Goal: Task Accomplishment & Management: Use online tool/utility

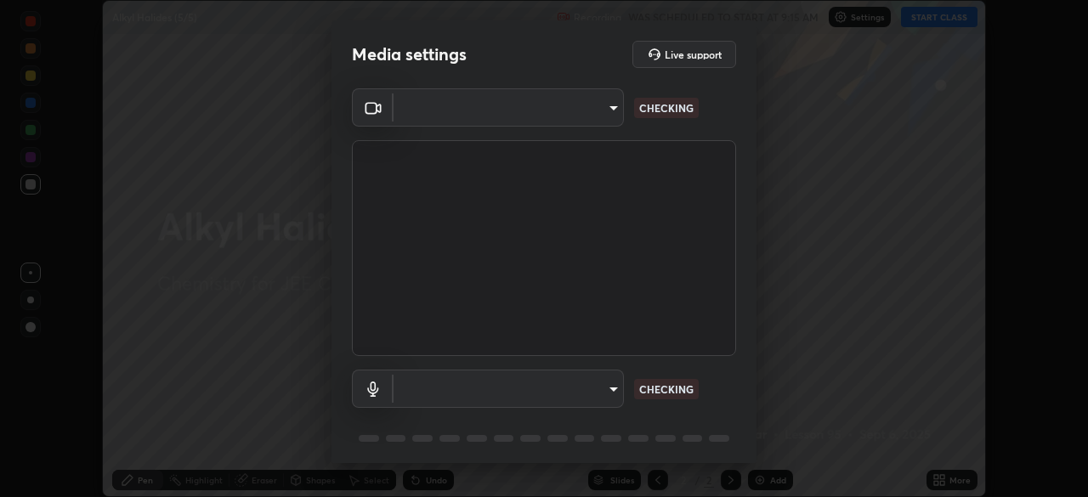
scroll to position [497, 1088]
type input "b06fa8ff9ac4ffb7a92976e327235824ae8e01cfa839dbeb6f48655f2a6a4ac4"
click at [598, 387] on body "Erase all Alkyl Halides (5/5) Recording WAS SCHEDULED TO START AT 9:15 AM Setti…" at bounding box center [544, 248] width 1088 height 497
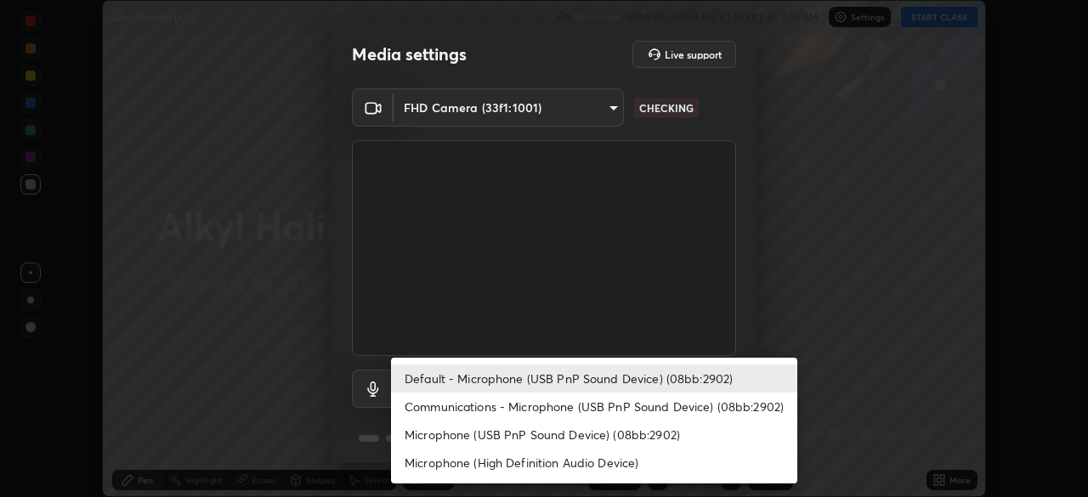
click at [580, 467] on li "Microphone (High Definition Audio Device)" at bounding box center [594, 463] width 406 height 28
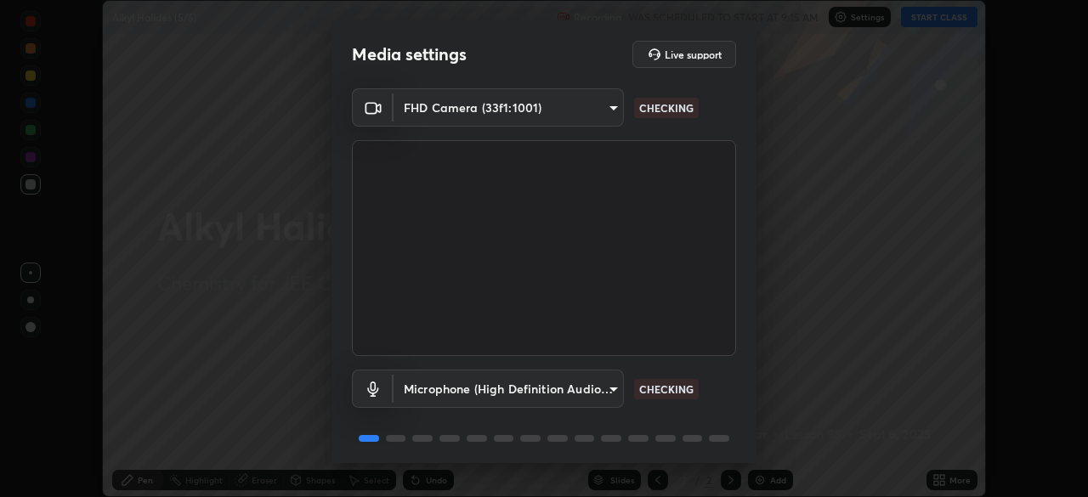
click at [596, 389] on body "Erase all Alkyl Halides (5/5) Recording WAS SCHEDULED TO START AT 9:15 AM Setti…" at bounding box center [544, 248] width 1088 height 497
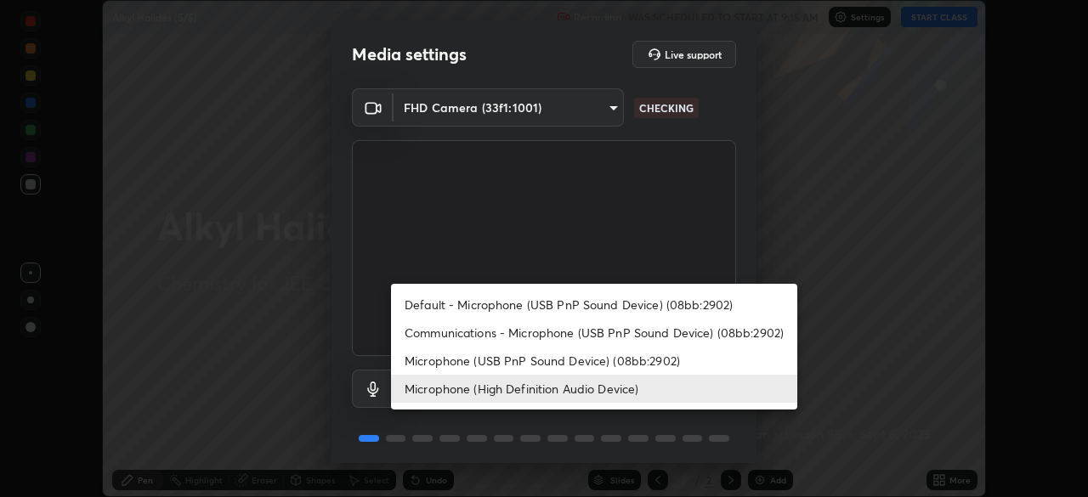
click at [603, 301] on li "Default - Microphone (USB PnP Sound Device) (08bb:2902)" at bounding box center [594, 305] width 406 height 28
type input "default"
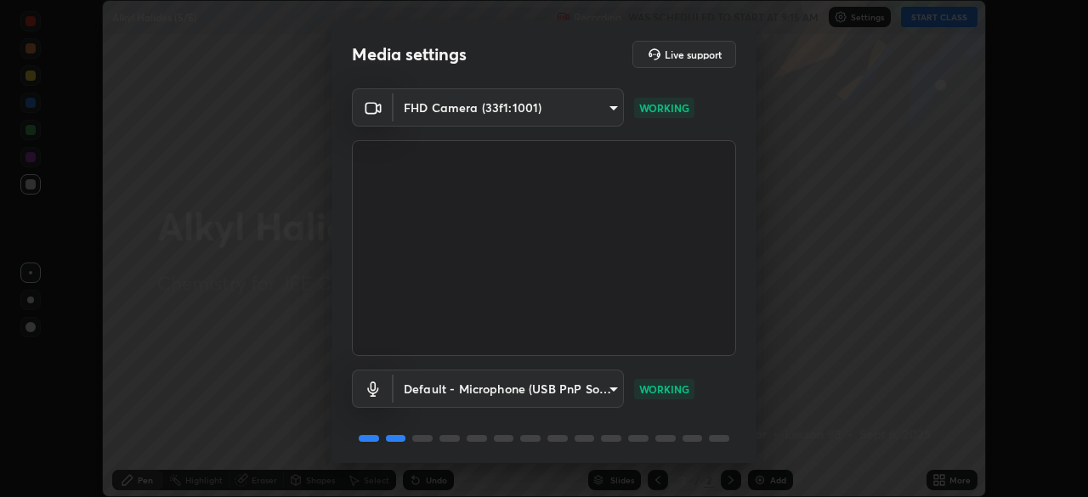
scroll to position [60, 0]
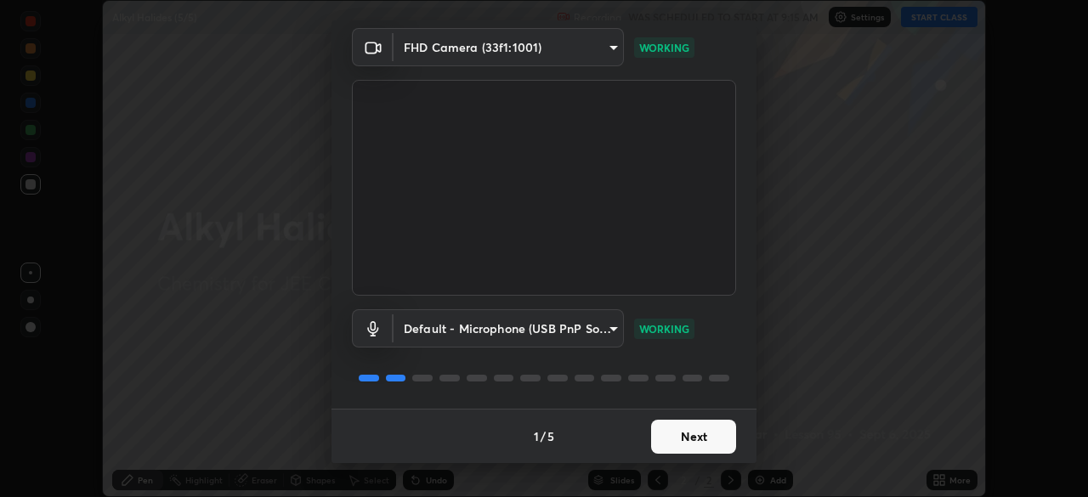
click at [698, 436] on button "Next" at bounding box center [693, 437] width 85 height 34
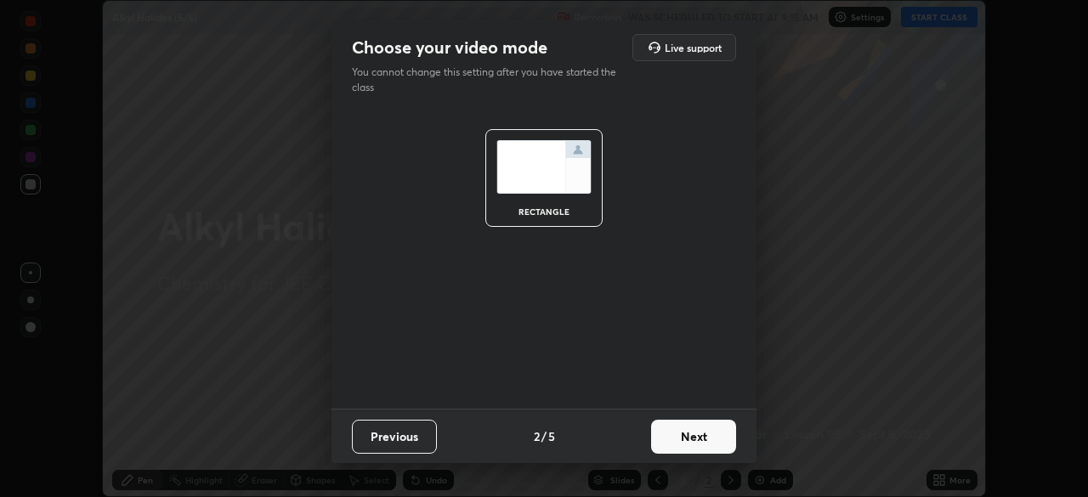
click at [698, 436] on button "Next" at bounding box center [693, 437] width 85 height 34
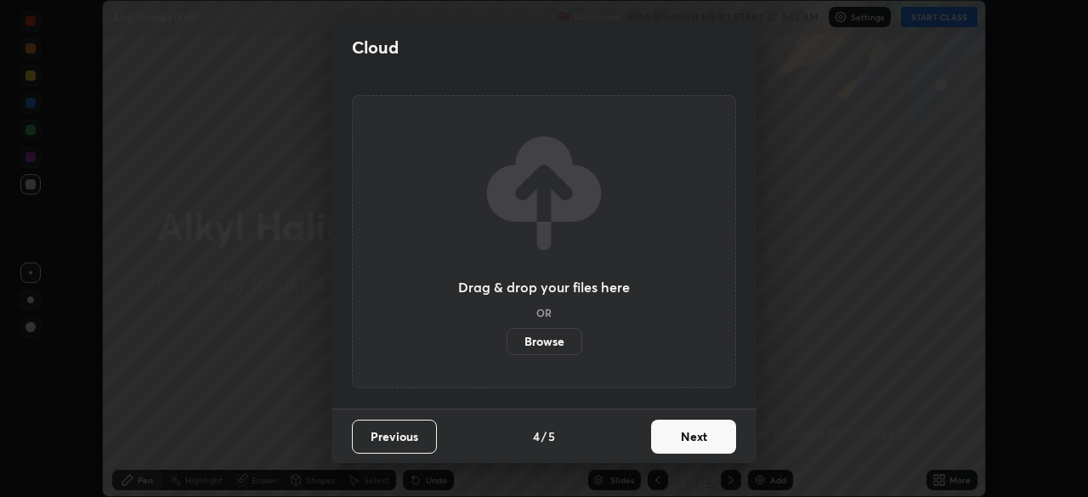
click at [698, 437] on button "Next" at bounding box center [693, 437] width 85 height 34
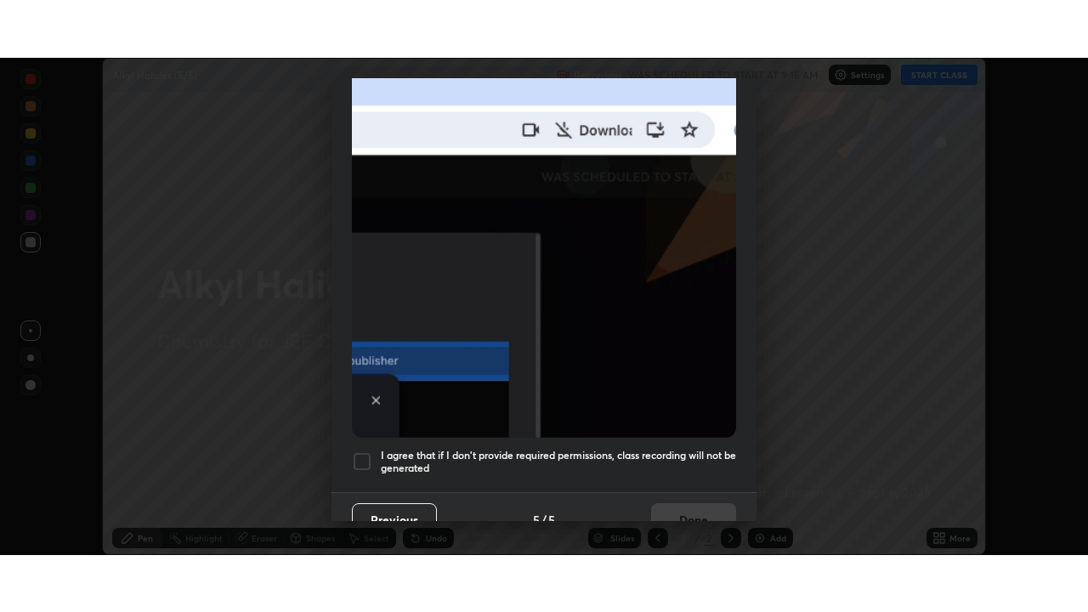
scroll to position [407, 0]
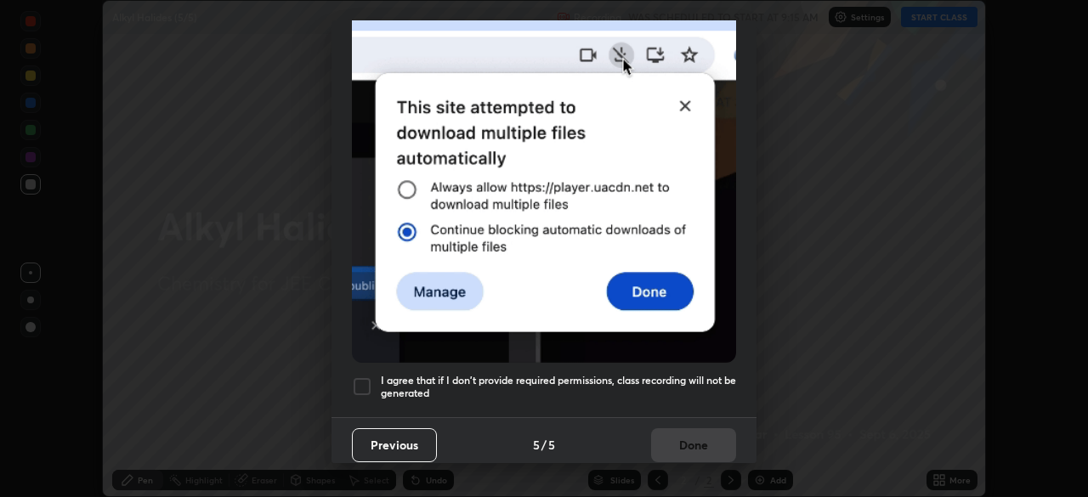
click at [365, 377] on div at bounding box center [362, 386] width 20 height 20
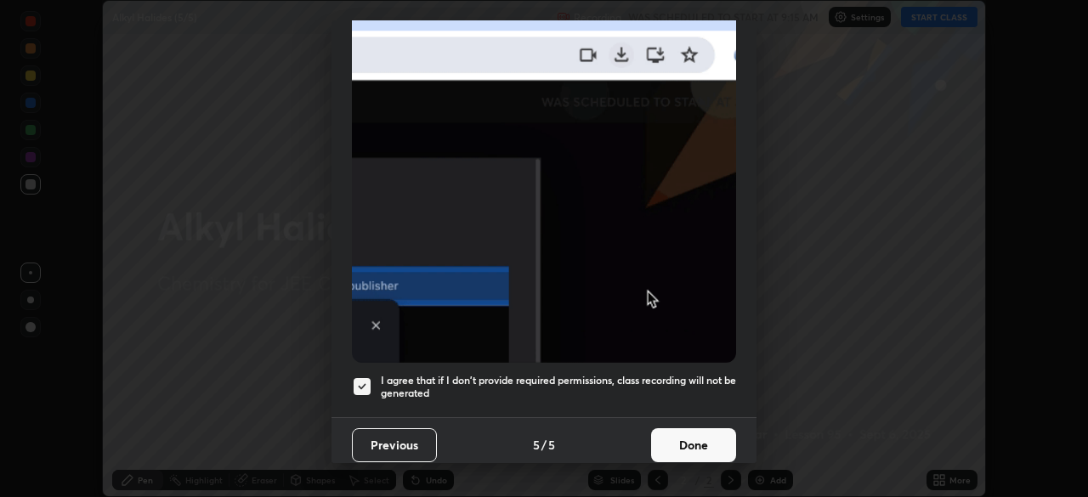
click at [680, 432] on button "Done" at bounding box center [693, 445] width 85 height 34
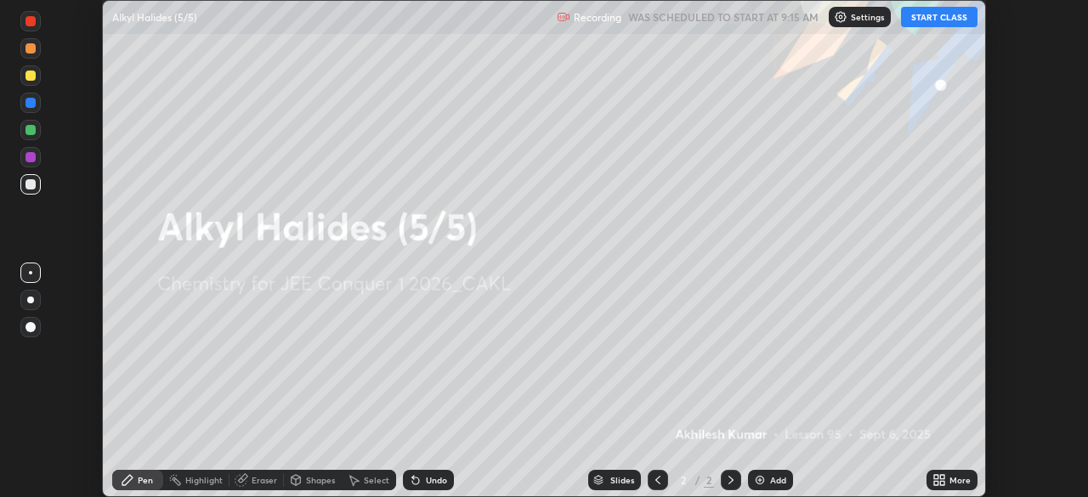
click at [924, 22] on button "START CLASS" at bounding box center [939, 17] width 76 height 20
click at [925, 21] on button "START CLASS" at bounding box center [939, 17] width 76 height 20
click at [935, 483] on icon at bounding box center [936, 483] width 4 height 4
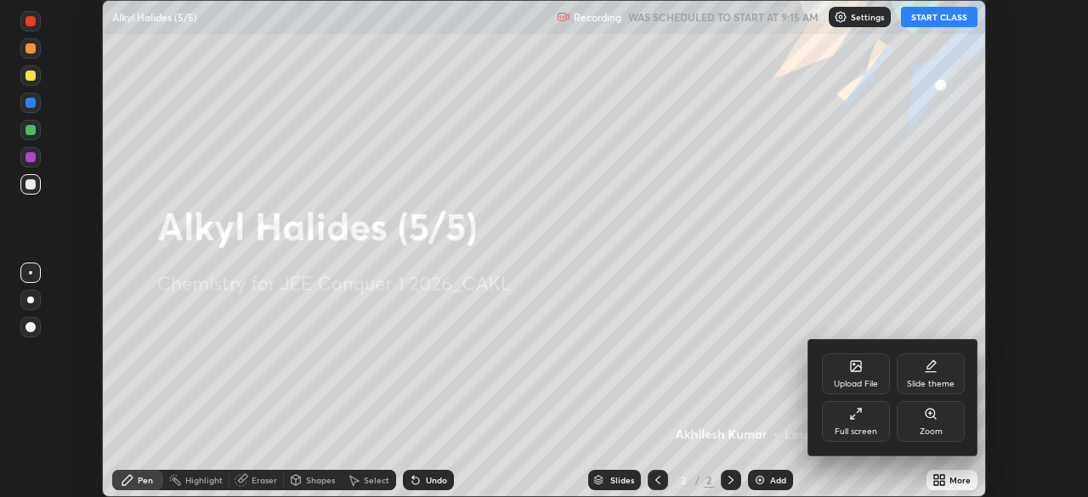
click at [856, 417] on icon at bounding box center [856, 414] width 14 height 14
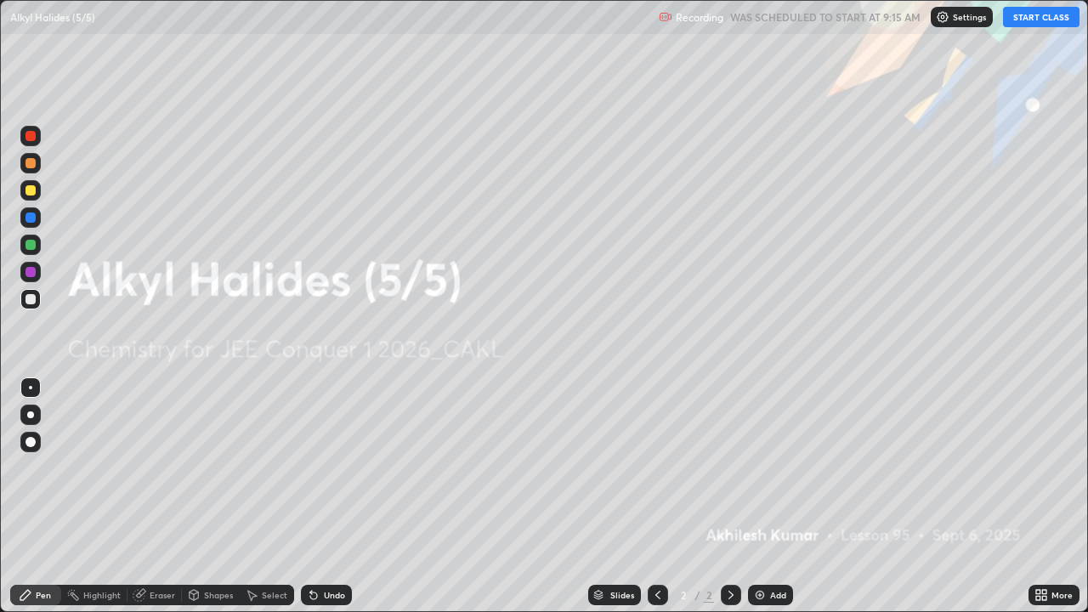
scroll to position [612, 1088]
click at [760, 496] on img at bounding box center [760, 595] width 14 height 14
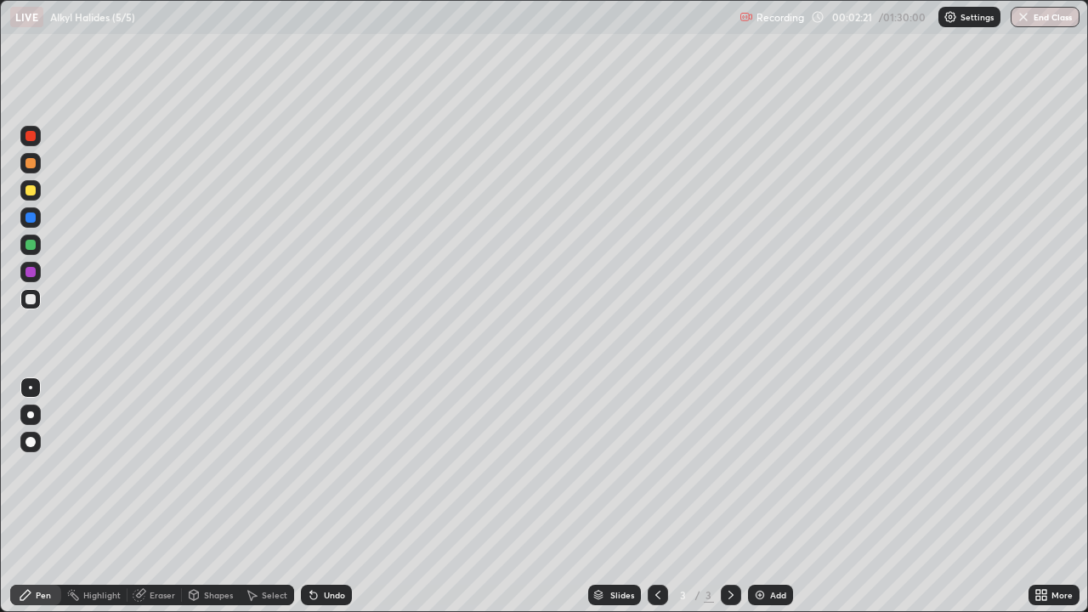
click at [268, 496] on div "Select" at bounding box center [274, 595] width 25 height 8
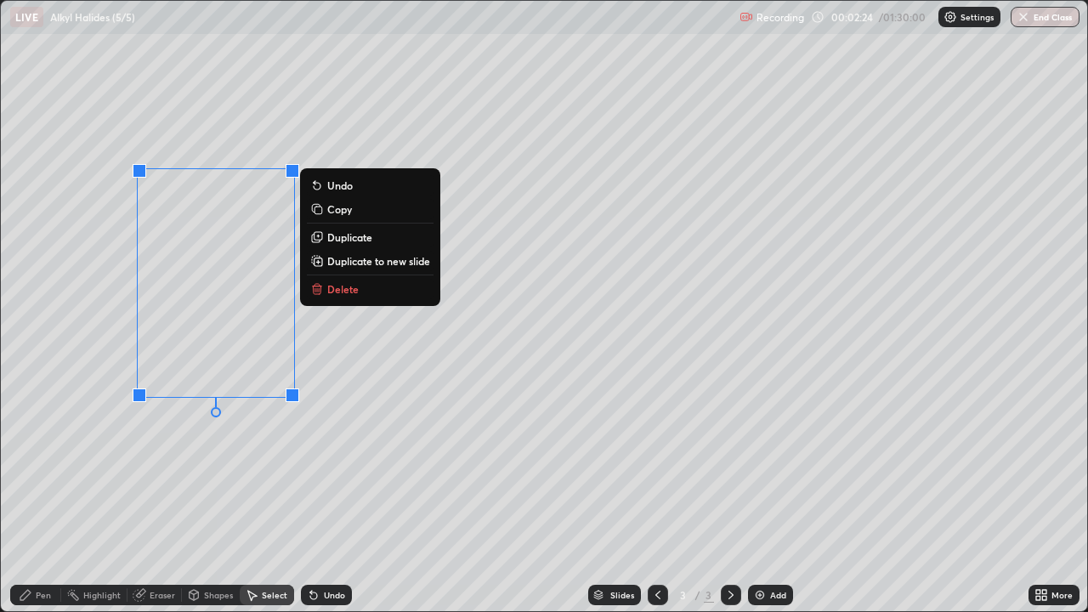
click at [42, 496] on div "Pen" at bounding box center [43, 595] width 15 height 8
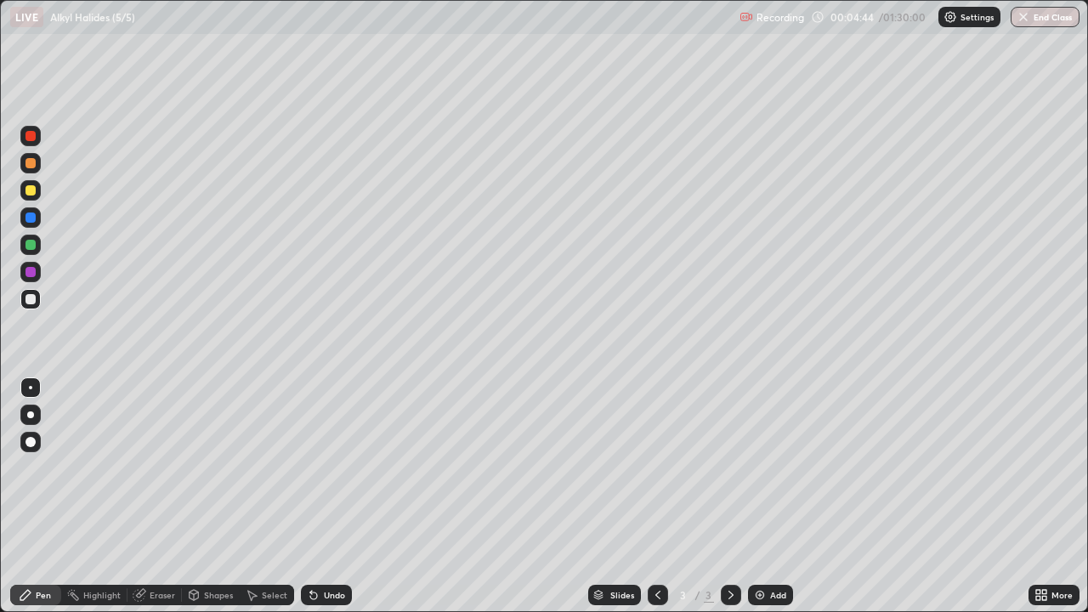
click at [267, 496] on div "Select" at bounding box center [274, 595] width 25 height 8
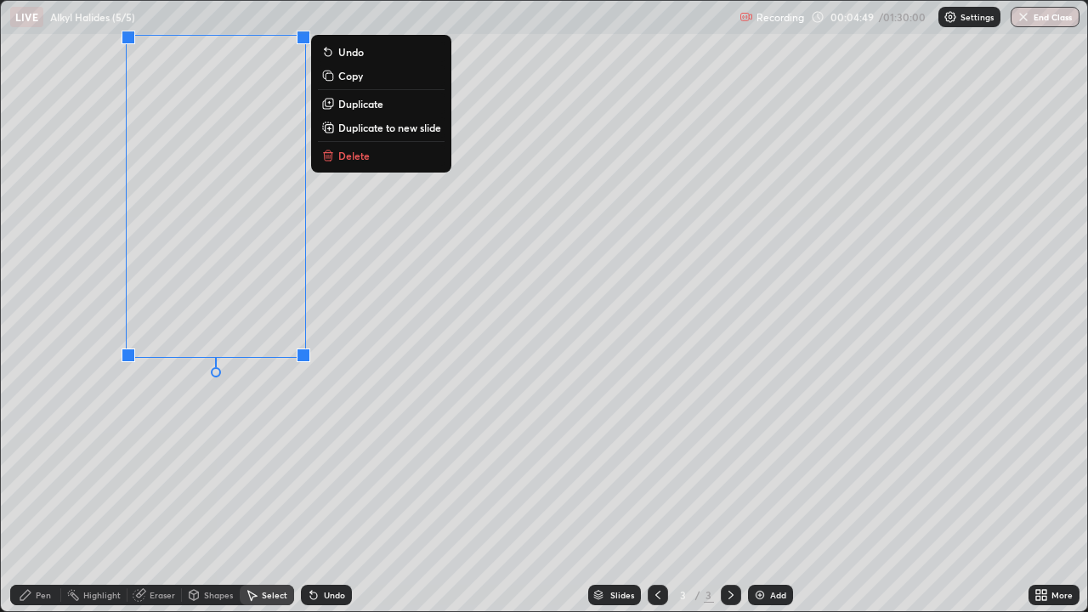
click at [32, 496] on div "Pen" at bounding box center [35, 595] width 51 height 20
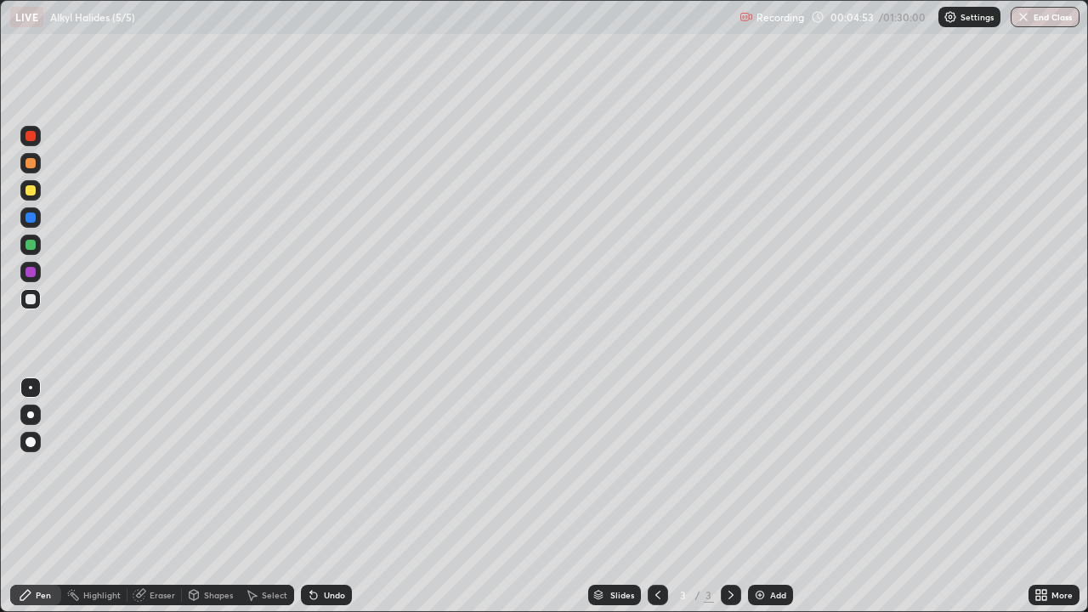
click at [218, 496] on div "Shapes" at bounding box center [218, 595] width 29 height 8
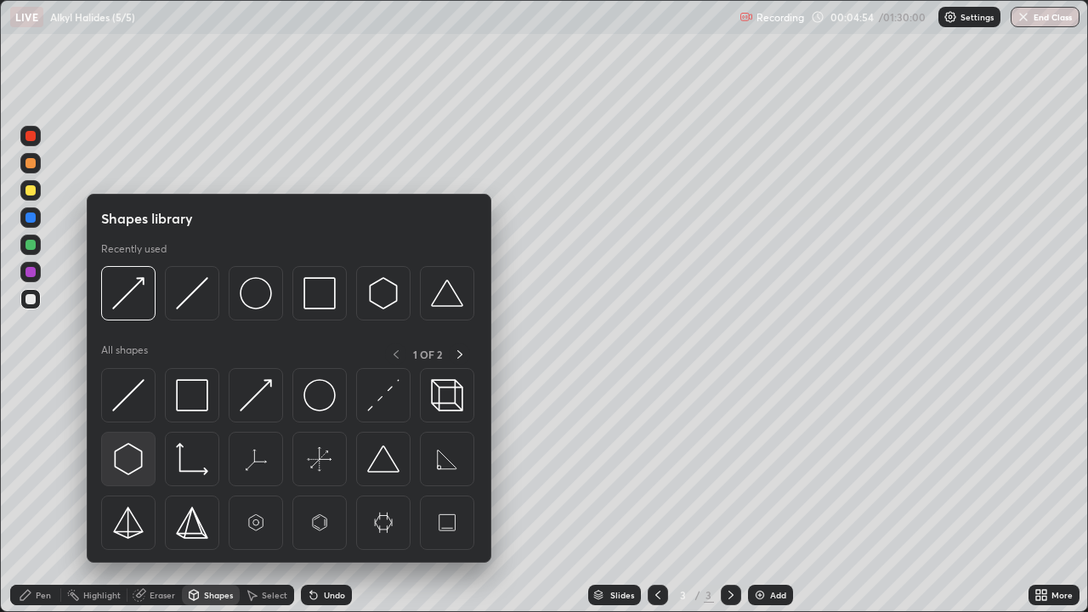
click at [130, 461] on img at bounding box center [128, 459] width 32 height 32
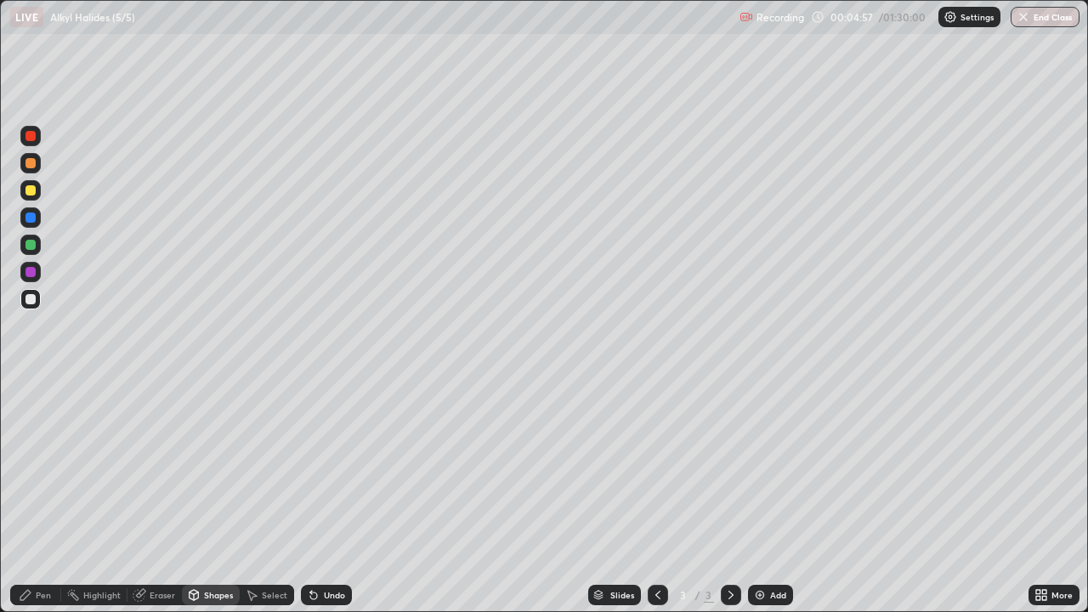
click at [217, 496] on div "Shapes" at bounding box center [211, 595] width 58 height 20
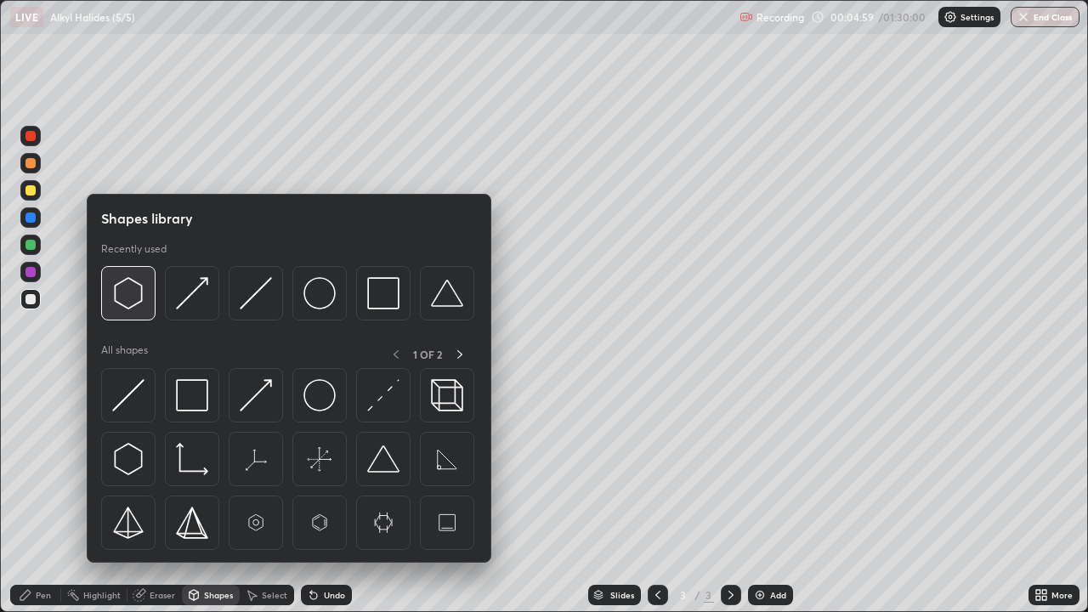
click at [127, 300] on img at bounding box center [128, 293] width 32 height 32
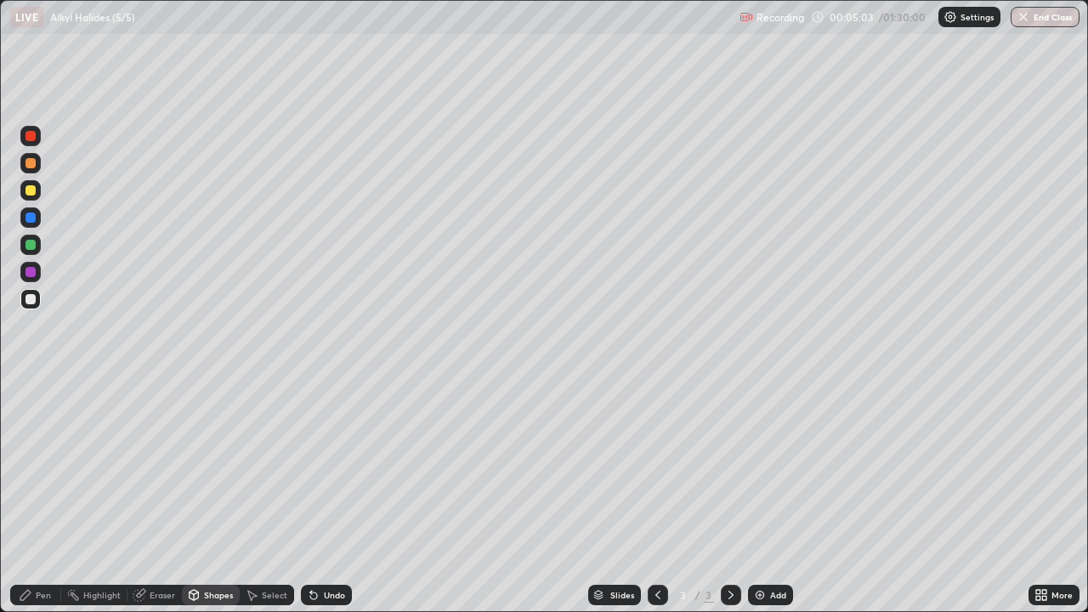
click at [313, 496] on icon at bounding box center [313, 595] width 7 height 7
click at [212, 496] on div "Shapes" at bounding box center [218, 595] width 29 height 8
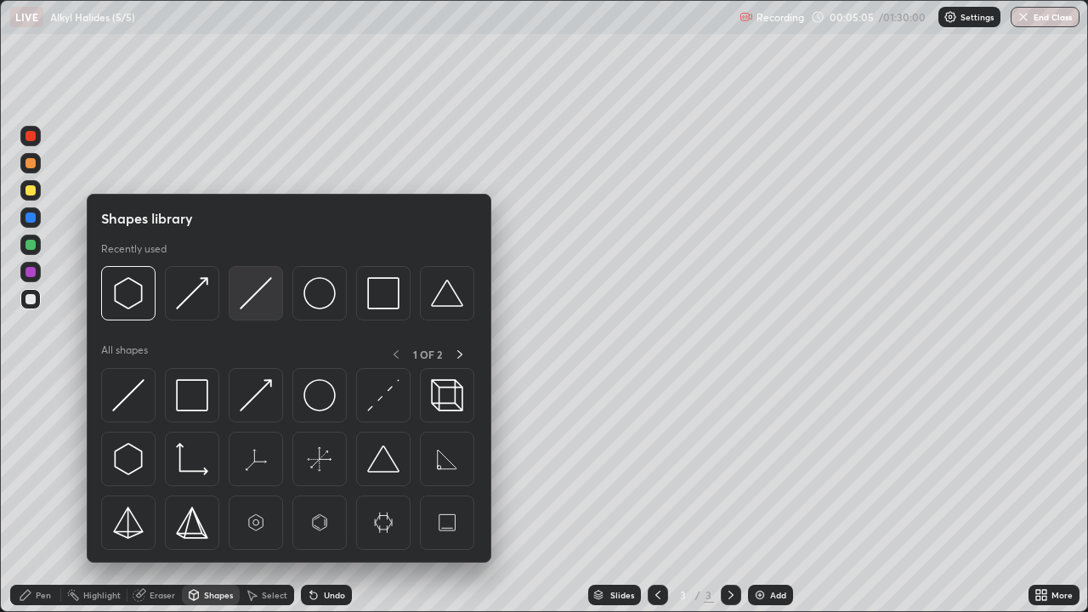
click at [252, 301] on img at bounding box center [256, 293] width 32 height 32
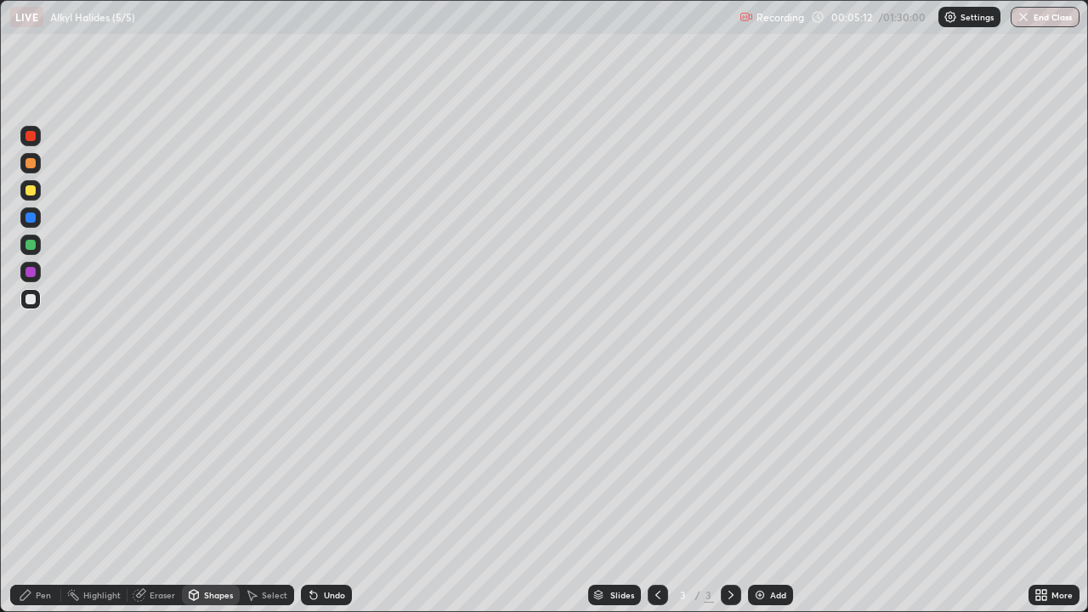
click at [273, 496] on div "Select" at bounding box center [274, 595] width 25 height 8
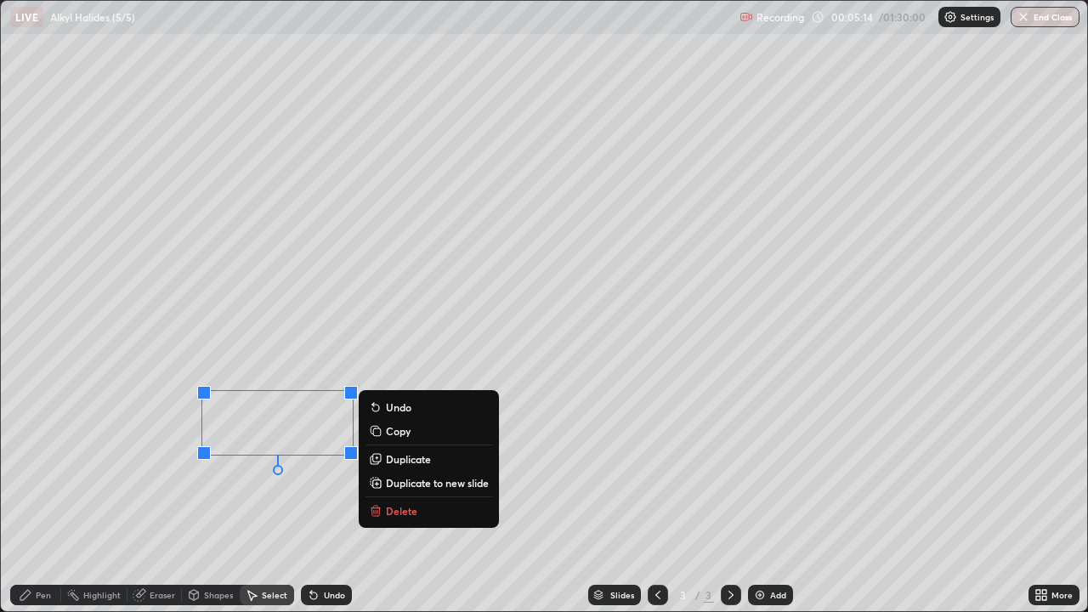
click at [387, 430] on p "Copy" at bounding box center [398, 431] width 25 height 14
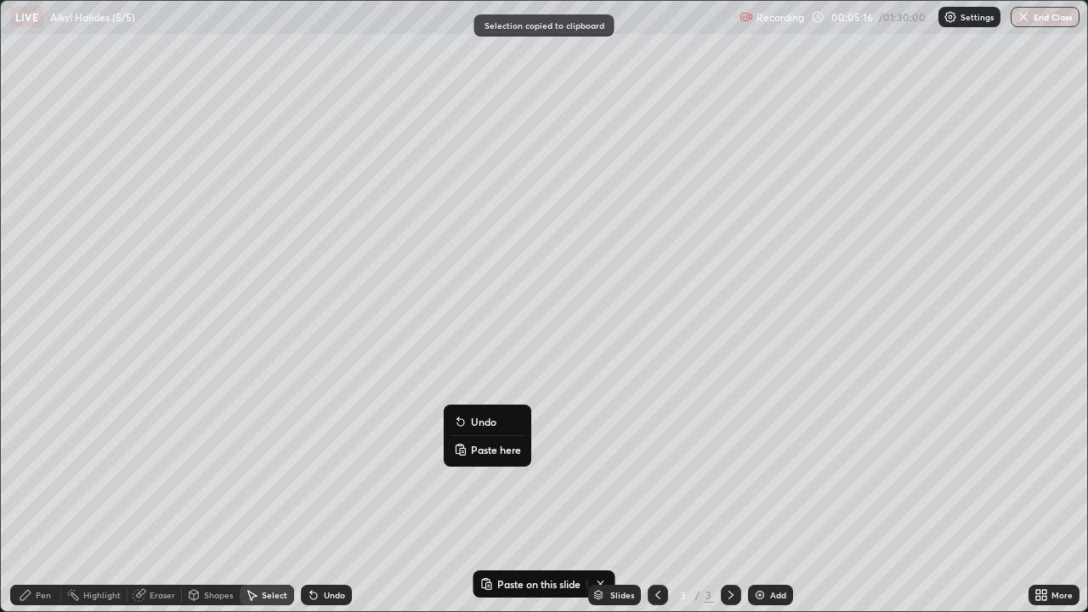
click at [470, 448] on button "Paste here" at bounding box center [487, 449] width 74 height 20
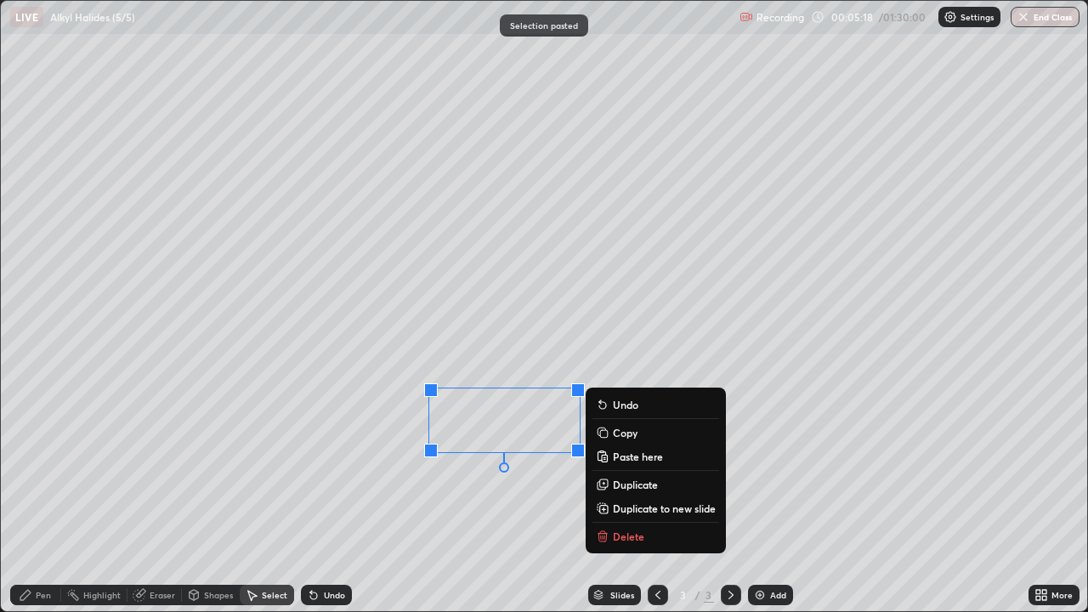
click at [392, 496] on div "0 ° Undo Copy Paste here Duplicate Duplicate to new slide Delete" at bounding box center [544, 306] width 1086 height 610
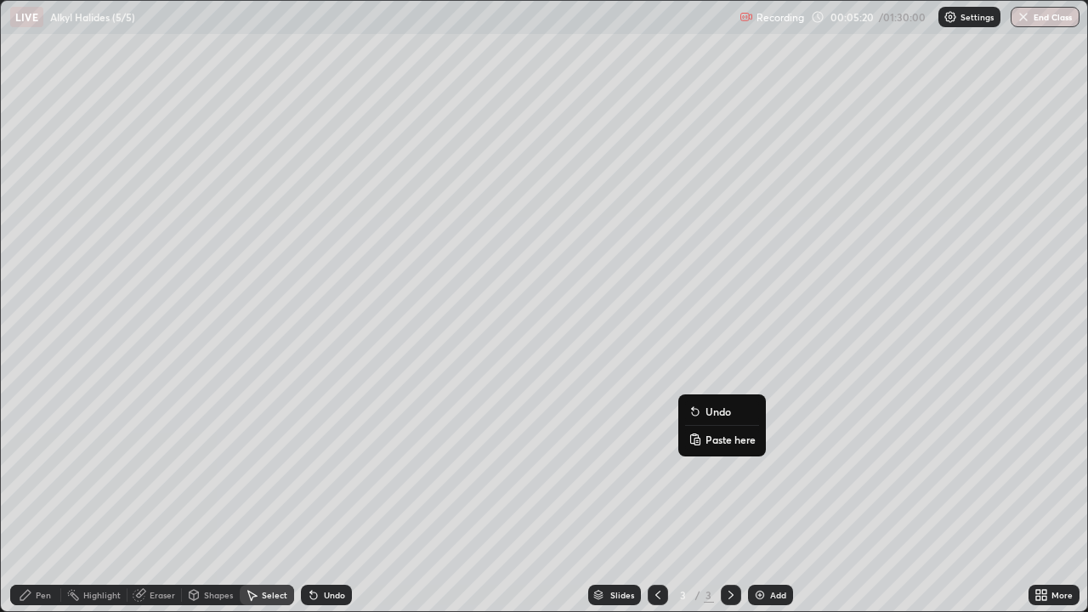
click at [697, 441] on rect at bounding box center [696, 441] width 5 height 7
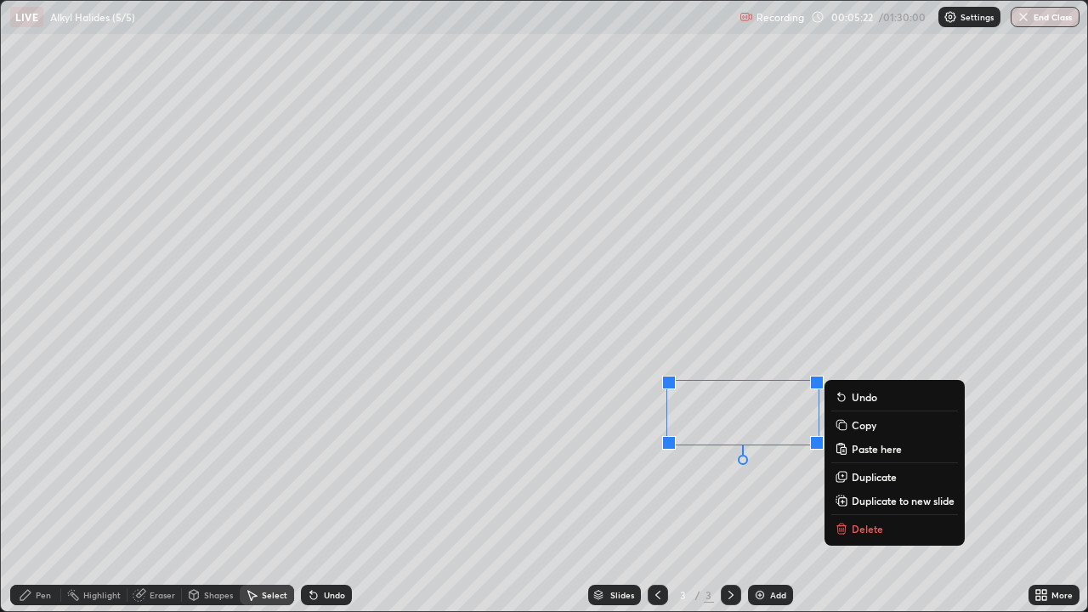
click at [221, 496] on div "Shapes" at bounding box center [211, 595] width 58 height 20
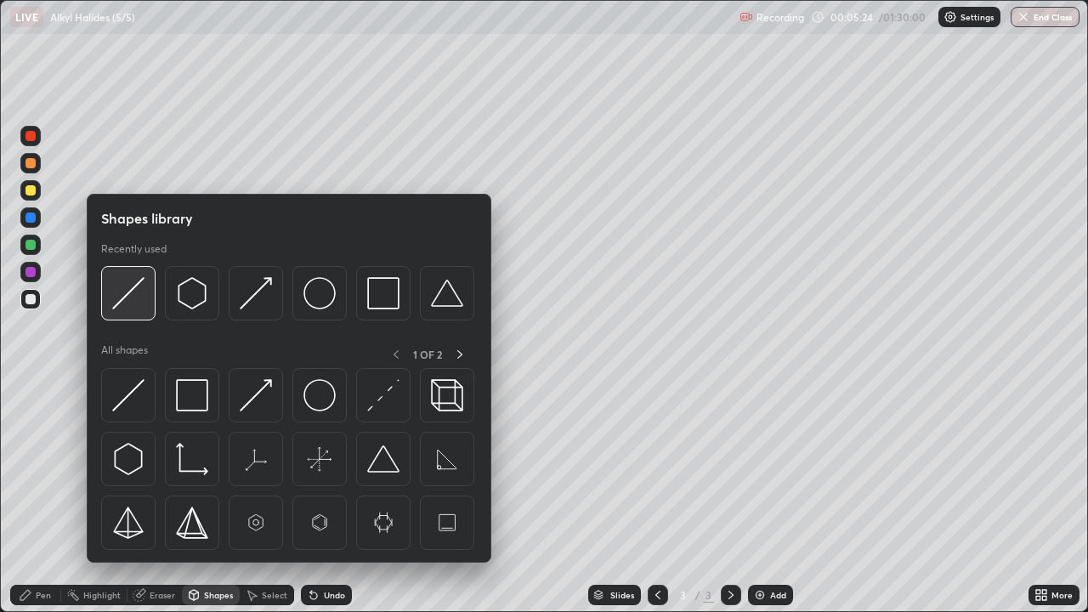
click at [131, 296] on img at bounding box center [128, 293] width 32 height 32
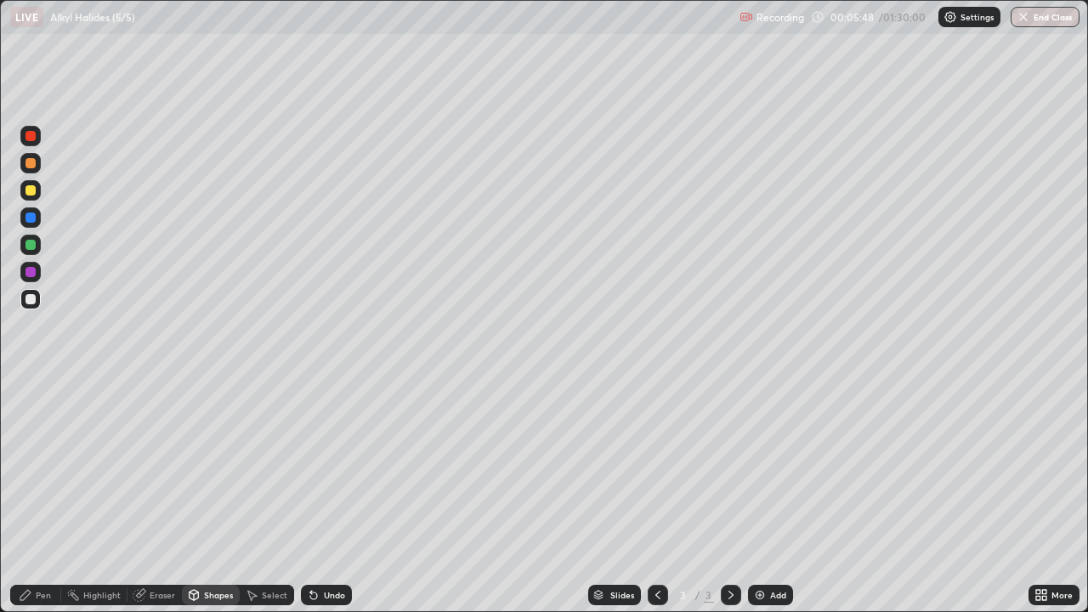
click at [32, 274] on div at bounding box center [30, 272] width 10 height 10
click at [316, 496] on icon at bounding box center [314, 595] width 14 height 14
click at [42, 496] on div "Pen" at bounding box center [35, 595] width 51 height 20
click at [31, 192] on div at bounding box center [30, 190] width 10 height 10
click at [29, 246] on div at bounding box center [30, 245] width 10 height 10
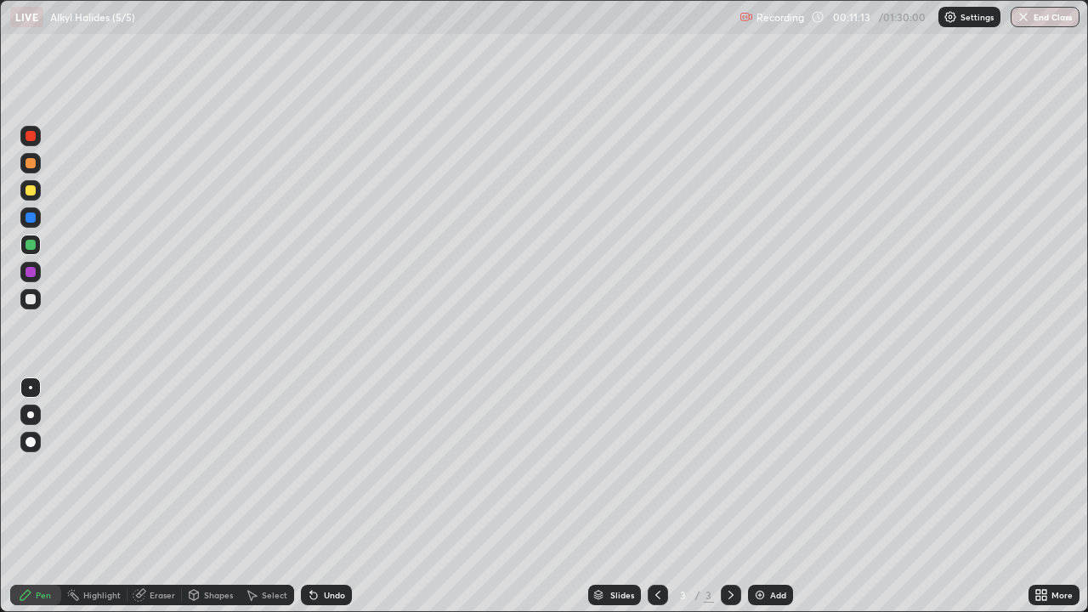
click at [755, 496] on img at bounding box center [760, 595] width 14 height 14
click at [35, 299] on div at bounding box center [30, 299] width 10 height 10
click at [33, 138] on div at bounding box center [30, 136] width 10 height 10
click at [30, 189] on div at bounding box center [30, 190] width 10 height 10
click at [166, 496] on div "Eraser" at bounding box center [162, 595] width 25 height 8
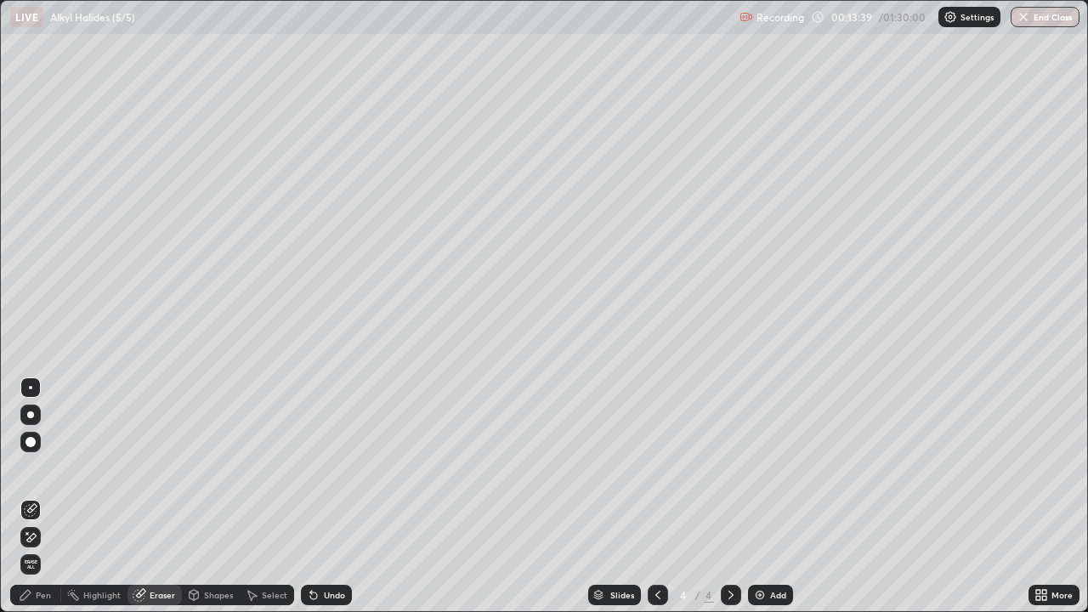
click at [48, 496] on div "Pen" at bounding box center [43, 595] width 15 height 8
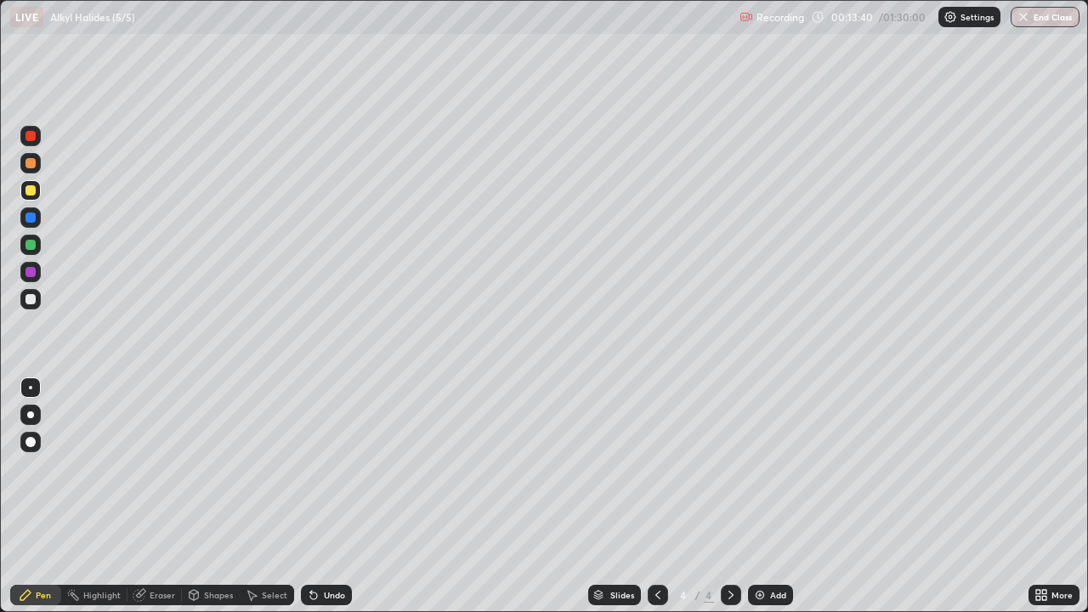
click at [38, 306] on div at bounding box center [30, 299] width 20 height 20
click at [37, 190] on div at bounding box center [30, 190] width 20 height 20
click at [32, 246] on div at bounding box center [30, 245] width 10 height 10
click at [274, 496] on div "Select" at bounding box center [274, 595] width 25 height 8
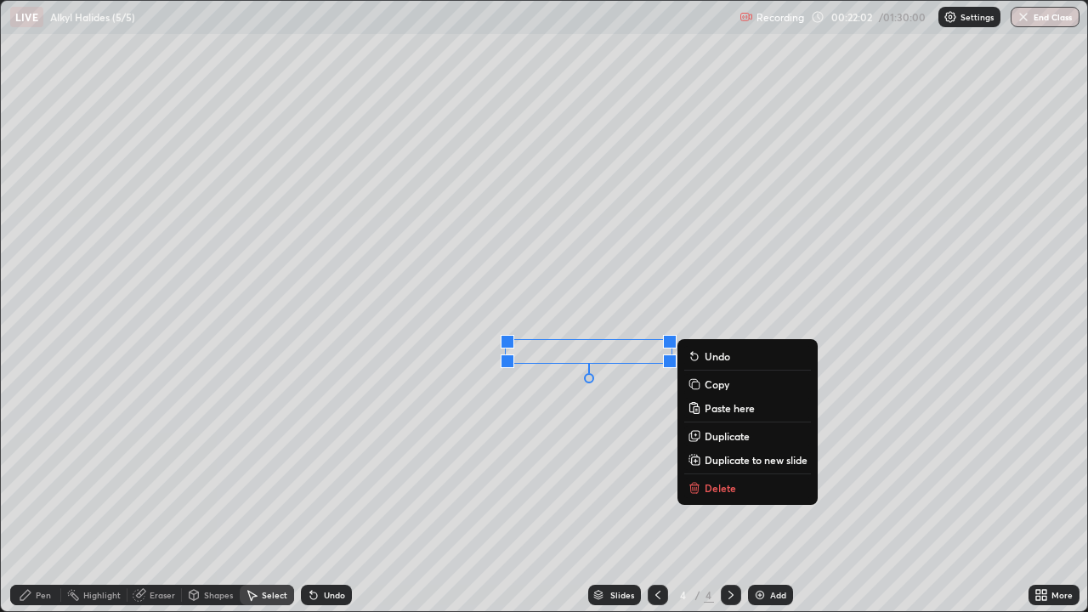
click at [706, 491] on p "Delete" at bounding box center [719, 488] width 31 height 14
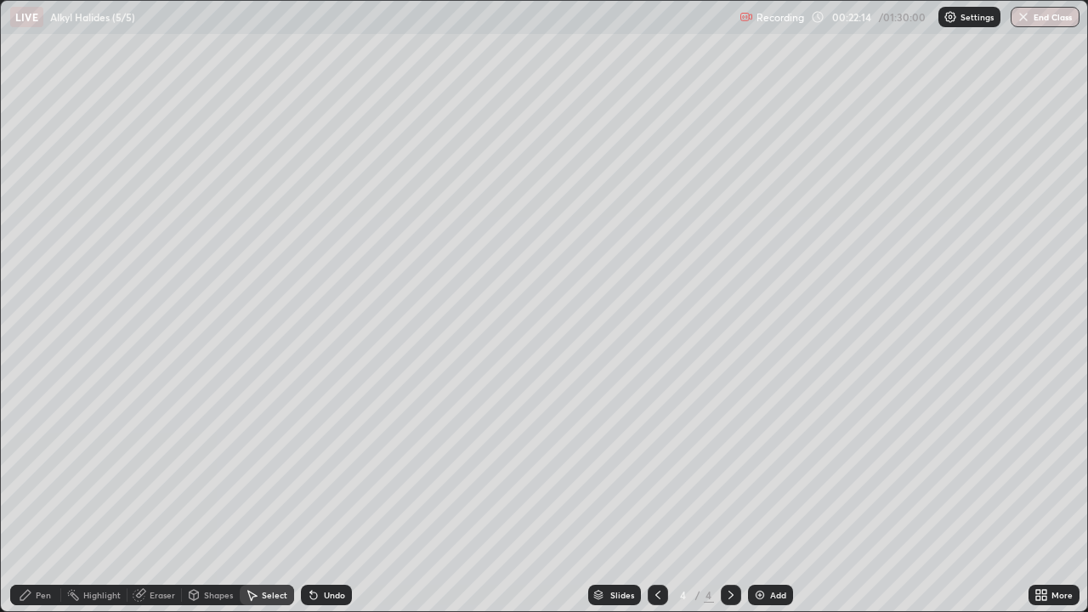
click at [755, 496] on img at bounding box center [760, 595] width 14 height 14
click at [42, 496] on div "Pen" at bounding box center [43, 595] width 15 height 8
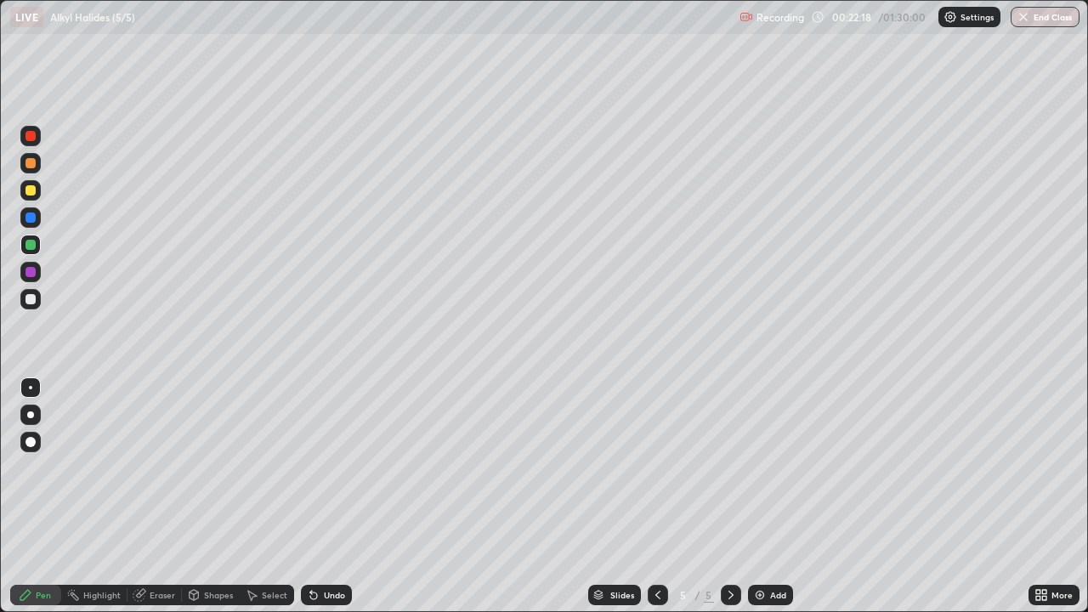
click at [34, 300] on div at bounding box center [30, 299] width 10 height 10
click at [310, 496] on icon at bounding box center [313, 595] width 7 height 7
click at [208, 496] on div "Shapes" at bounding box center [218, 595] width 29 height 8
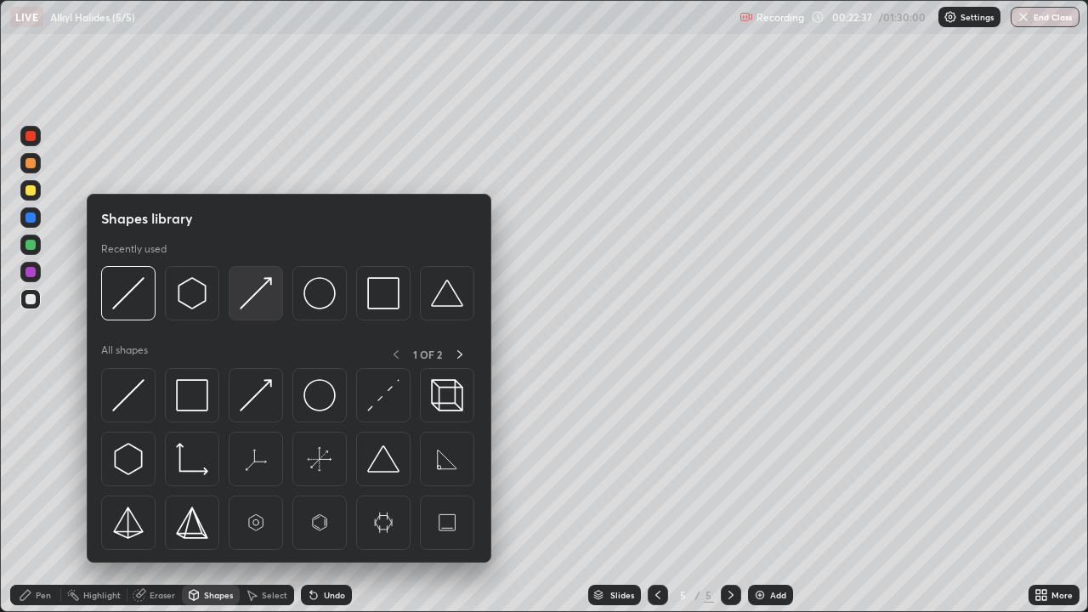
click at [248, 297] on img at bounding box center [256, 293] width 32 height 32
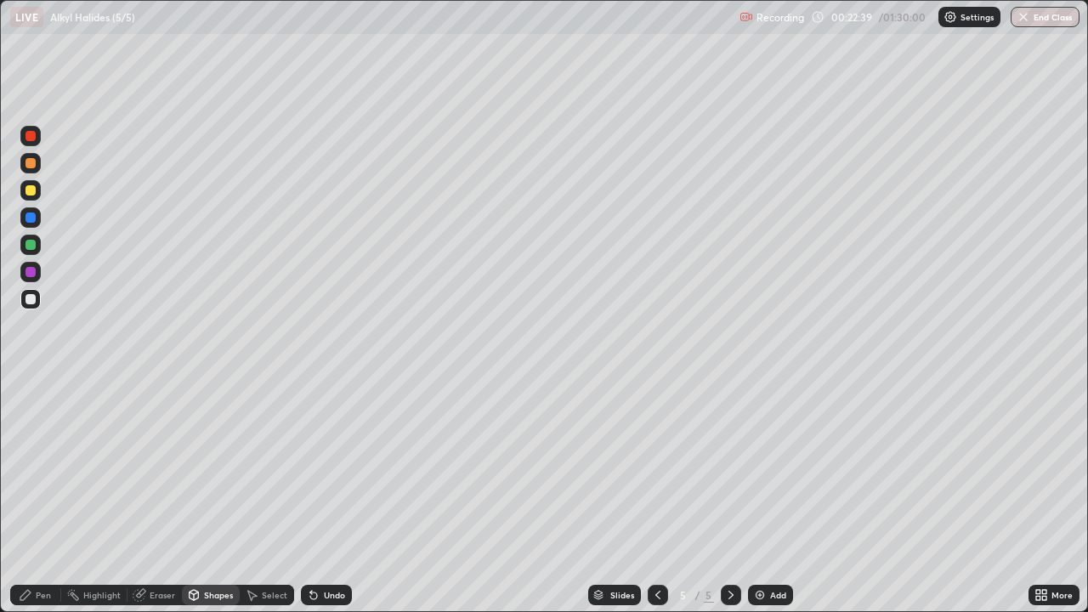
click at [48, 496] on div "Pen" at bounding box center [43, 595] width 15 height 8
click at [33, 190] on div at bounding box center [30, 190] width 10 height 10
click at [272, 496] on div "Select" at bounding box center [274, 595] width 25 height 8
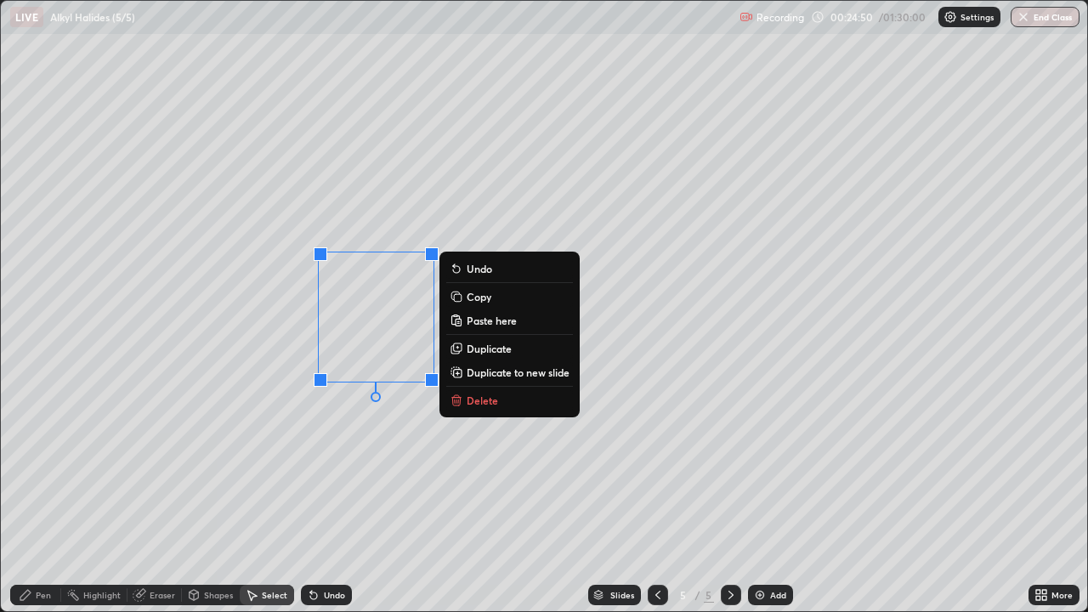
click at [472, 395] on p "Delete" at bounding box center [481, 400] width 31 height 14
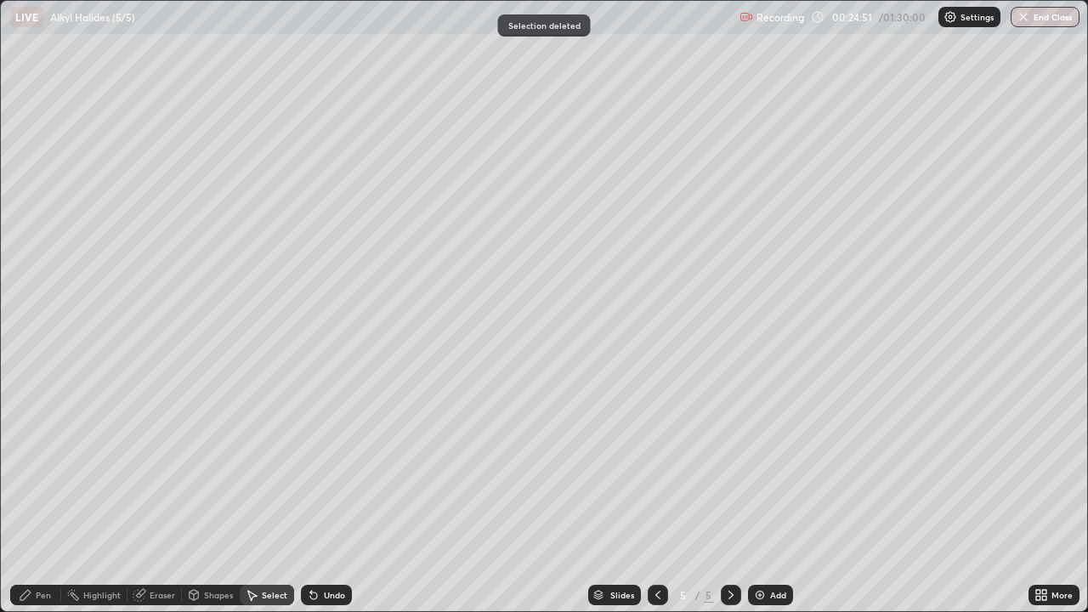
click at [44, 496] on div "Pen" at bounding box center [43, 595] width 15 height 8
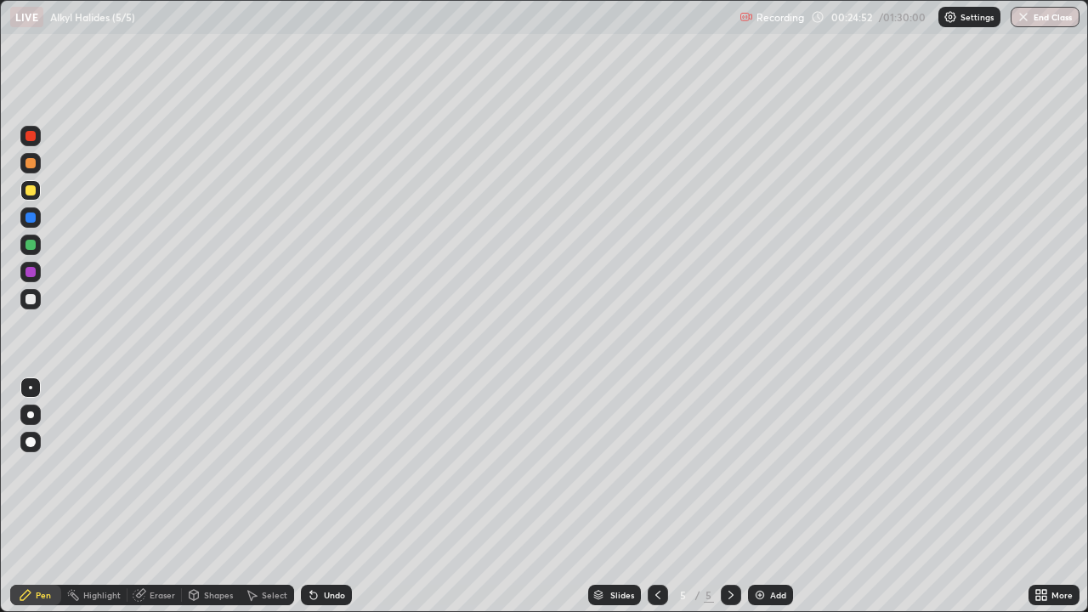
click at [35, 297] on div at bounding box center [30, 299] width 10 height 10
click at [160, 496] on div "Eraser" at bounding box center [162, 595] width 25 height 8
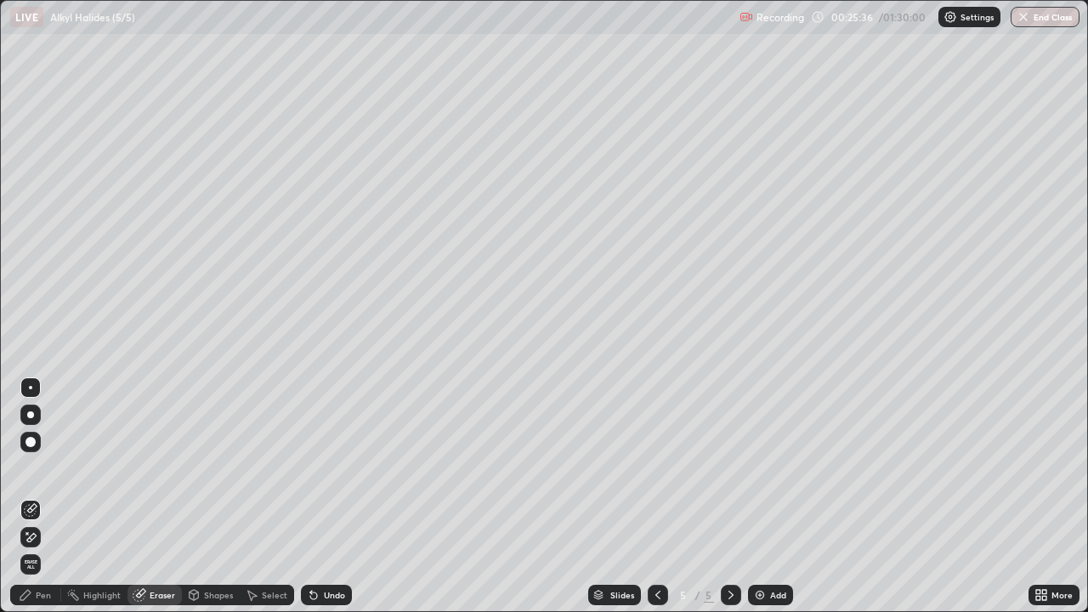
click at [42, 496] on div "Pen" at bounding box center [43, 595] width 15 height 8
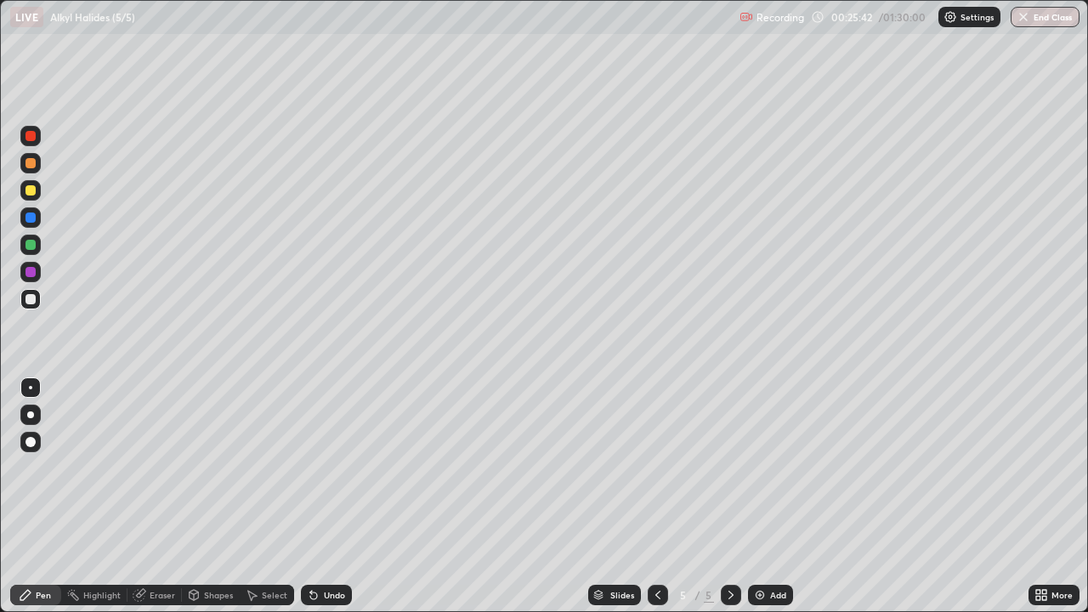
click at [221, 496] on div "Shapes" at bounding box center [218, 595] width 29 height 8
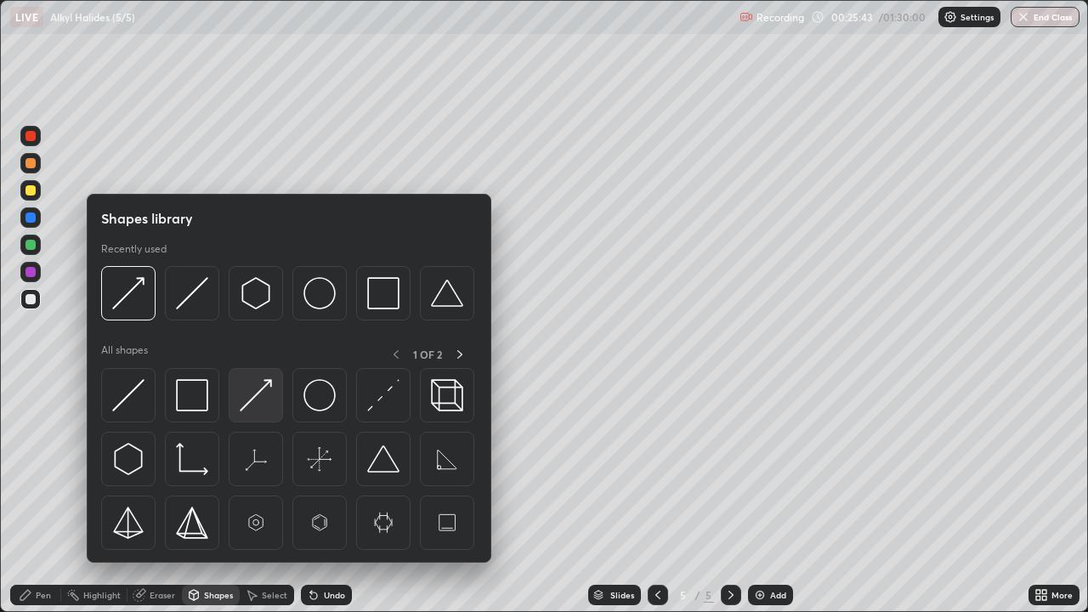
click at [252, 402] on img at bounding box center [256, 395] width 32 height 32
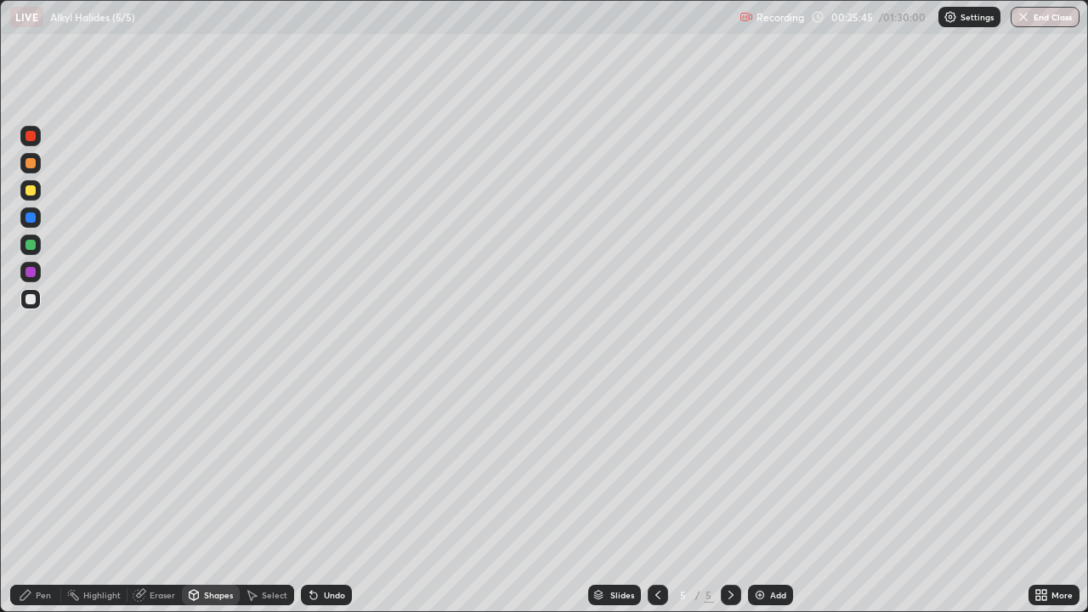
click at [42, 496] on div "Pen" at bounding box center [43, 595] width 15 height 8
click at [167, 496] on div "Eraser" at bounding box center [162, 595] width 25 height 8
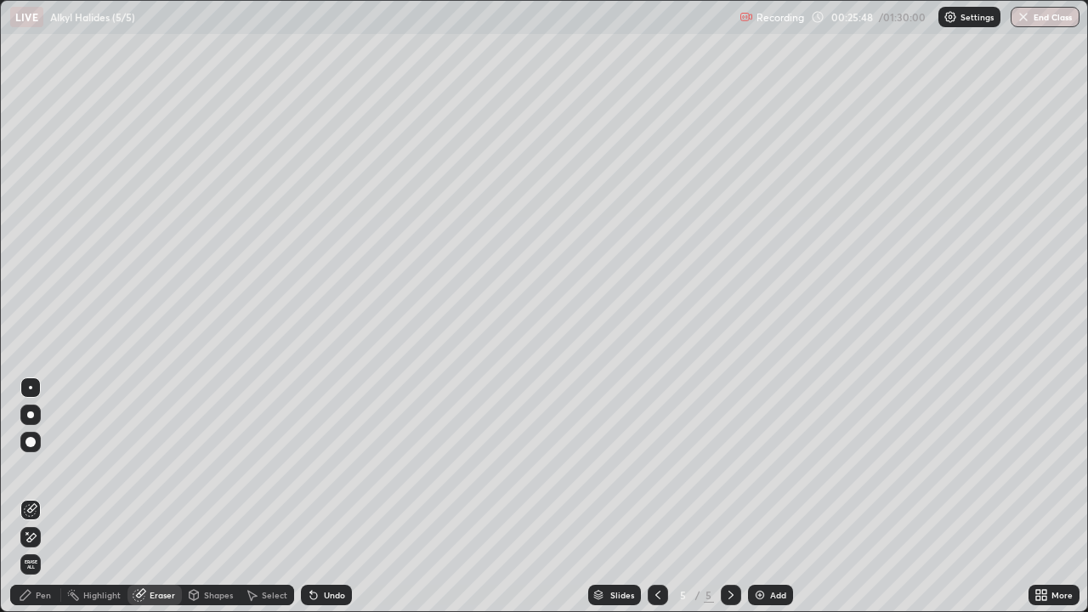
click at [212, 496] on div "Shapes" at bounding box center [218, 595] width 29 height 8
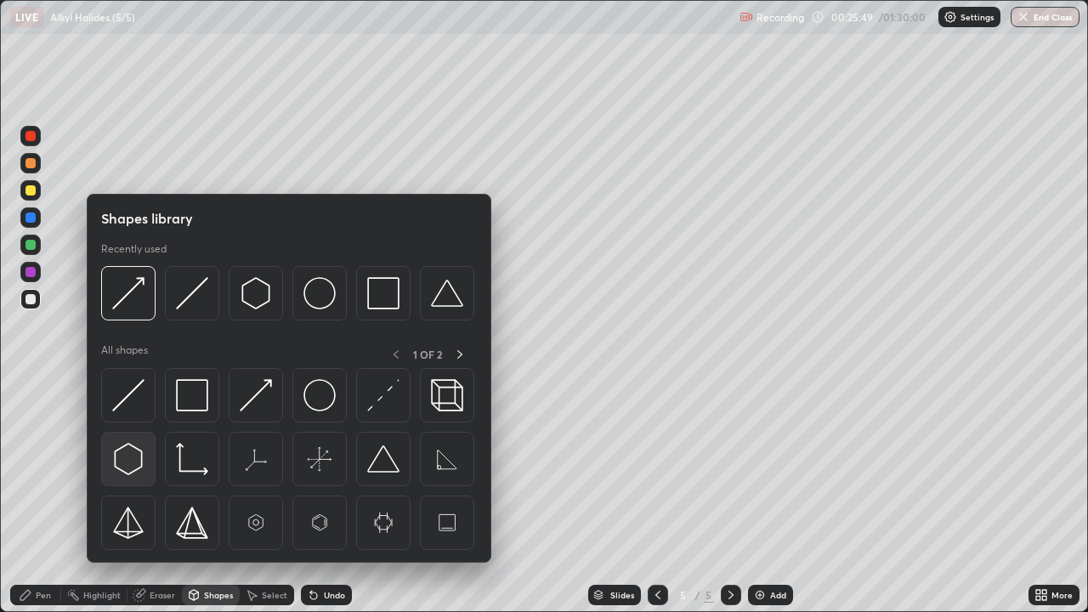
click at [126, 461] on img at bounding box center [128, 459] width 32 height 32
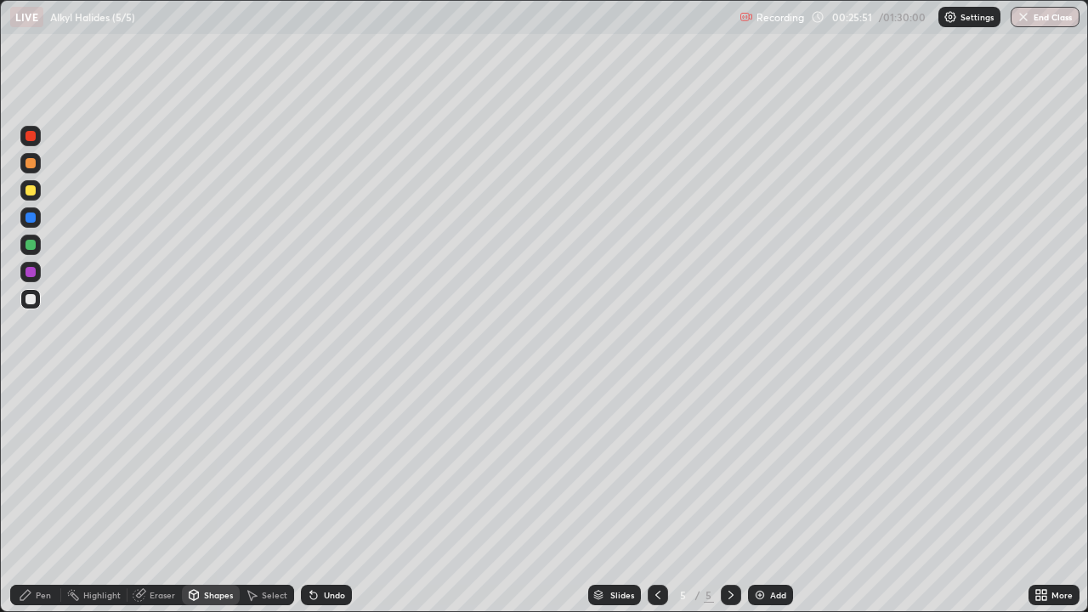
click at [208, 496] on div "Shapes" at bounding box center [218, 595] width 29 height 8
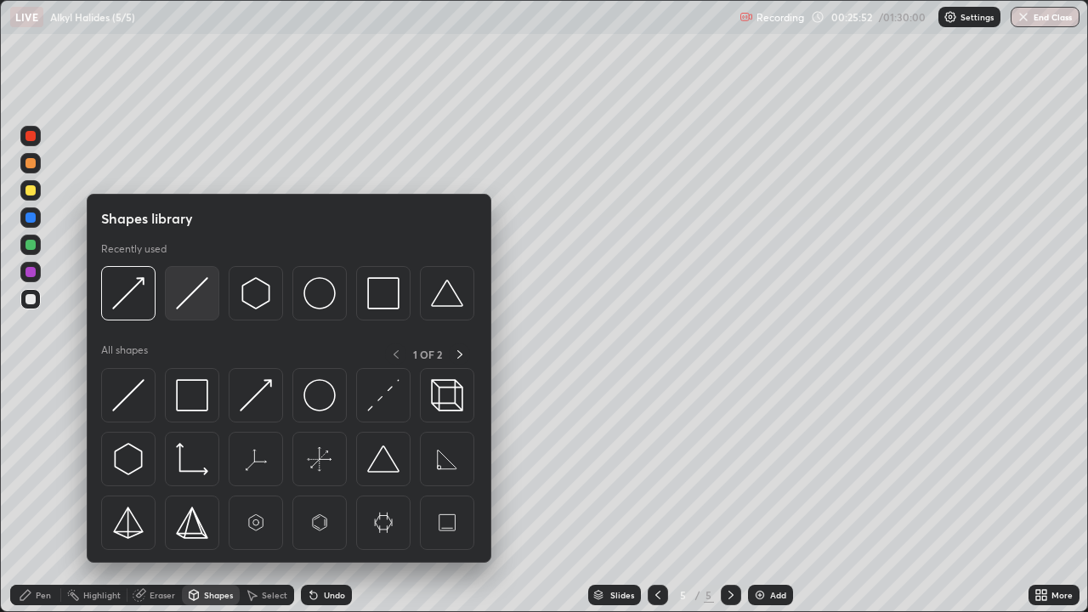
click at [189, 299] on img at bounding box center [192, 293] width 32 height 32
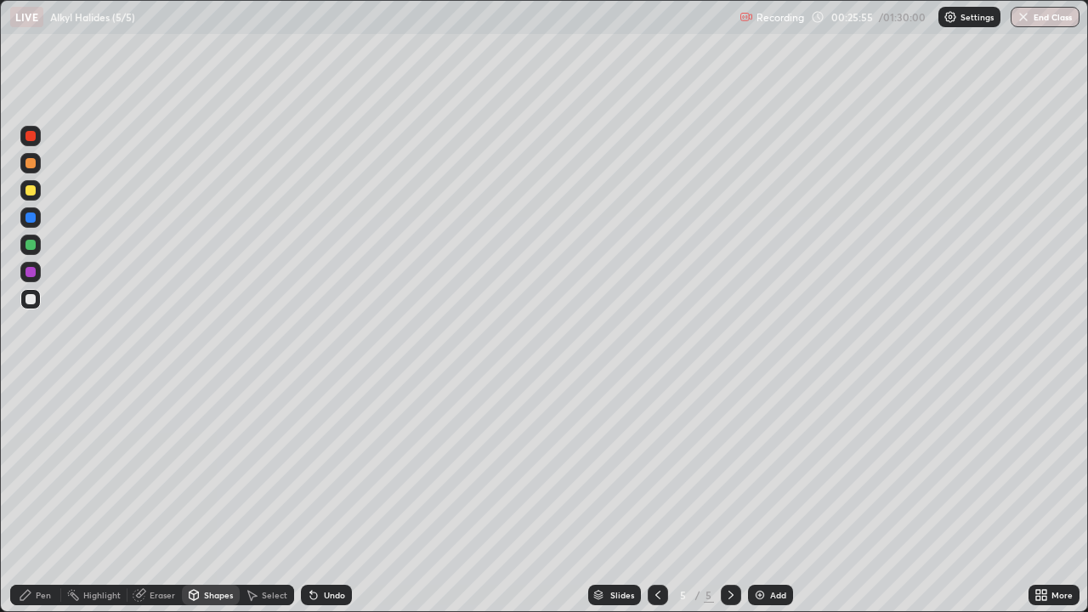
click at [28, 496] on icon at bounding box center [26, 595] width 14 height 14
click at [217, 496] on div "Shapes" at bounding box center [218, 595] width 29 height 8
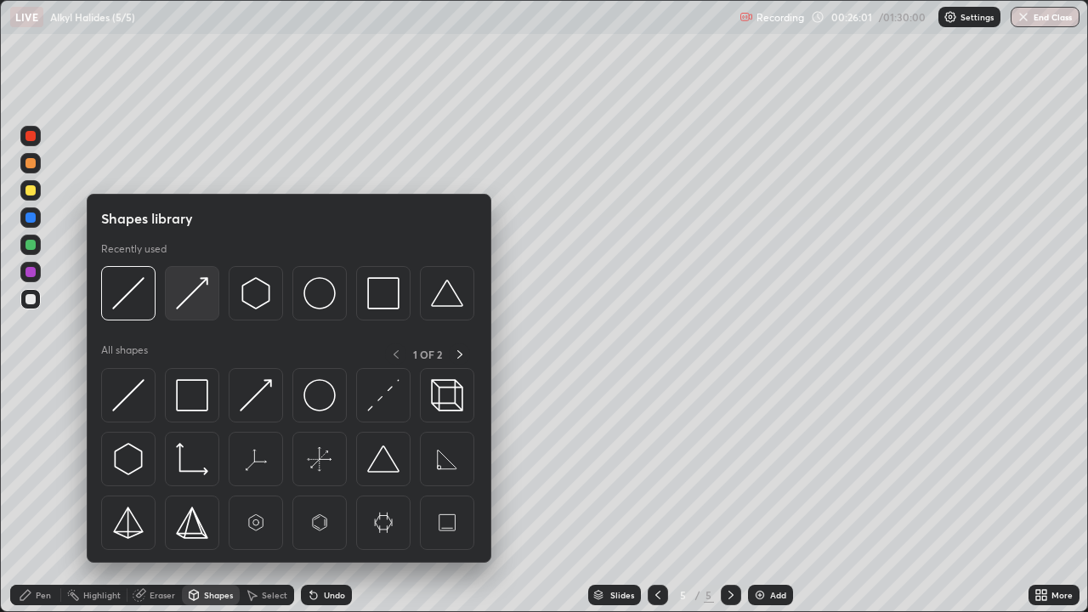
click at [193, 300] on img at bounding box center [192, 293] width 32 height 32
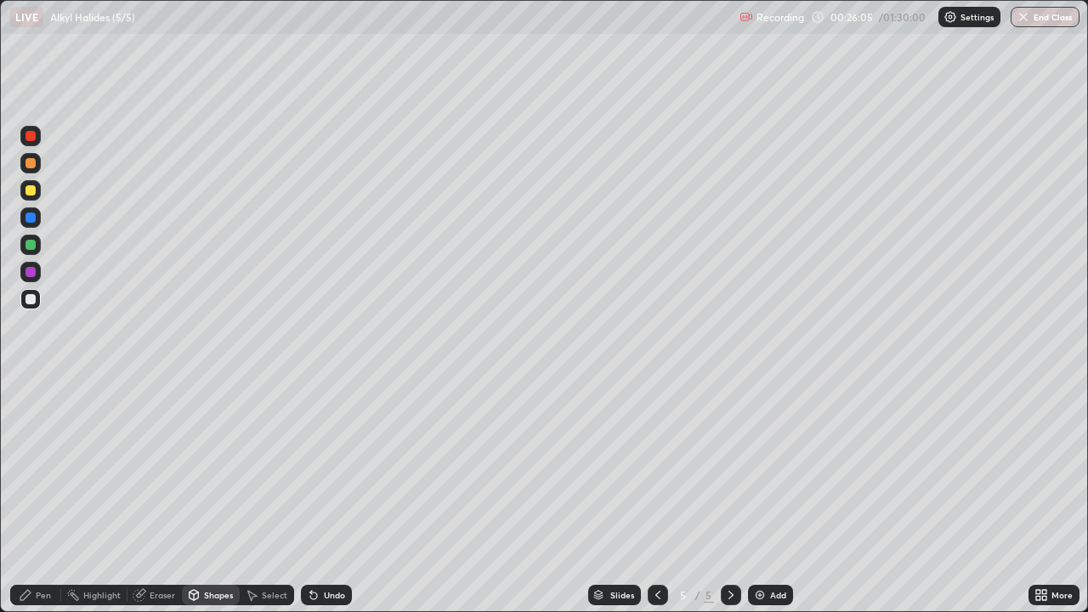
click at [311, 496] on icon at bounding box center [313, 595] width 7 height 7
click at [38, 496] on div "Pen" at bounding box center [43, 595] width 15 height 8
click at [265, 496] on div "Select" at bounding box center [274, 595] width 25 height 8
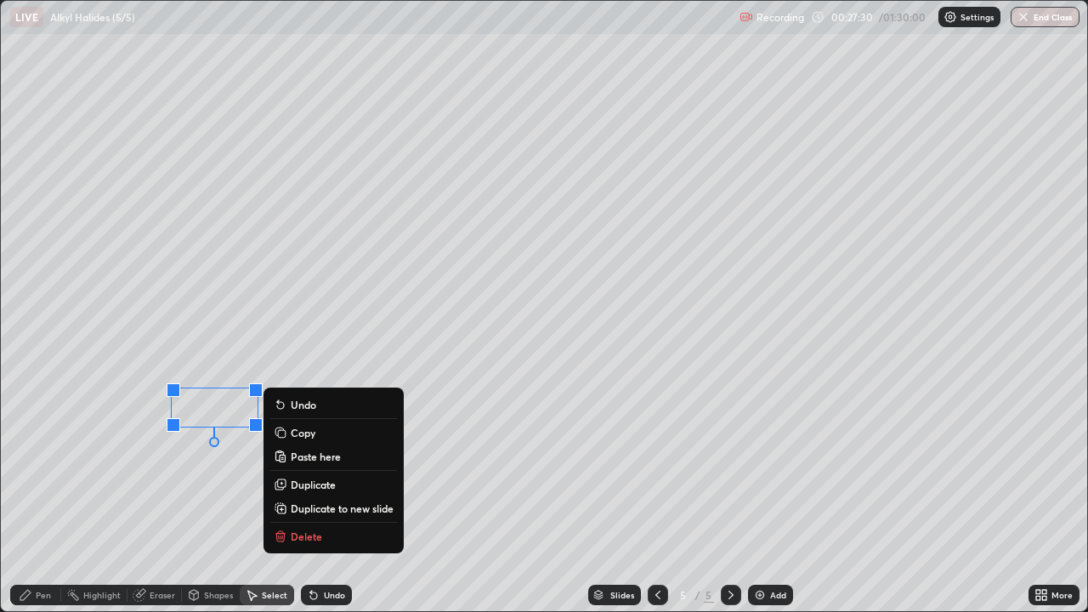
click at [299, 496] on p "Delete" at bounding box center [306, 536] width 31 height 14
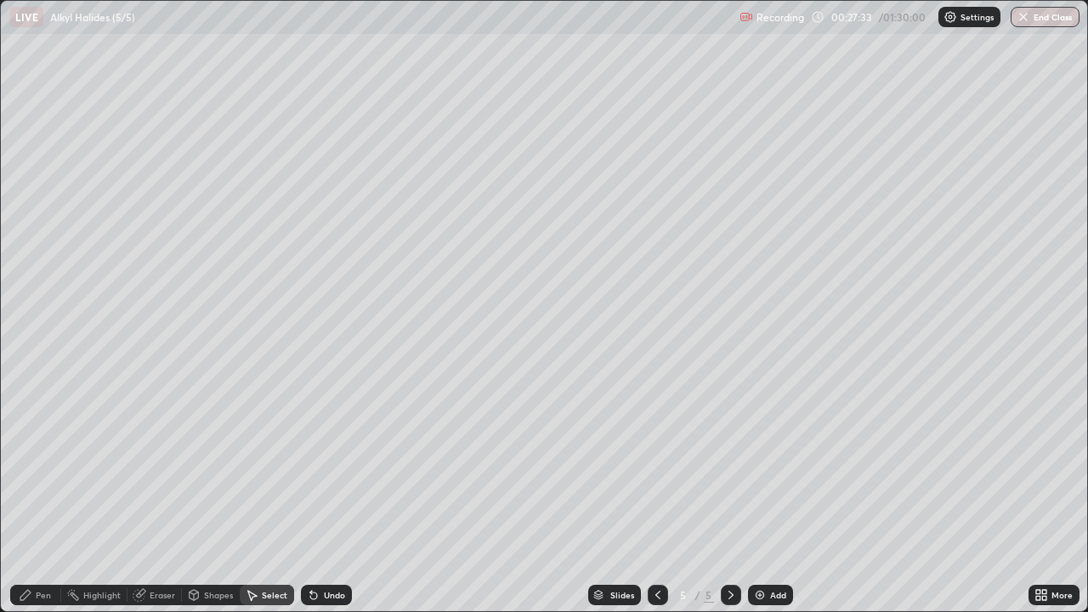
click at [44, 496] on div "Pen" at bounding box center [43, 595] width 15 height 8
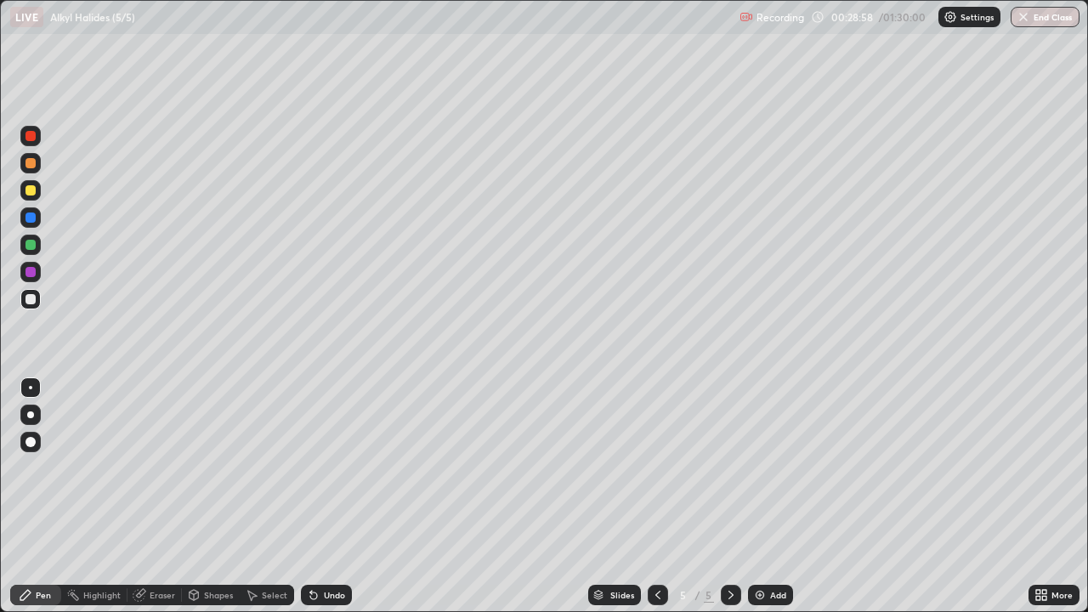
click at [29, 274] on div at bounding box center [30, 272] width 10 height 10
click at [33, 301] on div at bounding box center [30, 299] width 10 height 10
click at [33, 244] on div at bounding box center [30, 245] width 10 height 10
click at [31, 298] on div at bounding box center [30, 299] width 10 height 10
click at [153, 496] on div "Eraser" at bounding box center [162, 595] width 25 height 8
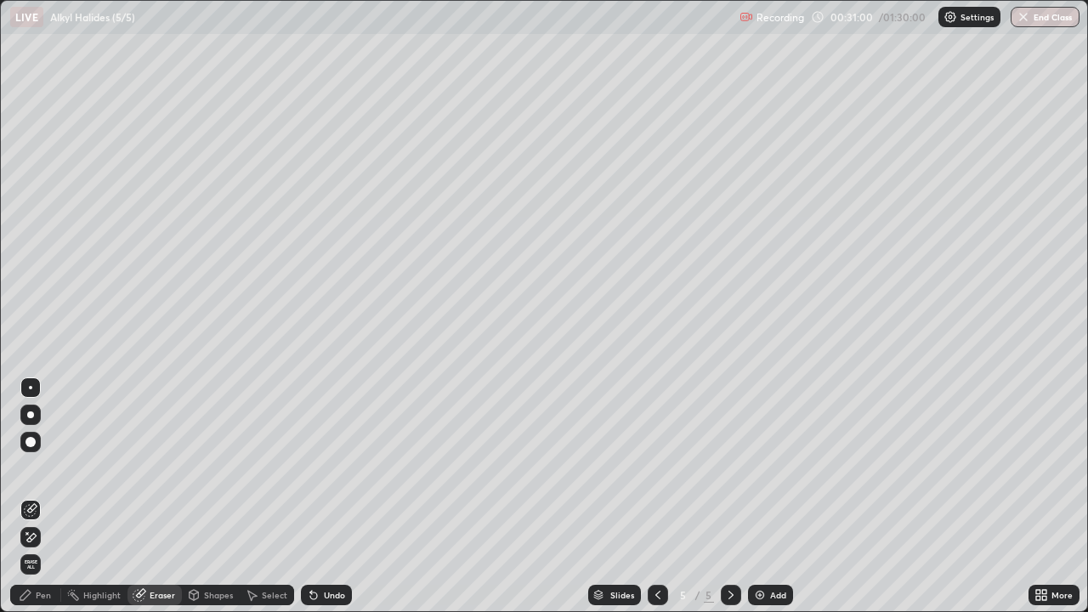
click at [266, 496] on div "Select" at bounding box center [274, 595] width 25 height 8
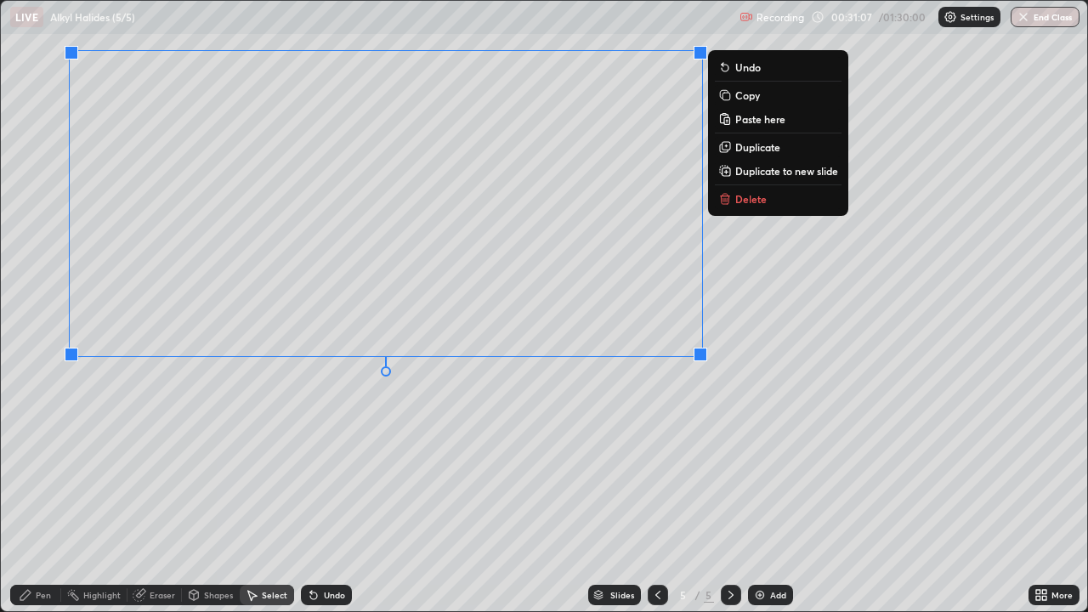
click at [43, 496] on div "Pen" at bounding box center [43, 595] width 15 height 8
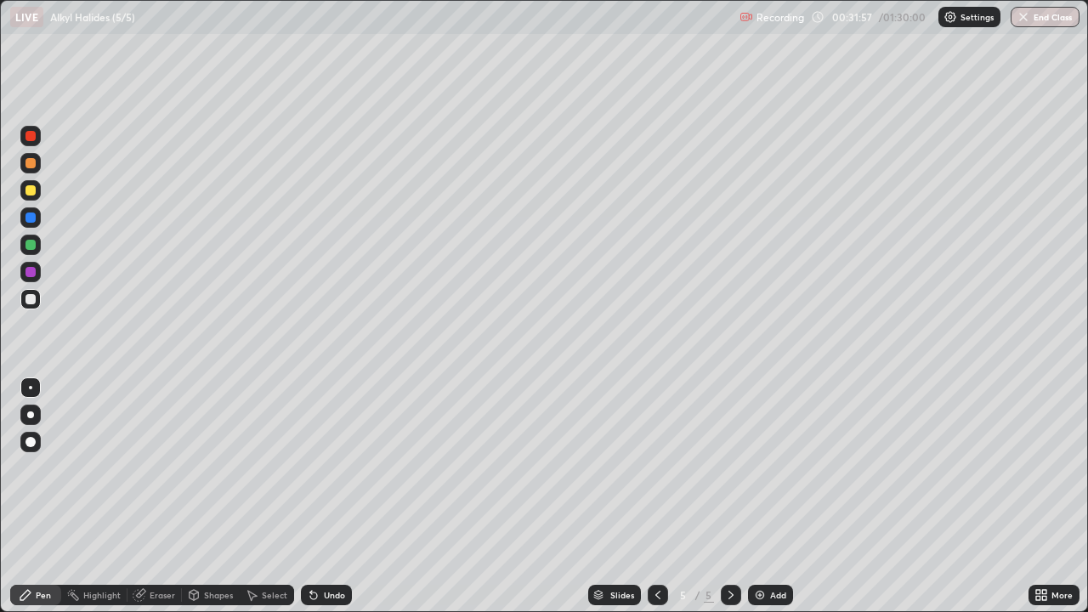
click at [268, 496] on div "Select" at bounding box center [274, 595] width 25 height 8
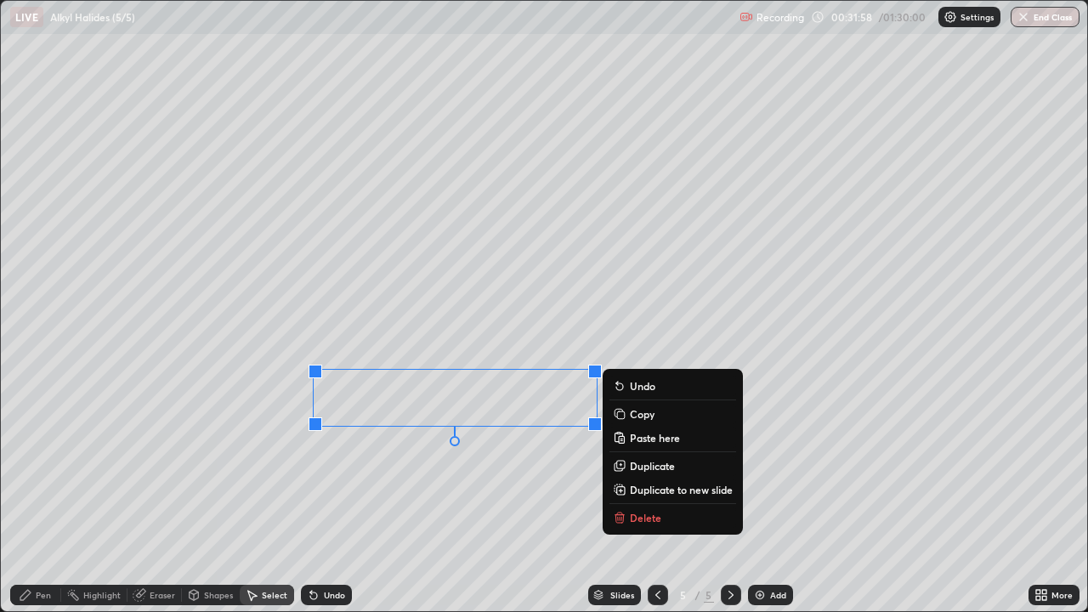
click at [638, 496] on p "Delete" at bounding box center [645, 518] width 31 height 14
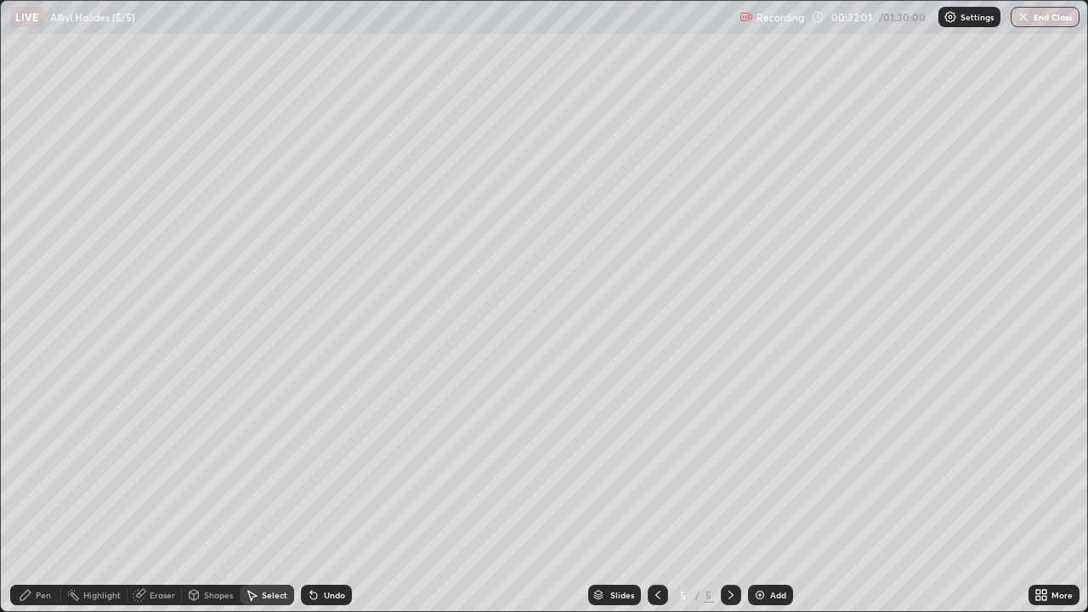
click at [41, 496] on div "Pen" at bounding box center [43, 595] width 15 height 8
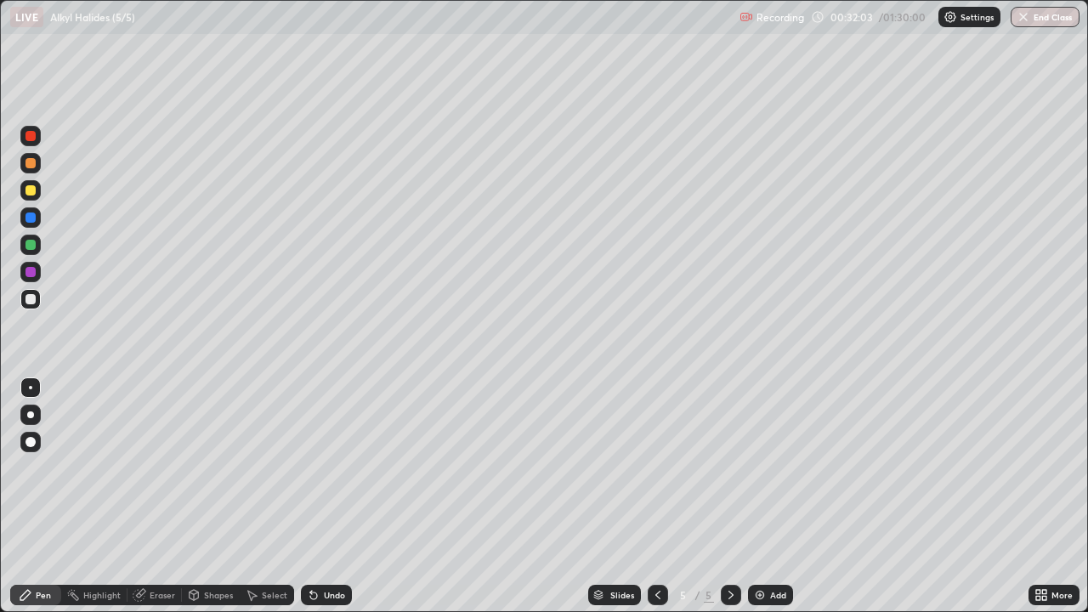
click at [31, 139] on div at bounding box center [30, 136] width 10 height 10
click at [33, 302] on div at bounding box center [30, 299] width 10 height 10
click at [158, 496] on div "Eraser" at bounding box center [162, 595] width 25 height 8
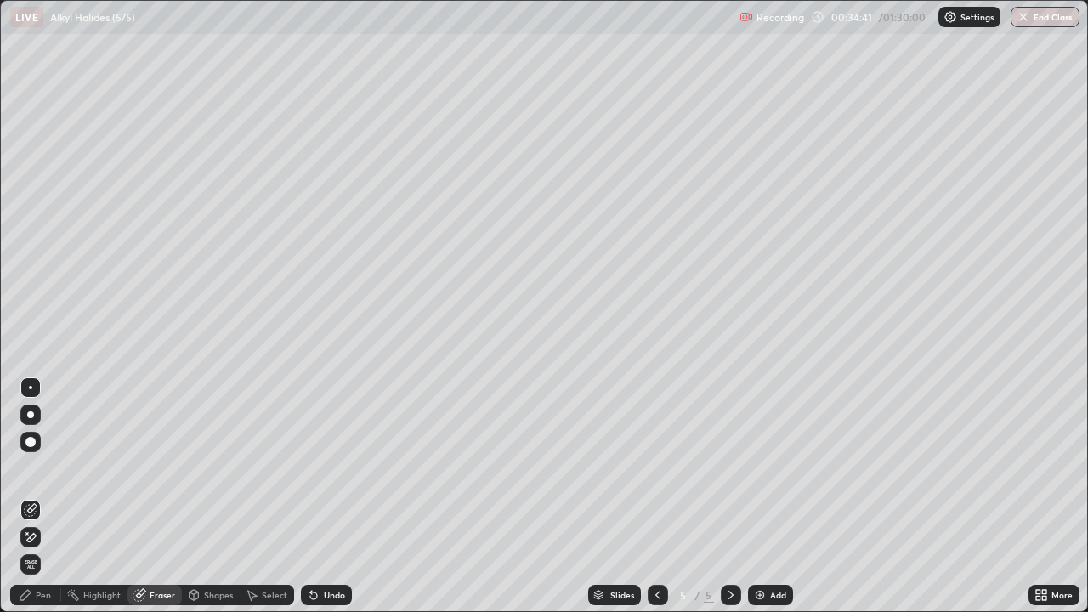
click at [36, 496] on div "Pen" at bounding box center [43, 595] width 15 height 8
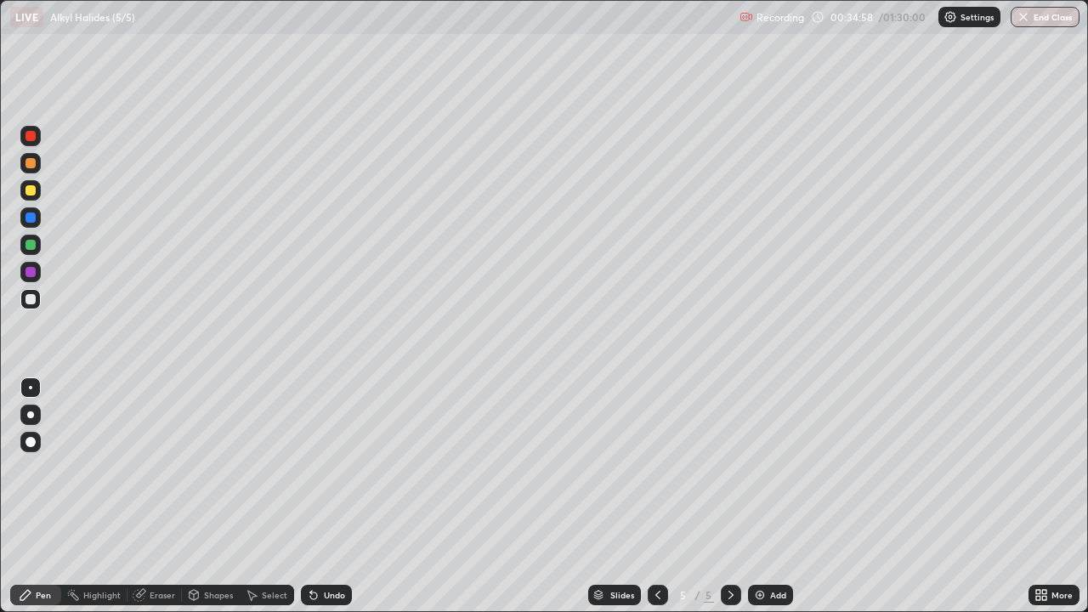
click at [222, 496] on div "Shapes" at bounding box center [218, 595] width 29 height 8
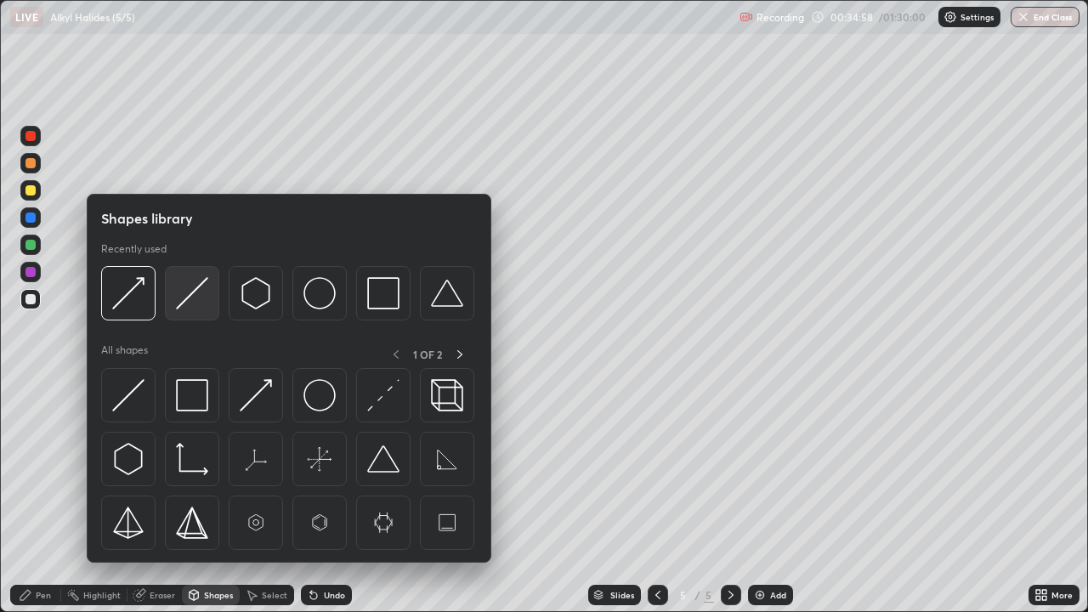
click at [191, 300] on img at bounding box center [192, 293] width 32 height 32
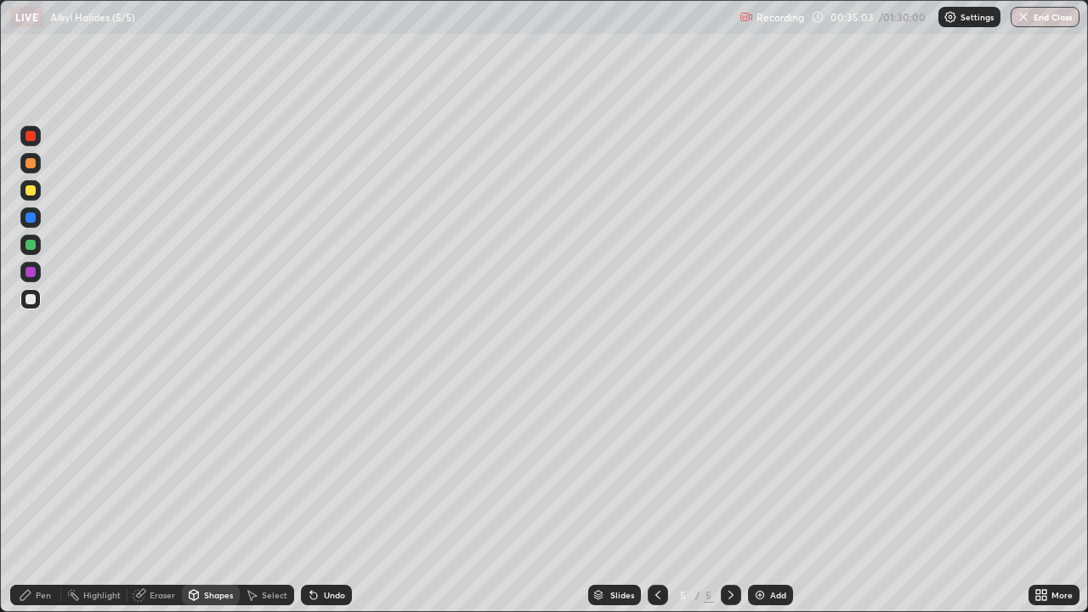
click at [34, 496] on div "Pen" at bounding box center [35, 595] width 51 height 20
click at [319, 496] on div "Undo" at bounding box center [326, 595] width 51 height 20
click at [760, 496] on img at bounding box center [760, 595] width 14 height 14
click at [31, 246] on div at bounding box center [30, 245] width 10 height 10
click at [267, 496] on div "Select" at bounding box center [274, 595] width 25 height 8
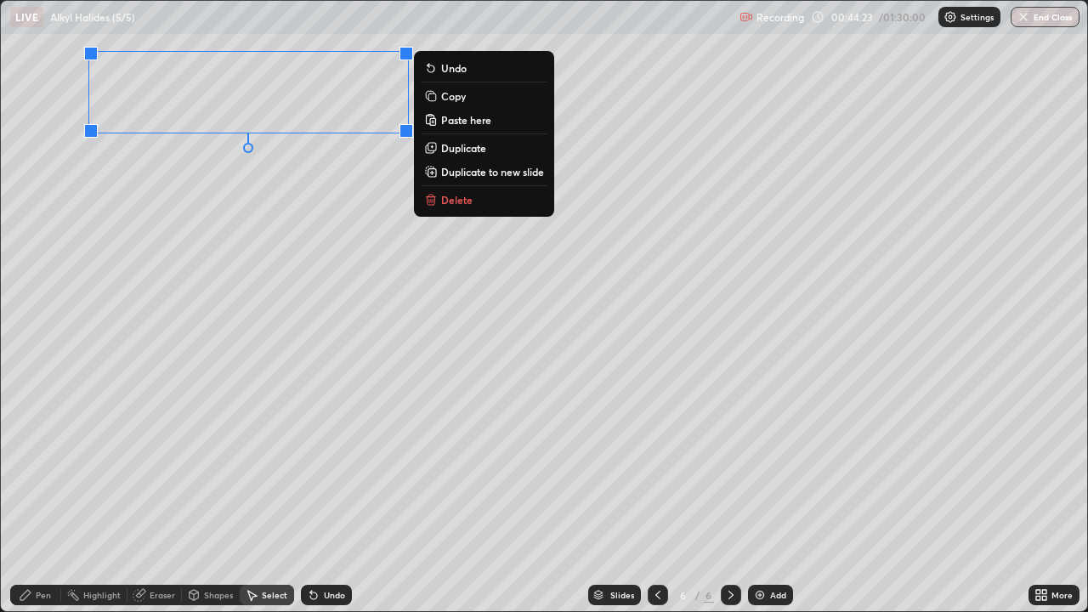
click at [52, 496] on div "Pen" at bounding box center [35, 595] width 51 height 20
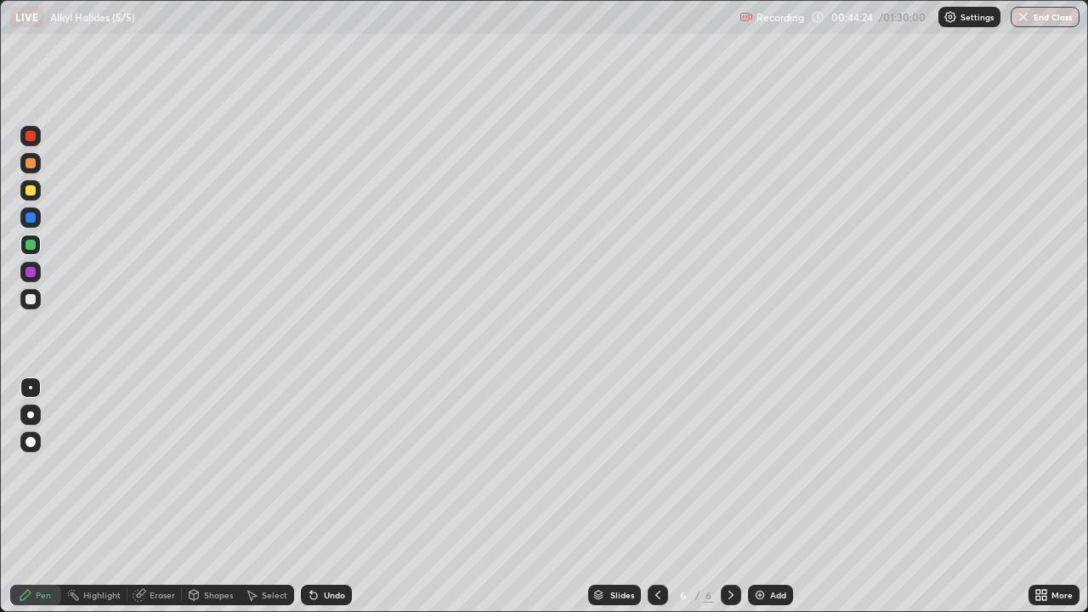
click at [35, 297] on div at bounding box center [30, 299] width 10 height 10
click at [164, 496] on div "Eraser" at bounding box center [162, 595] width 25 height 8
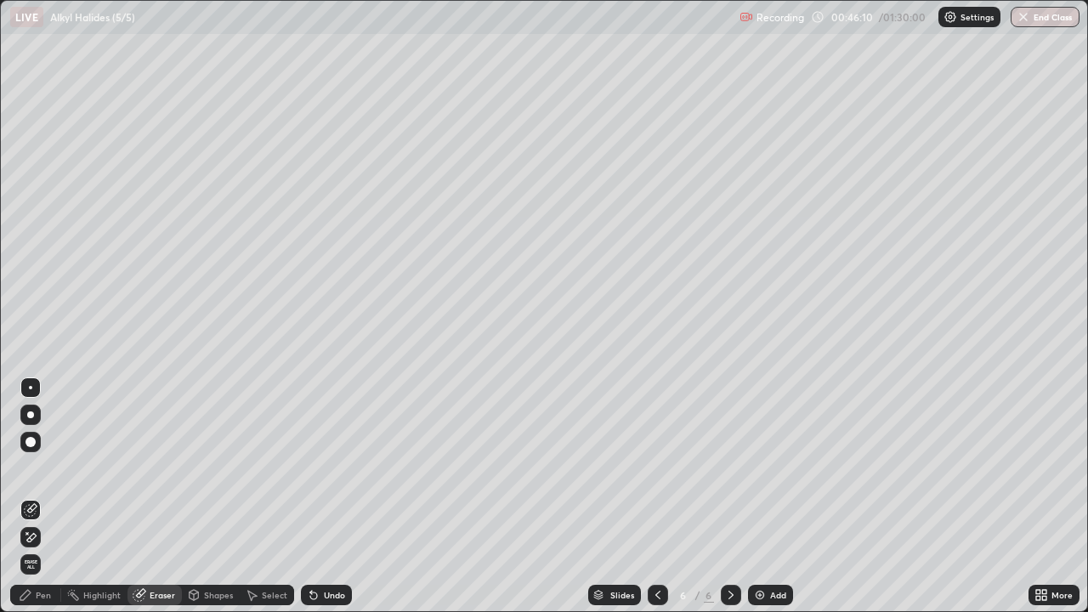
click at [38, 496] on div "Pen" at bounding box center [43, 595] width 15 height 8
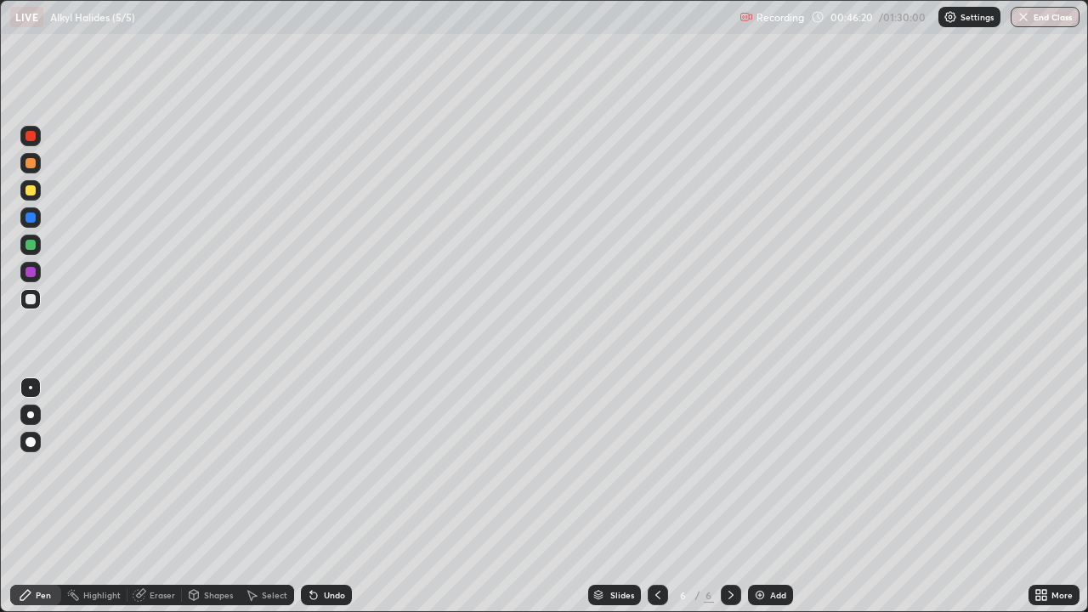
click at [25, 246] on div at bounding box center [30, 245] width 10 height 10
click at [33, 296] on div at bounding box center [30, 299] width 10 height 10
click at [31, 270] on div at bounding box center [30, 272] width 10 height 10
click at [216, 496] on div "Shapes" at bounding box center [218, 595] width 29 height 8
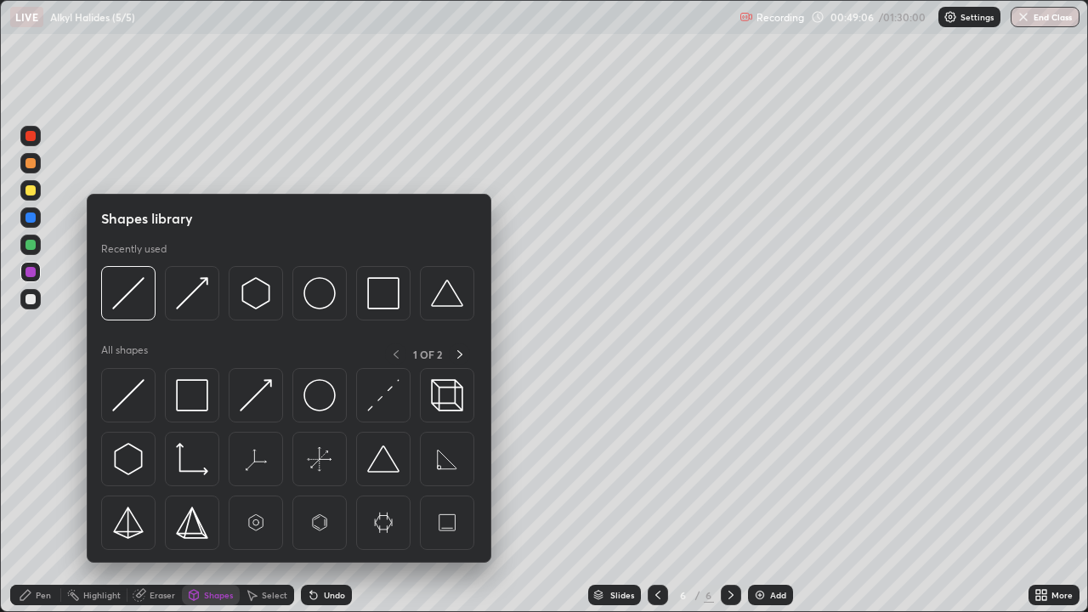
click at [135, 292] on img at bounding box center [128, 293] width 32 height 32
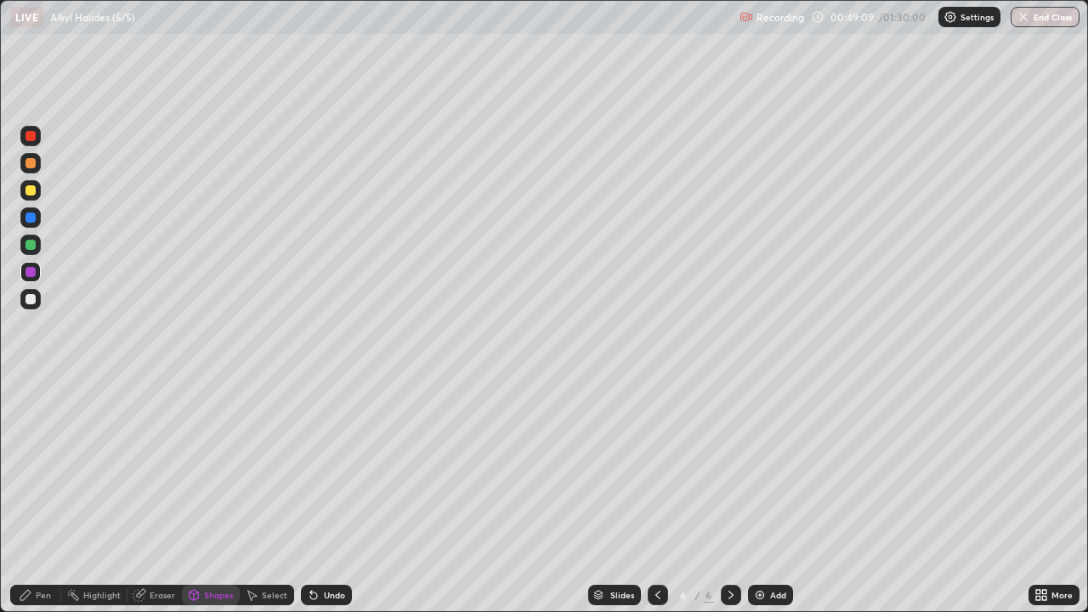
click at [41, 496] on div "Pen" at bounding box center [43, 595] width 15 height 8
click at [31, 299] on div at bounding box center [30, 299] width 10 height 10
click at [37, 138] on div at bounding box center [30, 136] width 20 height 20
click at [32, 302] on div at bounding box center [30, 299] width 10 height 10
click at [318, 496] on div "Undo" at bounding box center [326, 595] width 51 height 20
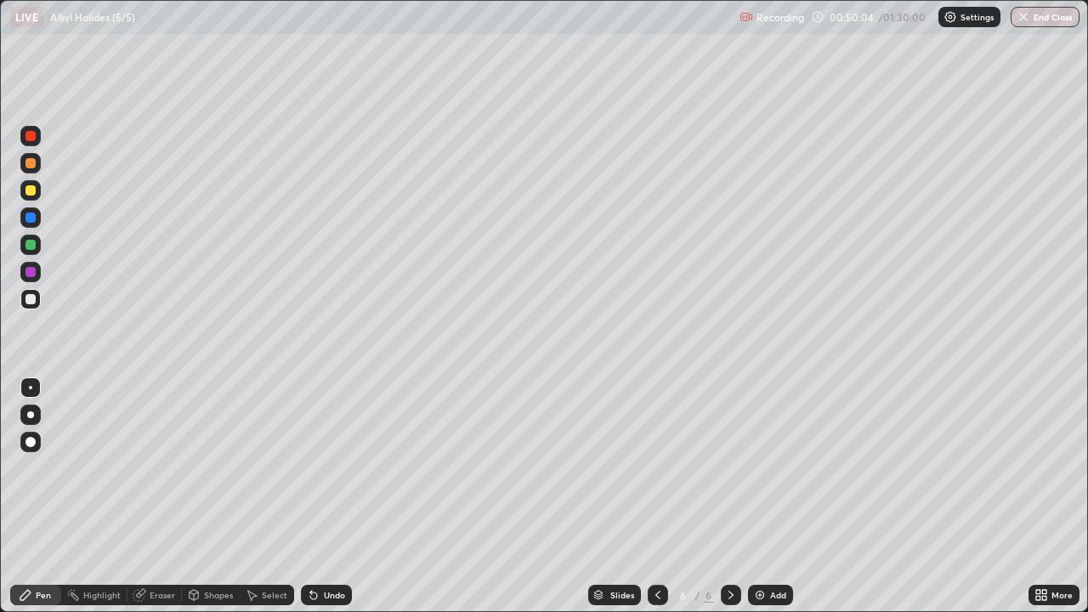
click at [318, 496] on div "Undo" at bounding box center [326, 595] width 51 height 20
click at [319, 496] on div "Undo" at bounding box center [326, 595] width 51 height 20
click at [313, 496] on icon at bounding box center [313, 595] width 7 height 7
click at [311, 496] on icon at bounding box center [313, 595] width 7 height 7
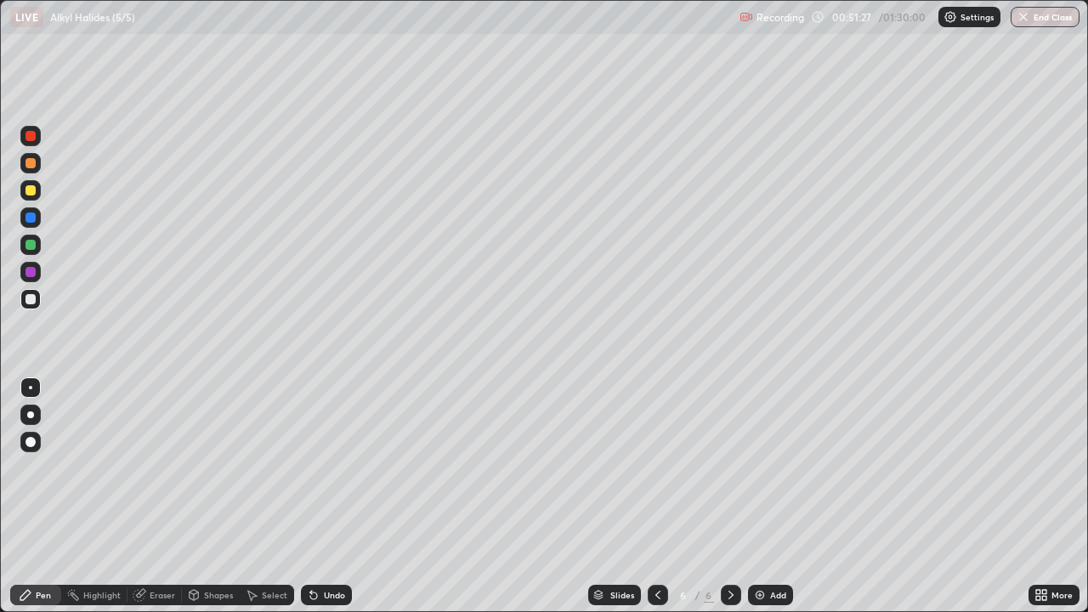
click at [263, 496] on div "Select" at bounding box center [274, 595] width 25 height 8
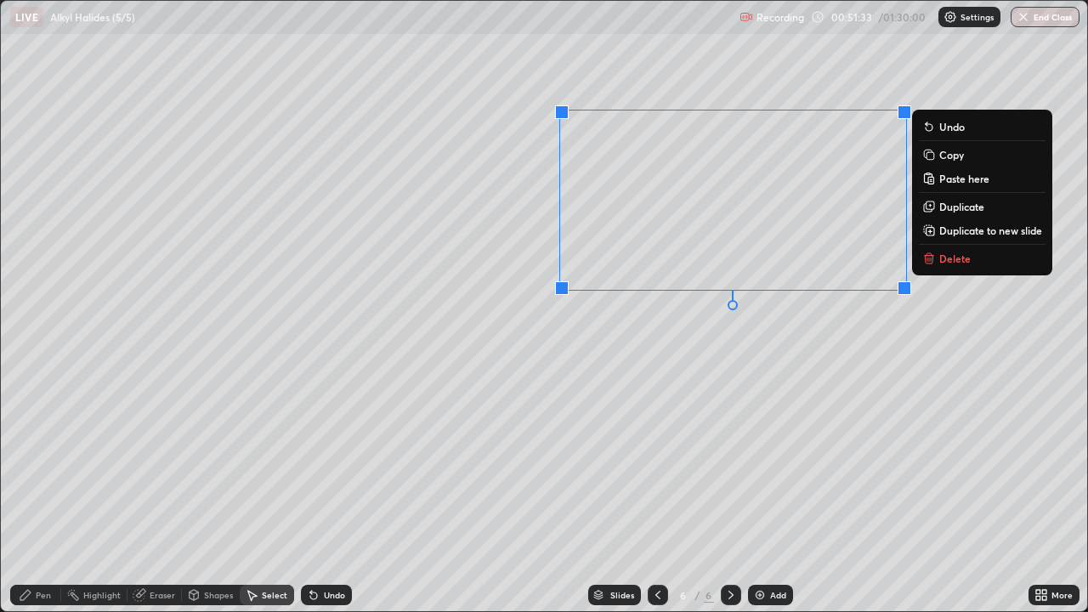
click at [151, 496] on div "Eraser" at bounding box center [162, 595] width 25 height 8
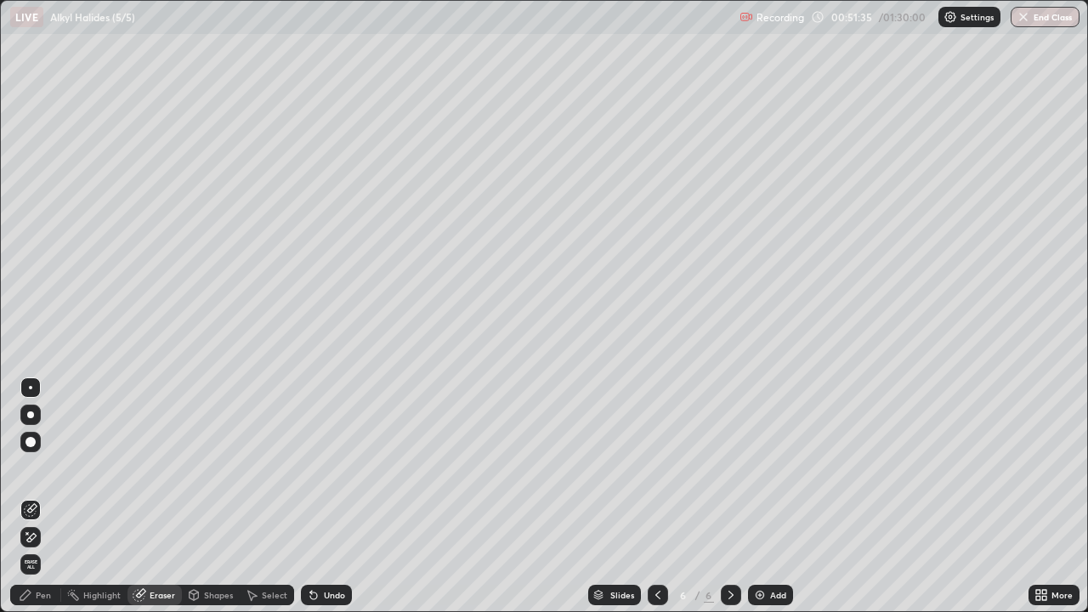
click at [43, 496] on div "Pen" at bounding box center [43, 595] width 15 height 8
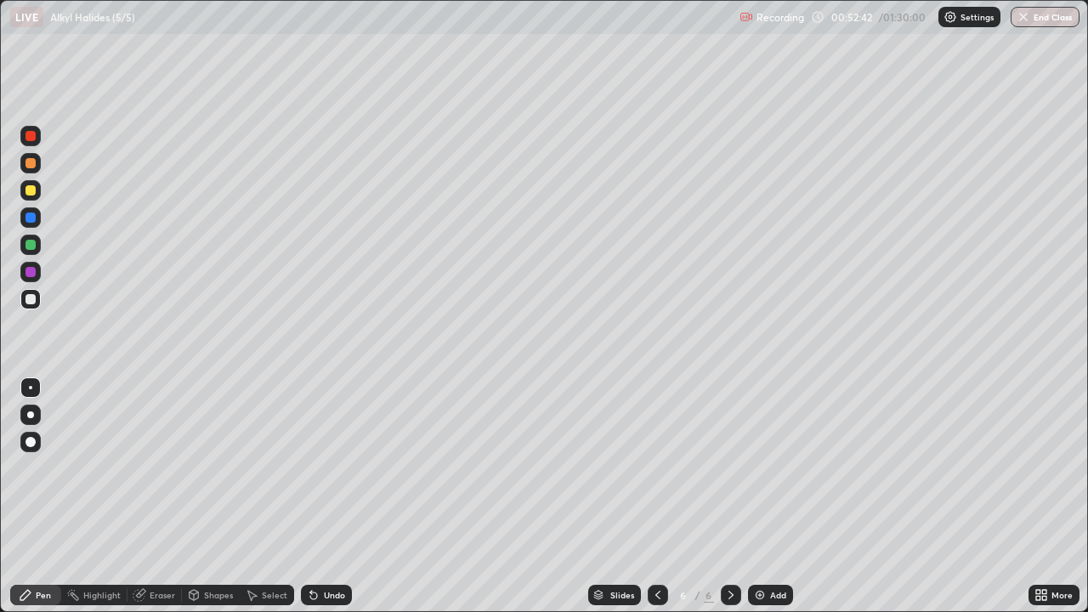
click at [317, 496] on icon at bounding box center [314, 595] width 14 height 14
click at [311, 496] on icon at bounding box center [313, 595] width 7 height 7
click at [34, 193] on div at bounding box center [30, 190] width 10 height 10
click at [219, 496] on div "Shapes" at bounding box center [218, 595] width 29 height 8
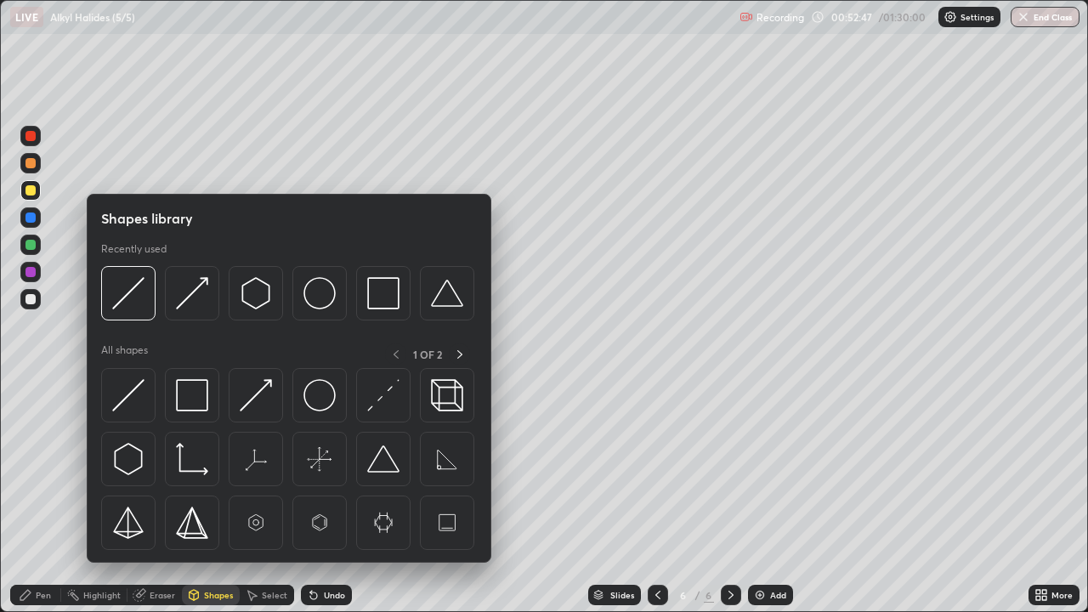
click at [314, 298] on img at bounding box center [319, 293] width 32 height 32
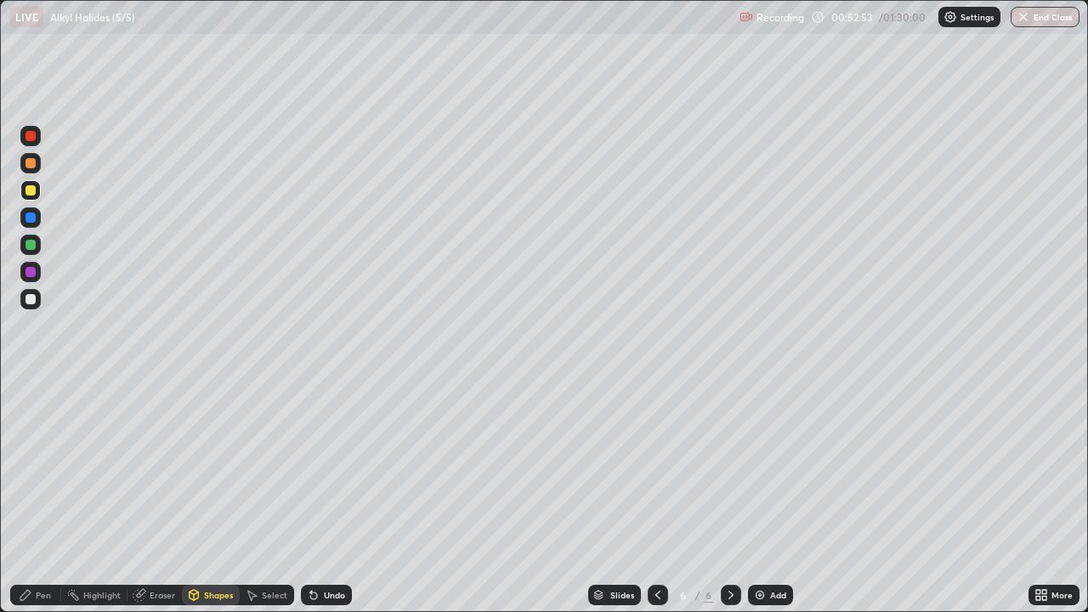
click at [38, 496] on div "Pen" at bounding box center [35, 595] width 51 height 20
click at [30, 271] on div at bounding box center [30, 272] width 10 height 10
click at [34, 244] on div at bounding box center [30, 245] width 10 height 10
click at [31, 299] on div at bounding box center [30, 299] width 10 height 10
click at [34, 249] on div at bounding box center [30, 245] width 10 height 10
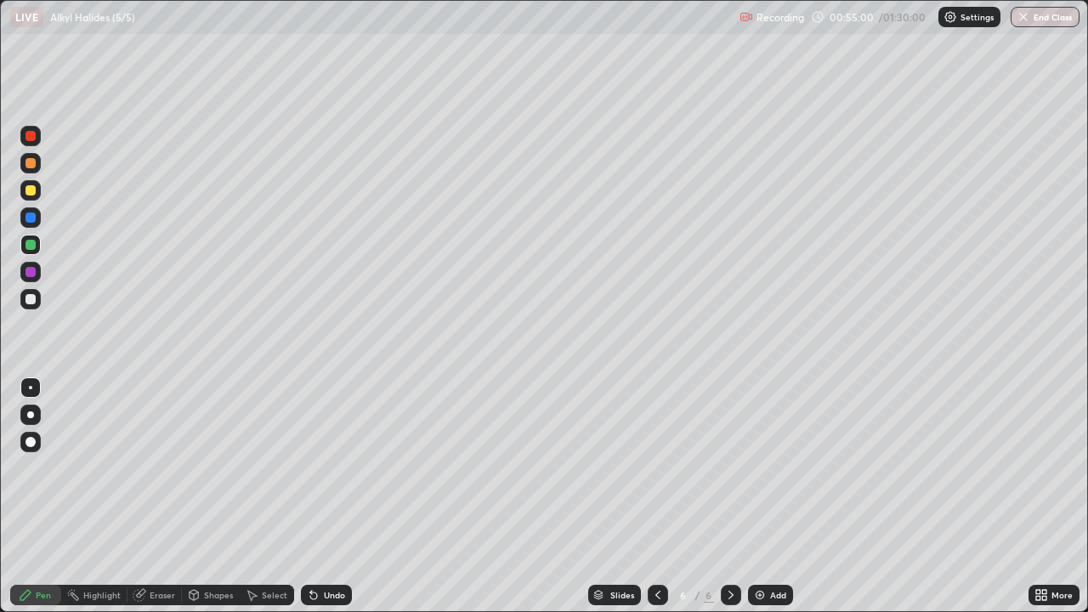
click at [38, 189] on div at bounding box center [30, 190] width 20 height 20
click at [272, 496] on div "Select" at bounding box center [274, 595] width 25 height 8
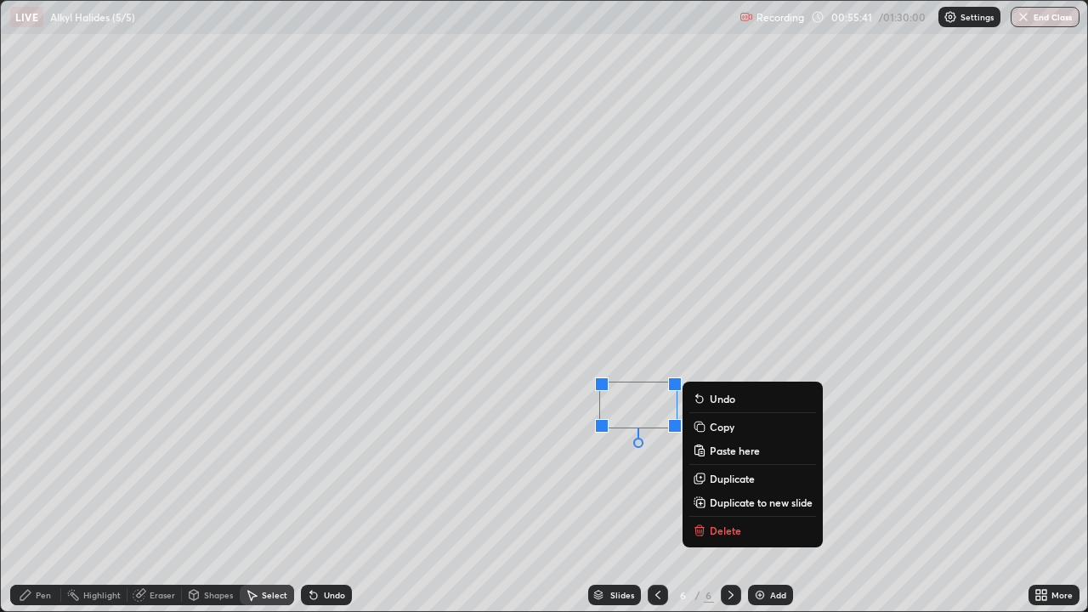
click at [715, 496] on p "Delete" at bounding box center [724, 530] width 31 height 14
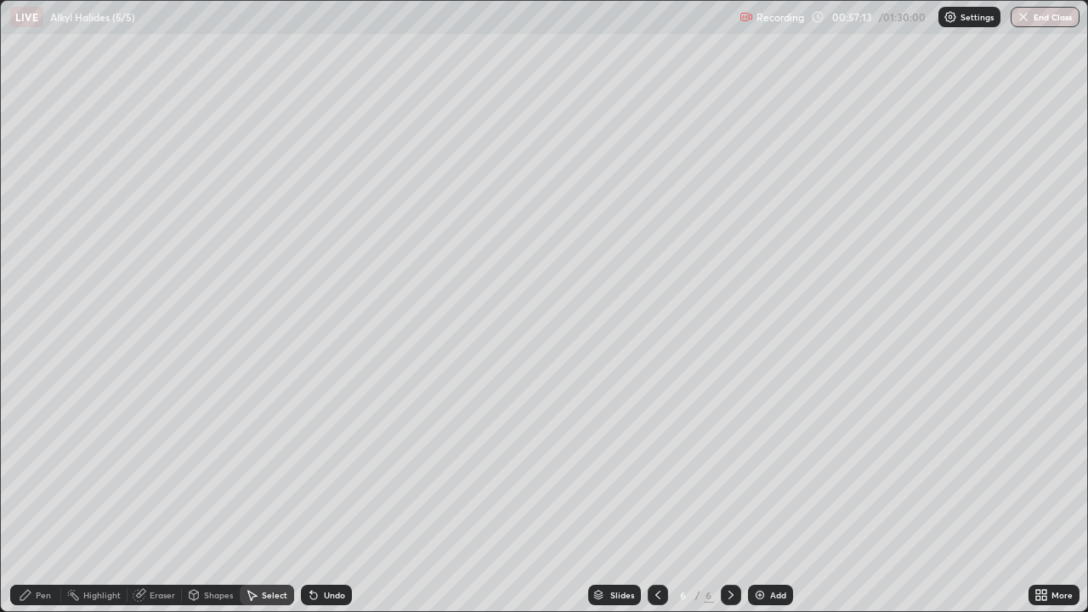
click at [756, 496] on img at bounding box center [760, 595] width 14 height 14
click at [36, 496] on div "Pen" at bounding box center [43, 595] width 15 height 8
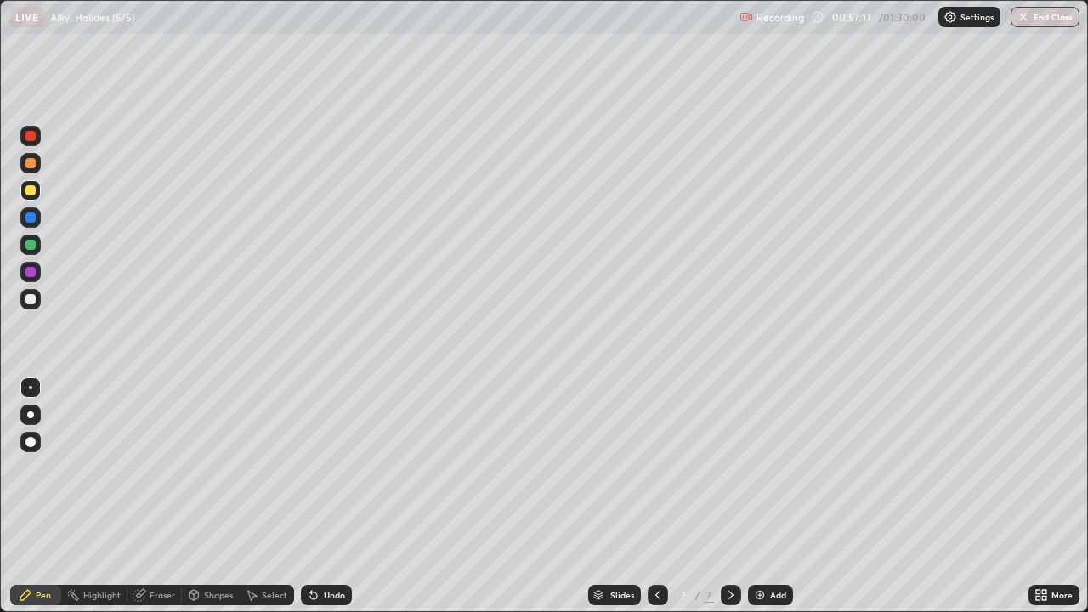
click at [31, 299] on div at bounding box center [30, 299] width 10 height 10
click at [214, 496] on div "Shapes" at bounding box center [211, 595] width 58 height 20
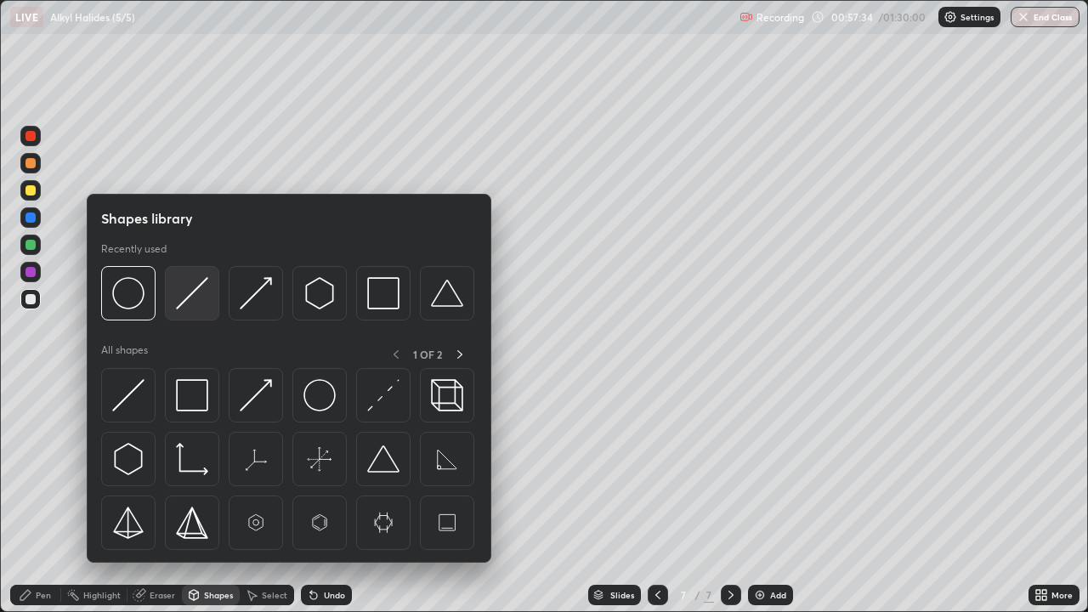
click at [200, 296] on img at bounding box center [192, 293] width 32 height 32
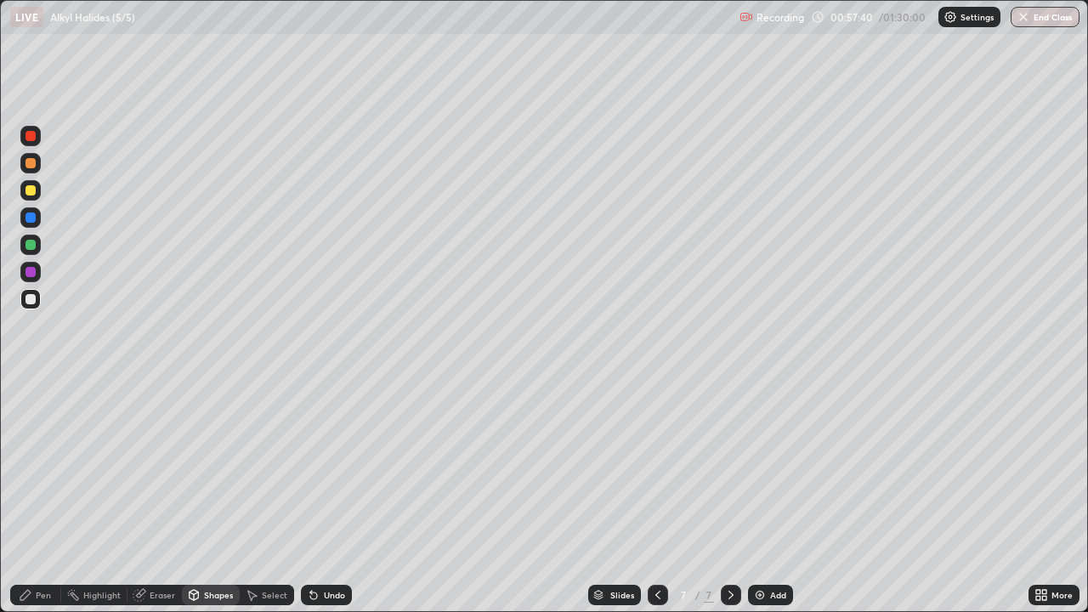
click at [216, 496] on div "Shapes" at bounding box center [218, 595] width 29 height 8
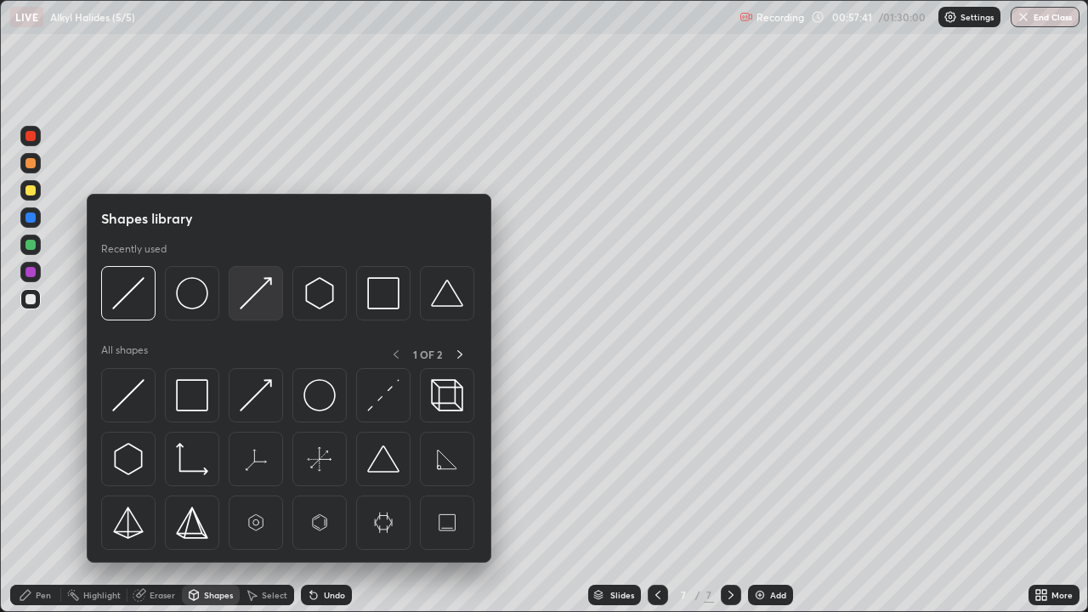
click at [255, 294] on img at bounding box center [256, 293] width 32 height 32
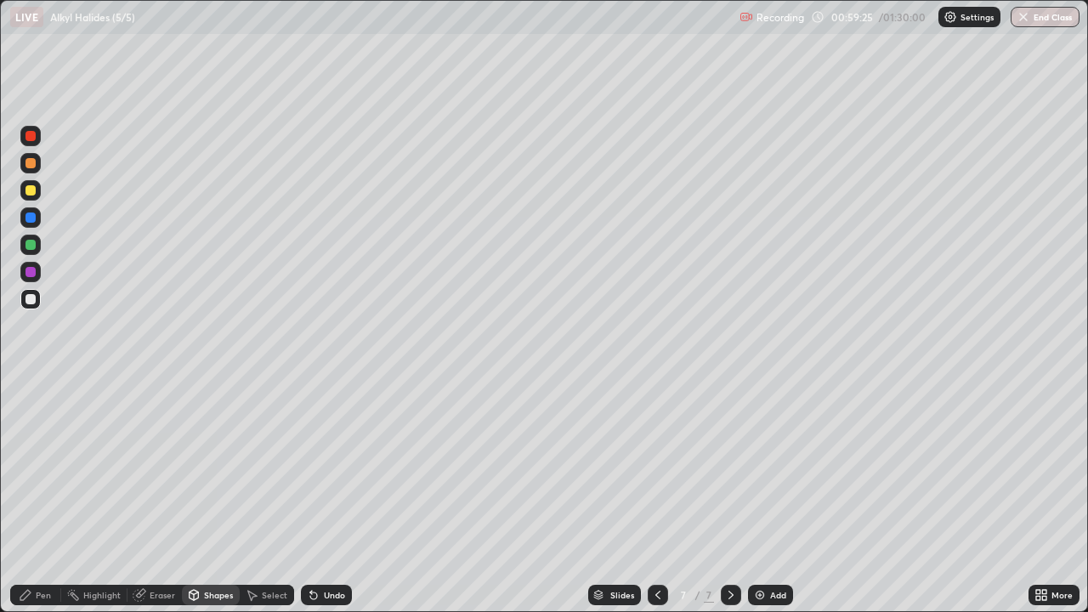
click at [35, 140] on div at bounding box center [30, 136] width 20 height 20
click at [321, 496] on div "Undo" at bounding box center [326, 595] width 51 height 20
click at [31, 496] on icon at bounding box center [26, 595] width 14 height 14
click at [29, 299] on div at bounding box center [30, 299] width 10 height 10
click at [310, 496] on icon at bounding box center [313, 595] width 7 height 7
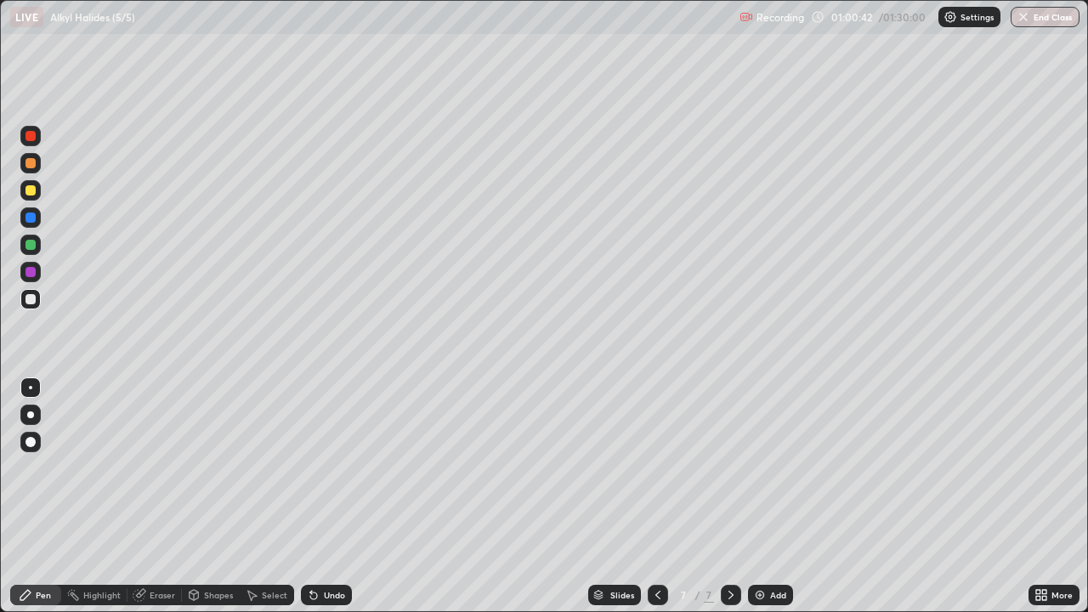
click at [151, 496] on div "Eraser" at bounding box center [162, 595] width 25 height 8
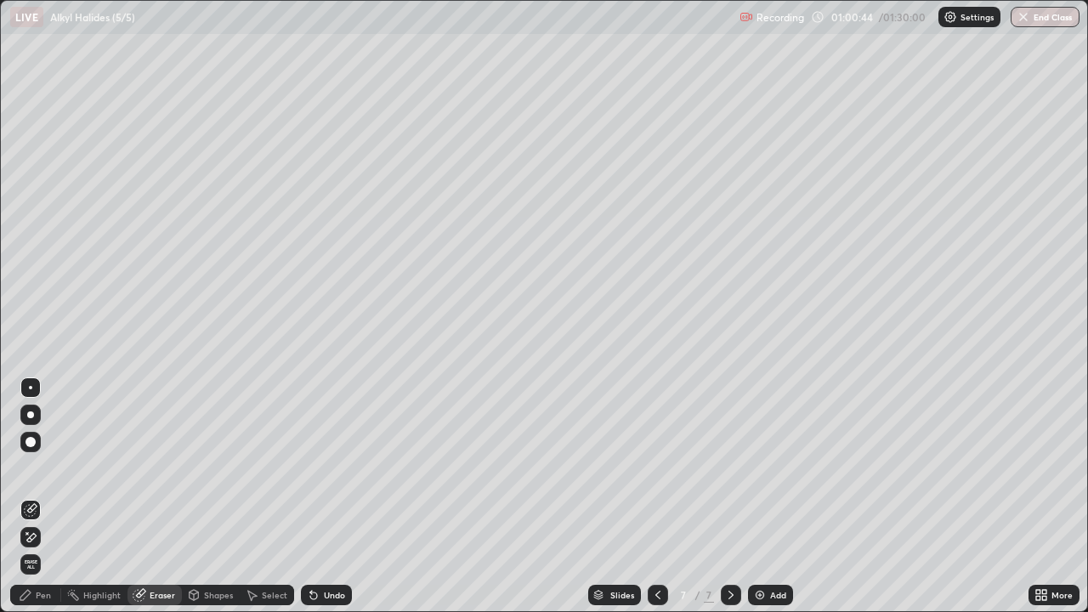
click at [43, 496] on div "Pen" at bounding box center [43, 595] width 15 height 8
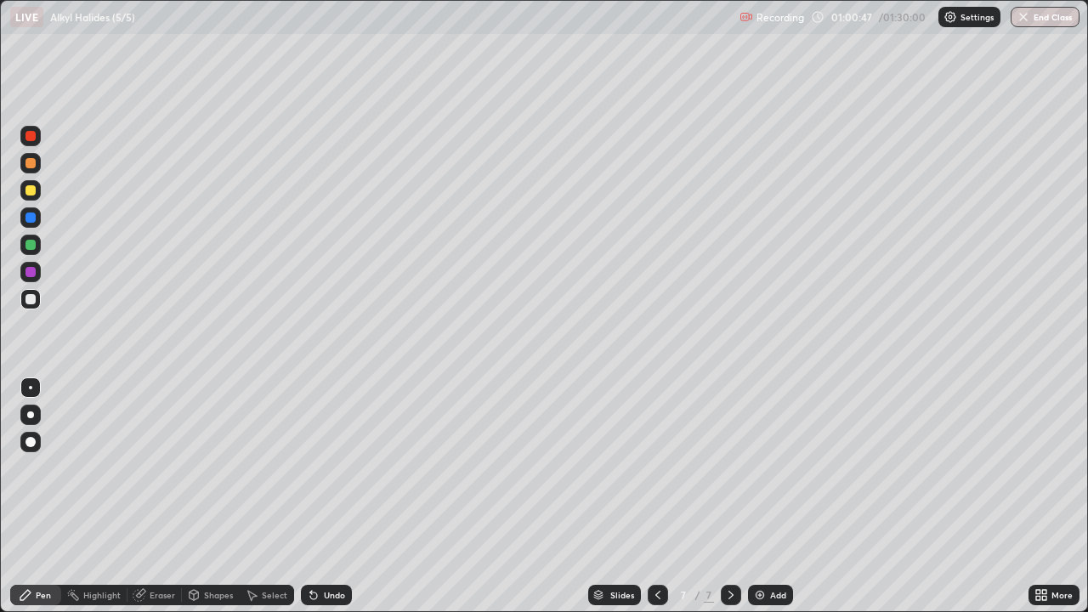
click at [310, 496] on icon at bounding box center [313, 595] width 7 height 7
click at [32, 273] on div at bounding box center [30, 272] width 10 height 10
click at [307, 496] on icon at bounding box center [314, 595] width 14 height 14
click at [310, 496] on icon at bounding box center [311, 592] width 2 height 2
click at [313, 496] on icon at bounding box center [313, 595] width 7 height 7
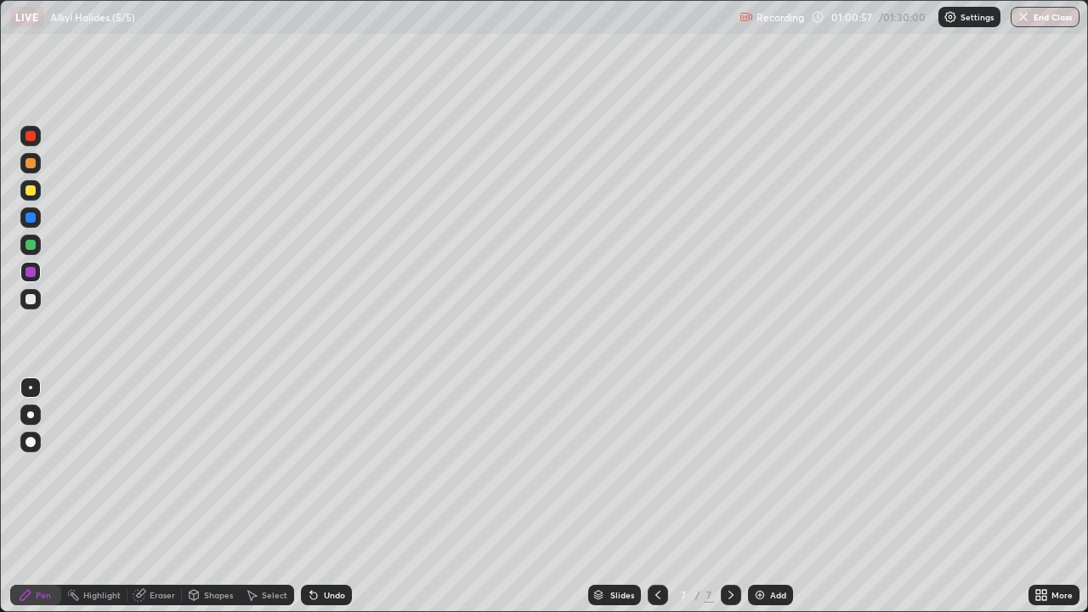
click at [34, 299] on div at bounding box center [30, 299] width 10 height 10
click at [209, 496] on div "Shapes" at bounding box center [218, 595] width 29 height 8
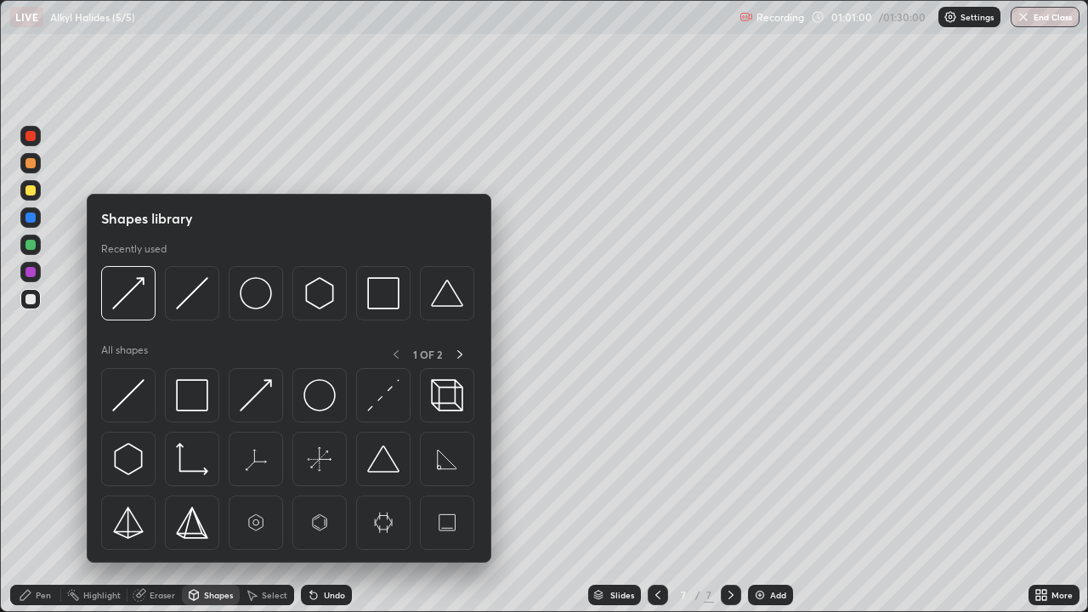
click at [369, 409] on img at bounding box center [383, 395] width 32 height 32
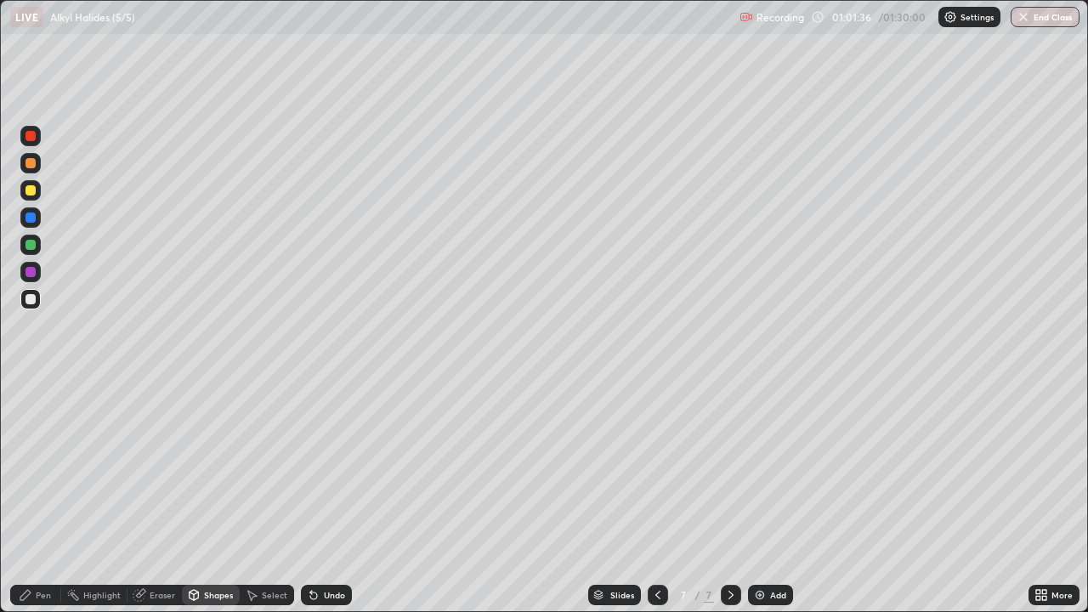
click at [144, 496] on icon at bounding box center [140, 595] width 14 height 14
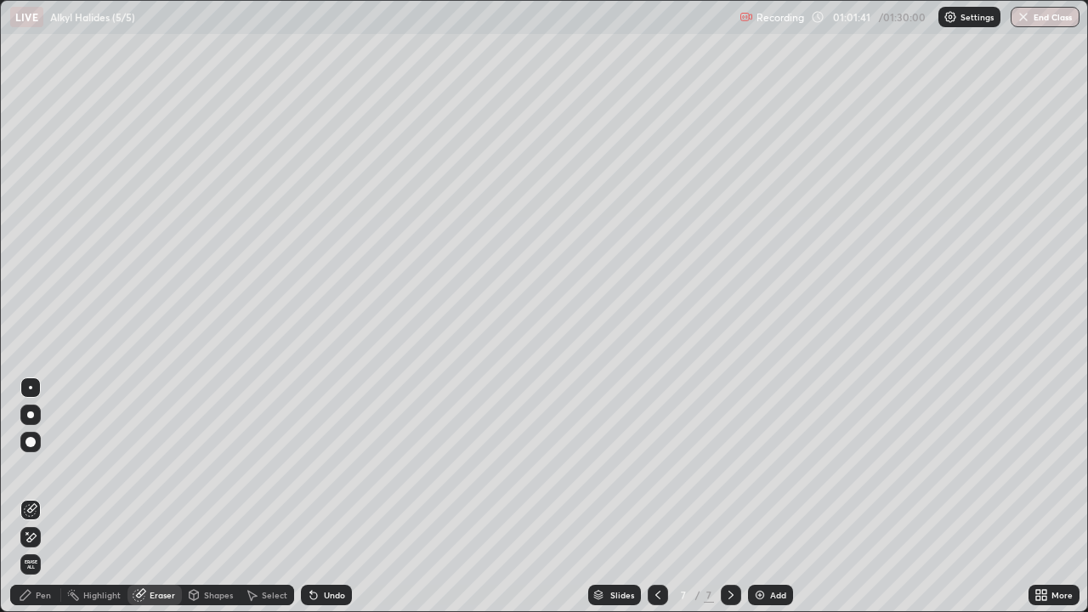
click at [42, 496] on div "Pen" at bounding box center [43, 595] width 15 height 8
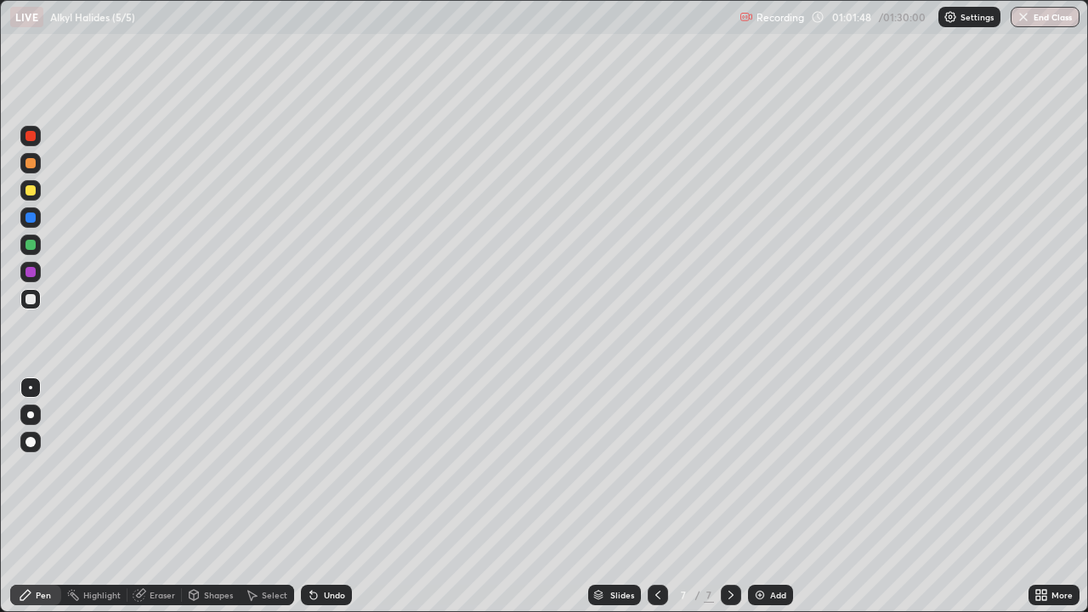
click at [32, 242] on div at bounding box center [30, 245] width 10 height 10
click at [33, 300] on div at bounding box center [30, 299] width 10 height 10
click at [32, 272] on div at bounding box center [30, 272] width 10 height 10
click at [32, 191] on div at bounding box center [30, 190] width 10 height 10
click at [30, 302] on div at bounding box center [30, 299] width 10 height 10
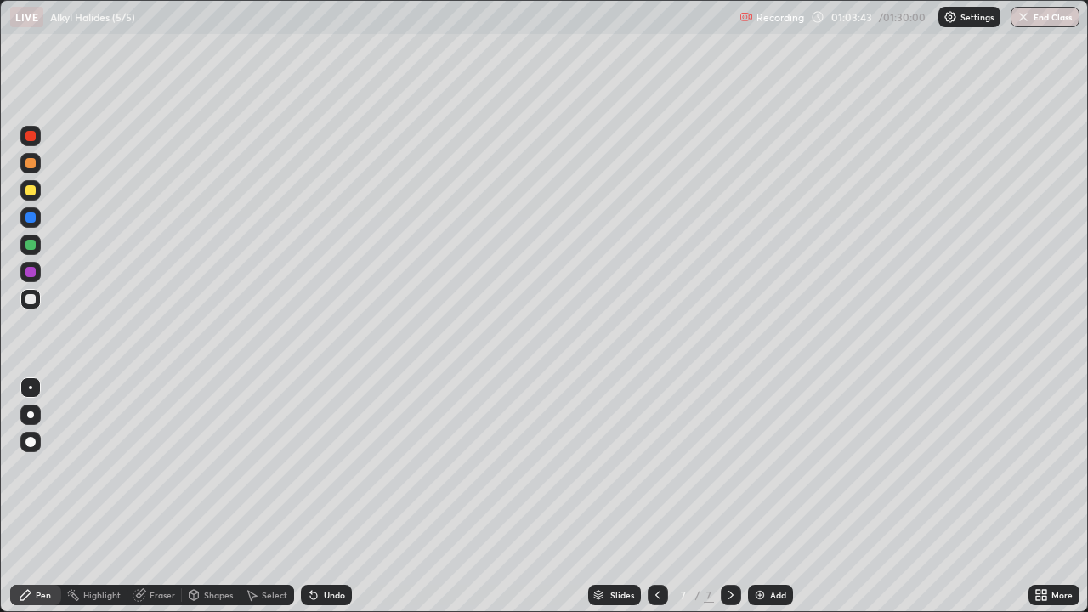
click at [31, 164] on div at bounding box center [30, 163] width 10 height 10
click at [35, 297] on div at bounding box center [30, 299] width 10 height 10
click at [31, 190] on div at bounding box center [30, 190] width 10 height 10
click at [37, 161] on div at bounding box center [30, 163] width 20 height 20
click at [31, 270] on div at bounding box center [30, 272] width 10 height 10
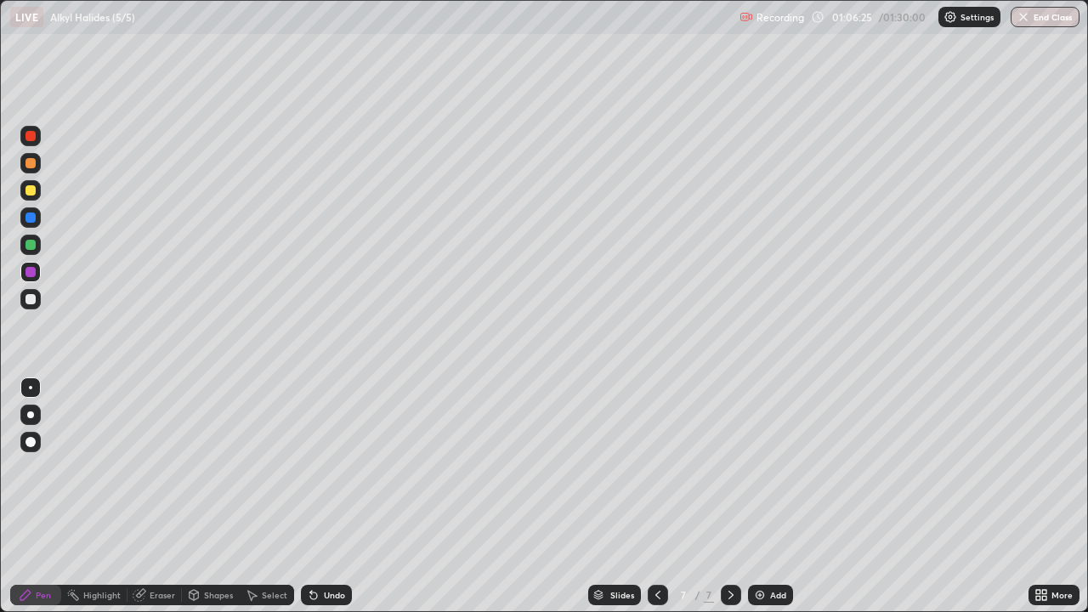
click at [35, 192] on div at bounding box center [30, 190] width 10 height 10
click at [324, 496] on div "Undo" at bounding box center [334, 595] width 21 height 8
click at [319, 496] on div "Undo" at bounding box center [326, 595] width 51 height 20
click at [33, 136] on div at bounding box center [30, 136] width 10 height 10
click at [31, 299] on div at bounding box center [30, 299] width 10 height 10
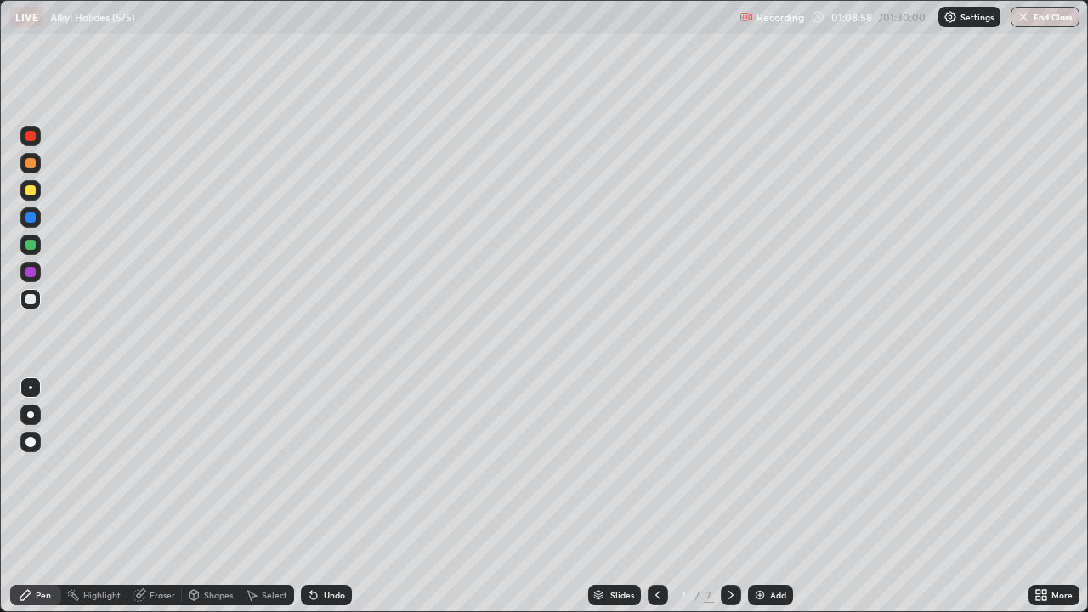
click at [33, 269] on div at bounding box center [30, 272] width 10 height 10
click at [268, 496] on div "Select" at bounding box center [274, 595] width 25 height 8
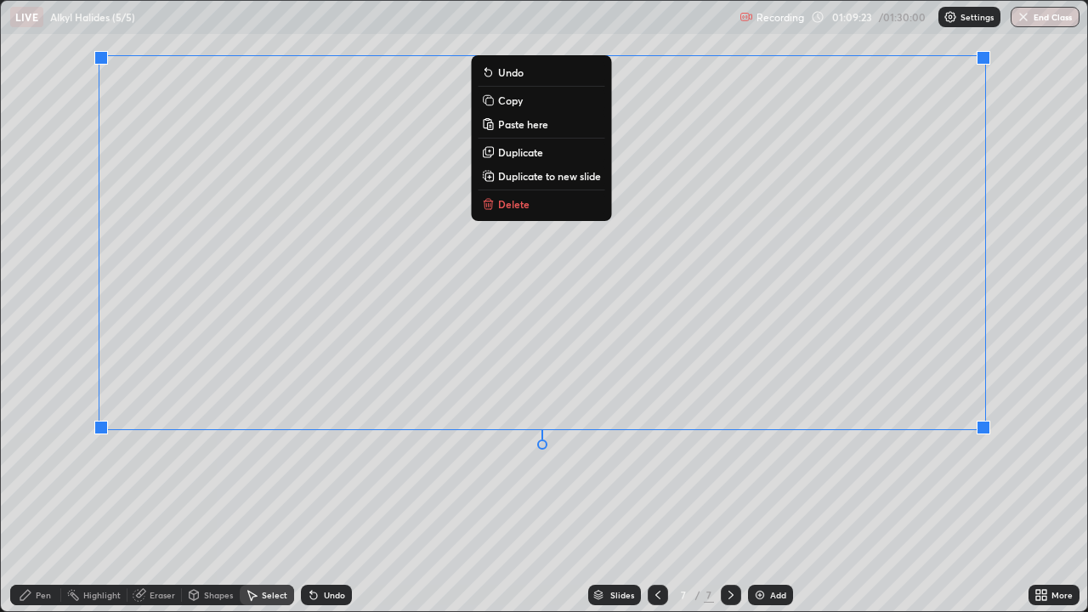
click at [51, 496] on div "Pen" at bounding box center [35, 595] width 51 height 20
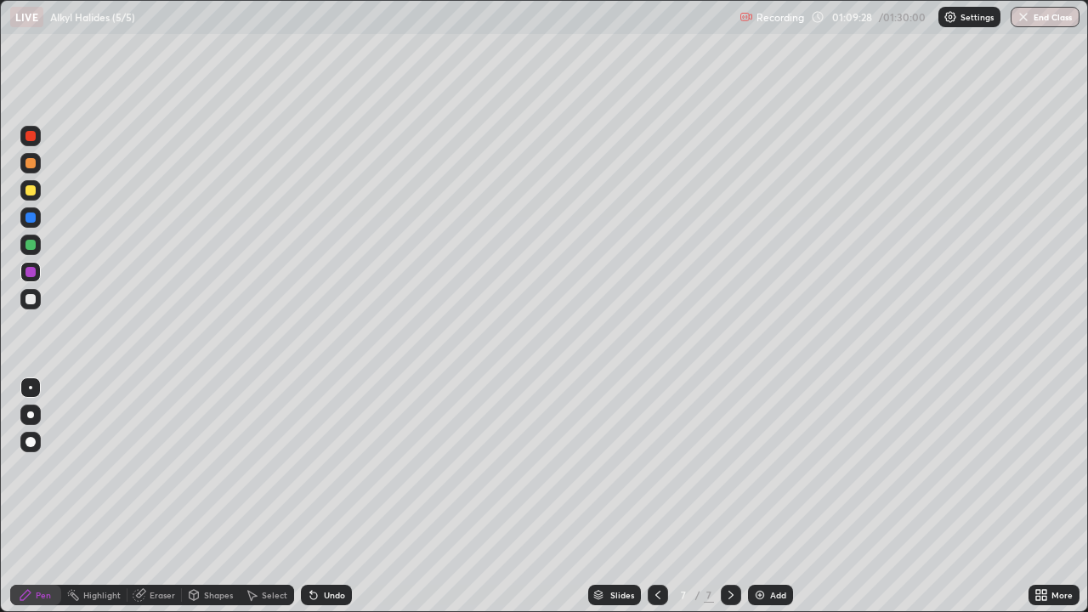
click at [30, 220] on div at bounding box center [30, 217] width 10 height 10
click at [310, 496] on icon at bounding box center [313, 595] width 7 height 7
click at [33, 161] on div at bounding box center [30, 163] width 10 height 10
click at [31, 299] on div at bounding box center [30, 299] width 10 height 10
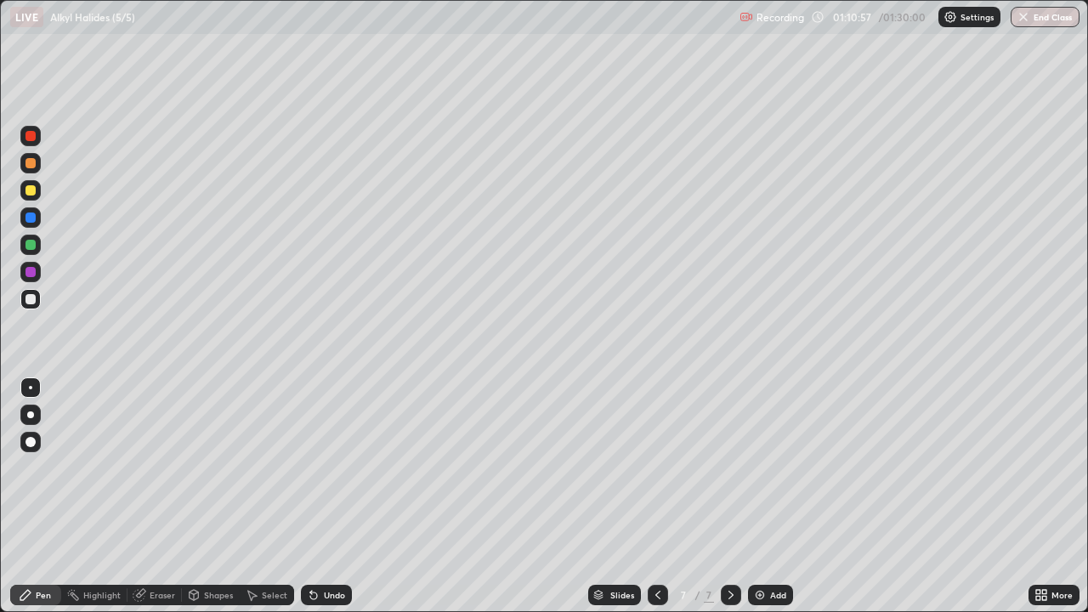
click at [150, 496] on div "Eraser" at bounding box center [162, 595] width 25 height 8
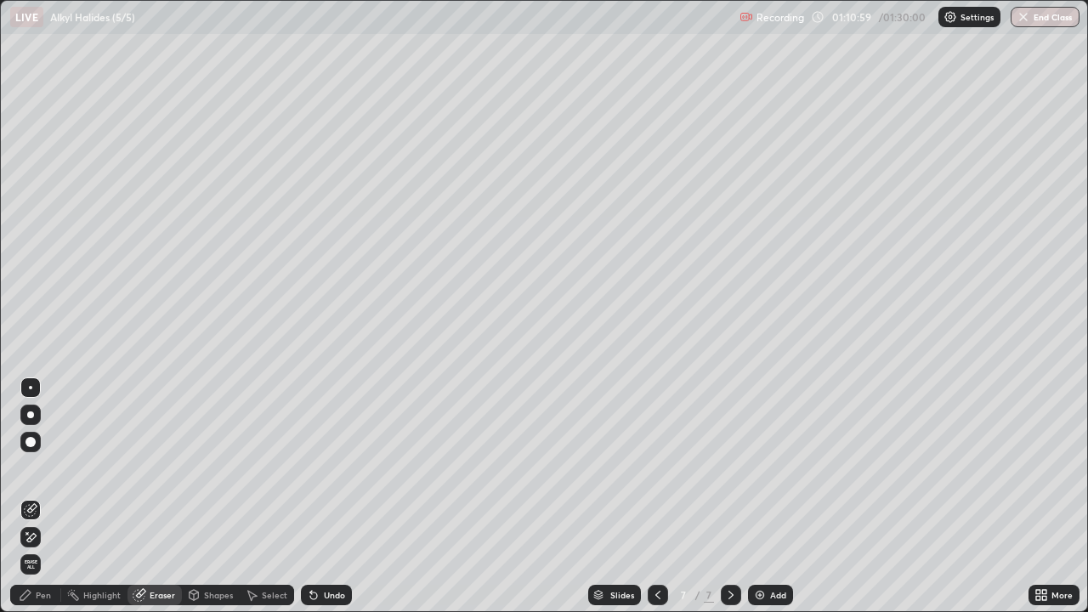
click at [43, 496] on div "Pen" at bounding box center [43, 595] width 15 height 8
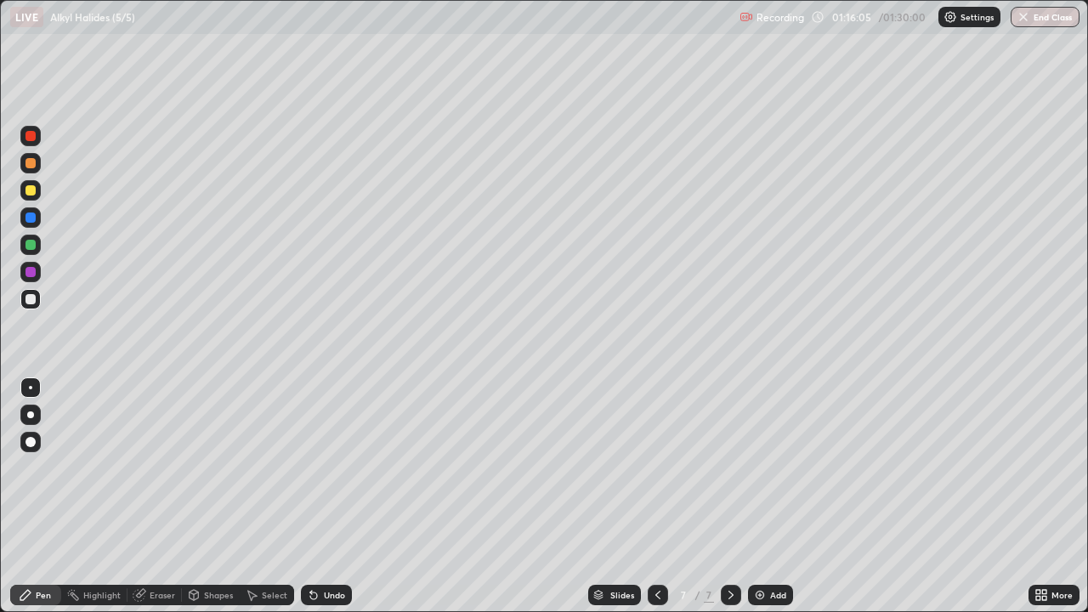
click at [40, 272] on div at bounding box center [30, 272] width 20 height 20
click at [754, 496] on img at bounding box center [760, 595] width 14 height 14
click at [658, 496] on icon at bounding box center [658, 595] width 14 height 14
click at [726, 496] on icon at bounding box center [731, 595] width 14 height 14
click at [32, 297] on div at bounding box center [30, 299] width 10 height 10
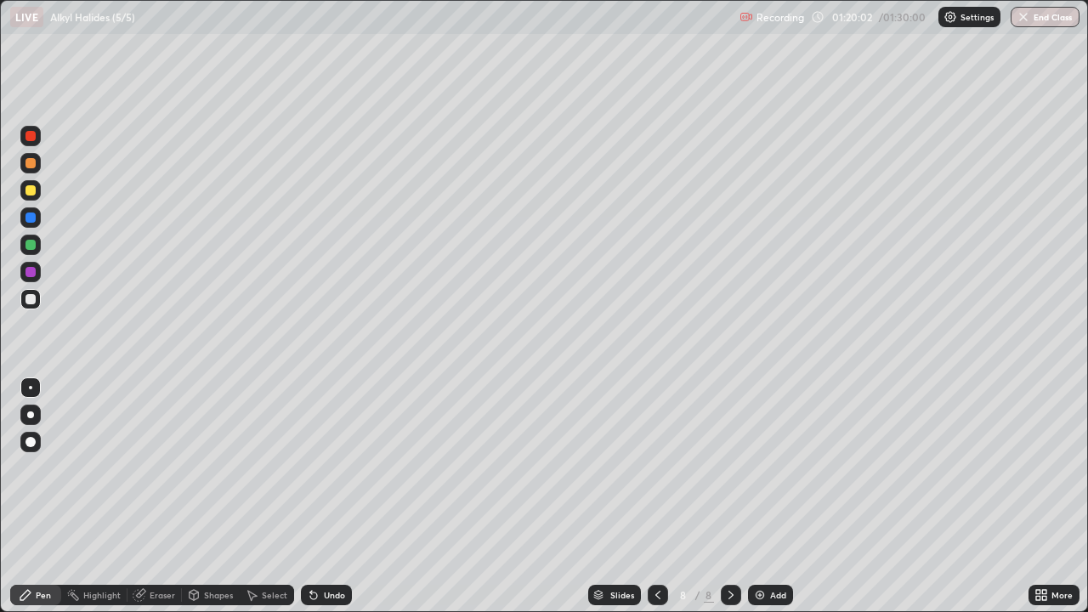
click at [34, 163] on div at bounding box center [30, 163] width 10 height 10
click at [205, 496] on div "Shapes" at bounding box center [218, 595] width 29 height 8
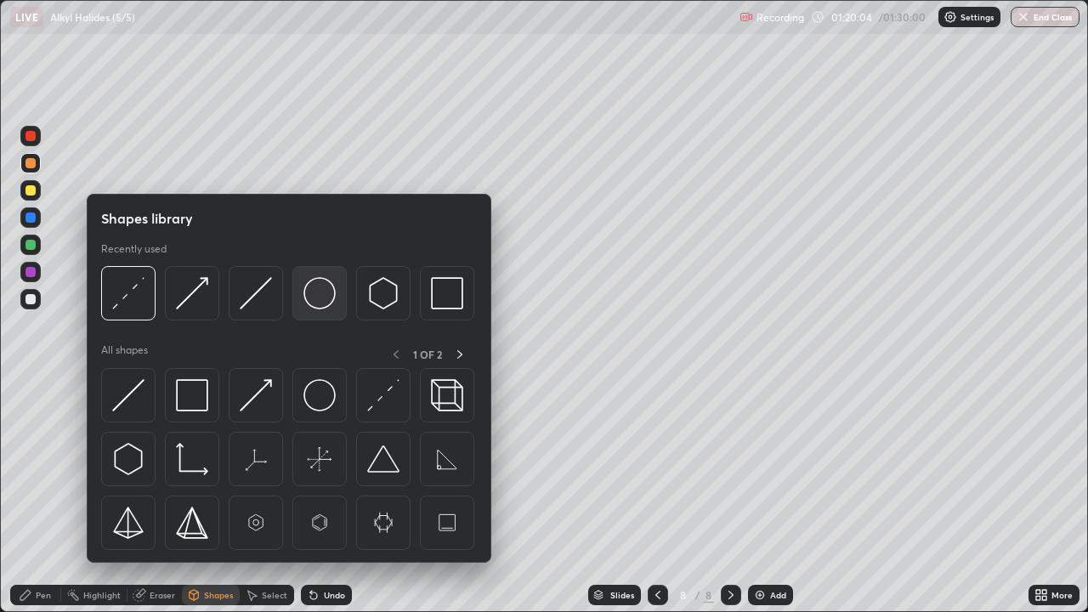
click at [314, 297] on img at bounding box center [319, 293] width 32 height 32
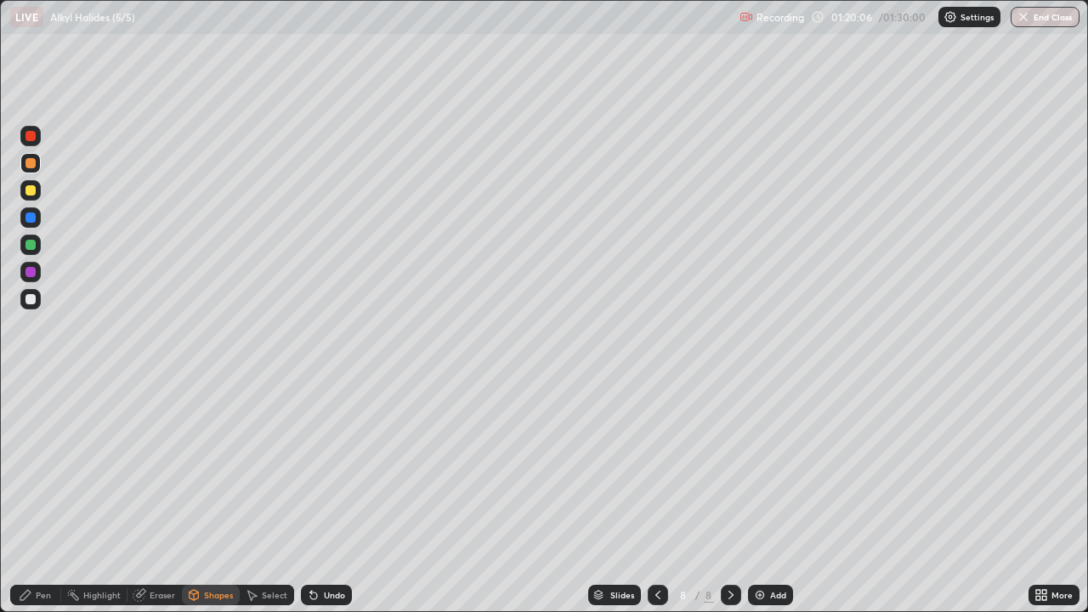
click at [29, 188] on div at bounding box center [30, 190] width 10 height 10
click at [42, 496] on div "Pen" at bounding box center [35, 595] width 51 height 20
click at [32, 298] on div at bounding box center [30, 299] width 10 height 10
click at [201, 496] on div "Shapes" at bounding box center [211, 595] width 58 height 20
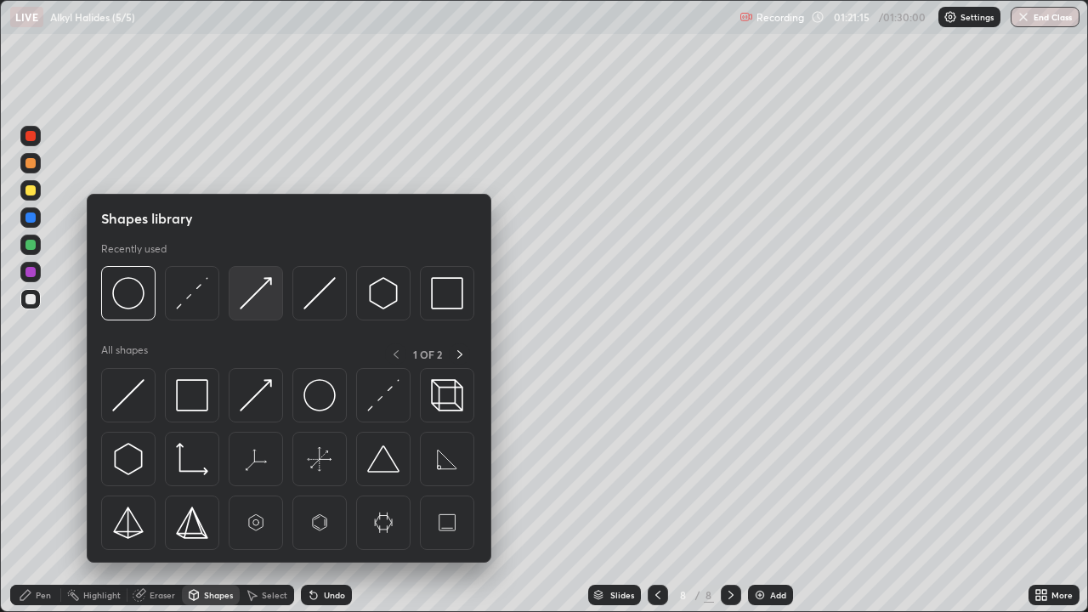
click at [240, 302] on img at bounding box center [256, 293] width 32 height 32
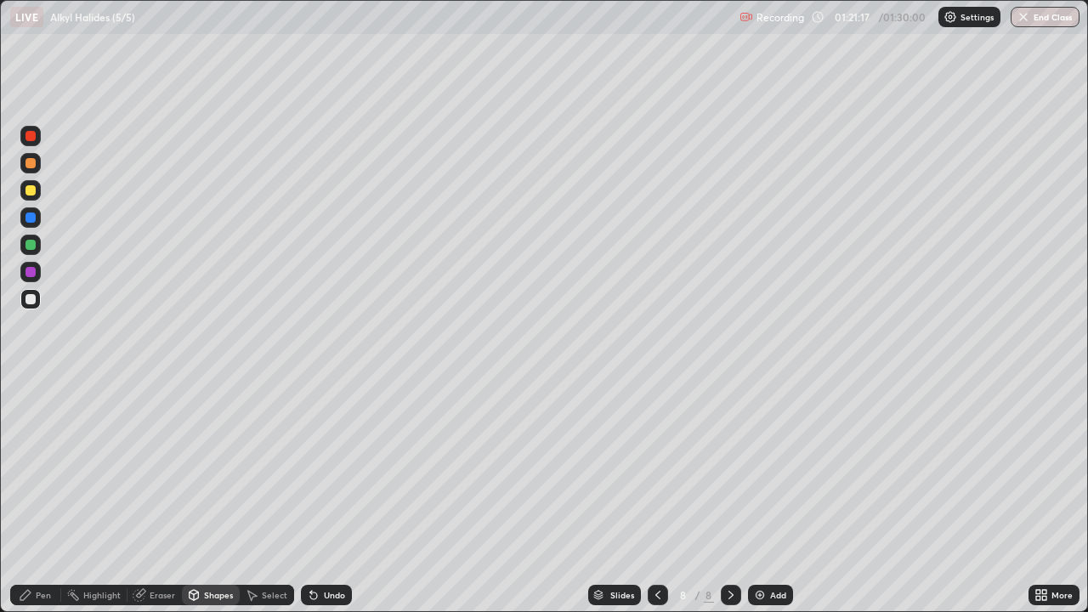
click at [37, 496] on div "Pen" at bounding box center [43, 595] width 15 height 8
click at [31, 271] on div at bounding box center [30, 272] width 10 height 10
click at [151, 496] on div "Eraser" at bounding box center [162, 595] width 25 height 8
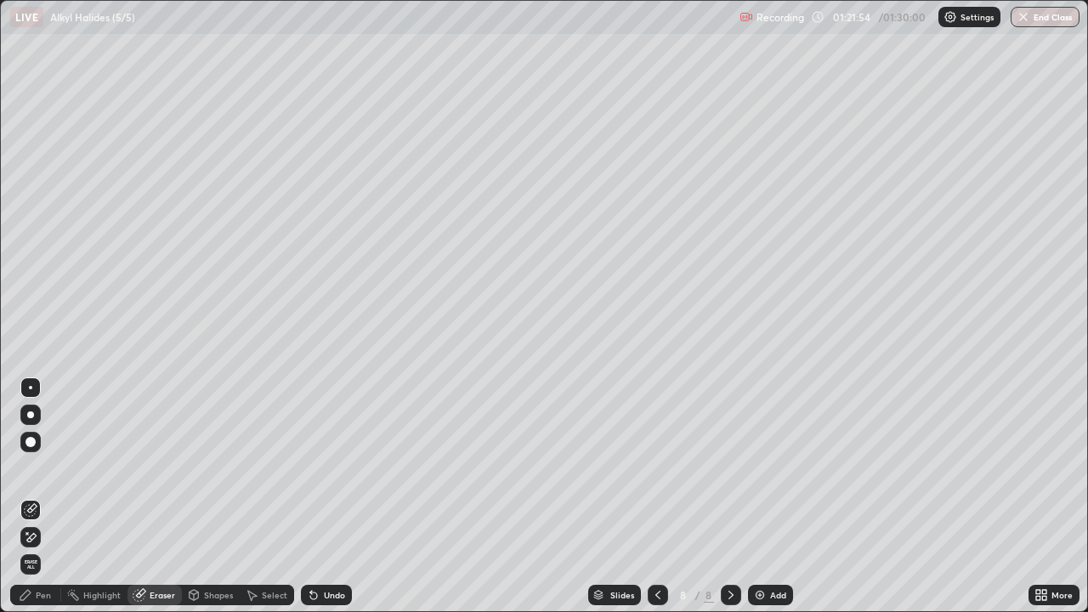
click at [41, 496] on div "Pen" at bounding box center [43, 595] width 15 height 8
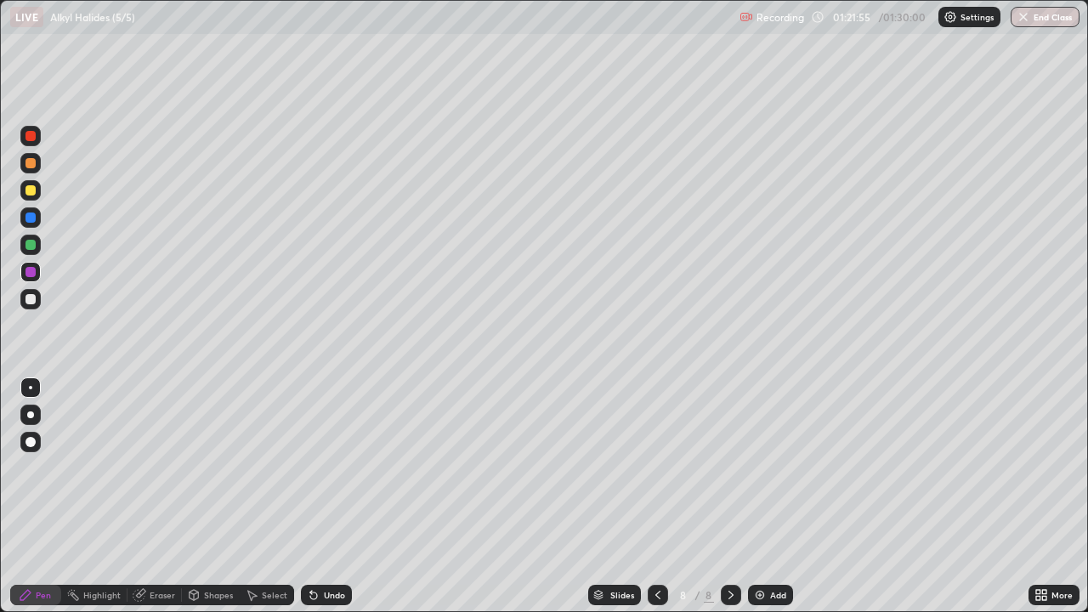
click at [37, 301] on div at bounding box center [30, 299] width 20 height 20
click at [150, 496] on div "Eraser" at bounding box center [162, 595] width 25 height 8
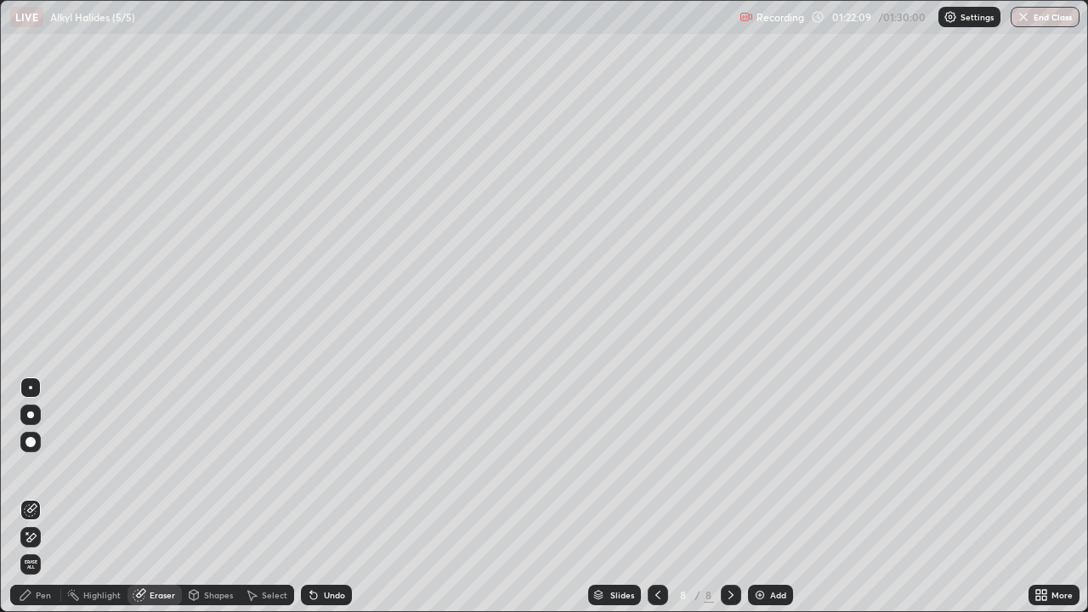
click at [42, 496] on div "Pen" at bounding box center [43, 595] width 15 height 8
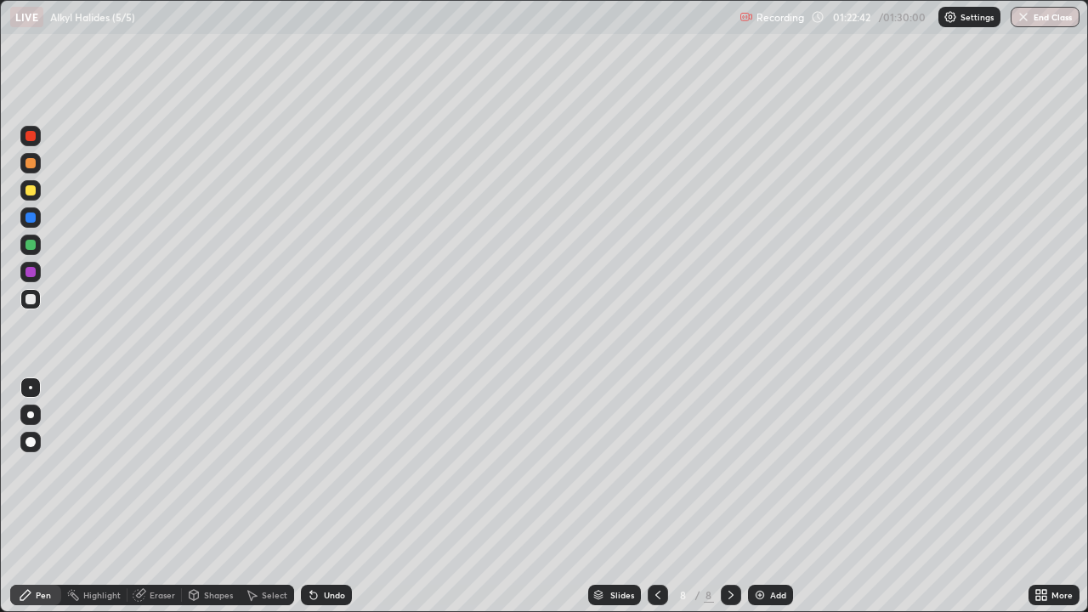
click at [656, 496] on icon at bounding box center [658, 595] width 14 height 14
click at [729, 496] on icon at bounding box center [731, 595] width 14 height 14
click at [656, 496] on icon at bounding box center [658, 595] width 14 height 14
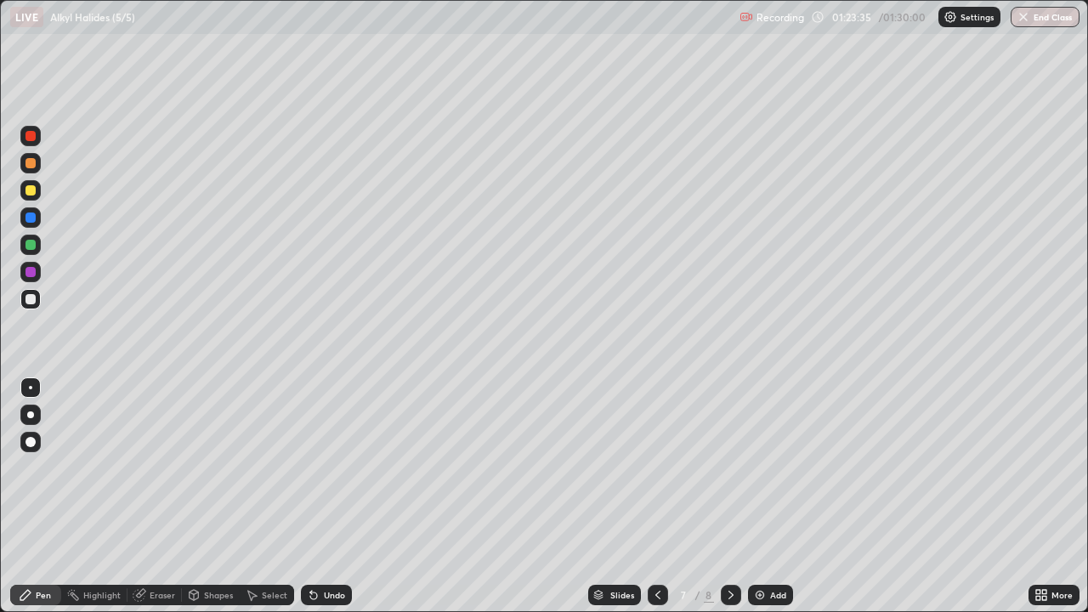
click at [728, 496] on icon at bounding box center [731, 595] width 14 height 14
click at [327, 496] on div "Undo" at bounding box center [334, 595] width 21 height 8
click at [332, 496] on div "Undo" at bounding box center [334, 595] width 21 height 8
click at [337, 496] on div "Undo" at bounding box center [326, 595] width 51 height 20
click at [324, 496] on div "Undo" at bounding box center [334, 595] width 21 height 8
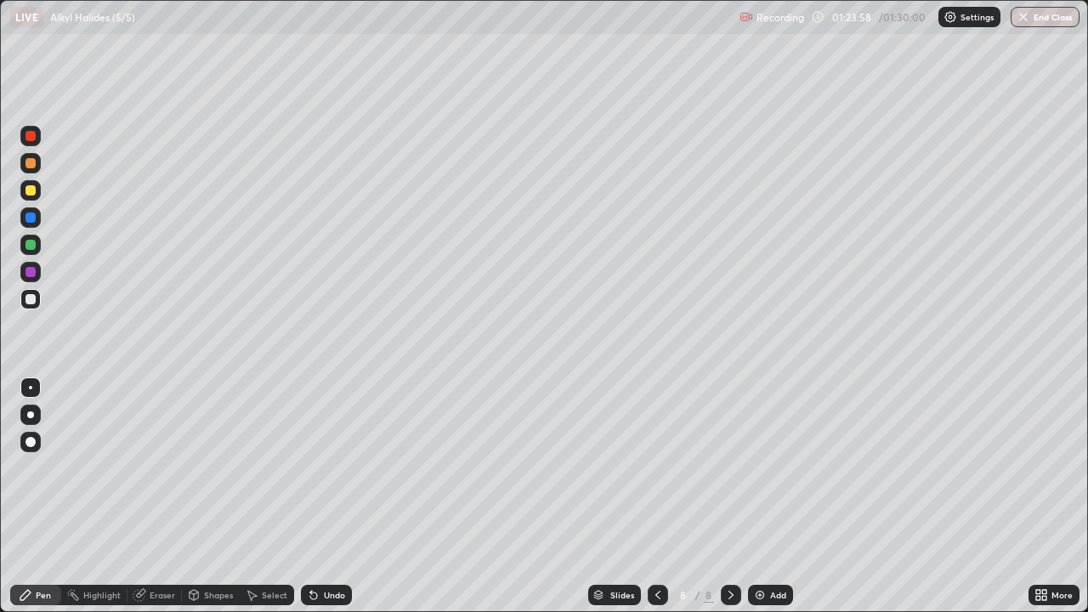
click at [326, 496] on div "Undo" at bounding box center [334, 595] width 21 height 8
click at [37, 246] on div at bounding box center [30, 245] width 20 height 20
click at [31, 190] on div at bounding box center [30, 190] width 10 height 10
click at [37, 298] on div at bounding box center [30, 299] width 20 height 20
click at [38, 247] on div at bounding box center [30, 245] width 20 height 20
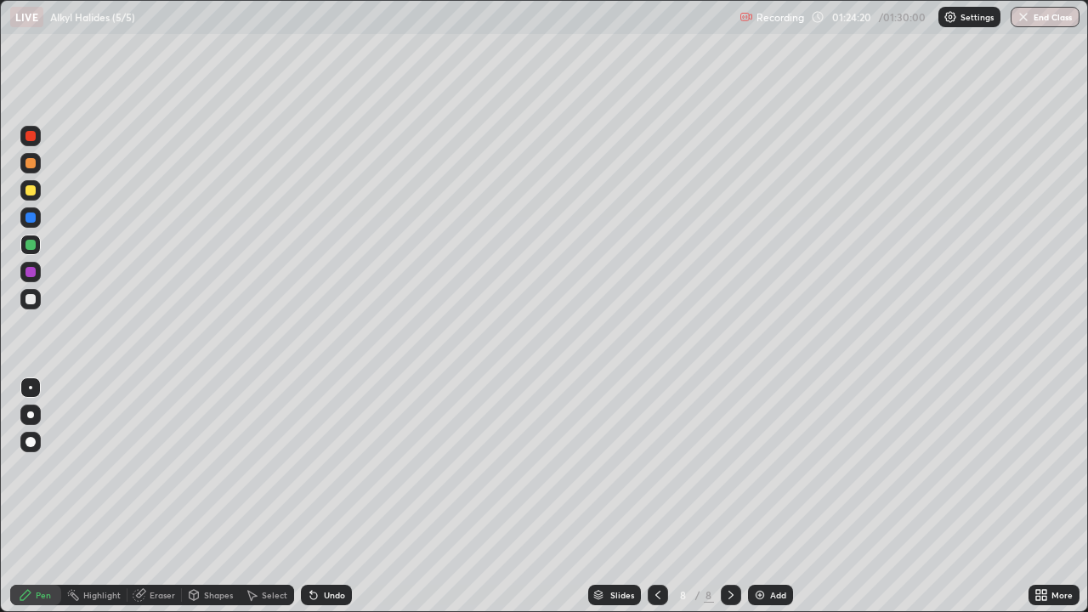
click at [32, 188] on div at bounding box center [30, 190] width 10 height 10
click at [35, 298] on div at bounding box center [30, 299] width 10 height 10
click at [165, 496] on div "Eraser" at bounding box center [162, 595] width 25 height 8
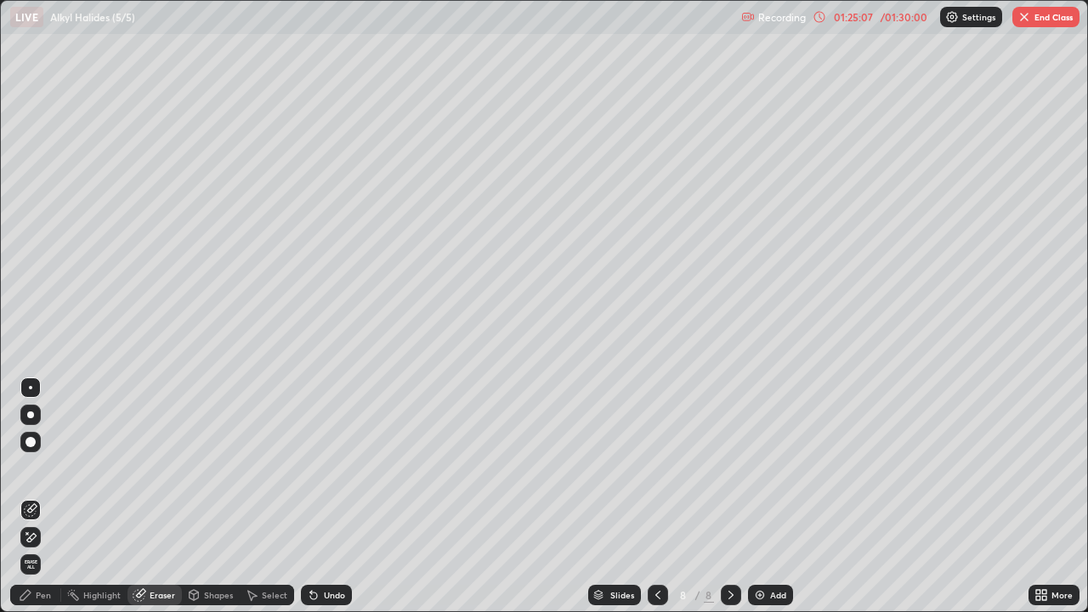
click at [217, 496] on div "Shapes" at bounding box center [218, 595] width 29 height 8
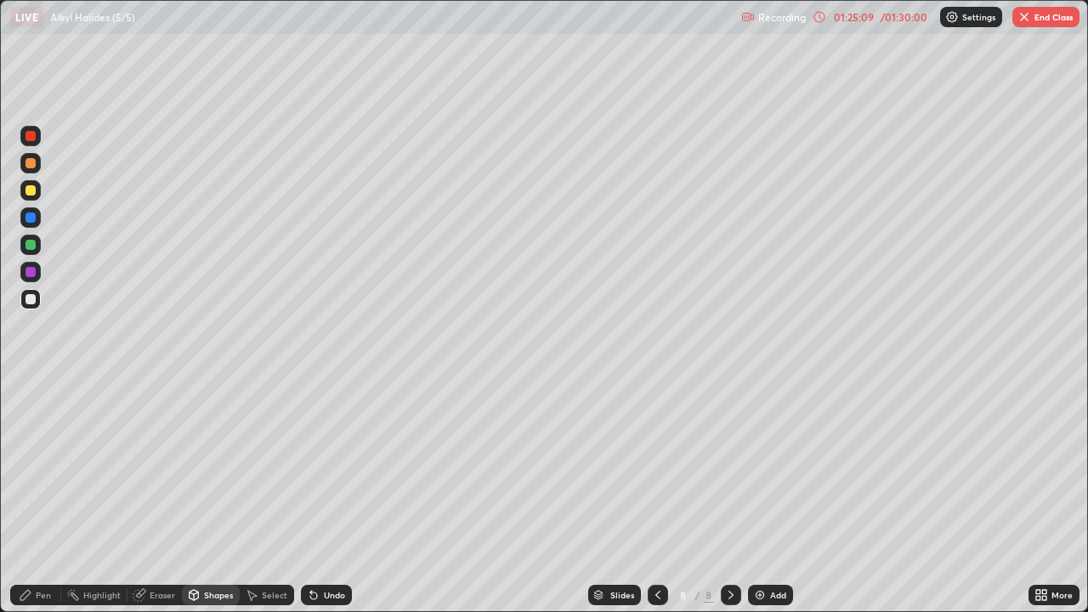
click at [216, 496] on div "Shapes" at bounding box center [218, 595] width 29 height 8
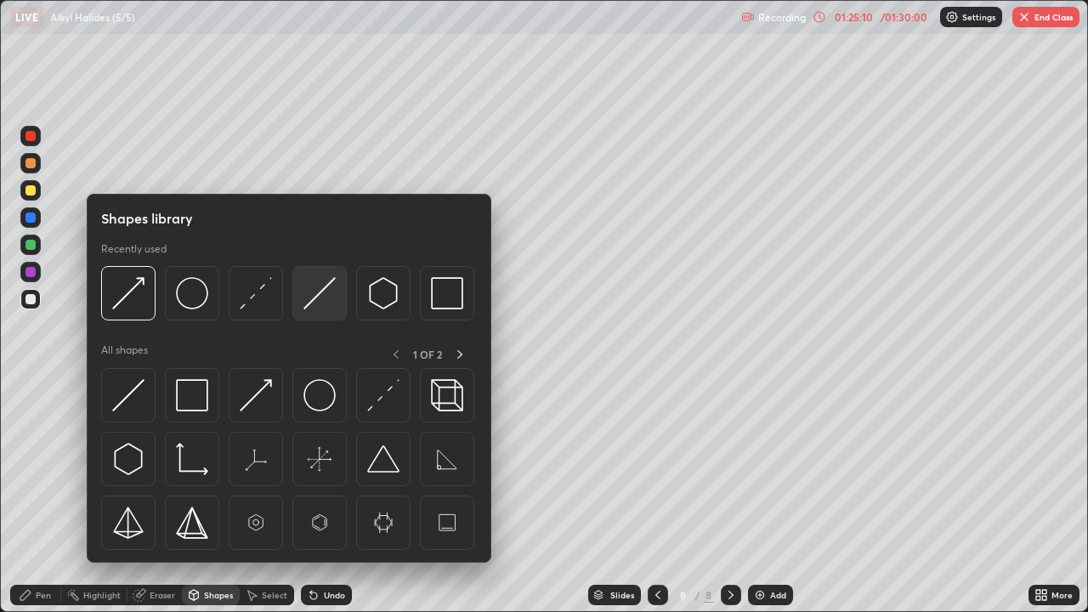
click at [326, 287] on img at bounding box center [319, 293] width 32 height 32
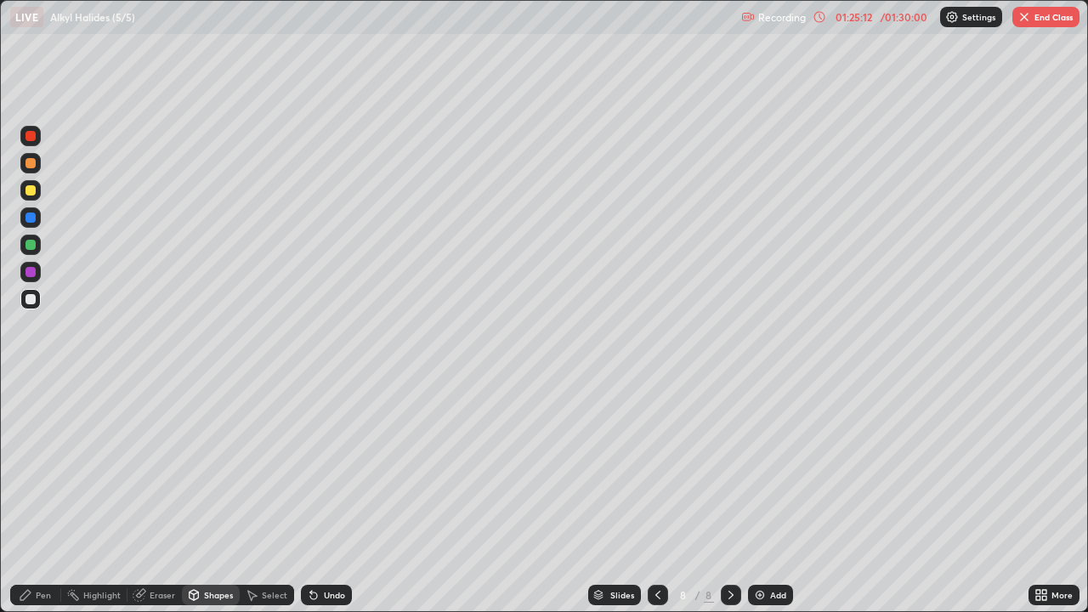
click at [211, 496] on div "Shapes" at bounding box center [211, 595] width 58 height 20
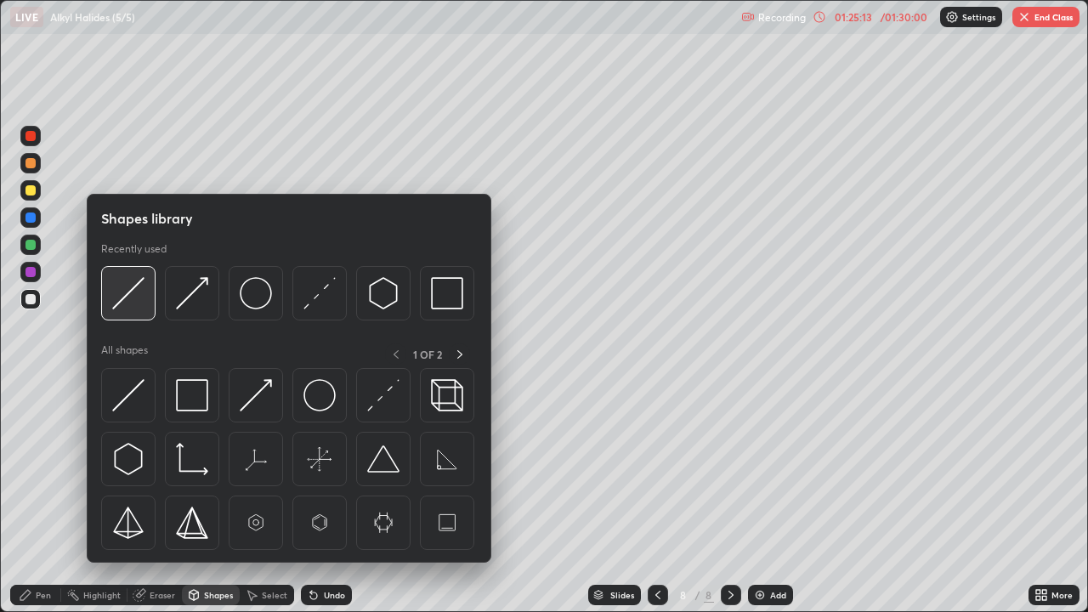
click at [131, 298] on img at bounding box center [128, 293] width 32 height 32
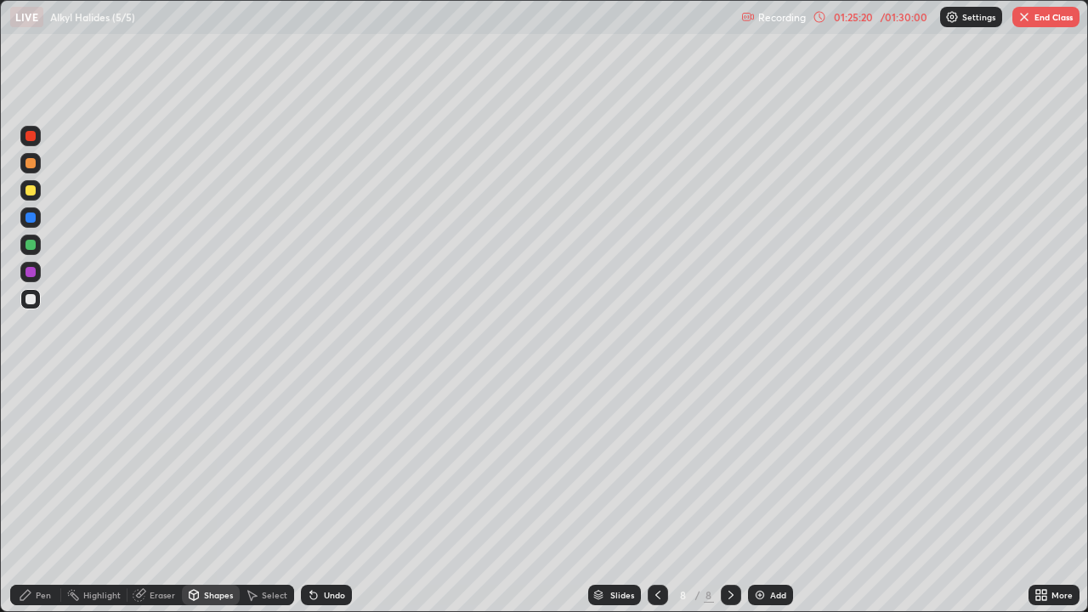
click at [39, 496] on div "Pen" at bounding box center [43, 595] width 15 height 8
click at [33, 247] on div at bounding box center [30, 245] width 10 height 10
click at [216, 496] on div "Shapes" at bounding box center [218, 595] width 29 height 8
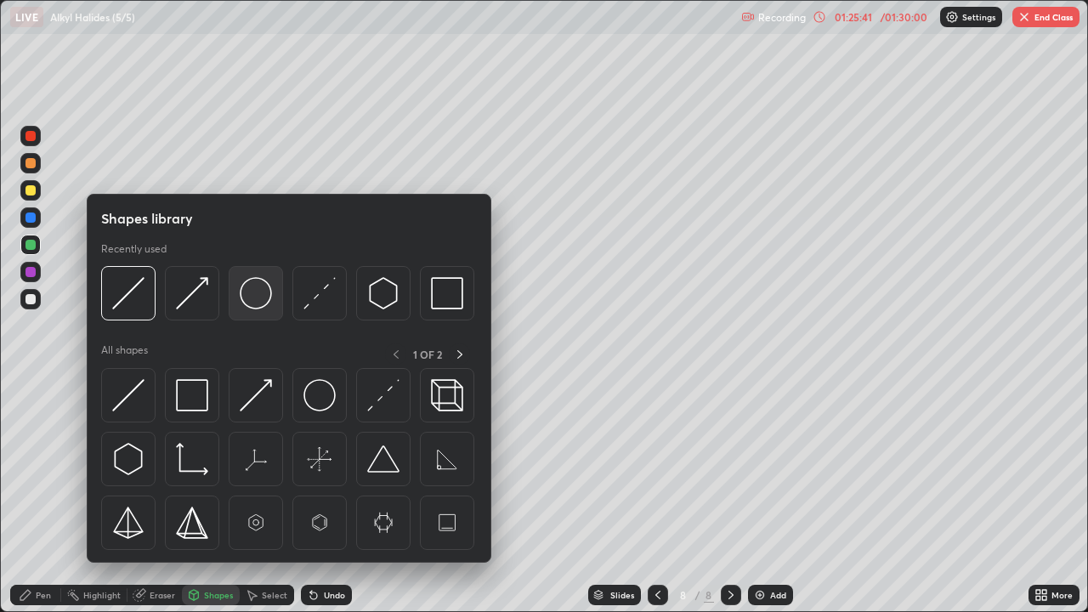
click at [255, 301] on img at bounding box center [256, 293] width 32 height 32
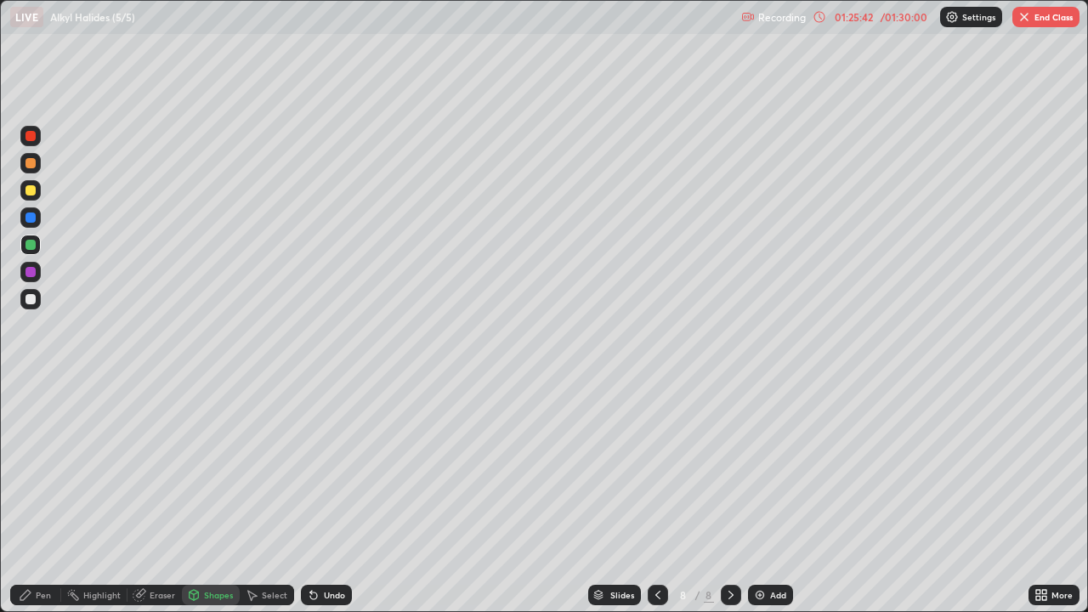
click at [31, 190] on div at bounding box center [30, 190] width 10 height 10
click at [32, 496] on div "Pen" at bounding box center [35, 595] width 51 height 20
click at [268, 496] on div "Select" at bounding box center [274, 595] width 25 height 8
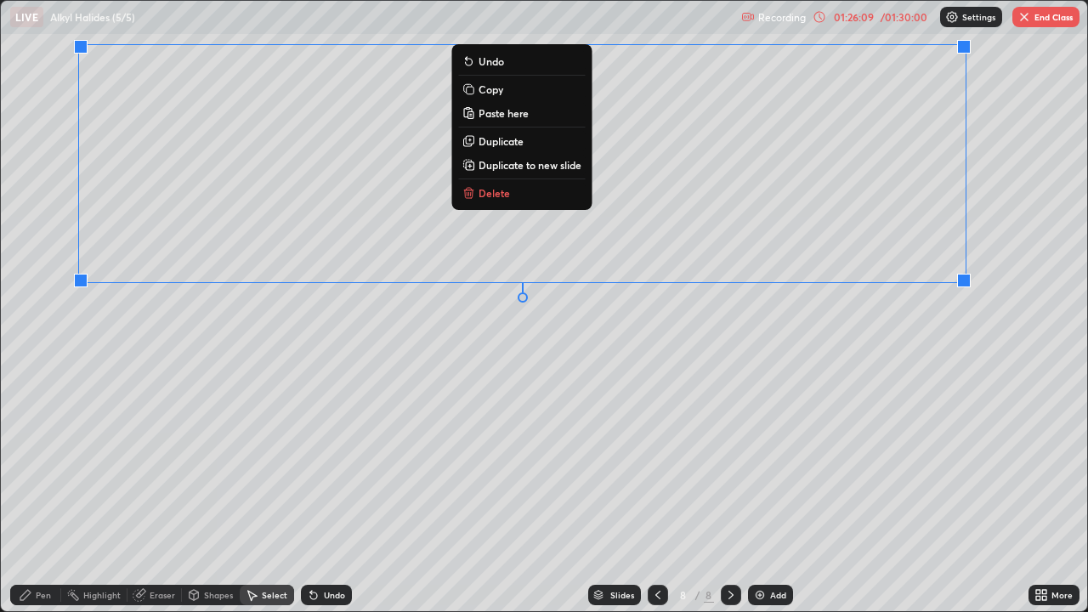
click at [42, 496] on div "Pen" at bounding box center [43, 595] width 15 height 8
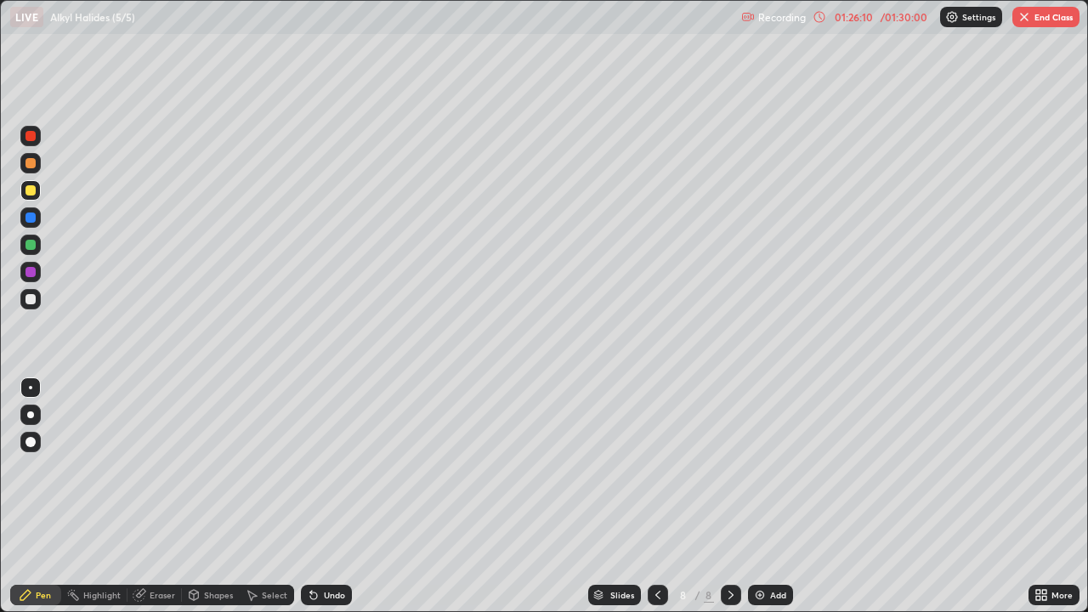
click at [35, 292] on div at bounding box center [30, 299] width 20 height 20
click at [310, 496] on icon at bounding box center [313, 595] width 7 height 7
click at [219, 496] on div "Shapes" at bounding box center [218, 595] width 29 height 8
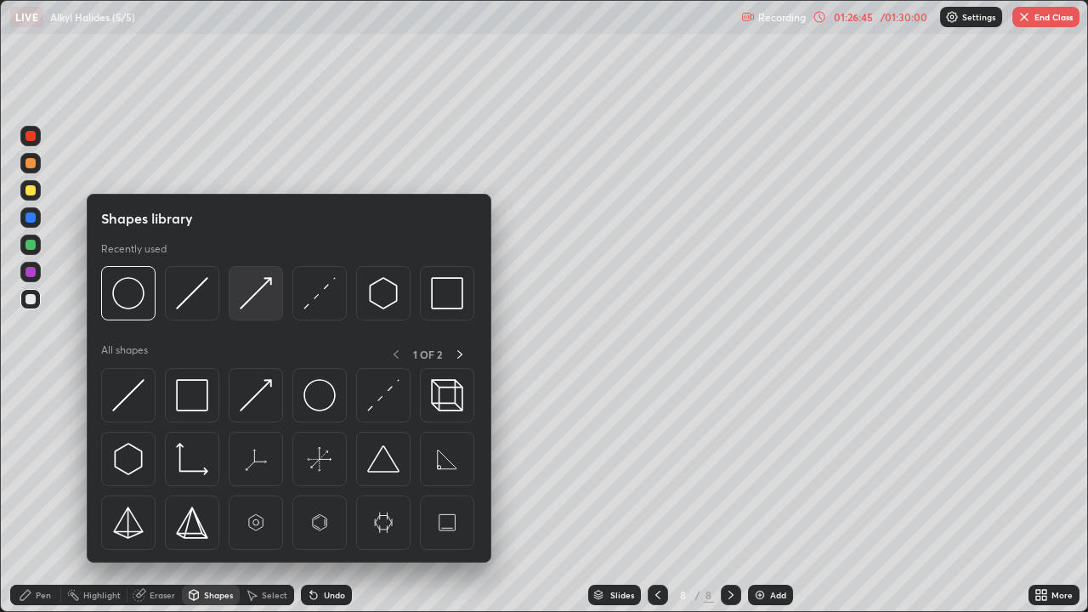
click at [240, 303] on img at bounding box center [256, 293] width 32 height 32
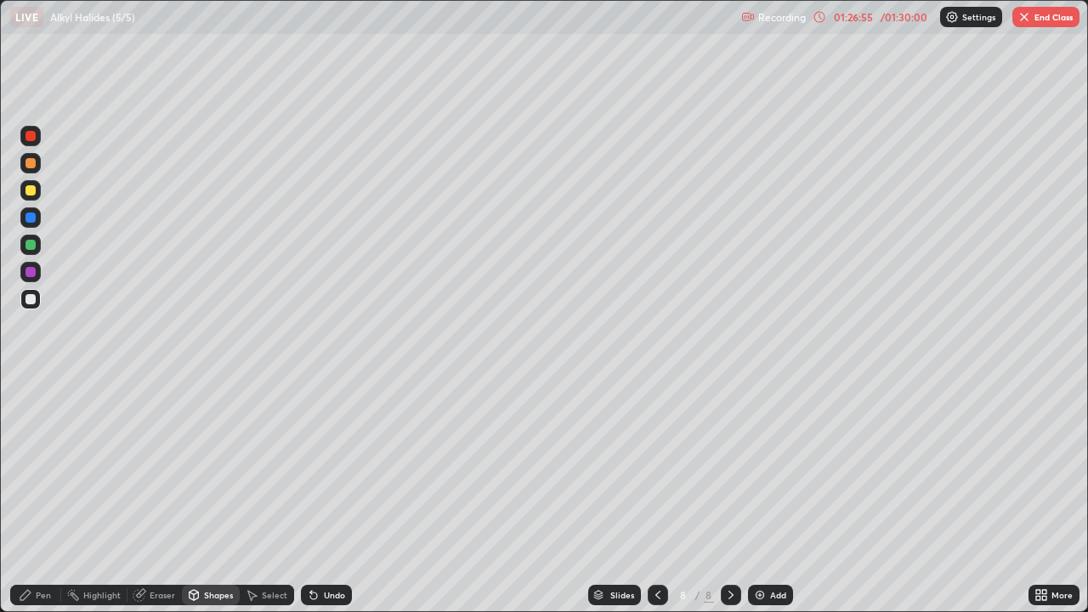
click at [311, 496] on icon at bounding box center [313, 595] width 7 height 7
click at [35, 496] on div "Pen" at bounding box center [35, 595] width 51 height 20
click at [656, 496] on icon at bounding box center [658, 595] width 14 height 14
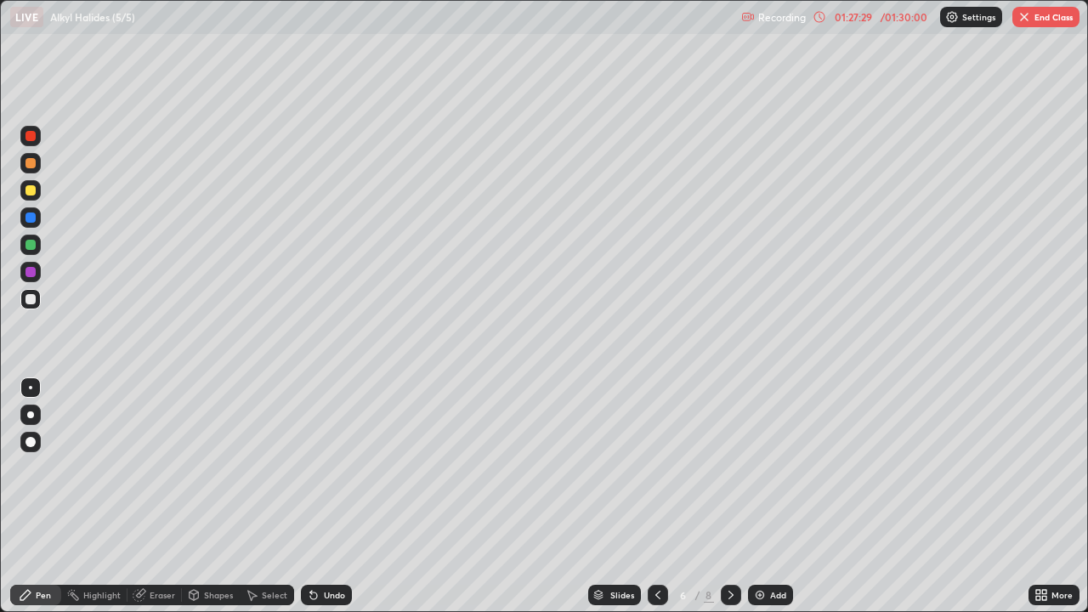
click at [656, 496] on icon at bounding box center [658, 595] width 14 height 14
click at [728, 496] on icon at bounding box center [731, 595] width 14 height 14
click at [726, 496] on icon at bounding box center [731, 595] width 14 height 14
click at [729, 496] on icon at bounding box center [731, 595] width 14 height 14
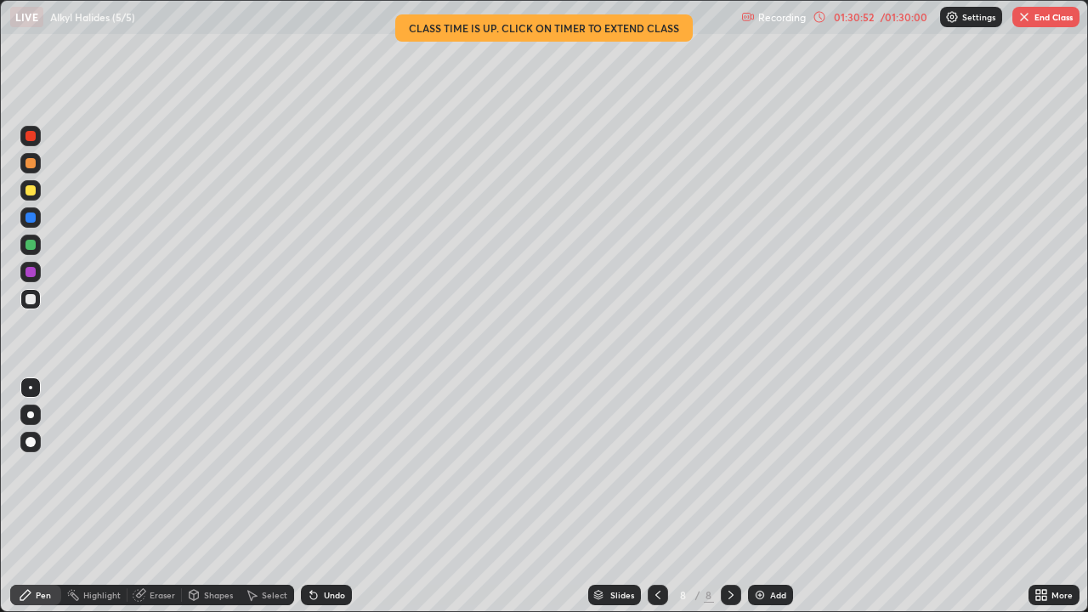
click at [219, 496] on div "Shapes" at bounding box center [218, 595] width 29 height 8
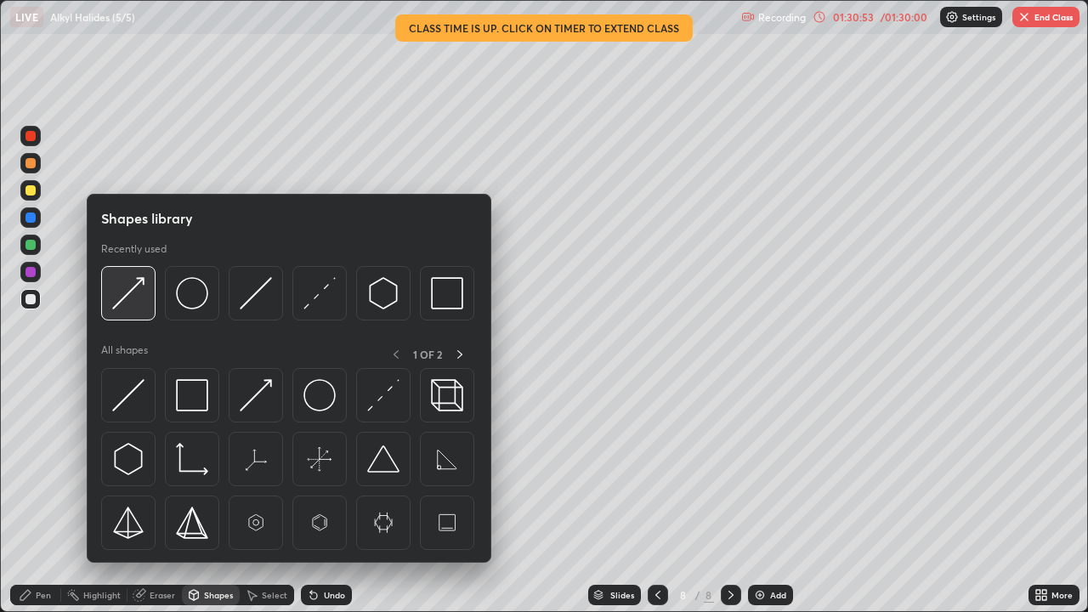
click at [132, 297] on img at bounding box center [128, 293] width 32 height 32
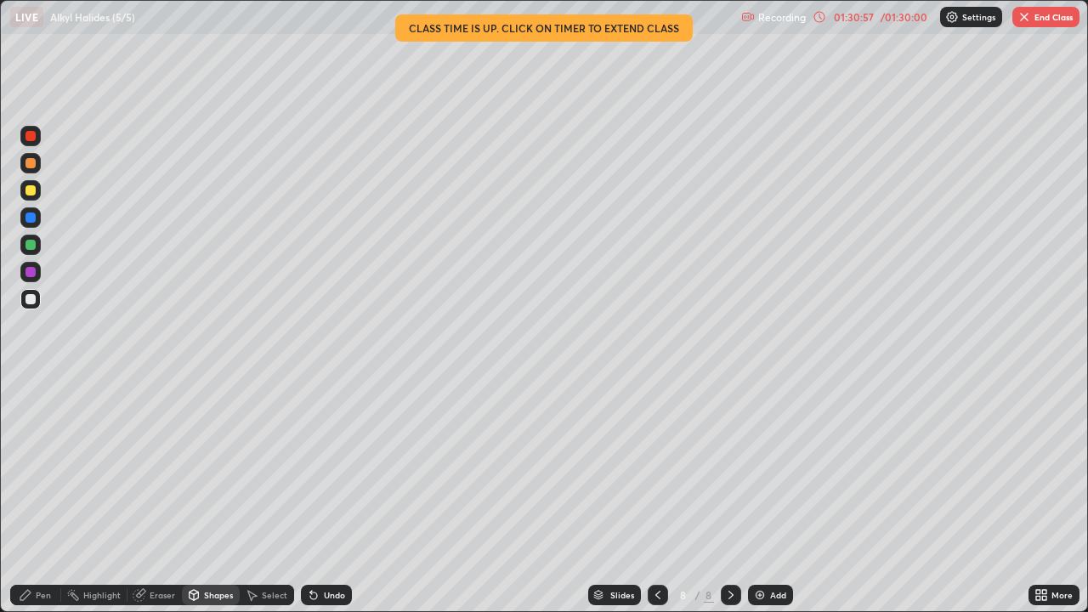
click at [43, 496] on div "Pen" at bounding box center [35, 595] width 51 height 20
click at [31, 272] on div at bounding box center [30, 272] width 10 height 10
click at [147, 496] on div "Eraser" at bounding box center [154, 595] width 54 height 20
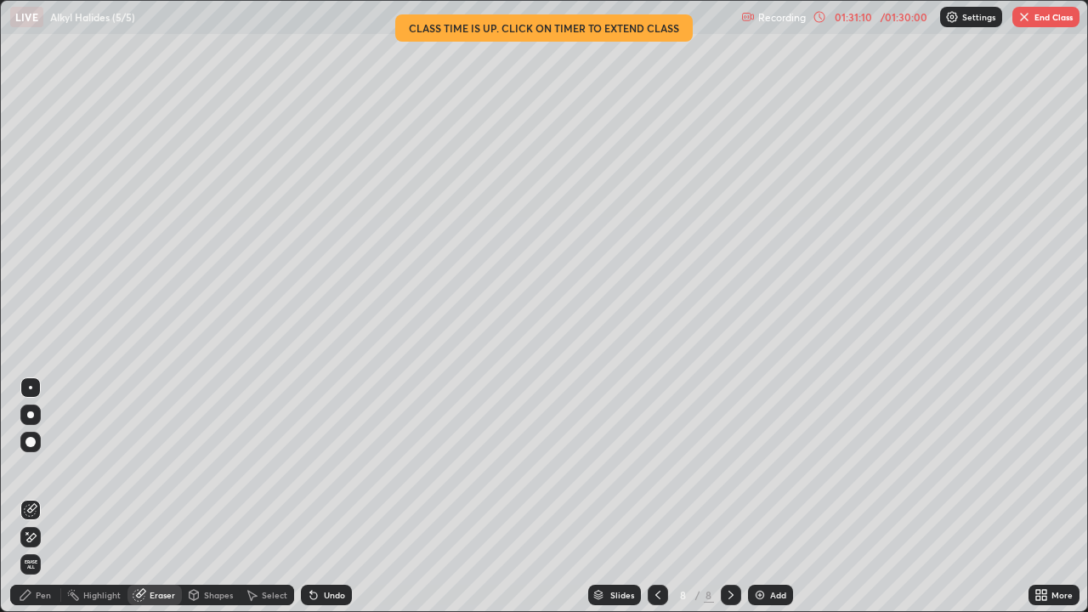
click at [39, 496] on div "Pen" at bounding box center [35, 595] width 51 height 20
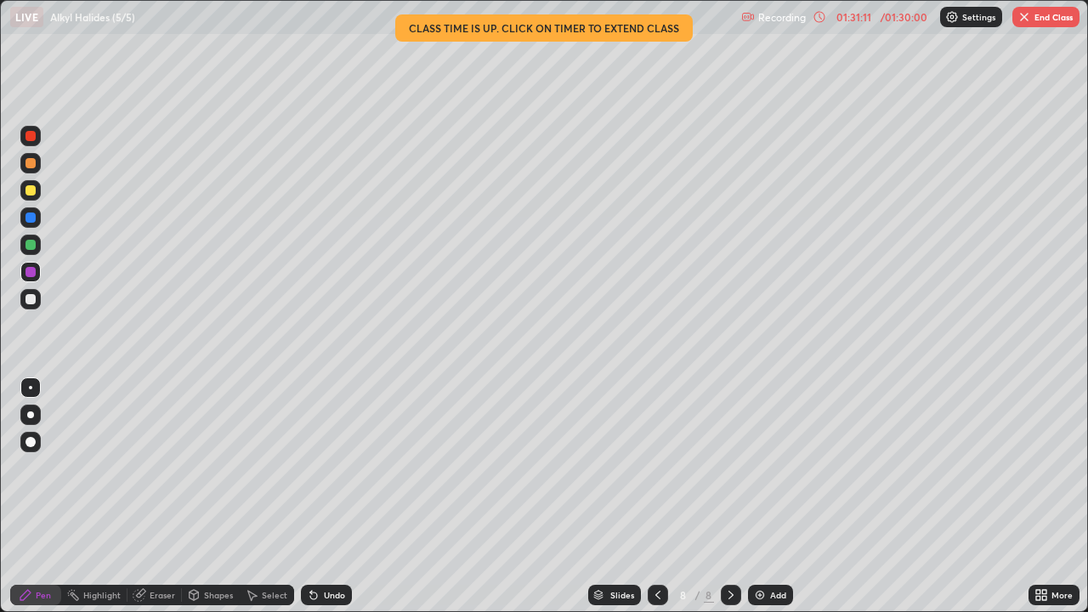
click at [33, 297] on div at bounding box center [30, 299] width 10 height 10
click at [31, 246] on div at bounding box center [30, 245] width 10 height 10
click at [30, 299] on div at bounding box center [30, 299] width 10 height 10
click at [310, 496] on icon at bounding box center [313, 595] width 7 height 7
click at [30, 274] on div at bounding box center [30, 272] width 10 height 10
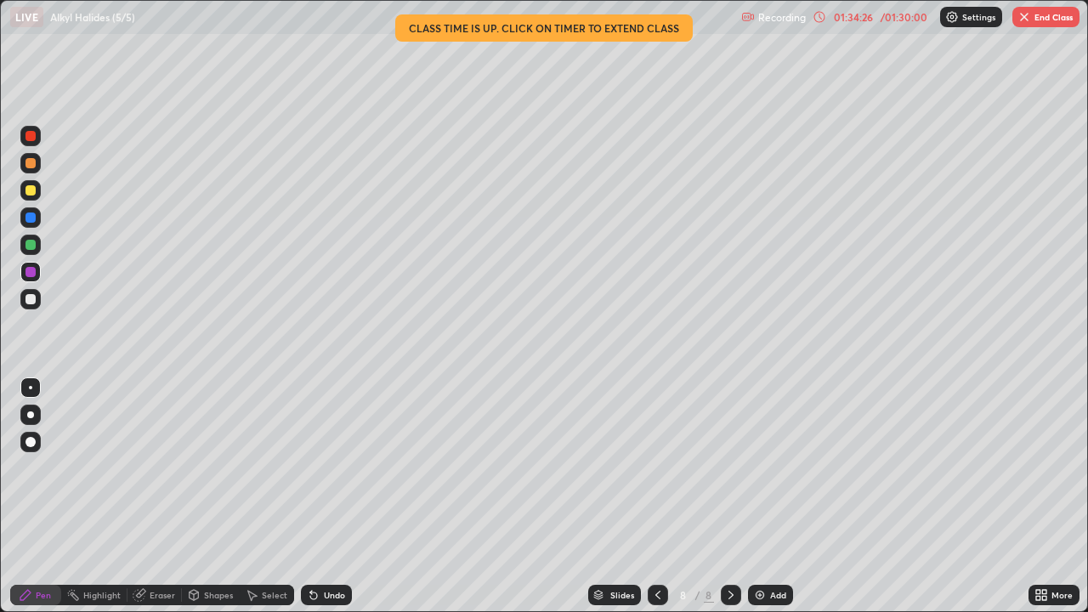
click at [215, 496] on div "Shapes" at bounding box center [218, 595] width 29 height 8
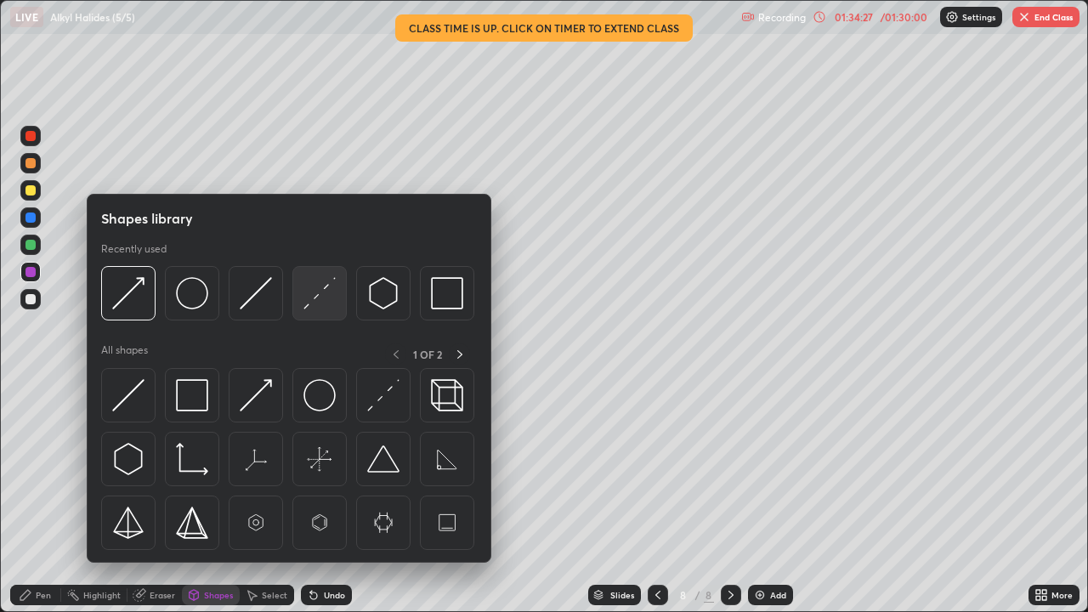
click at [310, 306] on img at bounding box center [319, 293] width 32 height 32
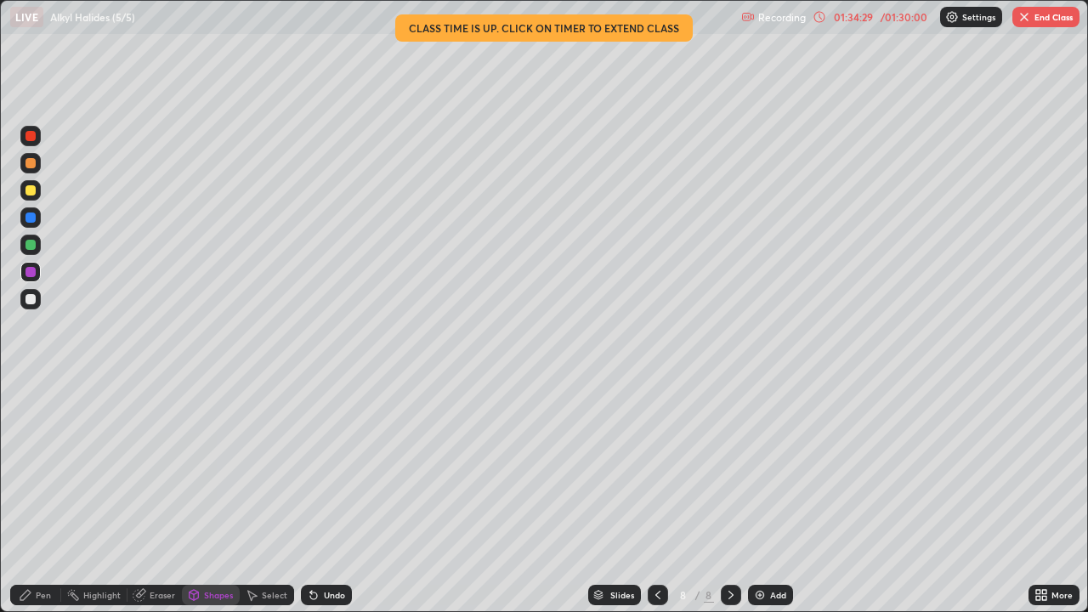
click at [38, 496] on div "Pen" at bounding box center [43, 595] width 15 height 8
click at [895, 12] on div "/ 01:30:00" at bounding box center [903, 17] width 53 height 10
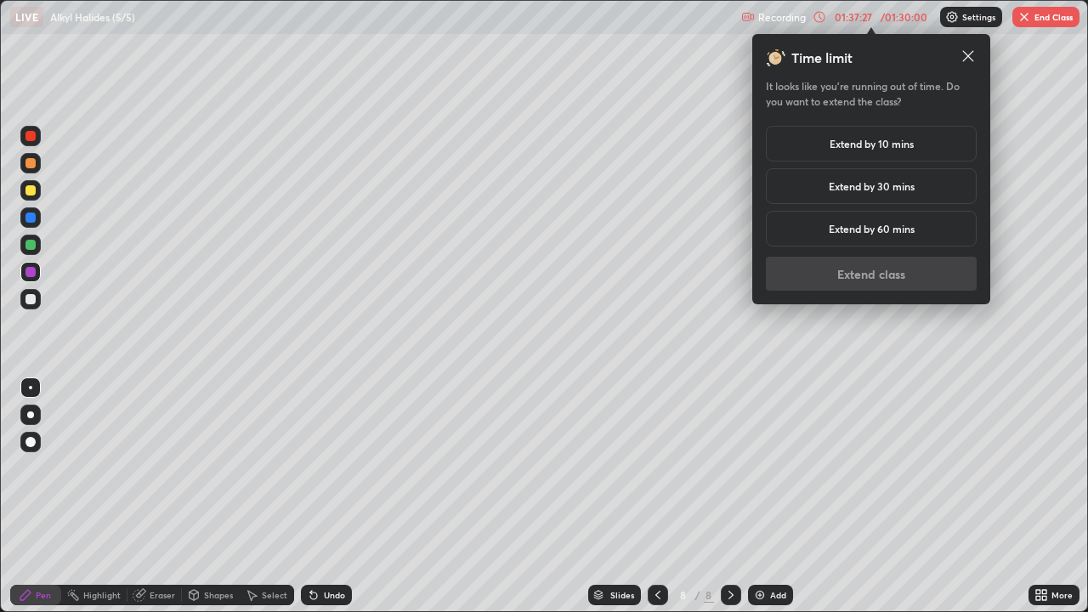
click at [885, 145] on h5 "Extend by 10 mins" at bounding box center [871, 143] width 84 height 15
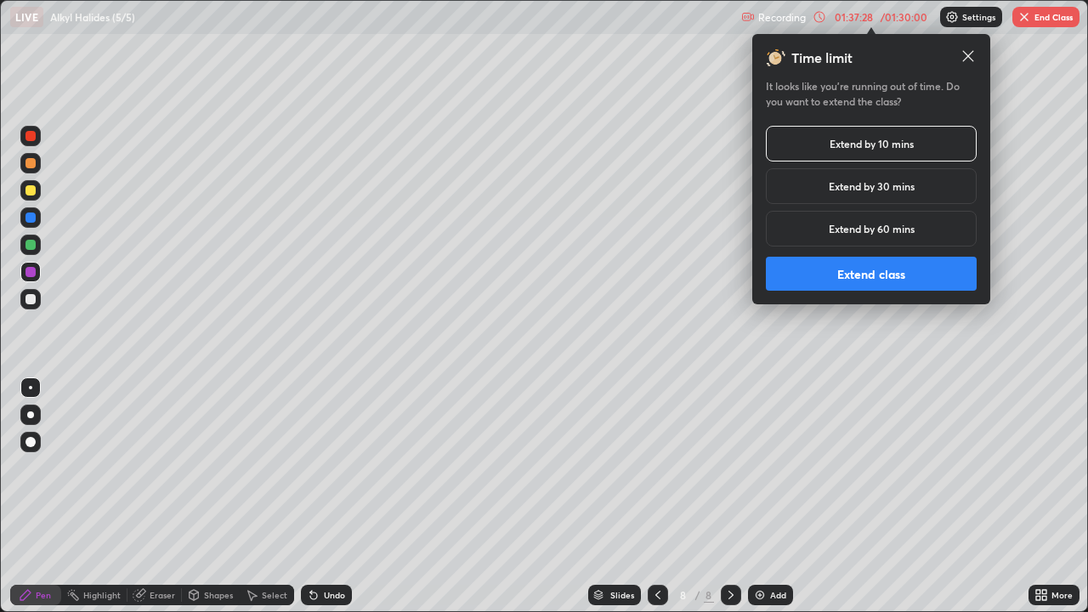
click at [879, 276] on button "Extend class" at bounding box center [871, 274] width 211 height 34
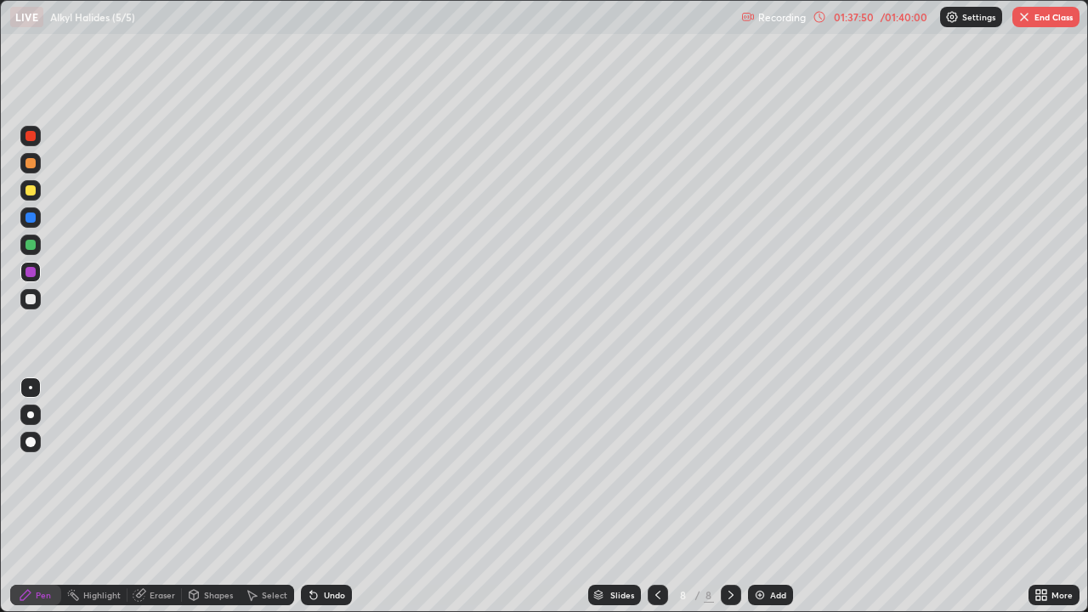
click at [1058, 19] on button "End Class" at bounding box center [1045, 17] width 67 height 20
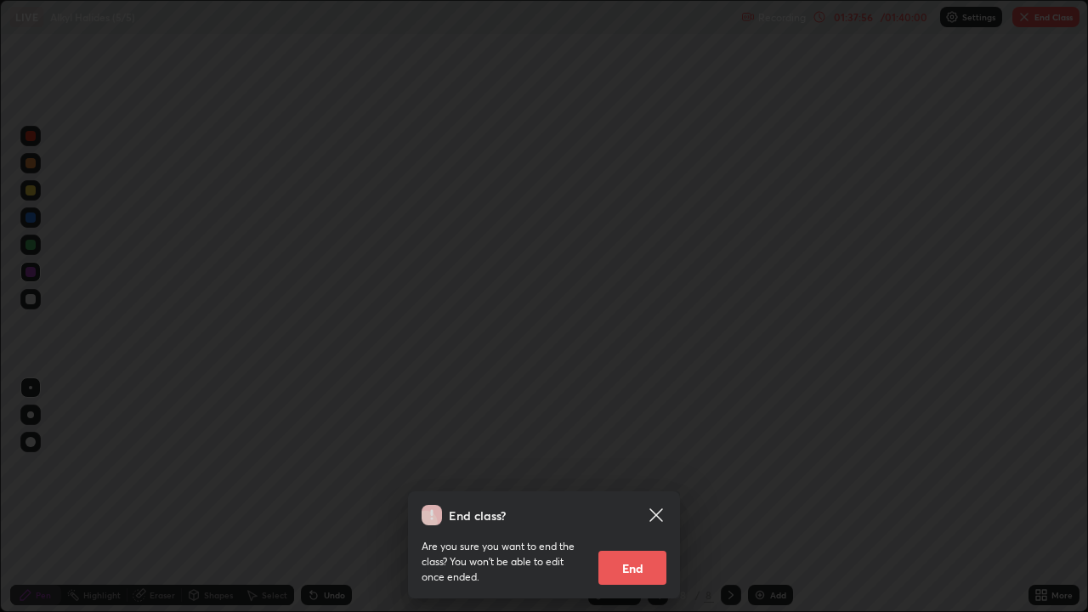
click at [641, 496] on button "End" at bounding box center [632, 568] width 68 height 34
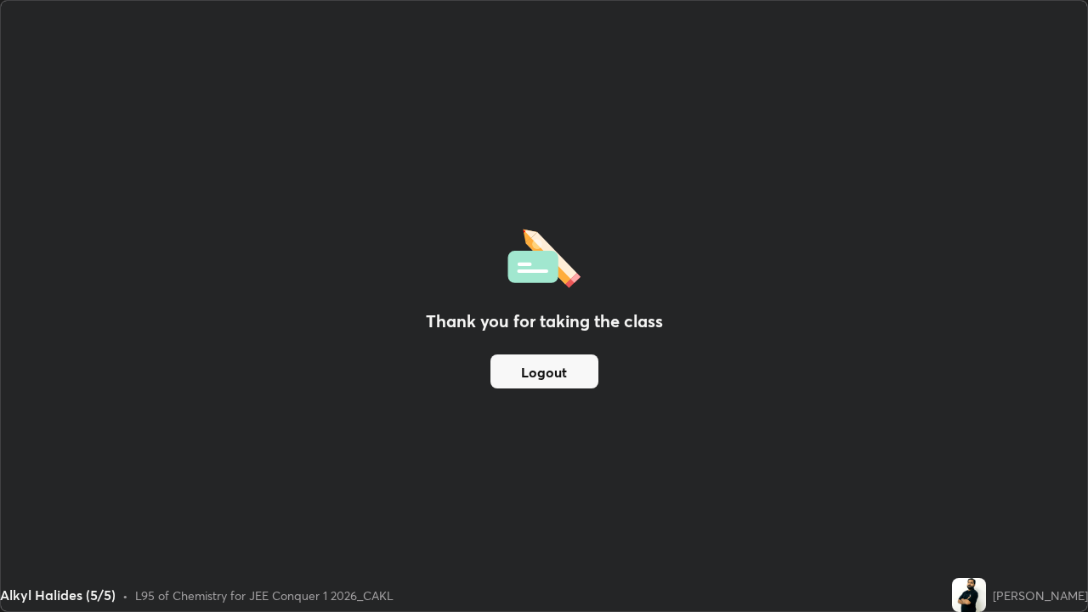
click at [983, 496] on img at bounding box center [969, 595] width 34 height 34
click at [980, 496] on img at bounding box center [969, 595] width 34 height 34
click at [575, 365] on button "Logout" at bounding box center [544, 371] width 108 height 34
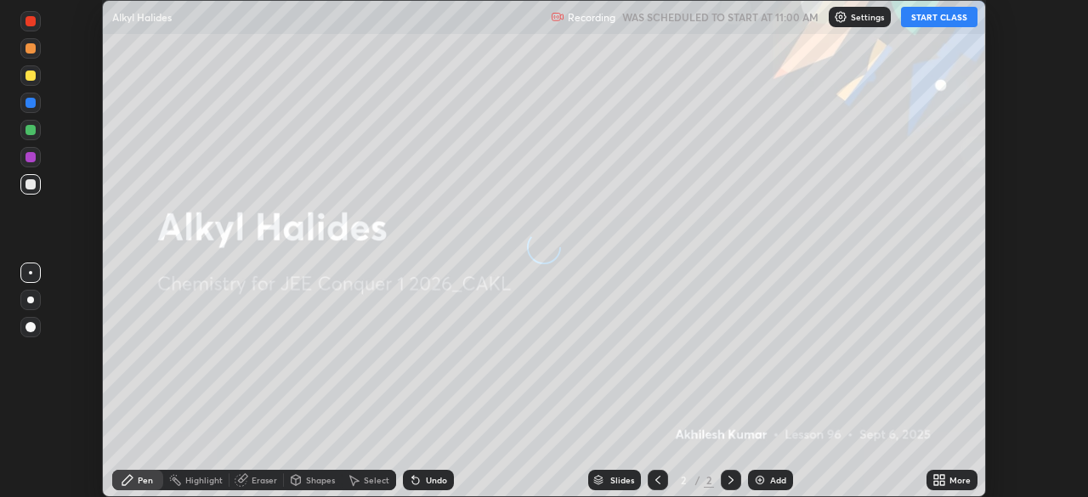
scroll to position [497, 1087]
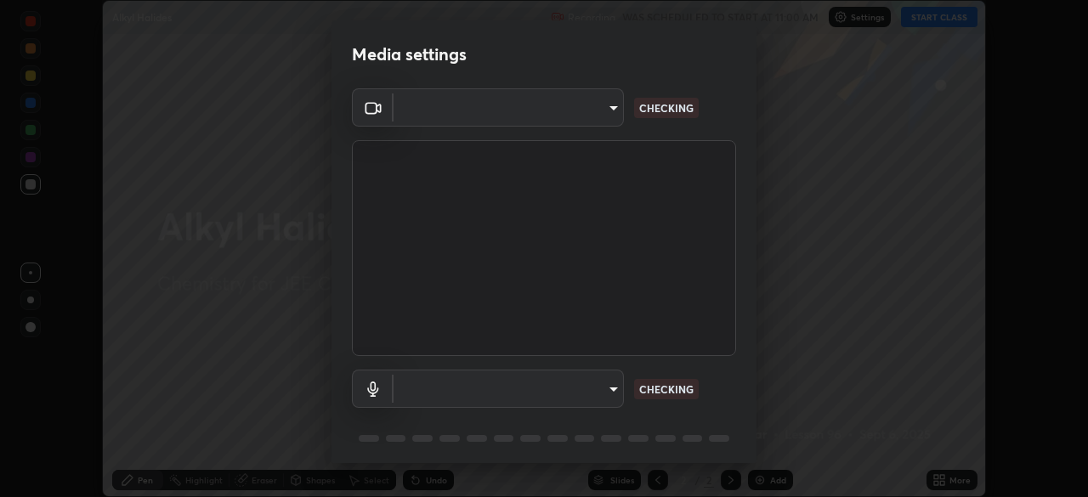
type input "b06fa8ff9ac4ffb7a92976e327235824ae8e01cfa839dbeb6f48655f2a6a4ac4"
click at [589, 386] on body "Erase all Alkyl Halides Recording WAS SCHEDULED TO START AT 11:00 AM Settings S…" at bounding box center [544, 248] width 1088 height 497
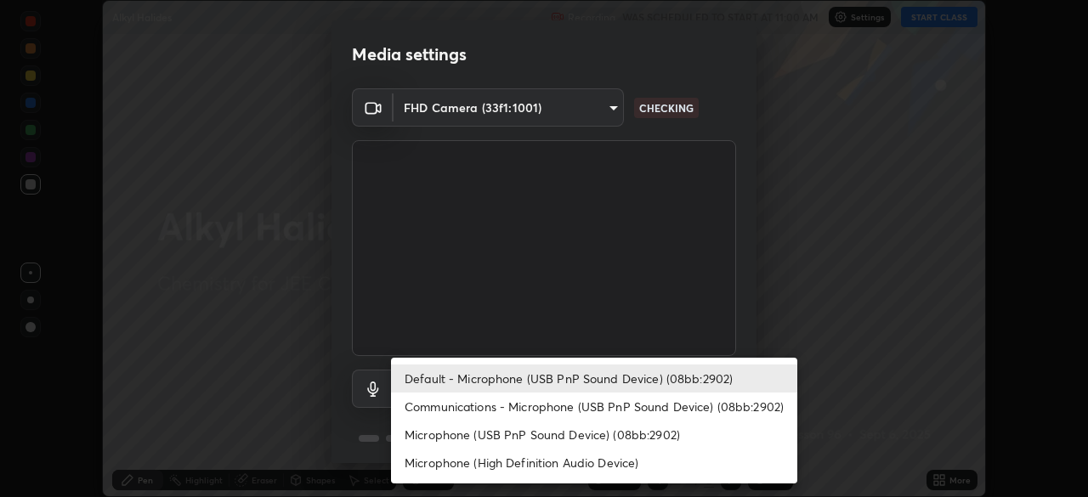
click at [550, 466] on li "Microphone (High Definition Audio Device)" at bounding box center [594, 463] width 406 height 28
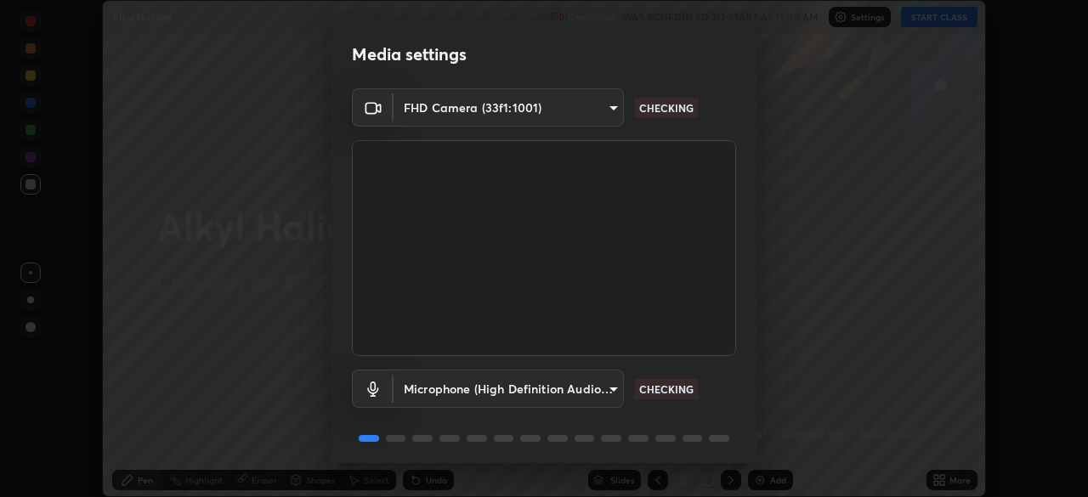
click at [579, 389] on body "Erase all Alkyl Halides Recording WAS SCHEDULED TO START AT 11:00 AM Settings S…" at bounding box center [544, 248] width 1088 height 497
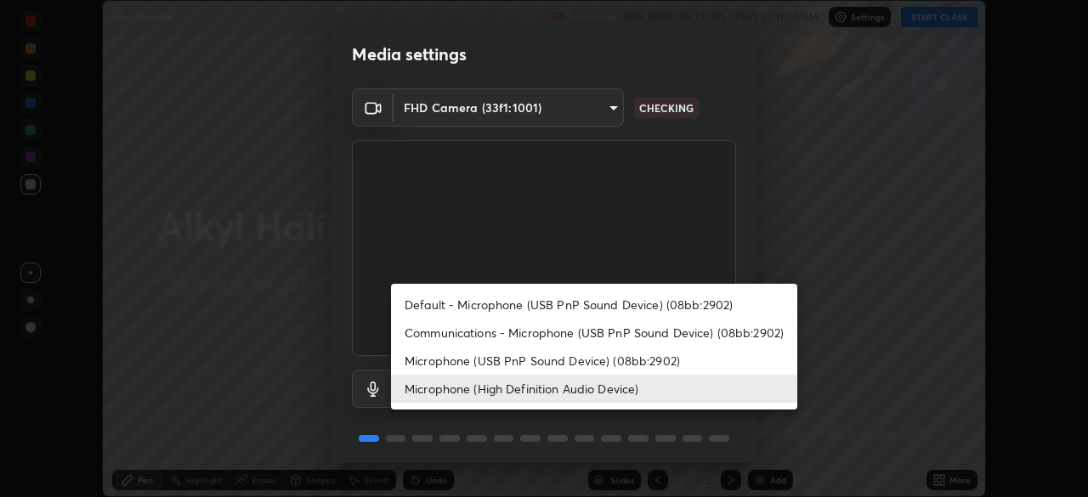
click at [549, 303] on li "Default - Microphone (USB PnP Sound Device) (08bb:2902)" at bounding box center [594, 305] width 406 height 28
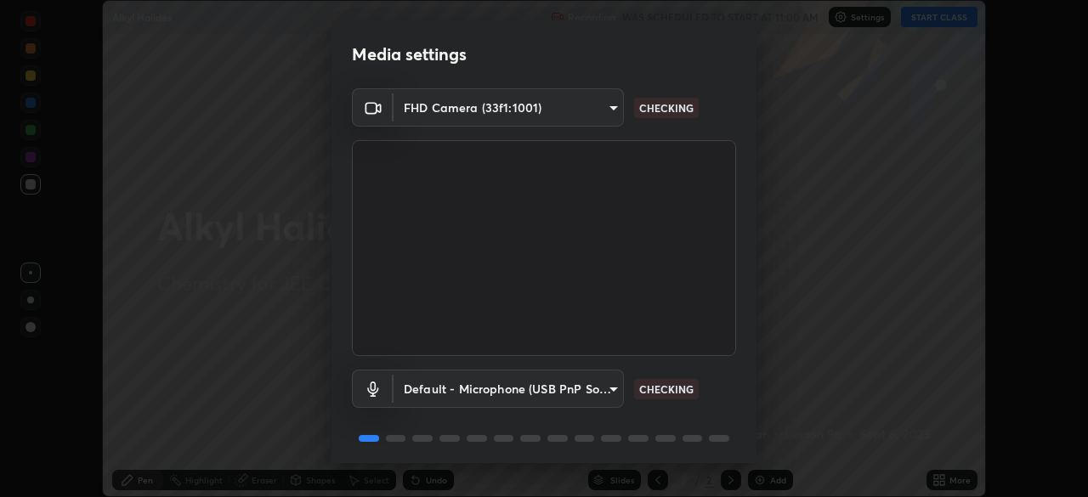
type input "default"
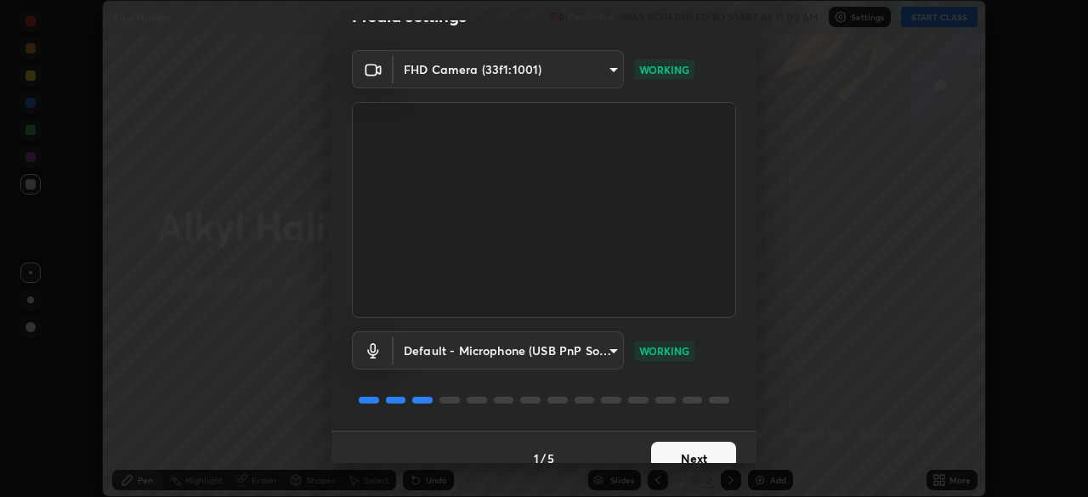
scroll to position [60, 0]
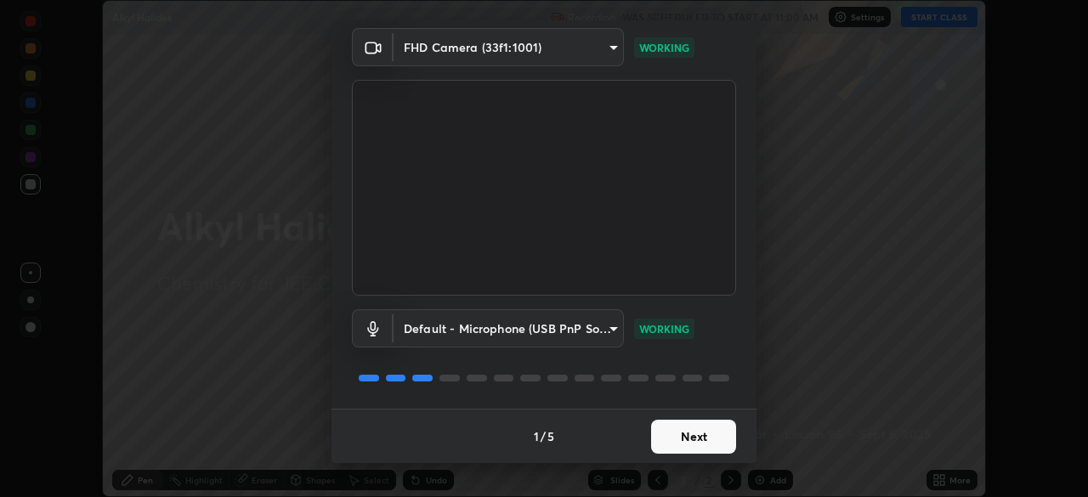
click at [692, 437] on button "Next" at bounding box center [693, 437] width 85 height 34
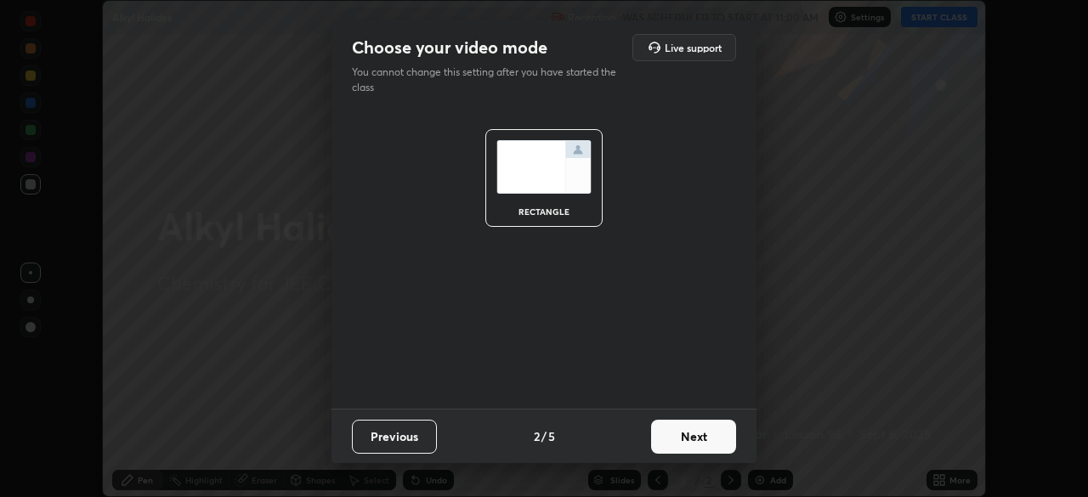
scroll to position [0, 0]
click at [693, 437] on button "Next" at bounding box center [693, 437] width 85 height 34
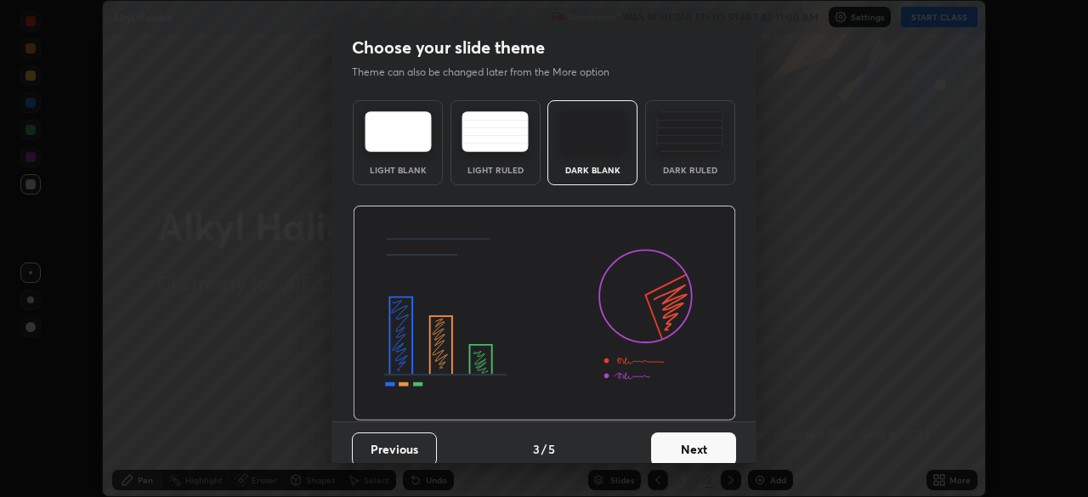
click at [694, 438] on button "Next" at bounding box center [693, 449] width 85 height 34
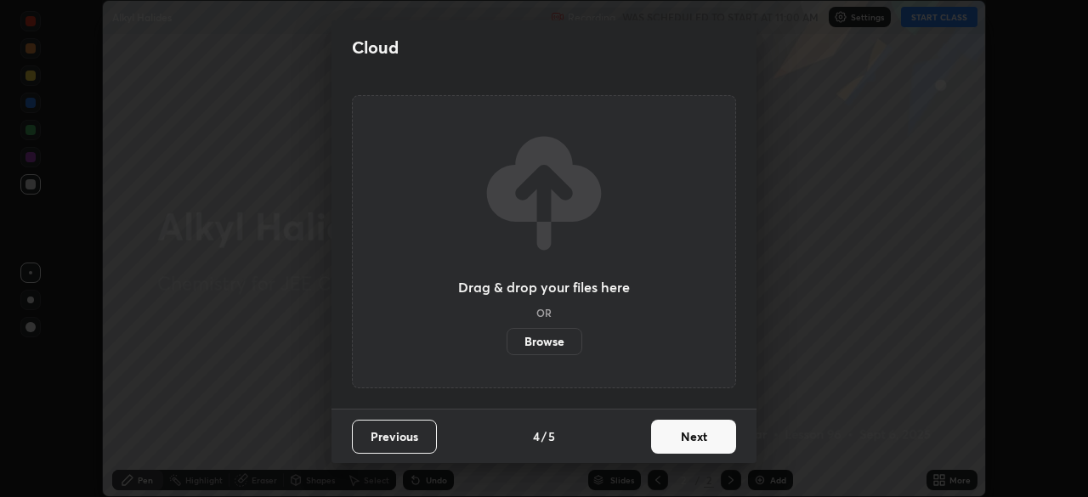
click at [692, 437] on button "Next" at bounding box center [693, 437] width 85 height 34
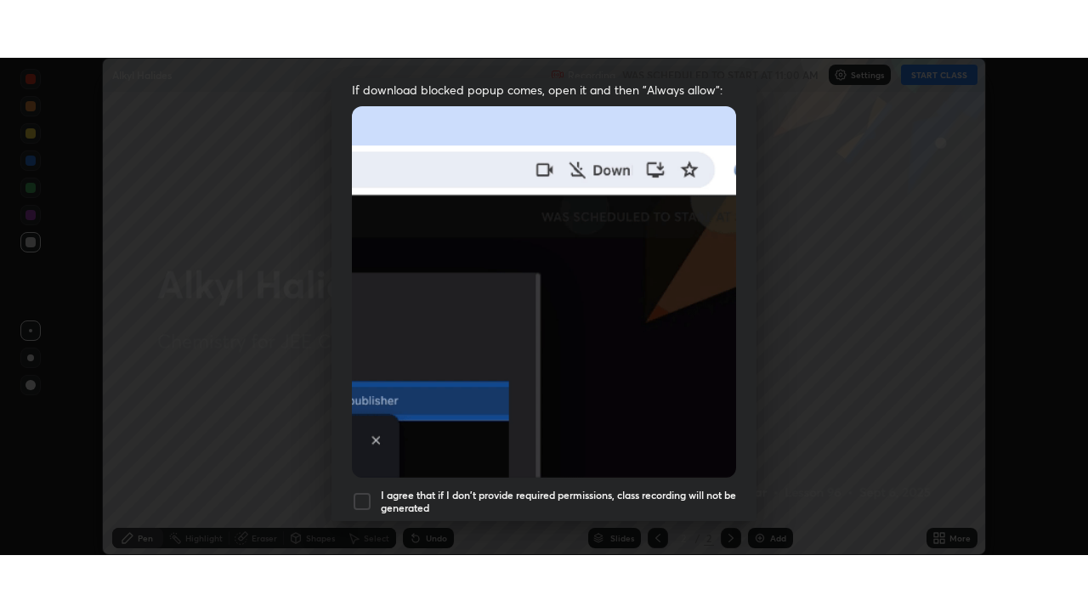
scroll to position [407, 0]
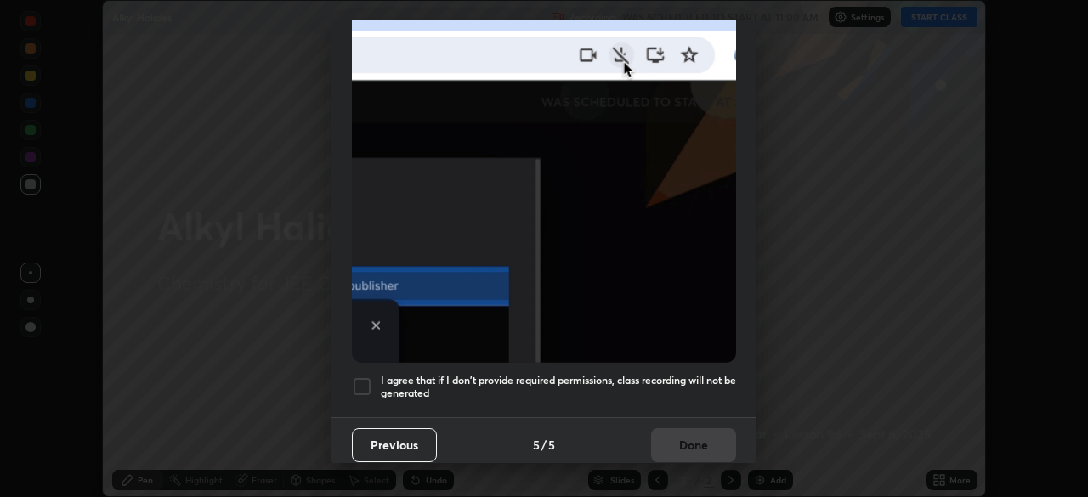
click at [362, 377] on div at bounding box center [362, 386] width 20 height 20
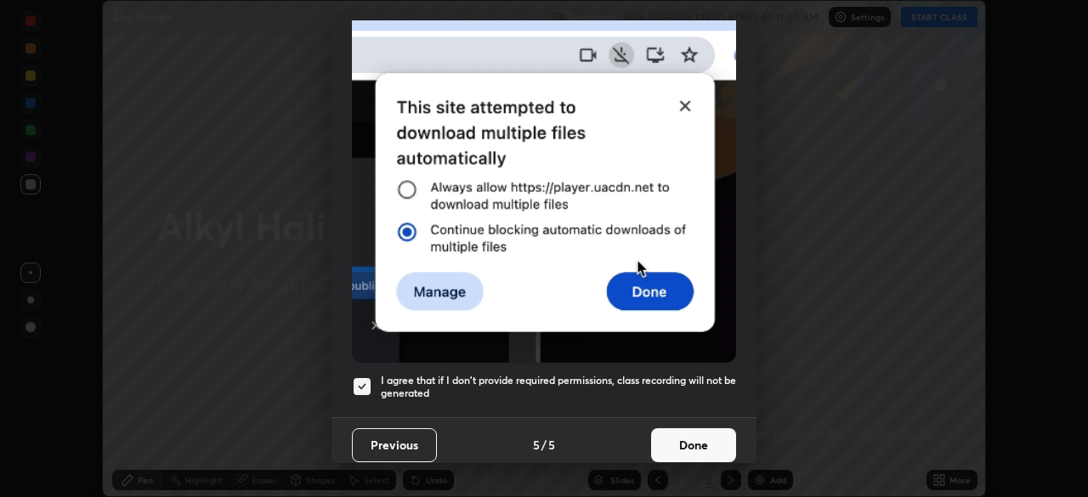
click at [688, 438] on button "Done" at bounding box center [693, 445] width 85 height 34
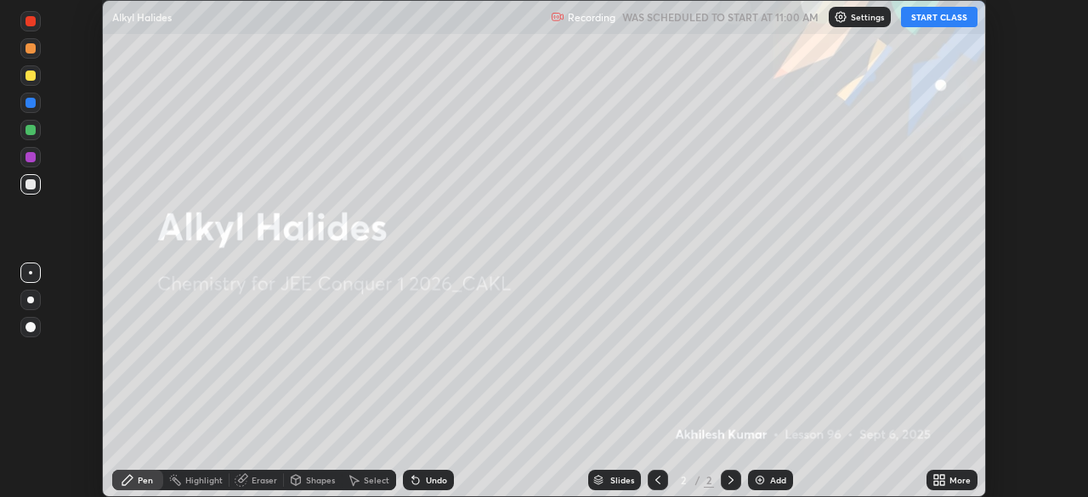
click at [932, 16] on button "START CLASS" at bounding box center [939, 17] width 76 height 20
click at [931, 16] on button "START CLASS" at bounding box center [939, 17] width 76 height 20
click at [932, 16] on button "START CLASS" at bounding box center [939, 17] width 76 height 20
click at [938, 478] on icon at bounding box center [939, 480] width 14 height 14
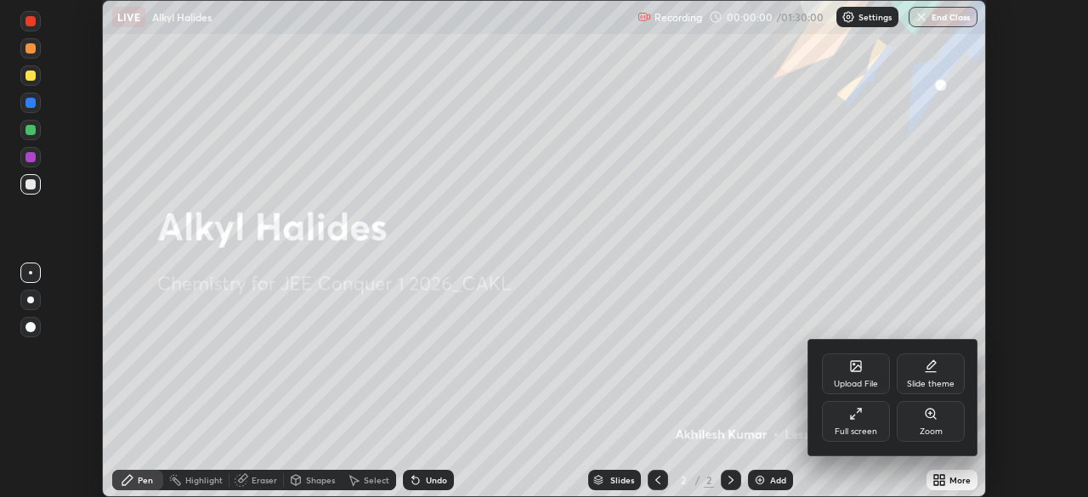
click at [856, 415] on icon at bounding box center [856, 414] width 14 height 14
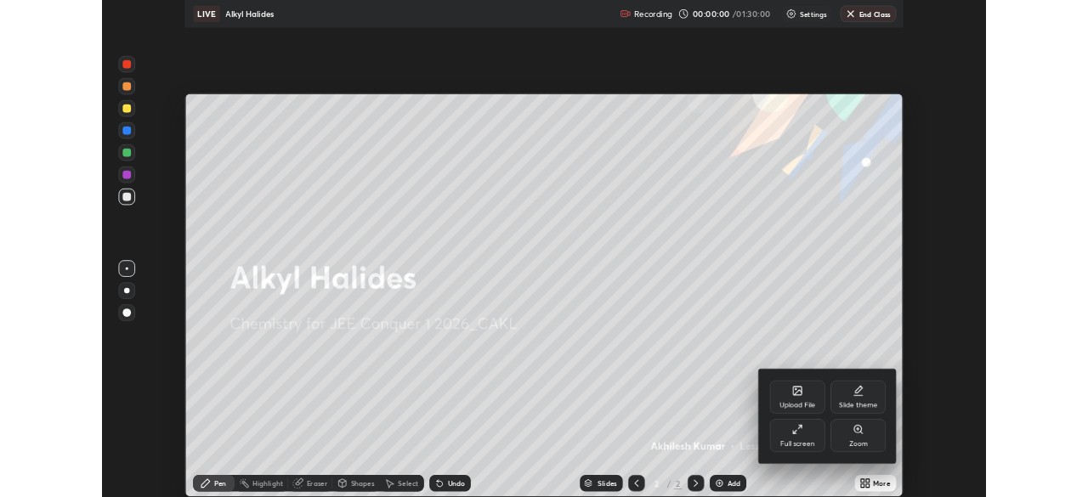
scroll to position [612, 1088]
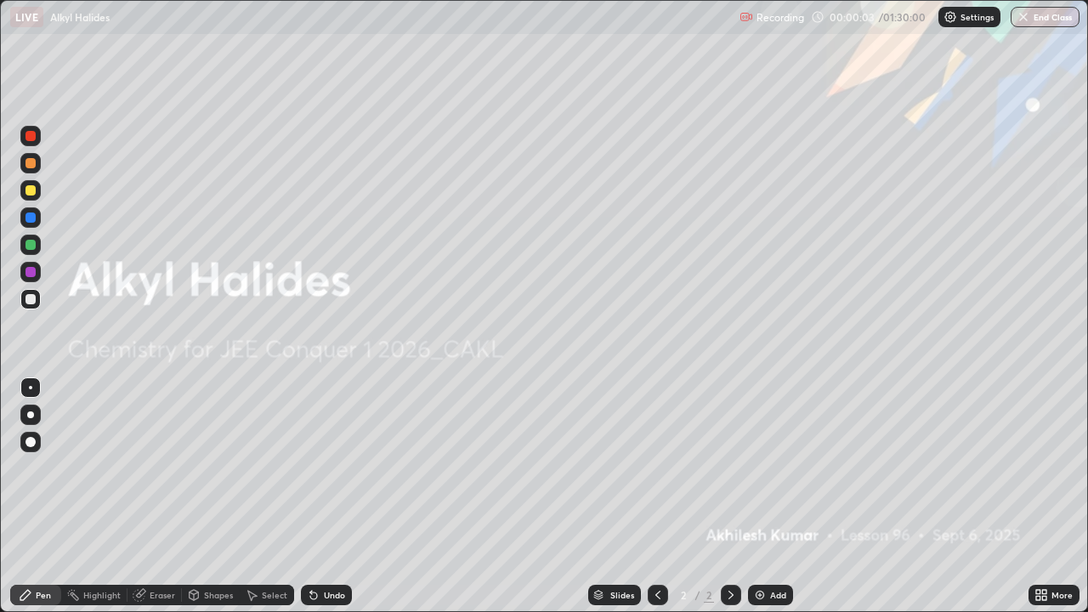
click at [760, 496] on img at bounding box center [760, 595] width 14 height 14
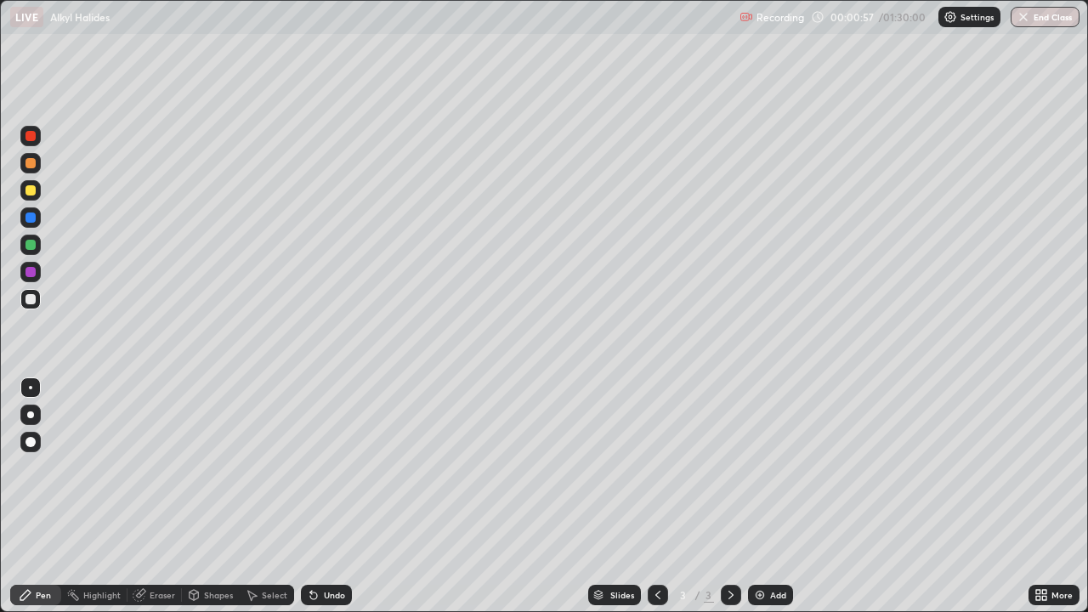
click at [206, 496] on div "Shapes" at bounding box center [218, 595] width 29 height 8
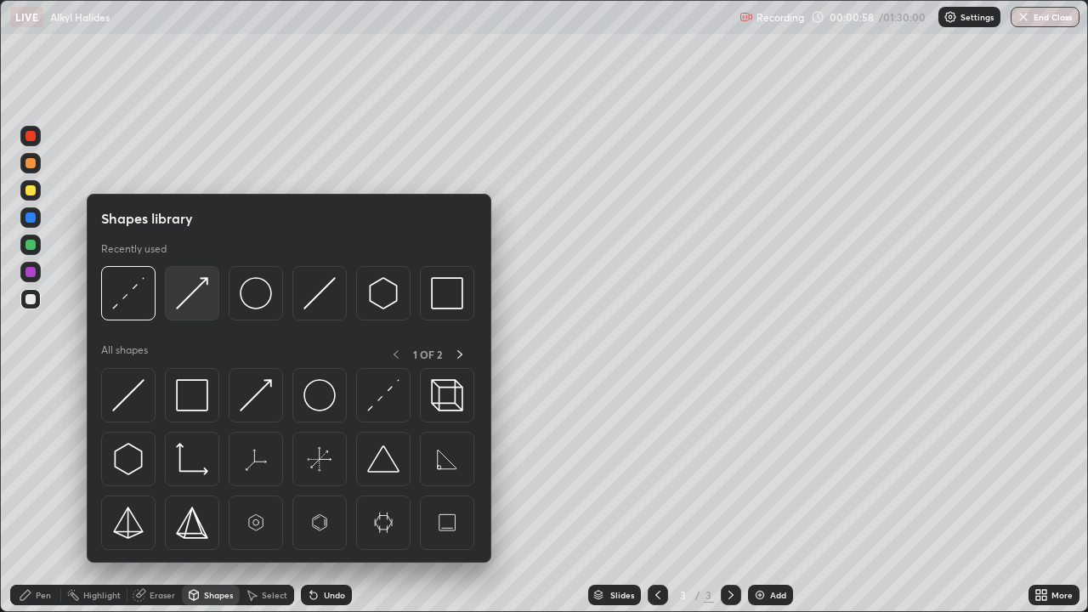
click at [188, 297] on img at bounding box center [192, 293] width 32 height 32
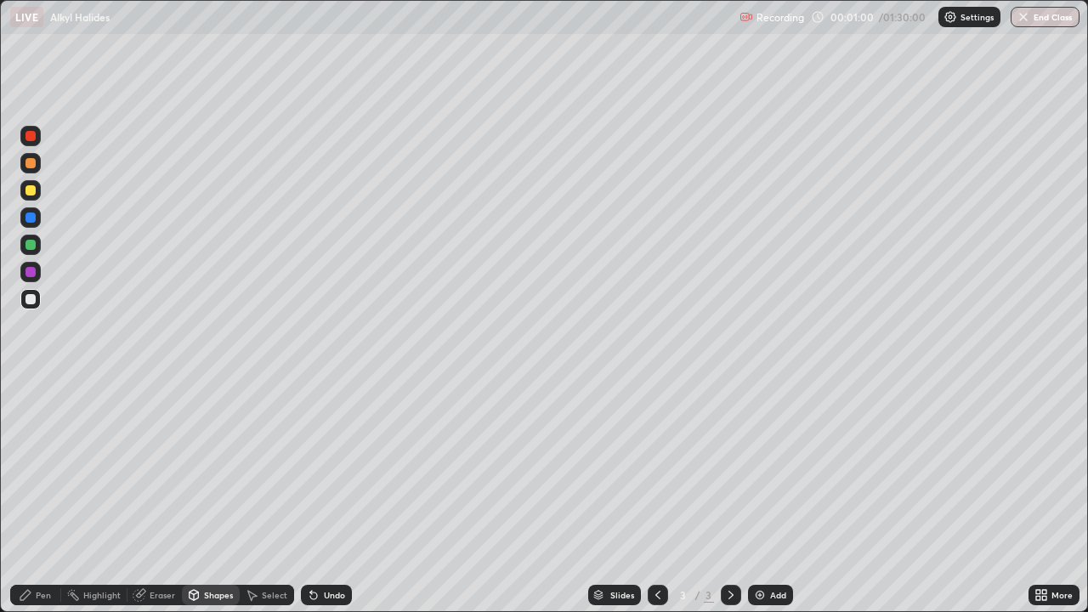
click at [38, 496] on div "Pen" at bounding box center [43, 595] width 15 height 8
click at [204, 496] on div "Shapes" at bounding box center [218, 595] width 29 height 8
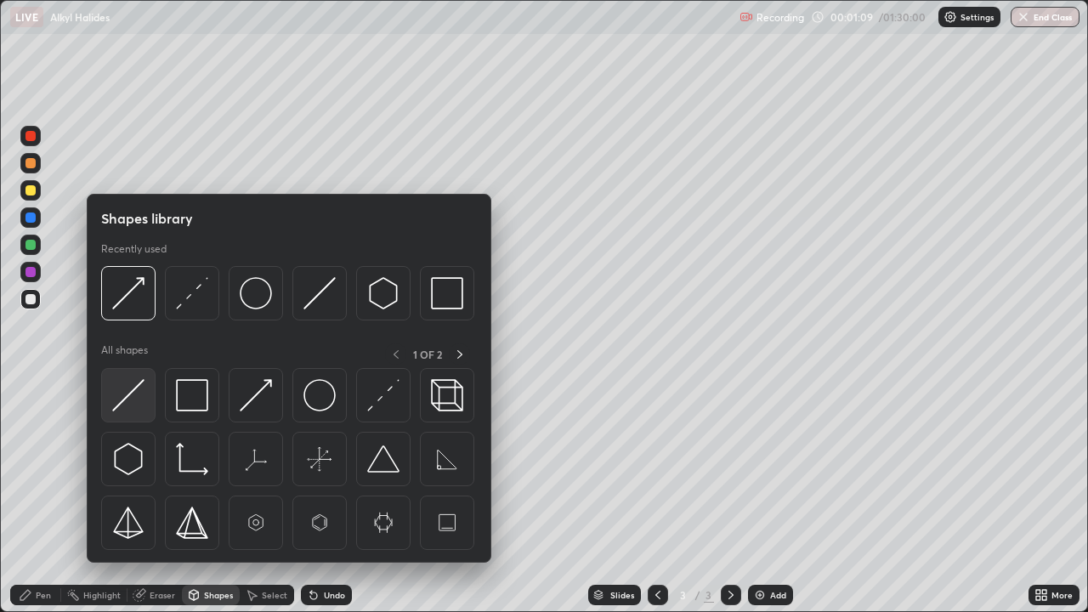
click at [127, 387] on img at bounding box center [128, 395] width 32 height 32
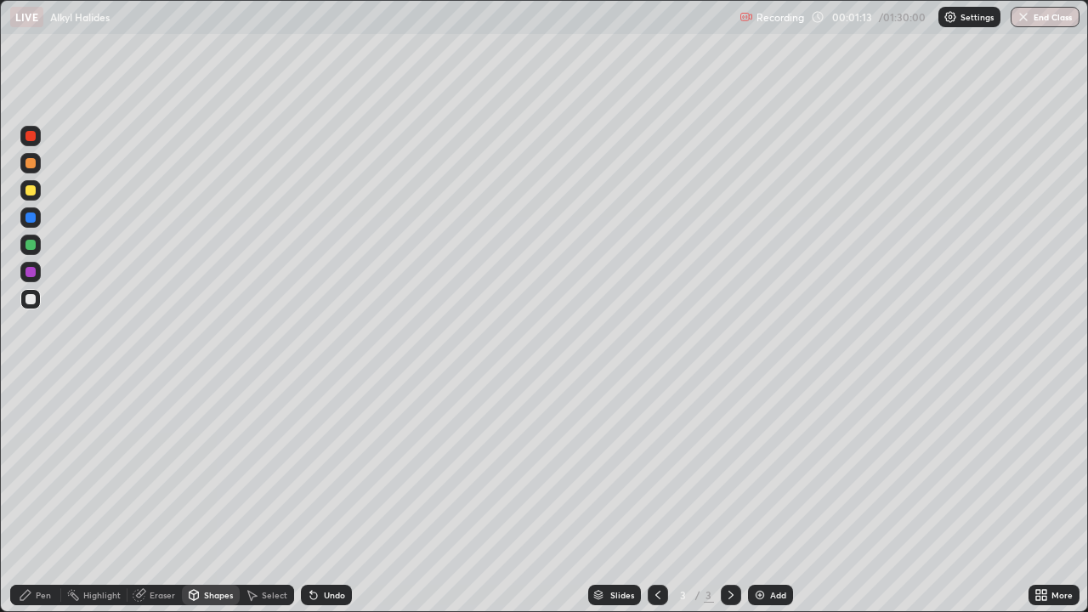
click at [37, 496] on div "Pen" at bounding box center [35, 595] width 51 height 20
click at [33, 271] on div at bounding box center [30, 272] width 10 height 10
click at [32, 190] on div at bounding box center [30, 190] width 10 height 10
click at [34, 301] on div at bounding box center [30, 299] width 10 height 10
click at [206, 496] on div "Shapes" at bounding box center [218, 595] width 29 height 8
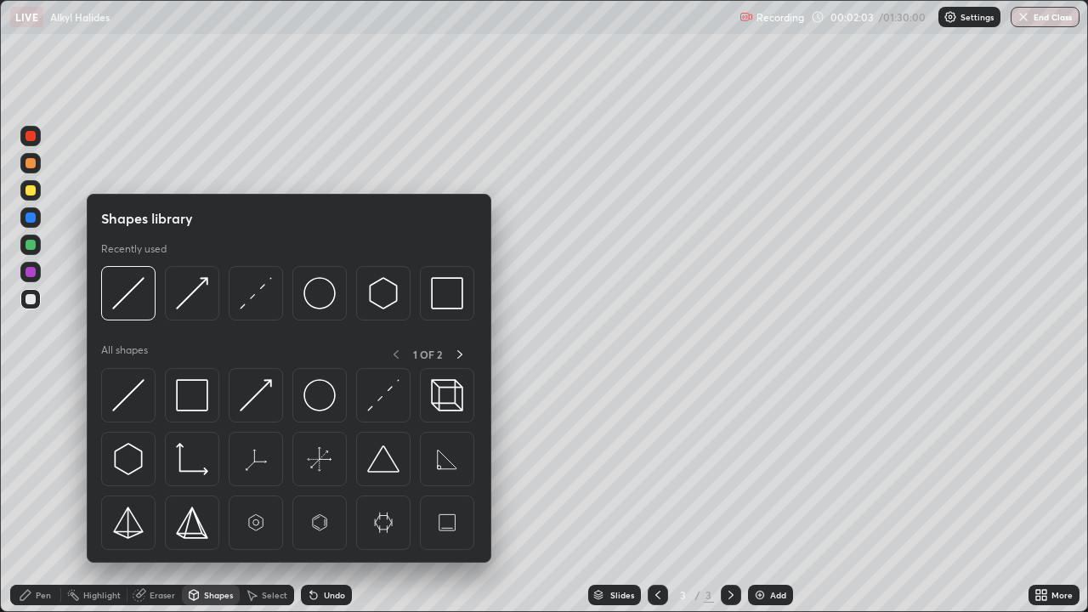
click at [131, 295] on img at bounding box center [128, 293] width 32 height 32
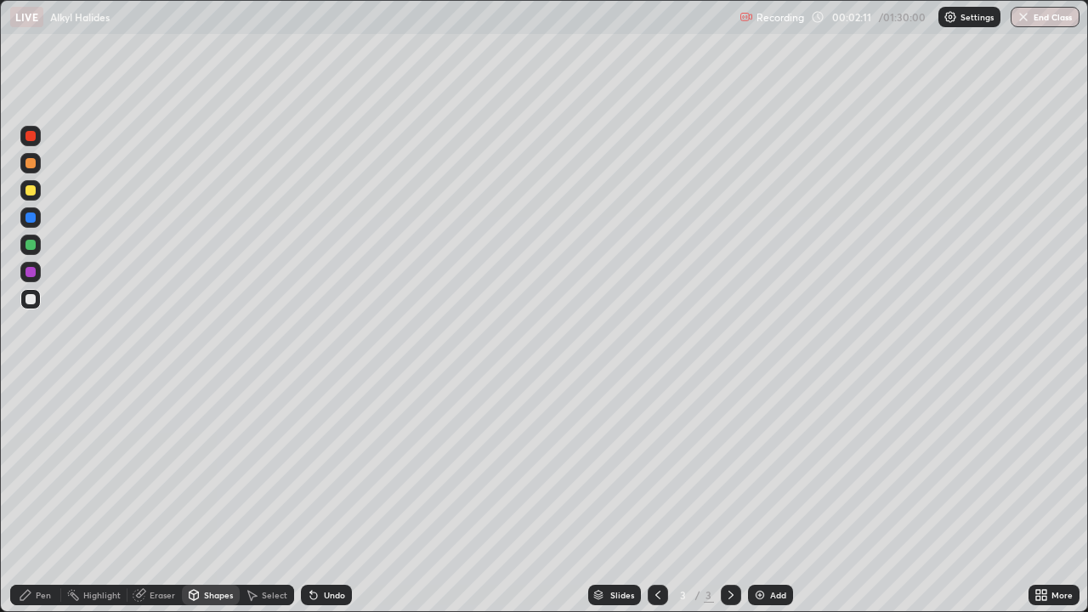
click at [33, 220] on div at bounding box center [30, 217] width 10 height 10
click at [37, 496] on div "Pen" at bounding box center [35, 595] width 51 height 20
click at [31, 300] on div at bounding box center [30, 299] width 10 height 10
click at [268, 496] on div "Select" at bounding box center [274, 595] width 25 height 8
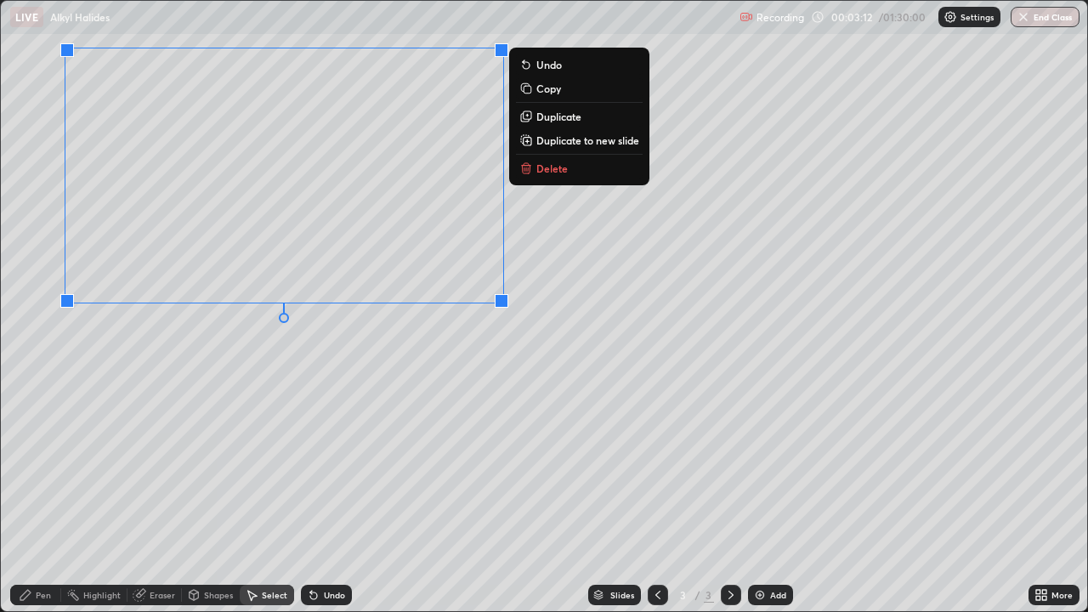
click at [38, 496] on div "Pen" at bounding box center [43, 595] width 15 height 8
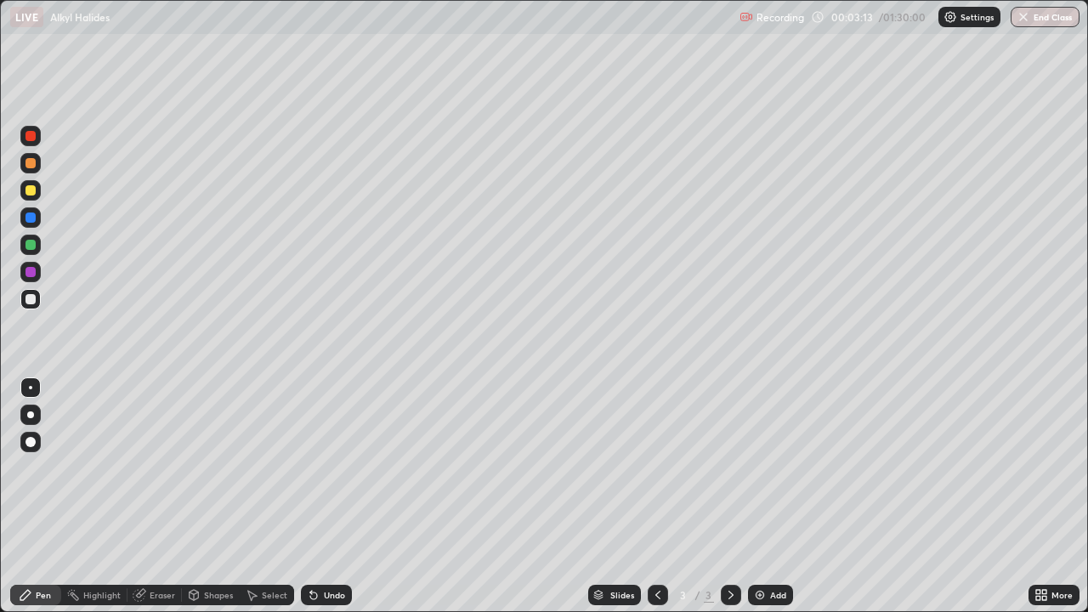
click at [32, 195] on div at bounding box center [30, 190] width 10 height 10
click at [33, 300] on div at bounding box center [30, 299] width 10 height 10
click at [209, 496] on div "Shapes" at bounding box center [218, 595] width 29 height 8
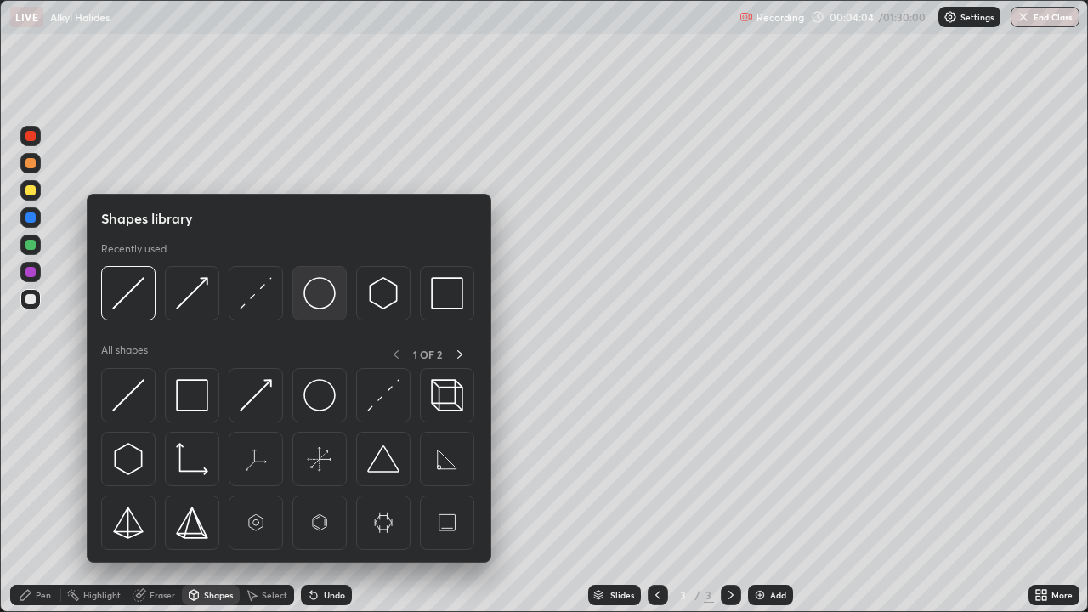
click at [316, 298] on img at bounding box center [319, 293] width 32 height 32
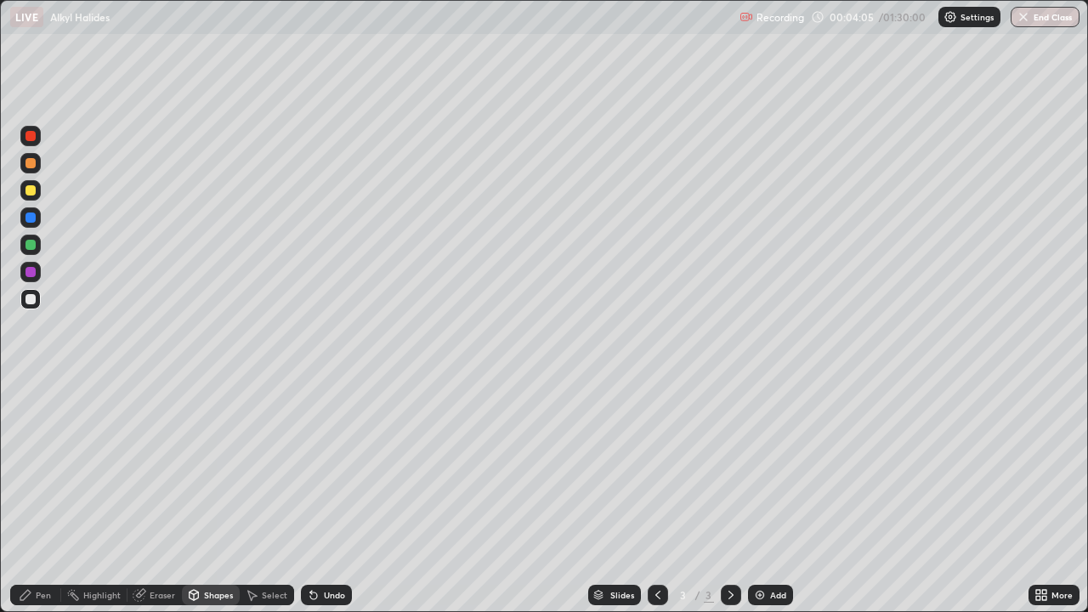
click at [32, 134] on div at bounding box center [30, 136] width 10 height 10
click at [211, 496] on div "Shapes" at bounding box center [218, 595] width 29 height 8
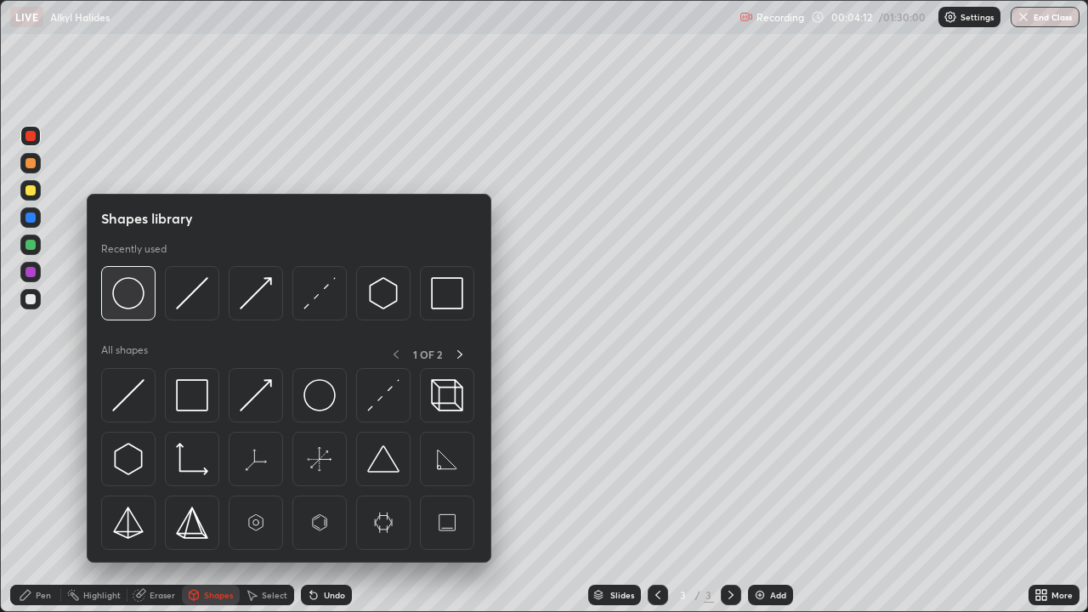
click at [137, 291] on img at bounding box center [128, 293] width 32 height 32
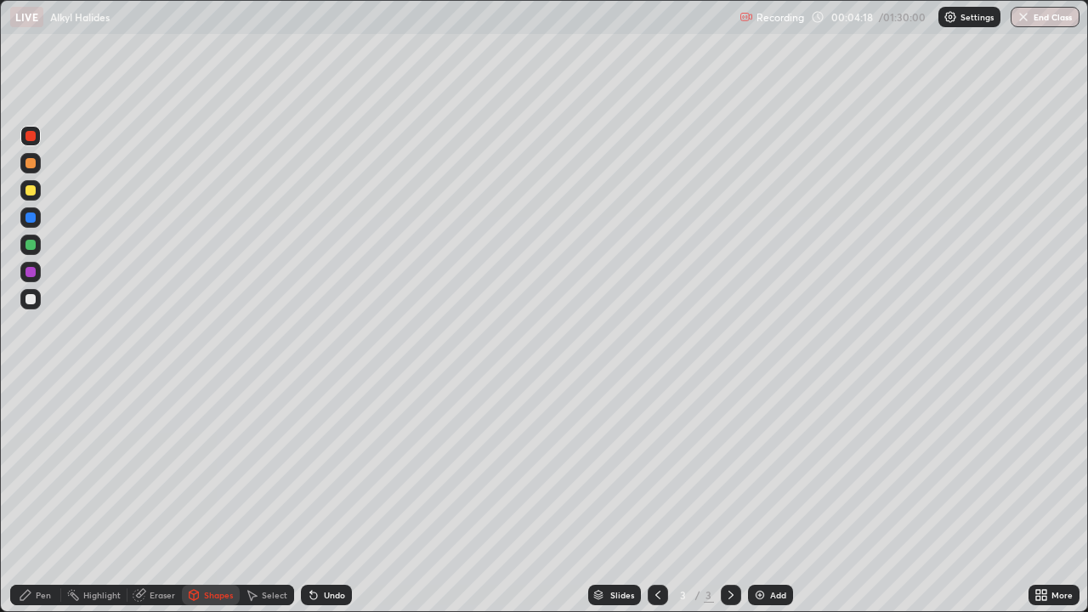
click at [38, 496] on div "Pen" at bounding box center [43, 595] width 15 height 8
click at [32, 300] on div at bounding box center [30, 299] width 10 height 10
click at [308, 496] on icon at bounding box center [314, 595] width 14 height 14
click at [310, 496] on icon at bounding box center [313, 595] width 7 height 7
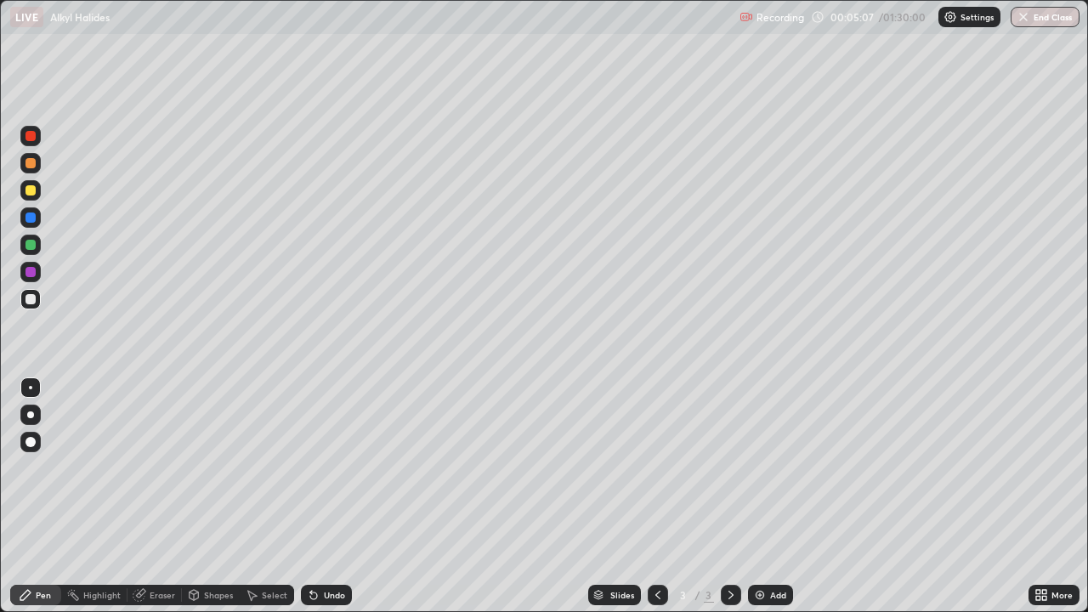
click at [310, 496] on icon at bounding box center [313, 595] width 7 height 7
click at [311, 496] on icon at bounding box center [313, 595] width 7 height 7
click at [310, 496] on icon at bounding box center [313, 595] width 7 height 7
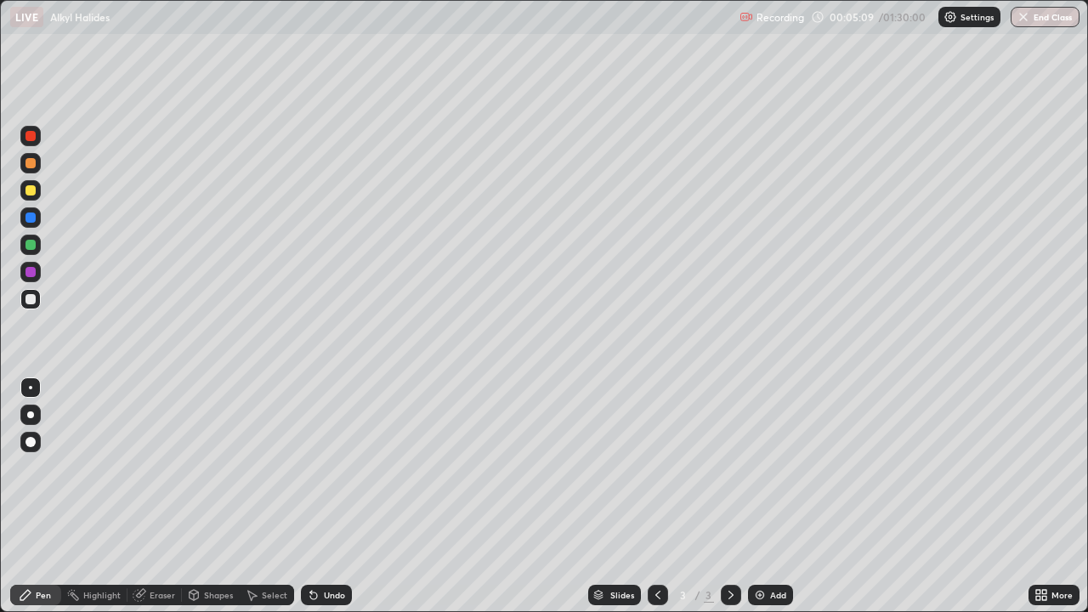
click at [310, 496] on icon at bounding box center [313, 595] width 7 height 7
click at [310, 496] on div "Undo" at bounding box center [326, 595] width 51 height 20
click at [311, 496] on icon at bounding box center [313, 595] width 7 height 7
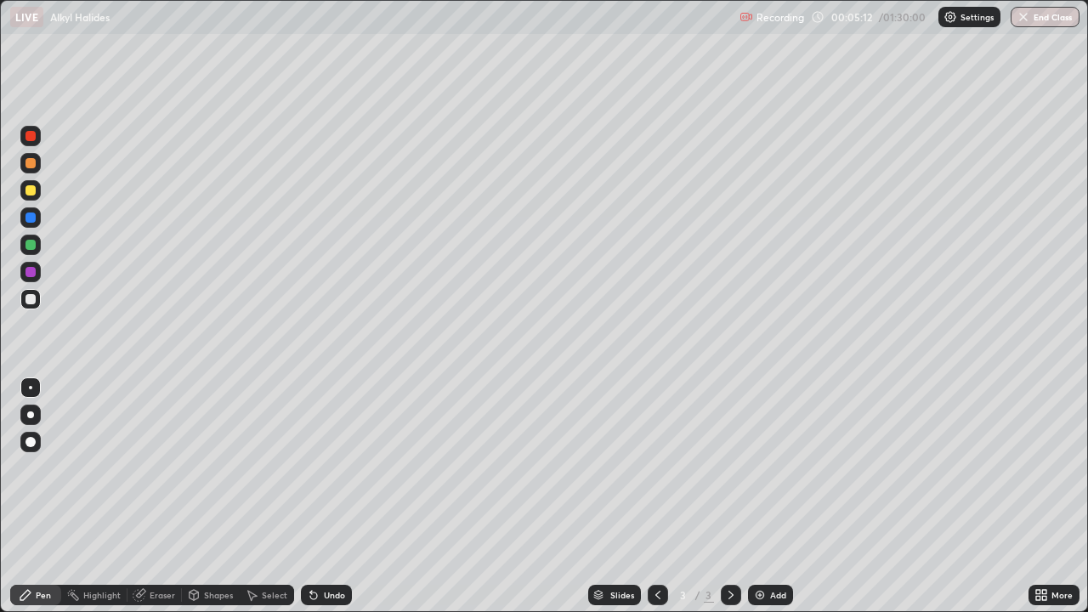
click at [311, 496] on icon at bounding box center [313, 595] width 7 height 7
click at [312, 496] on div "Undo" at bounding box center [326, 595] width 51 height 20
click at [313, 496] on div "Undo" at bounding box center [326, 595] width 51 height 20
click at [31, 164] on div at bounding box center [30, 163] width 10 height 10
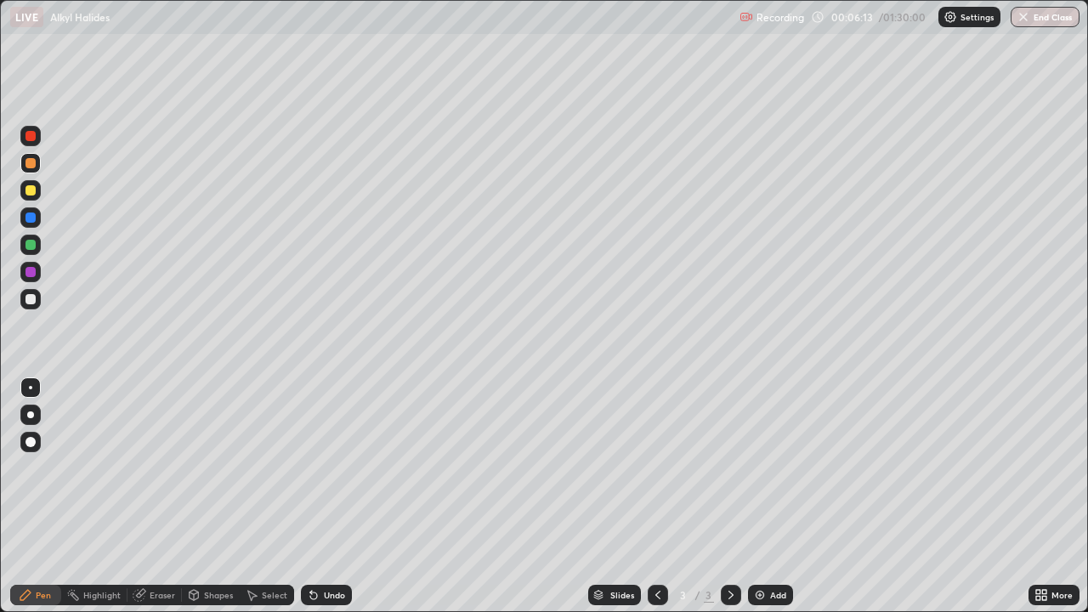
click at [33, 300] on div at bounding box center [30, 299] width 10 height 10
click at [212, 496] on div "Shapes" at bounding box center [218, 595] width 29 height 8
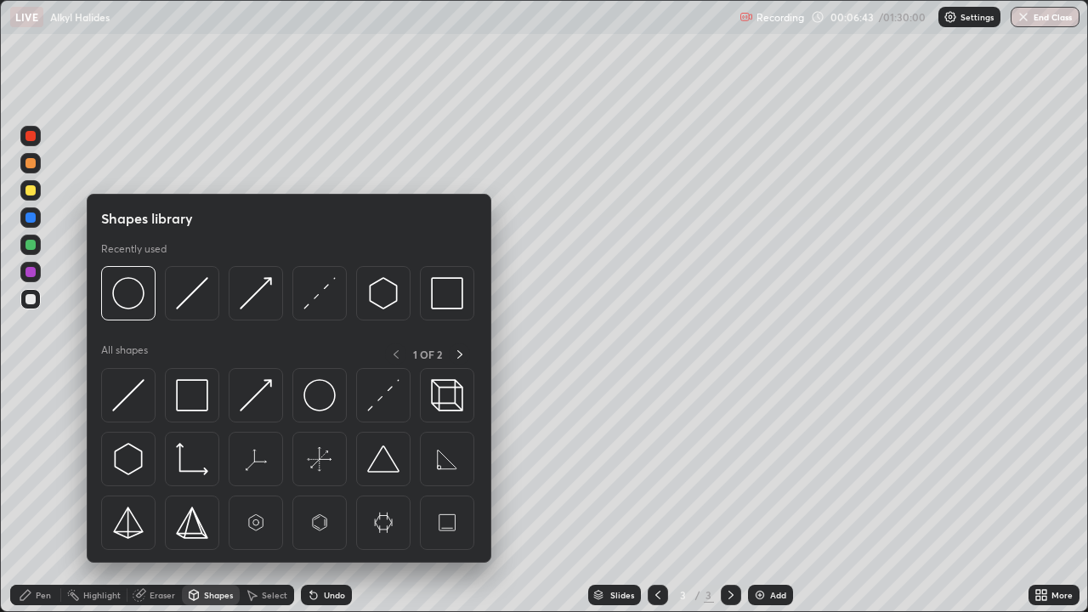
click at [127, 297] on img at bounding box center [128, 293] width 32 height 32
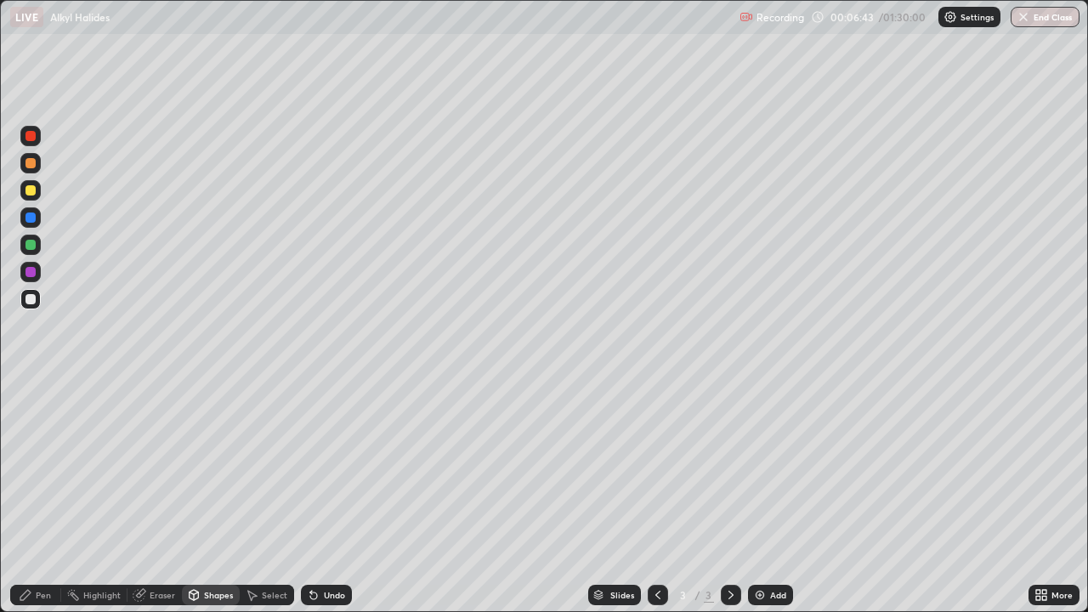
click at [26, 274] on div at bounding box center [30, 272] width 10 height 10
click at [37, 496] on div "Pen" at bounding box center [43, 595] width 15 height 8
click at [31, 299] on div at bounding box center [30, 299] width 10 height 10
click at [326, 496] on div "Undo" at bounding box center [326, 595] width 51 height 20
click at [224, 496] on div "Shapes" at bounding box center [218, 595] width 29 height 8
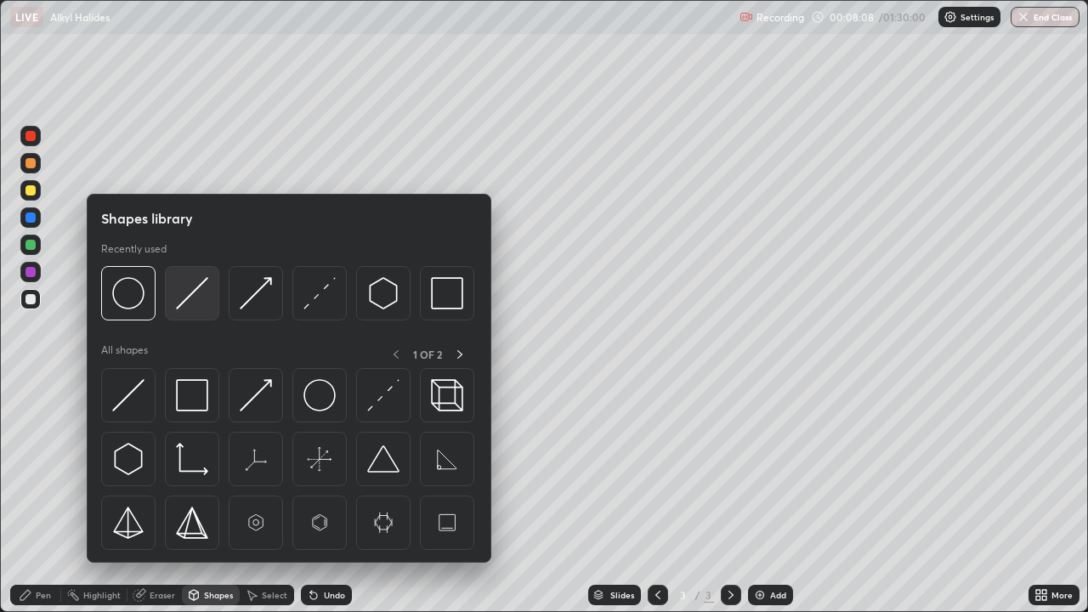
click at [200, 295] on img at bounding box center [192, 293] width 32 height 32
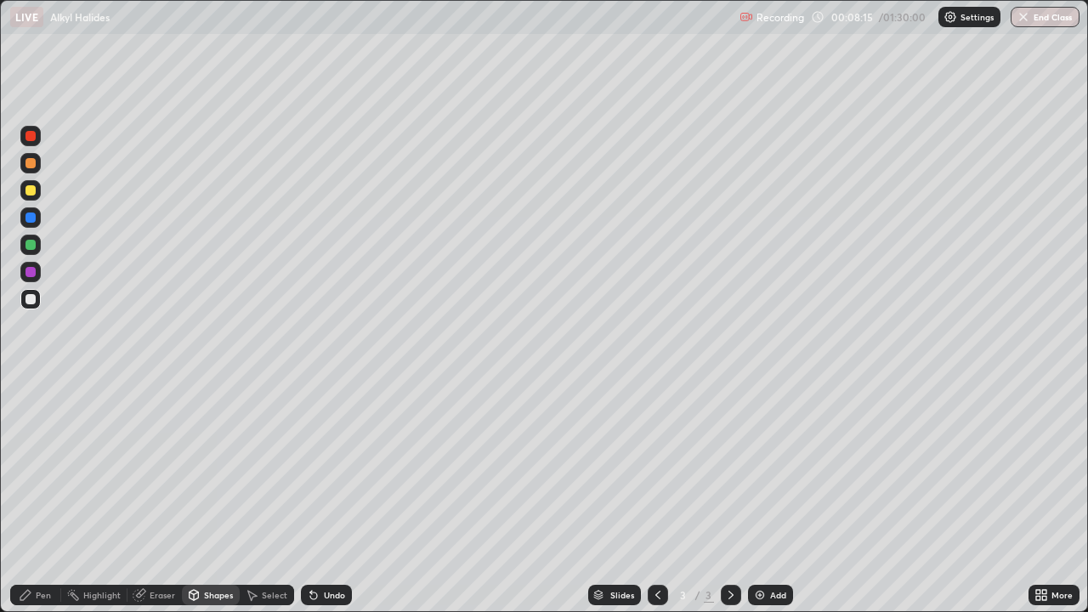
click at [29, 496] on icon at bounding box center [26, 595] width 14 height 14
click at [145, 496] on div "Eraser" at bounding box center [154, 595] width 54 height 20
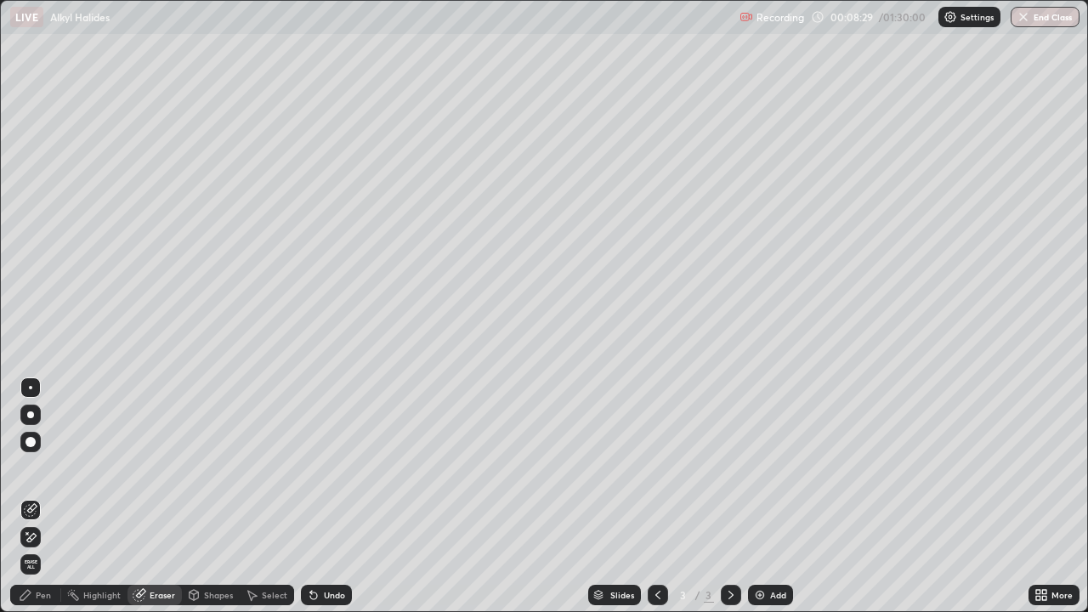
click at [38, 496] on div "Pen" at bounding box center [43, 595] width 15 height 8
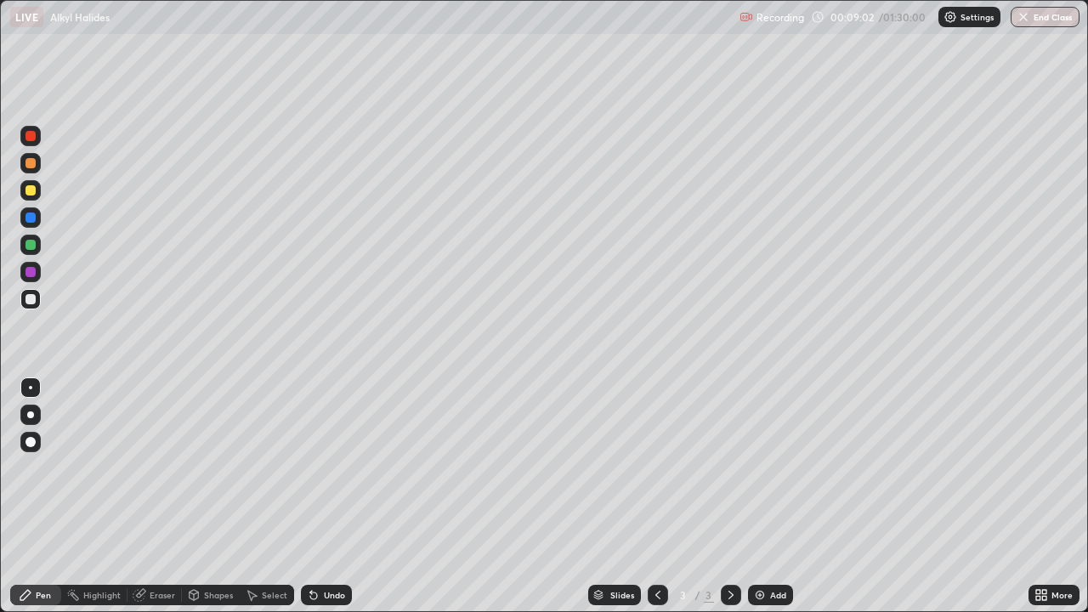
click at [210, 496] on div "Shapes" at bounding box center [218, 595] width 29 height 8
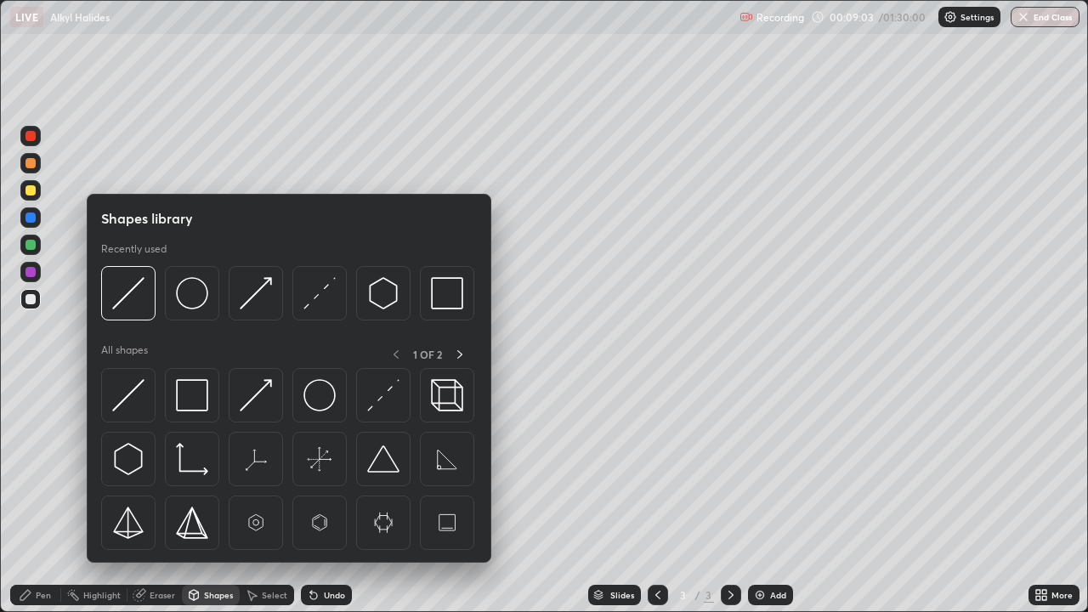
click at [131, 295] on img at bounding box center [128, 293] width 32 height 32
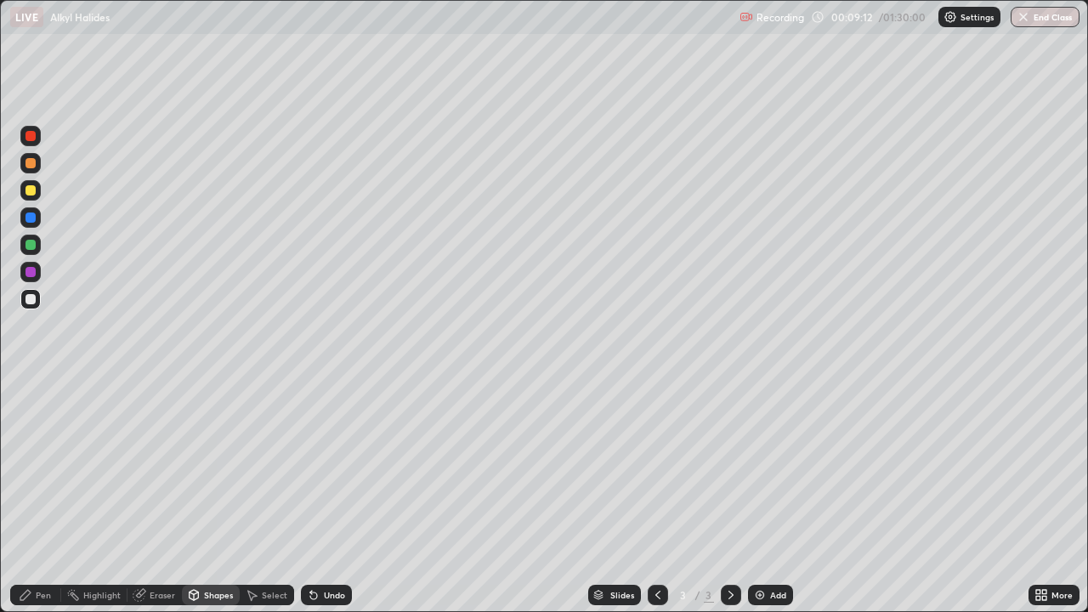
click at [209, 496] on div "Shapes" at bounding box center [218, 595] width 29 height 8
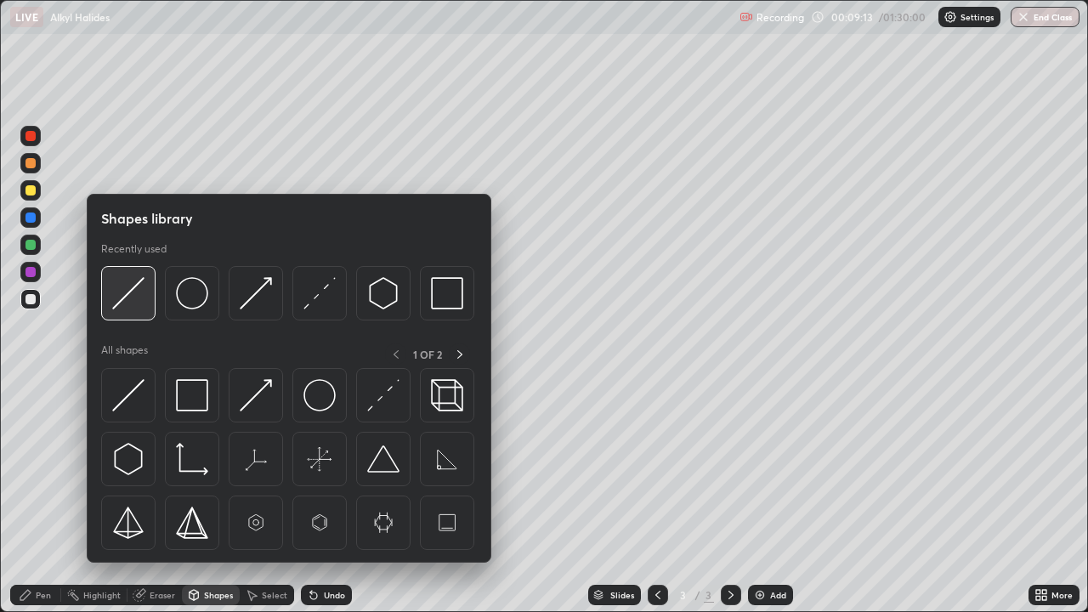
click at [130, 293] on img at bounding box center [128, 293] width 32 height 32
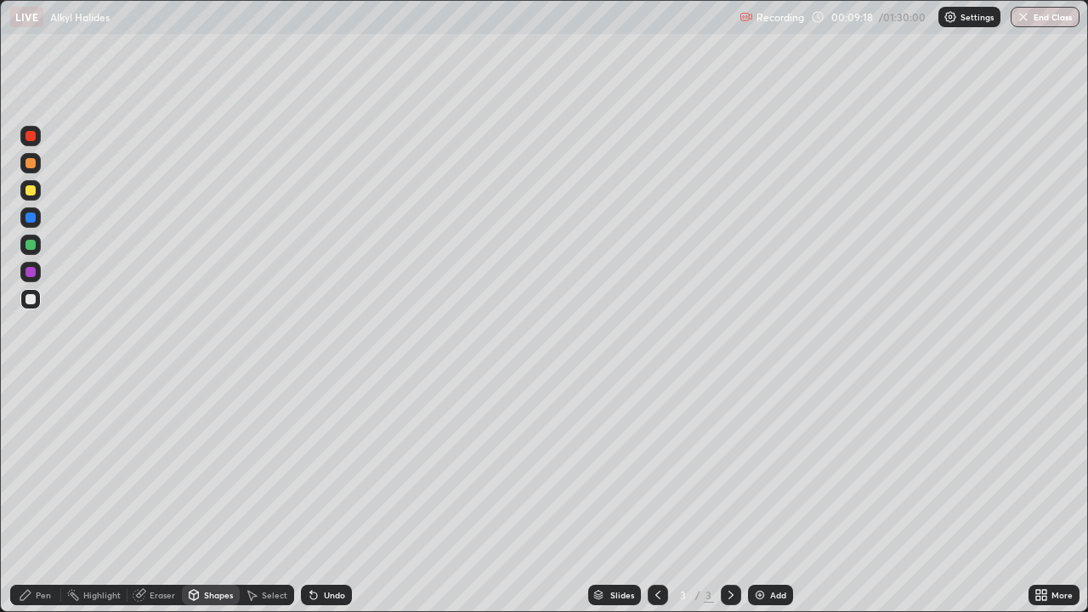
click at [31, 496] on icon at bounding box center [26, 595] width 14 height 14
click at [759, 496] on img at bounding box center [760, 595] width 14 height 14
click at [204, 496] on div "Shapes" at bounding box center [218, 595] width 29 height 8
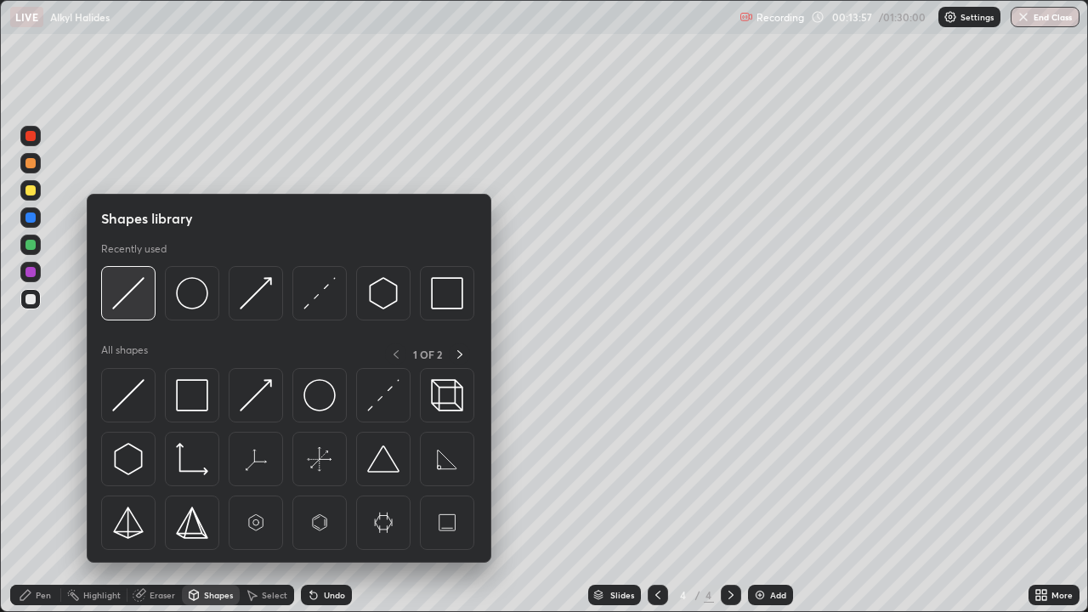
click at [128, 297] on img at bounding box center [128, 293] width 32 height 32
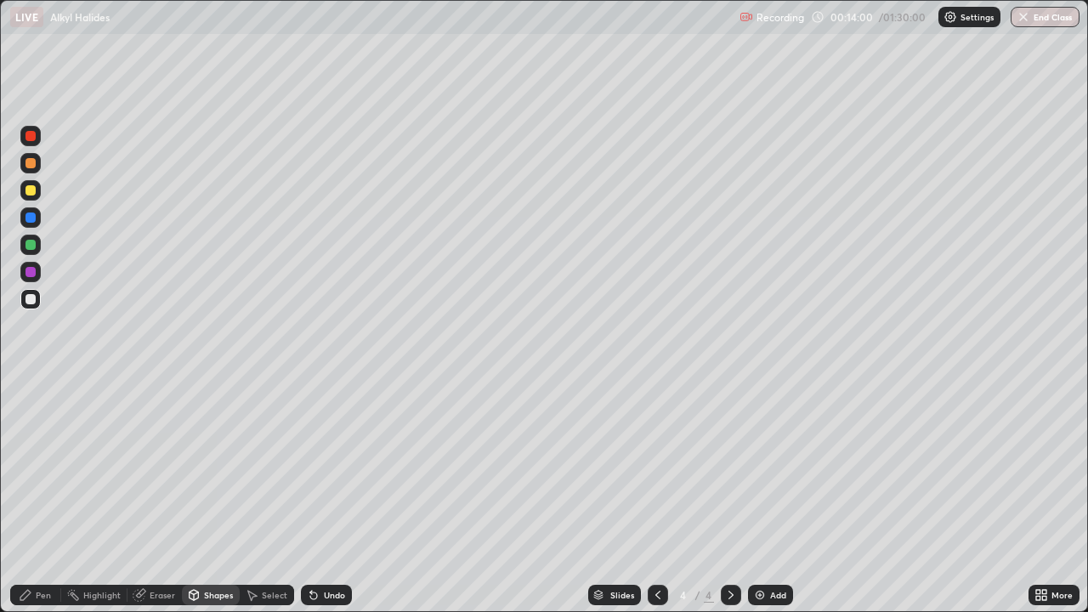
click at [202, 496] on div "Shapes" at bounding box center [211, 595] width 58 height 20
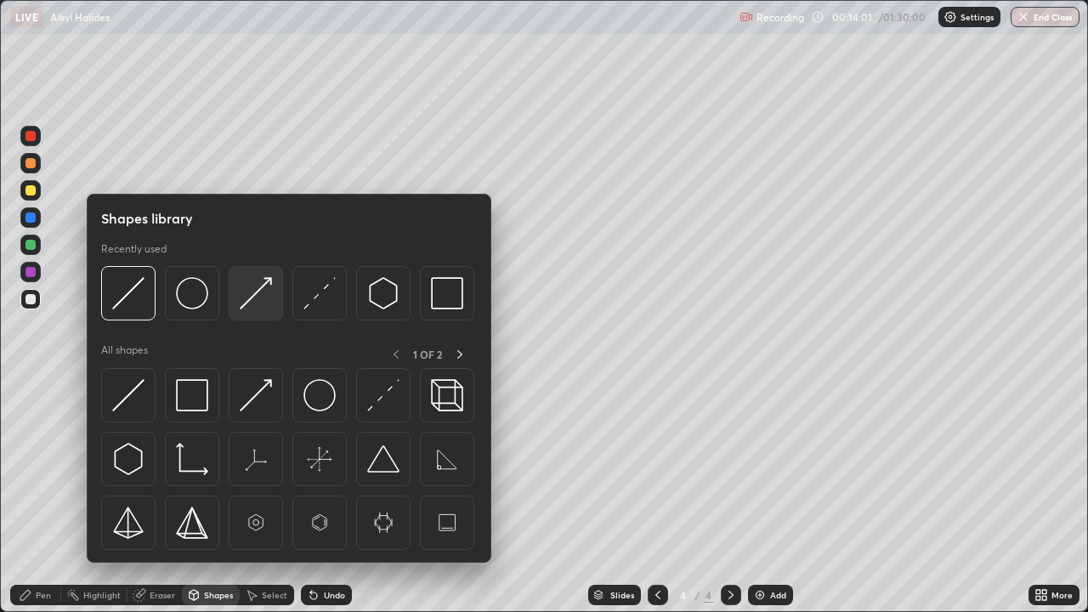
click at [246, 307] on img at bounding box center [256, 293] width 32 height 32
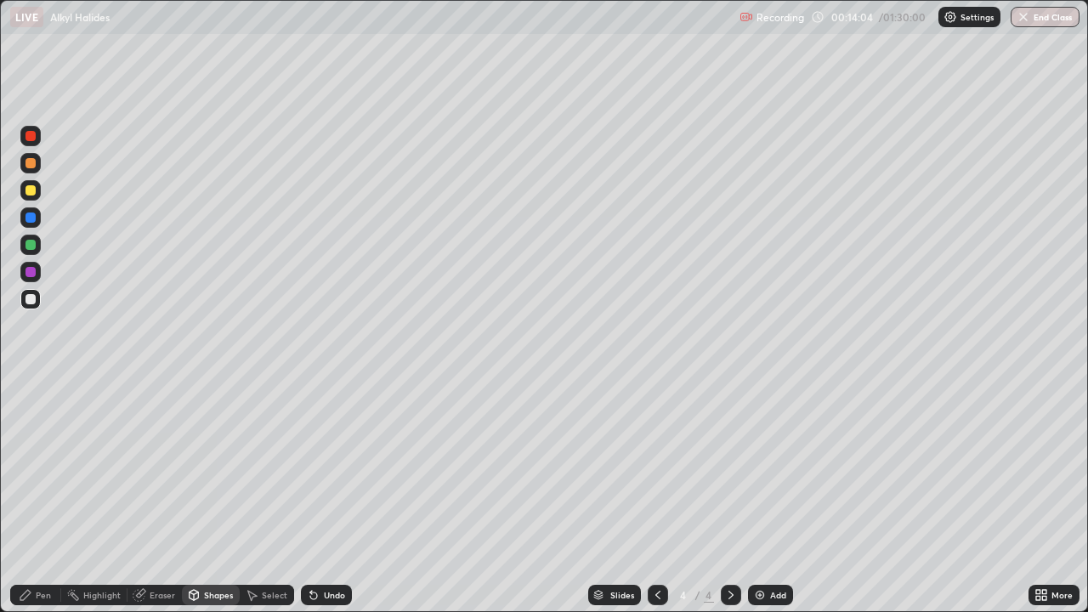
click at [44, 496] on div "Pen" at bounding box center [43, 595] width 15 height 8
click at [212, 496] on div "Shapes" at bounding box center [218, 595] width 29 height 8
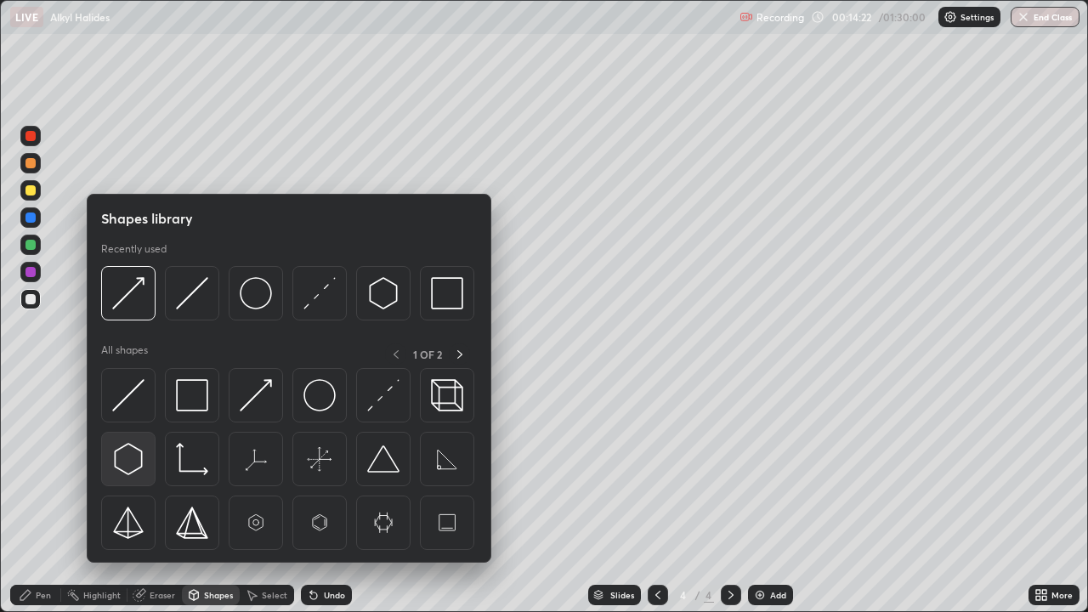
click at [133, 461] on img at bounding box center [128, 459] width 32 height 32
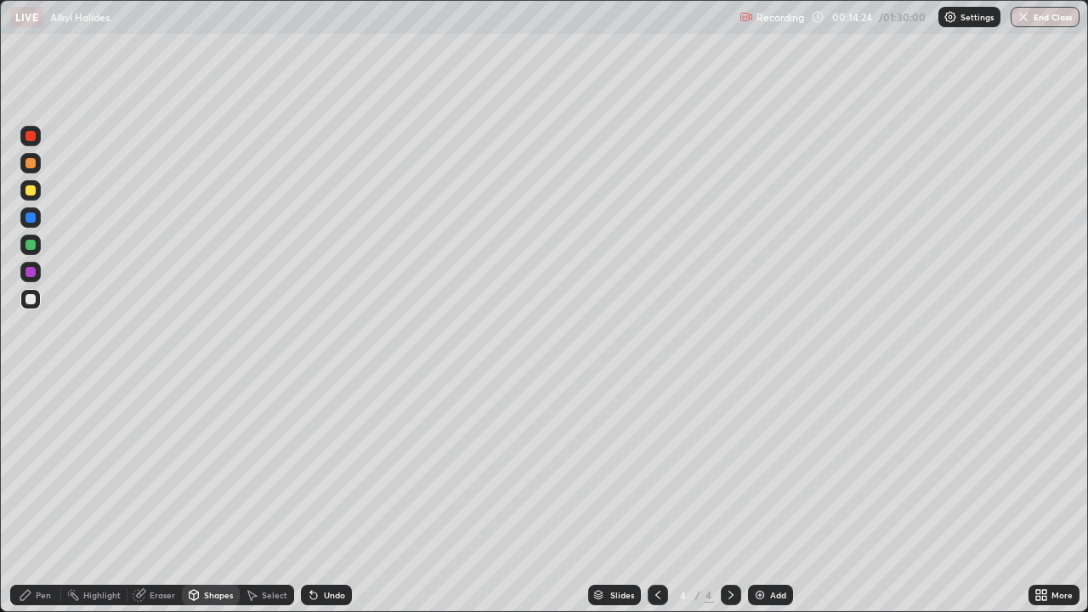
click at [214, 496] on div "Shapes" at bounding box center [218, 595] width 29 height 8
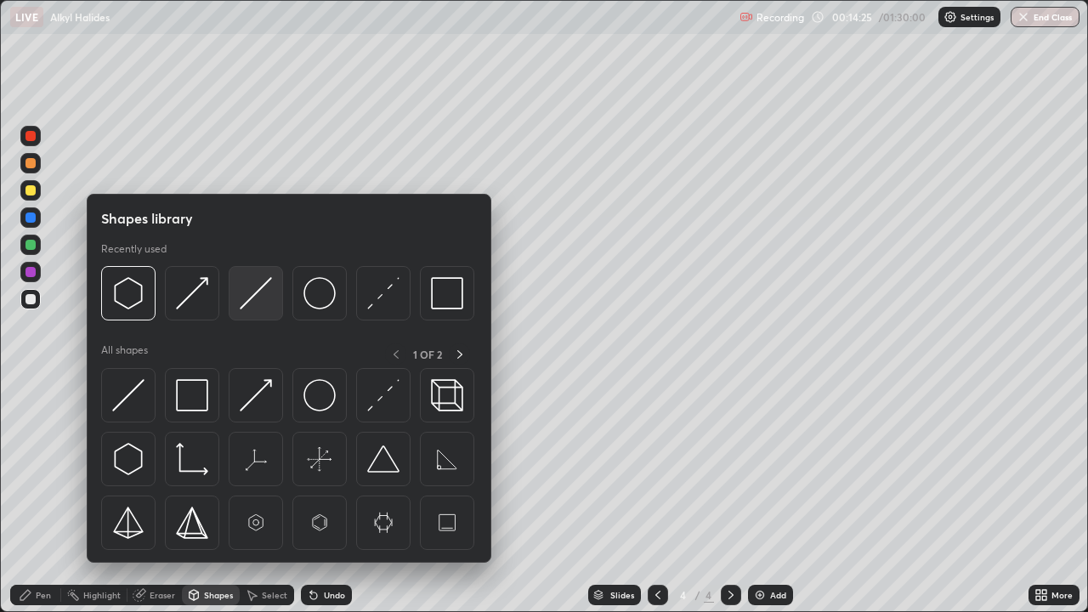
click at [245, 301] on img at bounding box center [256, 293] width 32 height 32
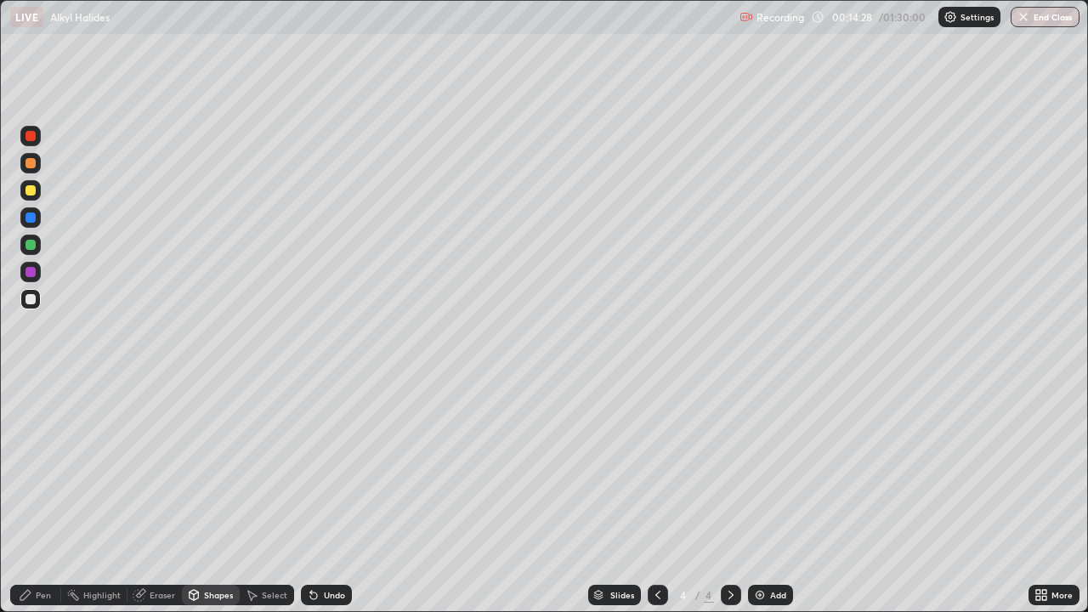
click at [269, 496] on div "Select" at bounding box center [274, 595] width 25 height 8
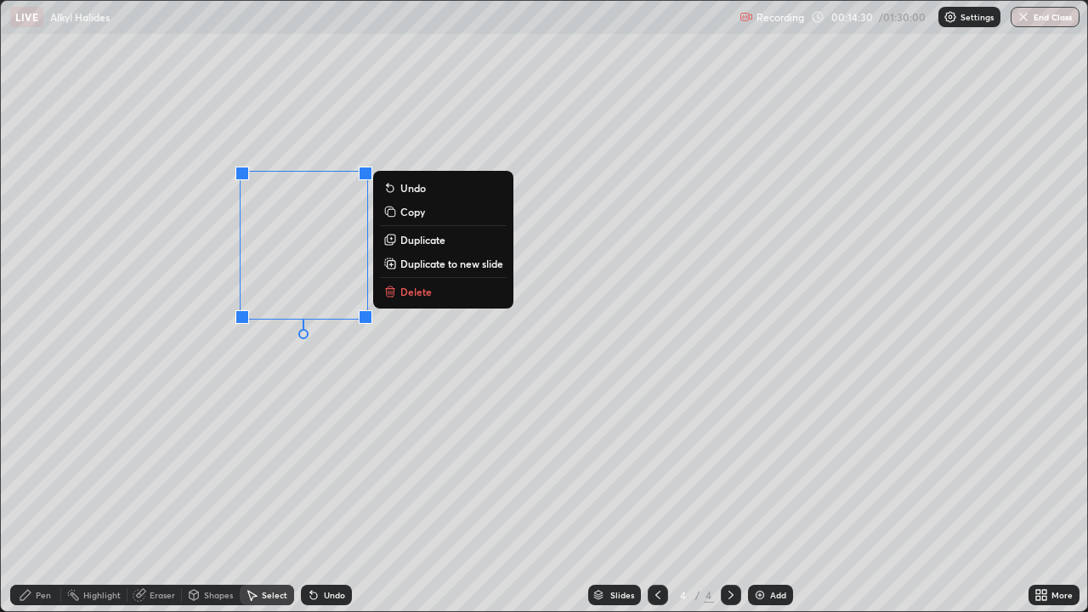
click at [400, 216] on button "Copy" at bounding box center [443, 211] width 127 height 20
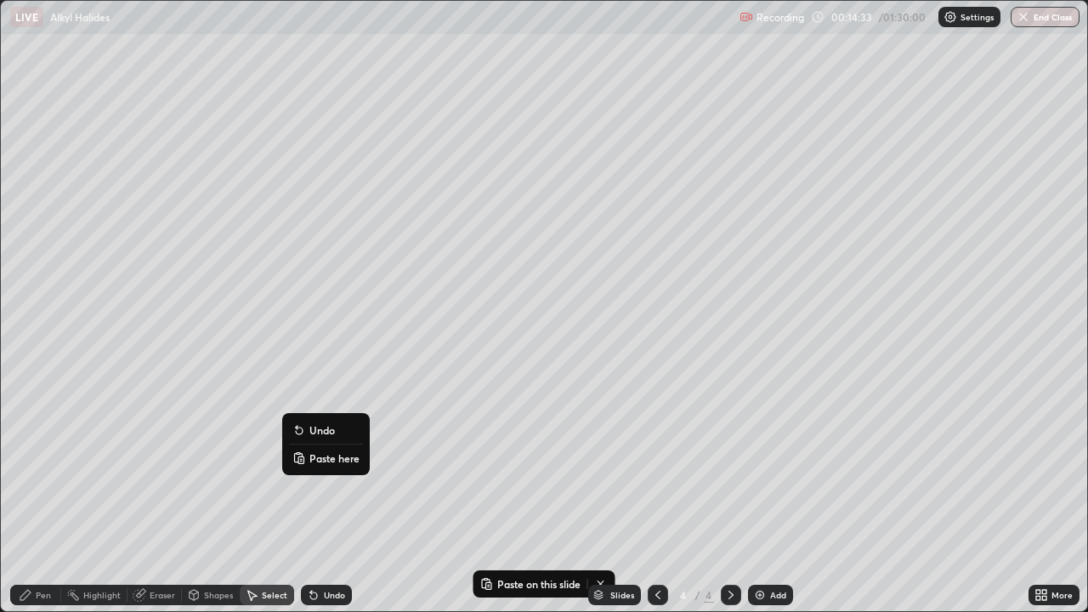
click at [317, 457] on p "Paste here" at bounding box center [334, 458] width 50 height 14
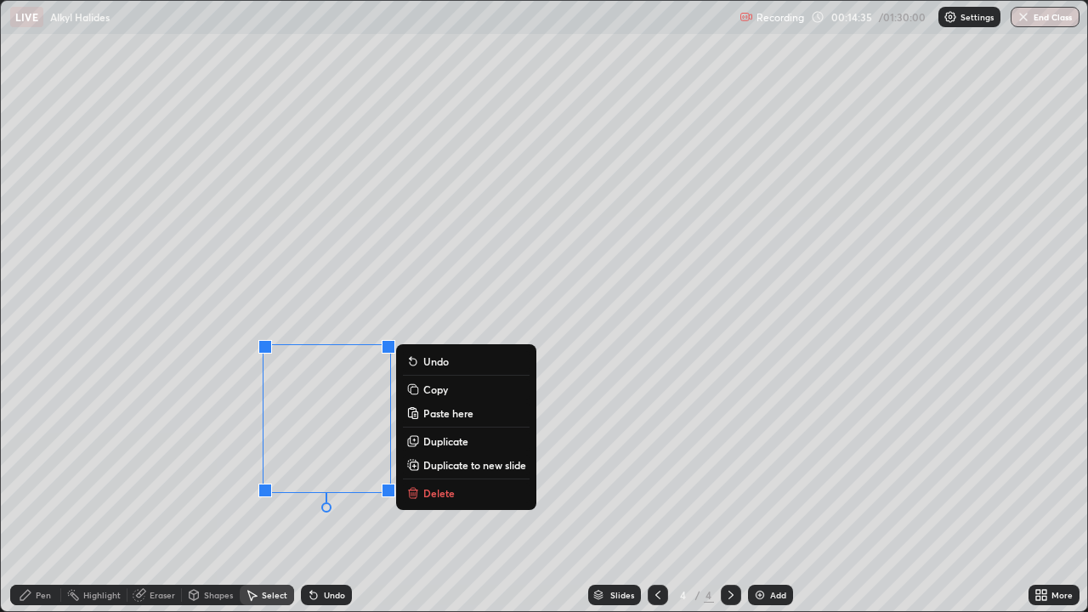
click at [167, 496] on div "0 ° Undo Copy Paste here Duplicate Duplicate to new slide Delete" at bounding box center [544, 306] width 1086 height 610
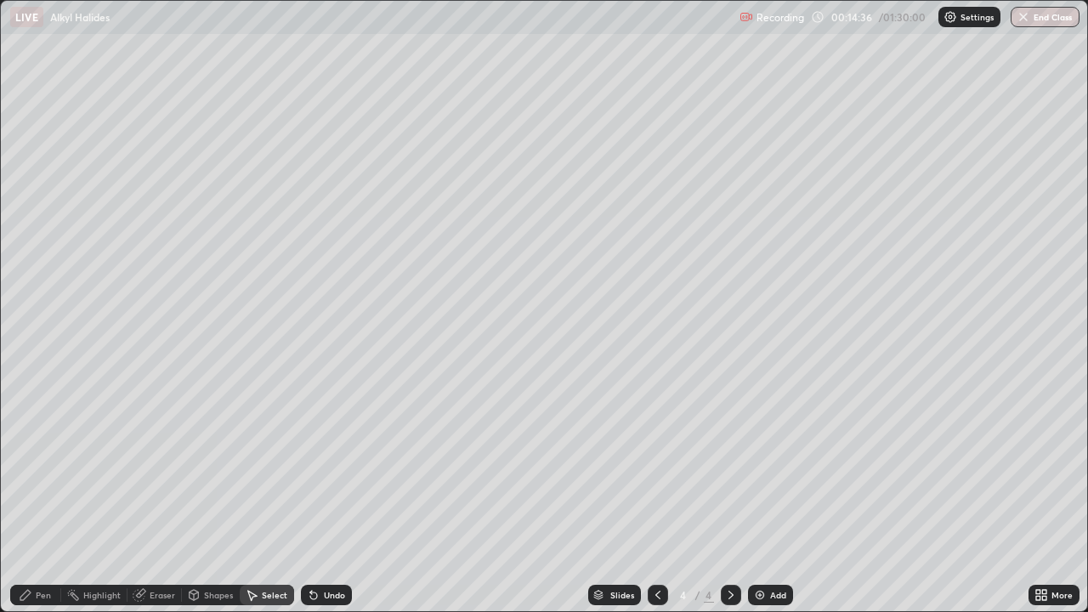
click at [271, 496] on div "Select" at bounding box center [274, 595] width 25 height 8
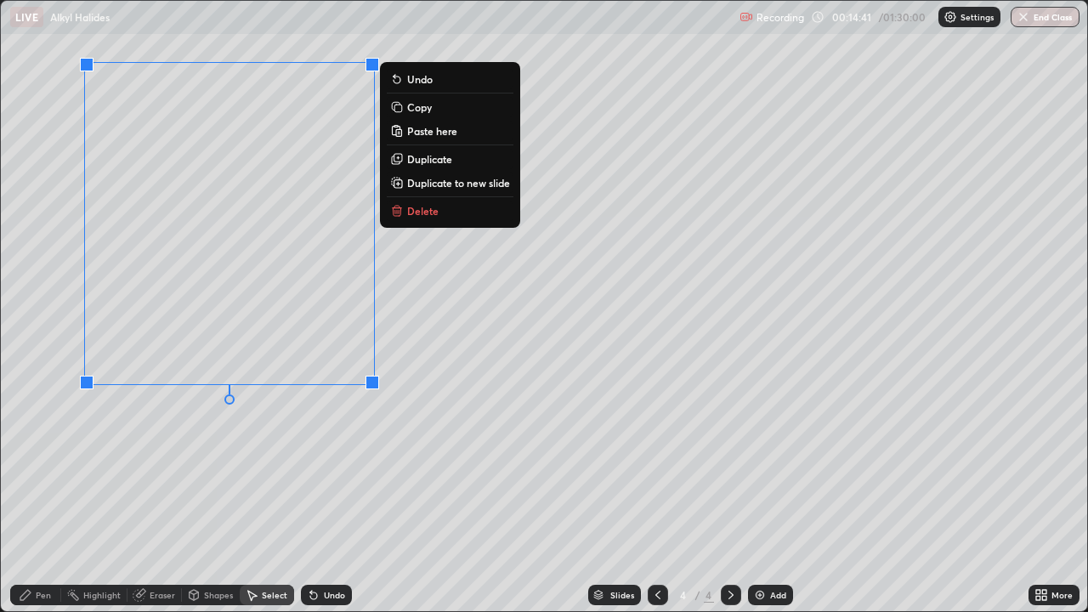
click at [25, 496] on icon at bounding box center [25, 595] width 10 height 10
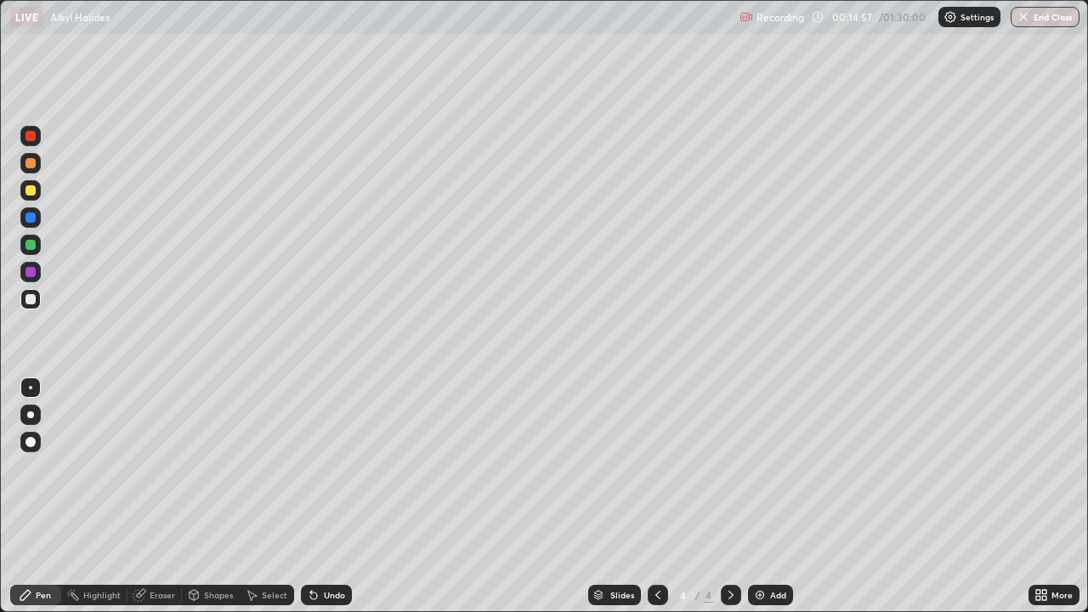
click at [220, 496] on div "Shapes" at bounding box center [218, 595] width 29 height 8
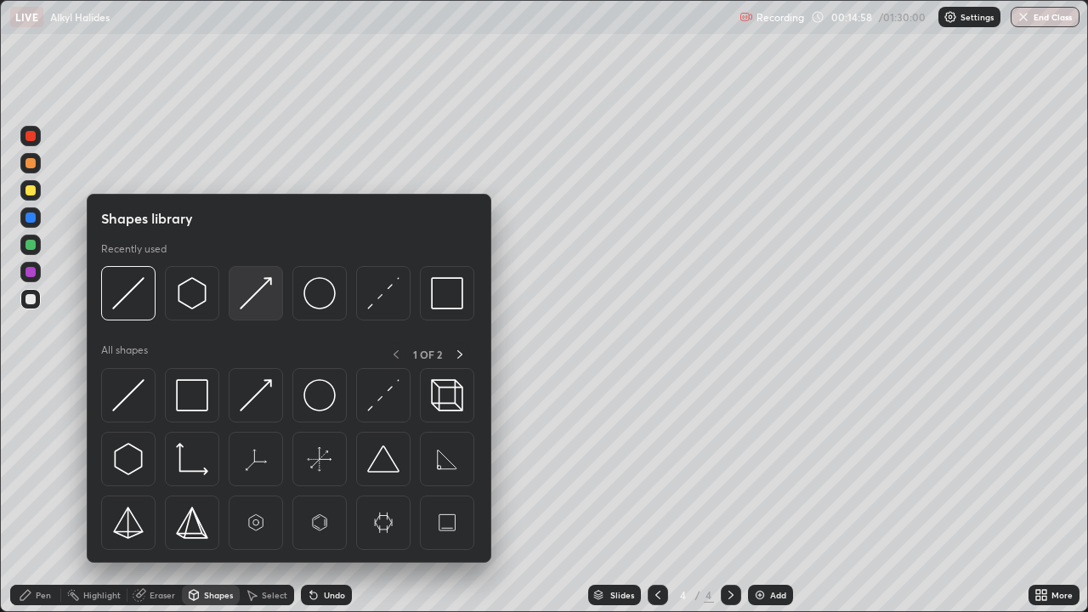
click at [248, 305] on img at bounding box center [256, 293] width 32 height 32
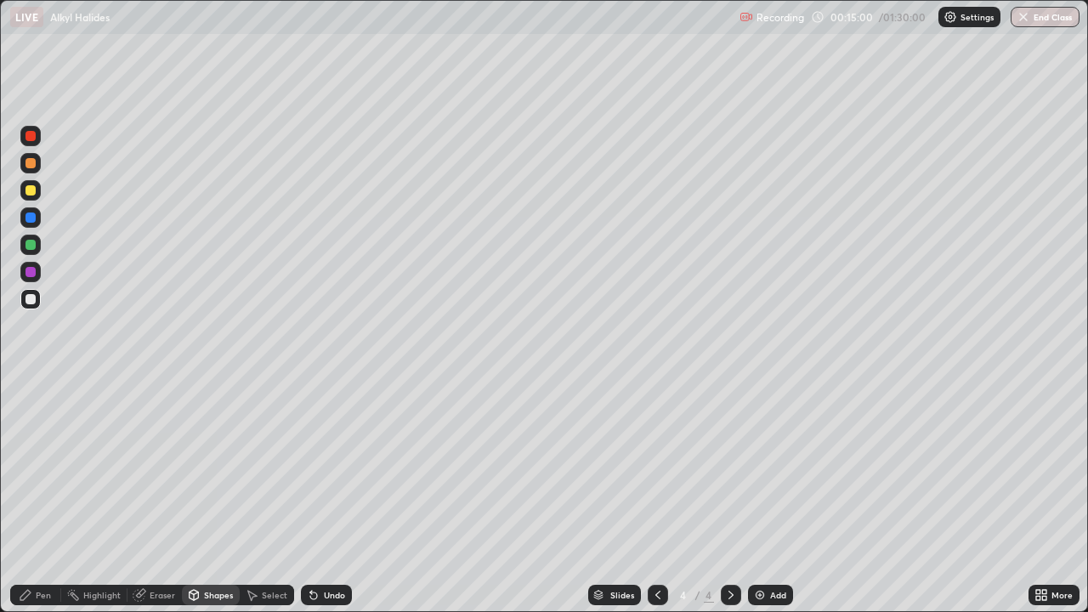
click at [36, 496] on div "Pen" at bounding box center [35, 595] width 51 height 20
click at [310, 496] on icon at bounding box center [313, 595] width 7 height 7
click at [214, 496] on div "Shapes" at bounding box center [218, 595] width 29 height 8
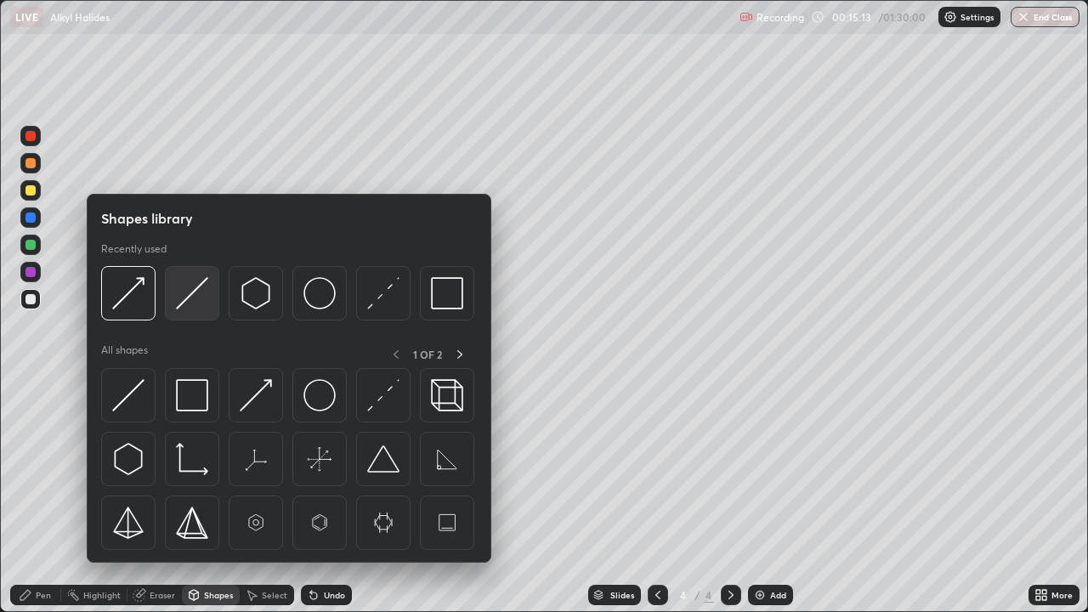
click at [185, 313] on div at bounding box center [192, 293] width 54 height 54
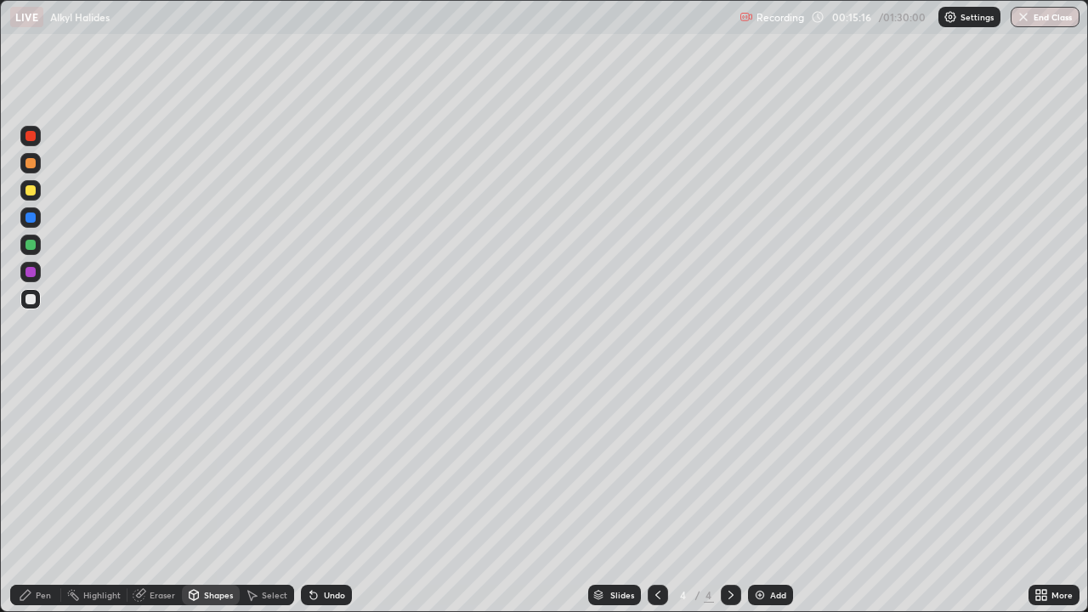
click at [260, 496] on div "Select" at bounding box center [267, 595] width 54 height 34
click at [213, 496] on div "Shapes" at bounding box center [218, 595] width 29 height 8
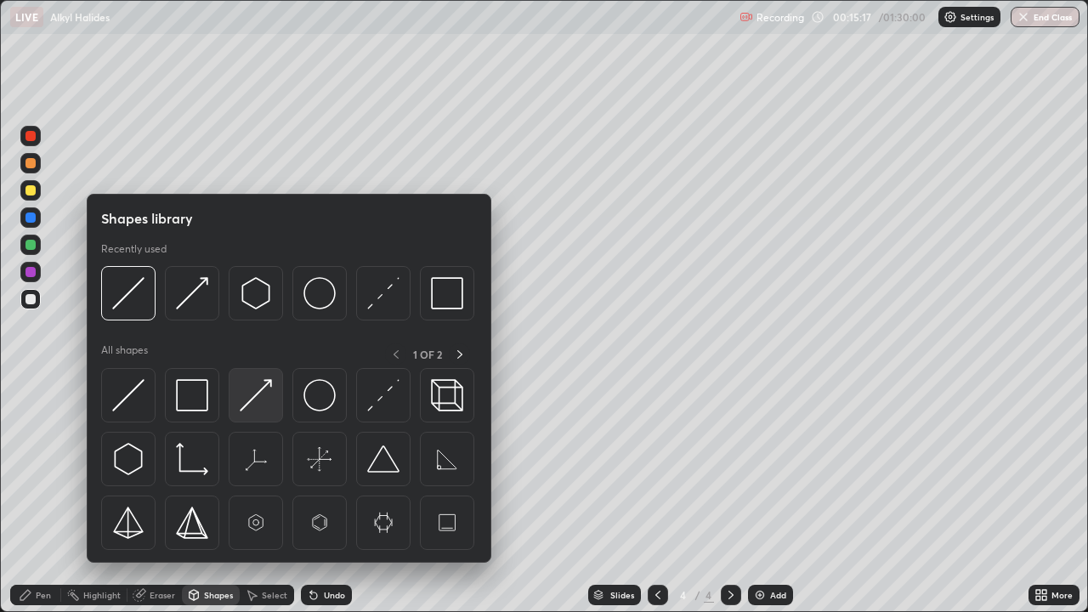
click at [253, 404] on img at bounding box center [256, 395] width 32 height 32
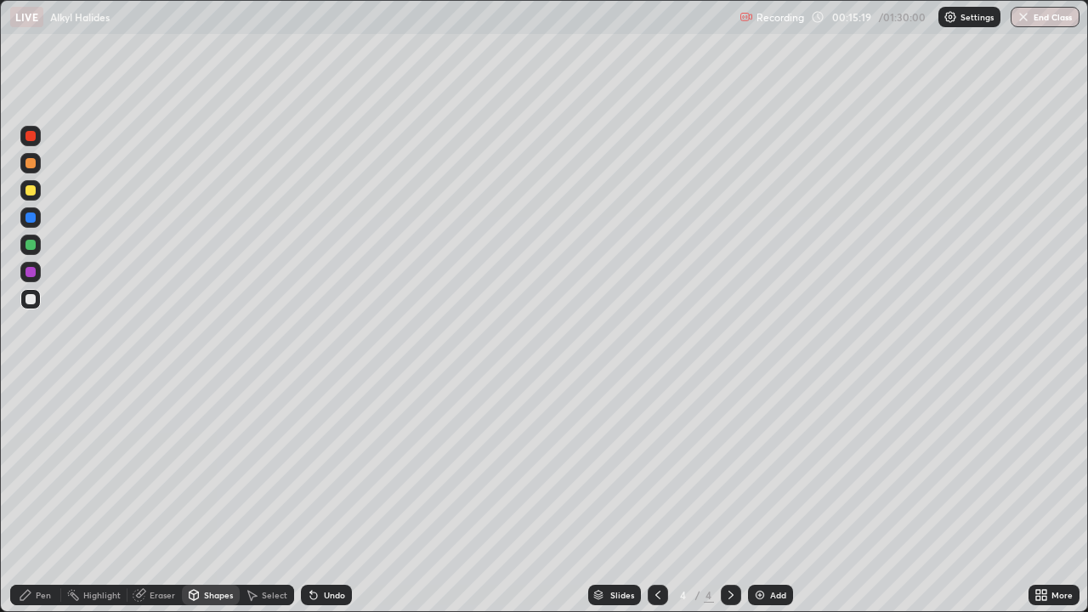
click at [30, 496] on icon at bounding box center [26, 595] width 14 height 14
click at [658, 496] on icon at bounding box center [658, 595] width 14 height 14
click at [730, 496] on icon at bounding box center [730, 595] width 5 height 8
click at [655, 496] on icon at bounding box center [657, 595] width 5 height 8
click at [729, 496] on icon at bounding box center [731, 595] width 14 height 14
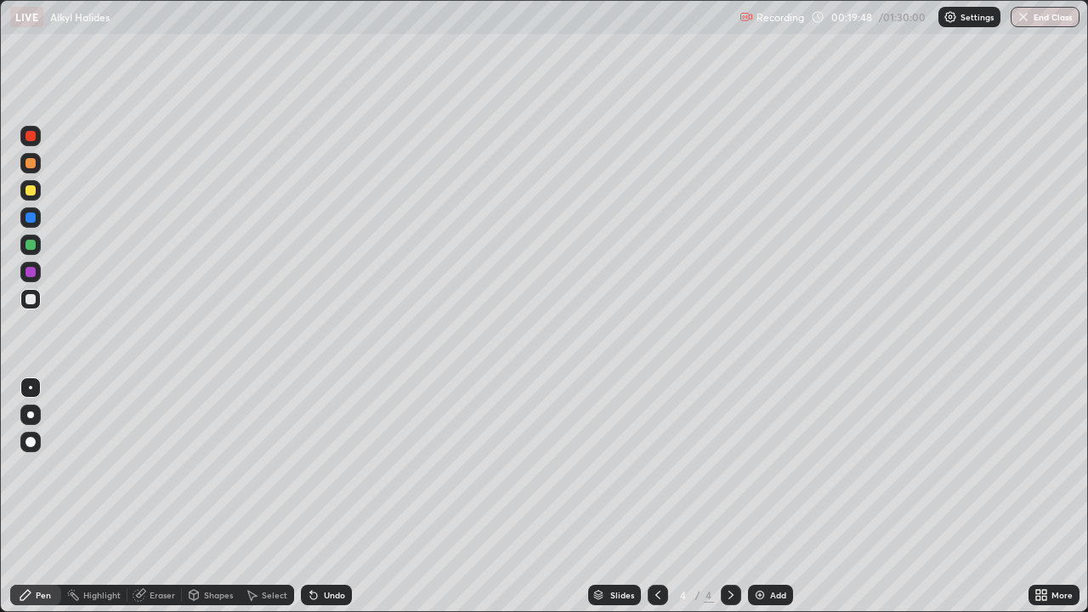
click at [31, 245] on div at bounding box center [30, 245] width 10 height 10
click at [32, 294] on div at bounding box center [30, 299] width 10 height 10
click at [150, 496] on div "Eraser" at bounding box center [162, 595] width 25 height 8
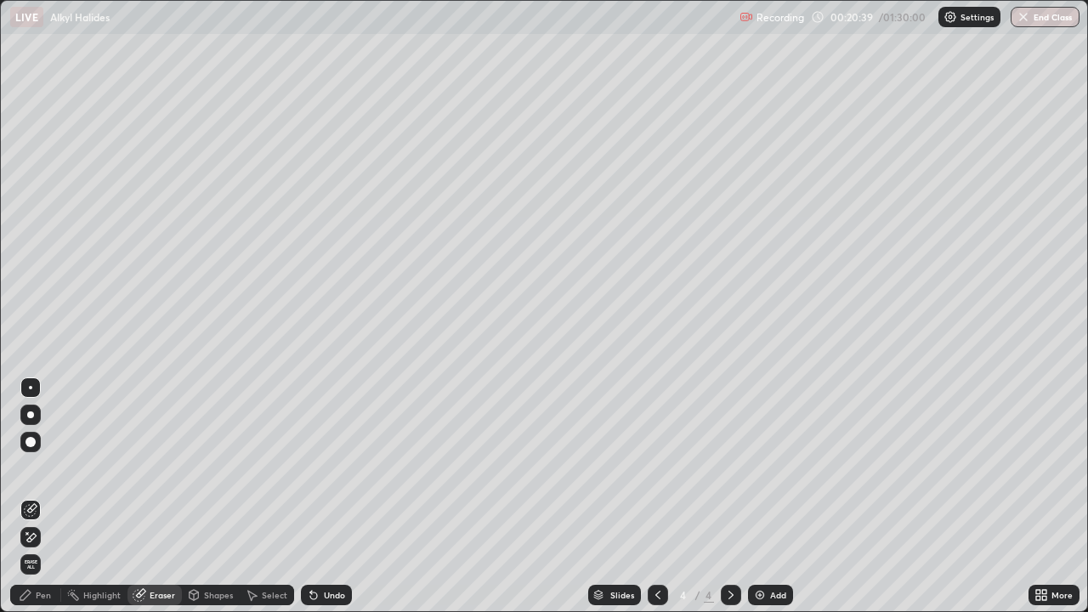
click at [159, 496] on div "Eraser" at bounding box center [162, 595] width 25 height 8
click at [216, 496] on div "Shapes" at bounding box center [218, 595] width 29 height 8
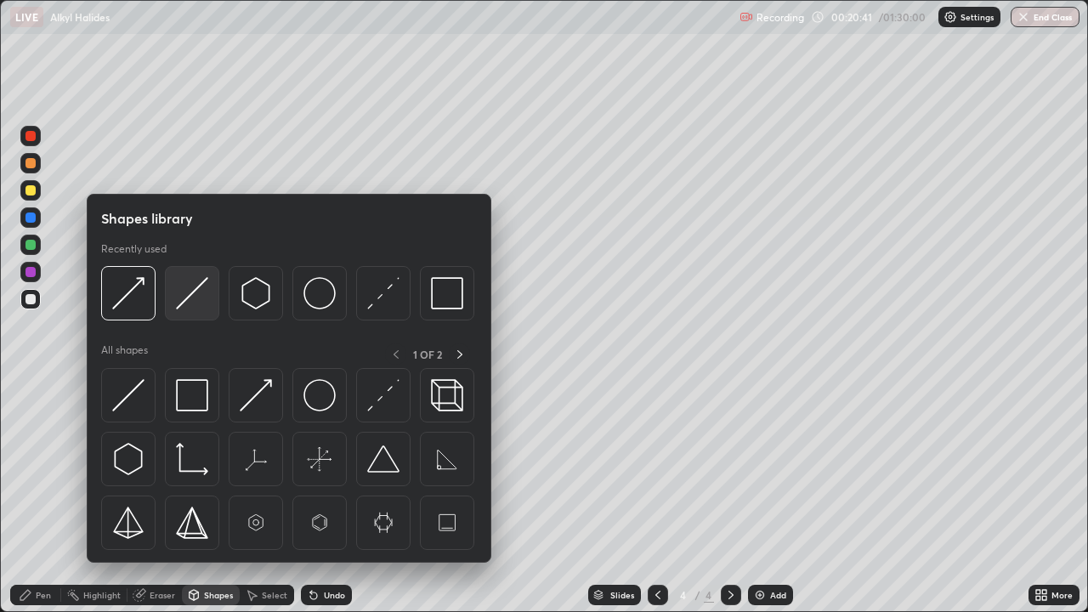
click at [186, 293] on img at bounding box center [192, 293] width 32 height 32
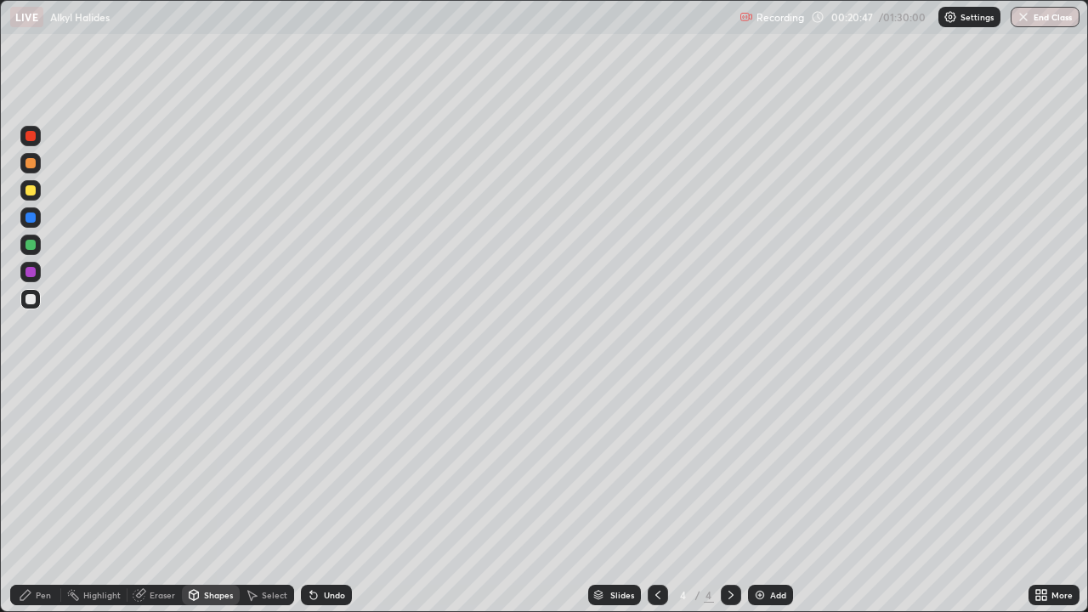
click at [36, 496] on div "Pen" at bounding box center [43, 595] width 15 height 8
click at [33, 271] on div at bounding box center [30, 272] width 10 height 10
click at [34, 302] on div at bounding box center [30, 299] width 10 height 10
click at [211, 496] on div "Shapes" at bounding box center [218, 595] width 29 height 8
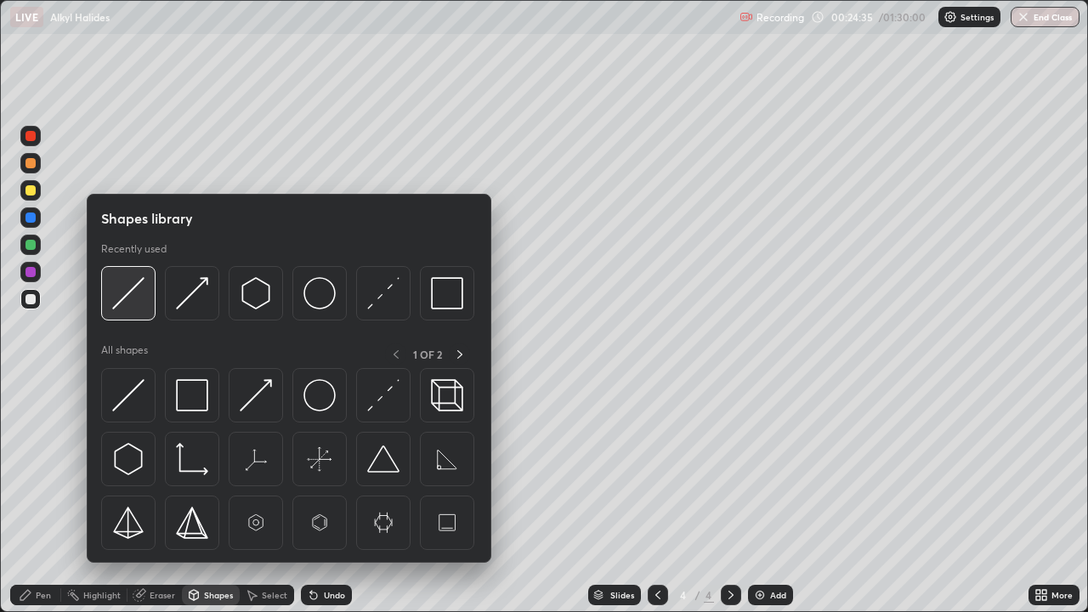
click at [128, 302] on img at bounding box center [128, 293] width 32 height 32
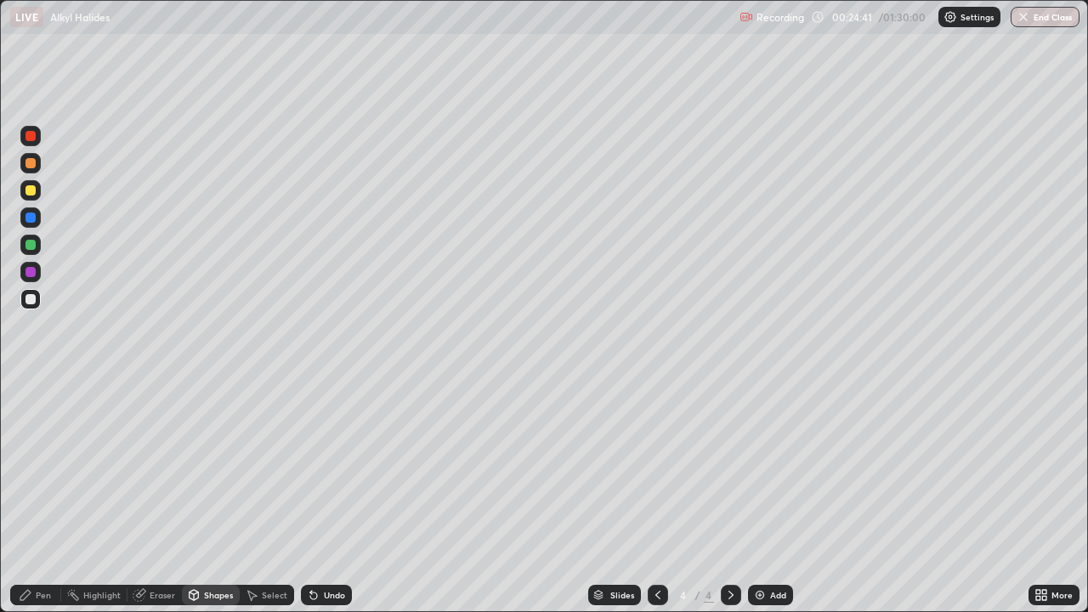
click at [38, 496] on div "Pen" at bounding box center [43, 595] width 15 height 8
click at [764, 496] on img at bounding box center [760, 595] width 14 height 14
click at [223, 496] on div "Shapes" at bounding box center [218, 595] width 29 height 8
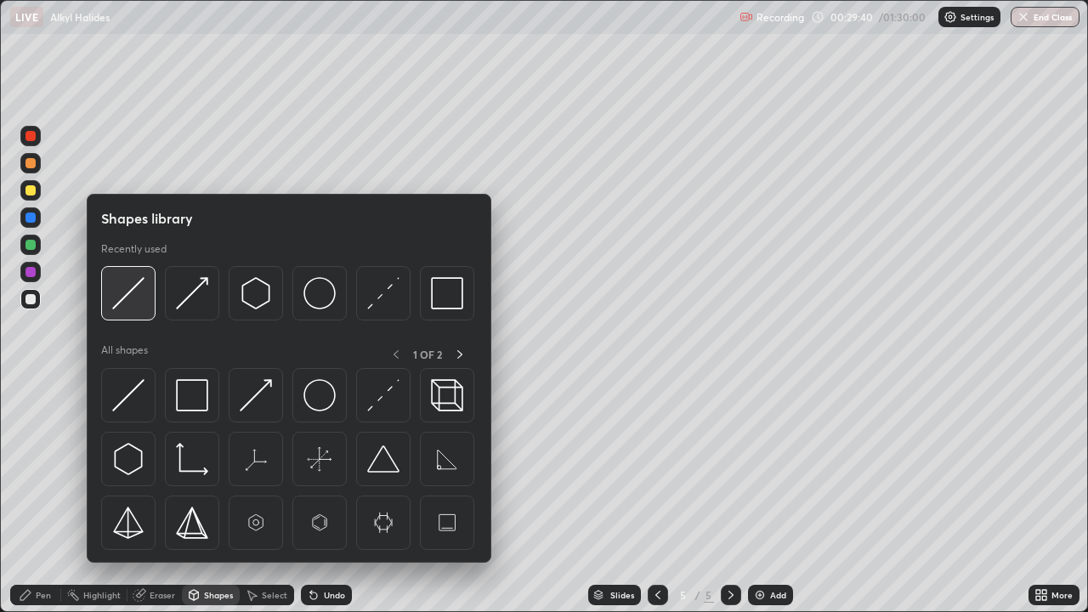
click at [124, 299] on img at bounding box center [128, 293] width 32 height 32
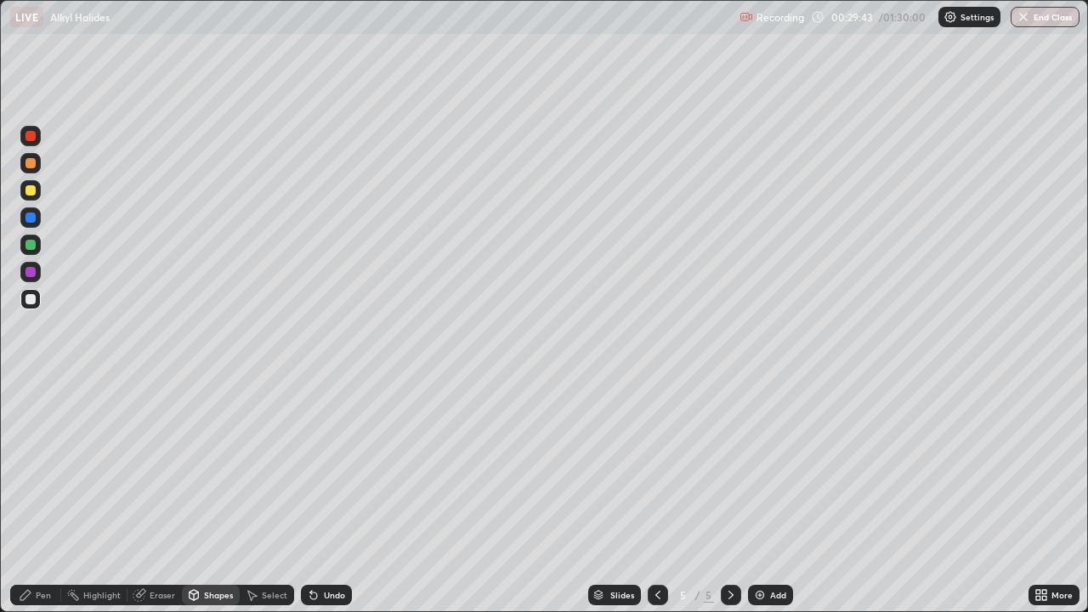
click at [217, 496] on div "Shapes" at bounding box center [218, 595] width 29 height 8
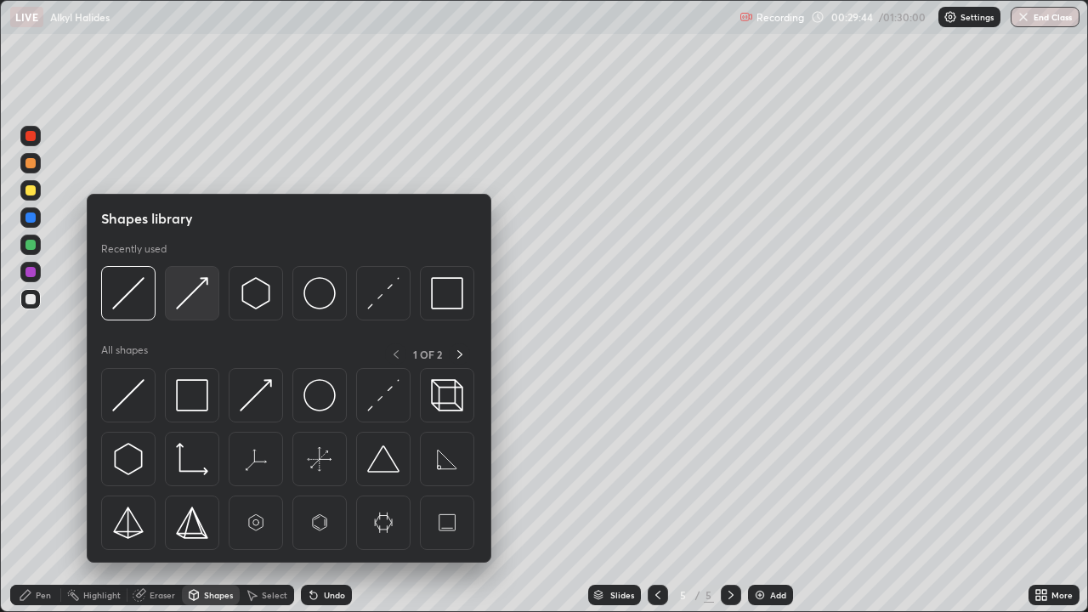
click at [178, 296] on img at bounding box center [192, 293] width 32 height 32
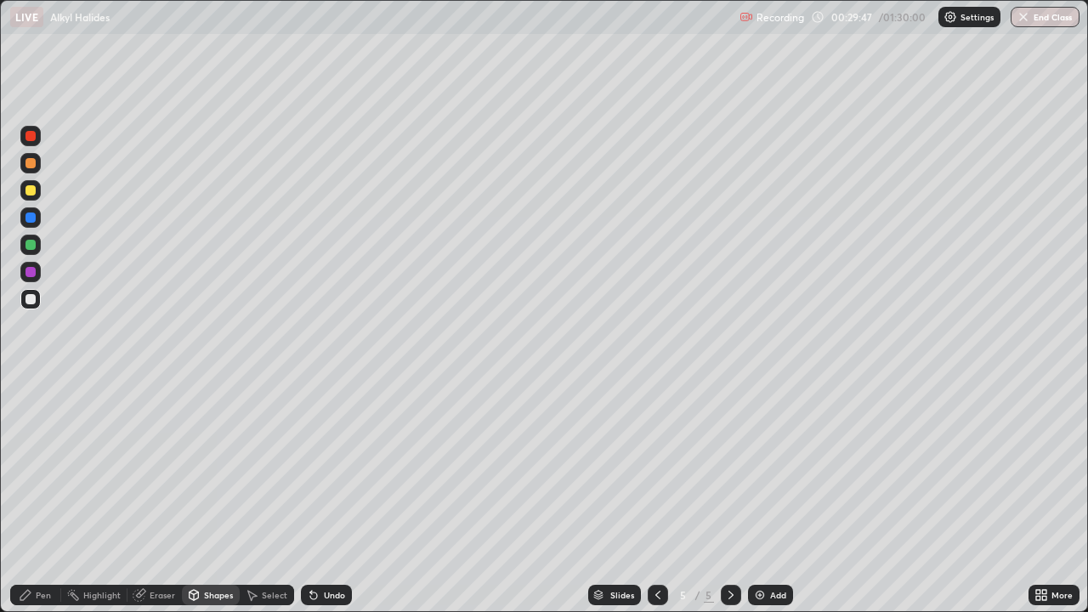
click at [26, 496] on icon at bounding box center [25, 595] width 10 height 10
click at [273, 496] on div "Select" at bounding box center [274, 595] width 25 height 8
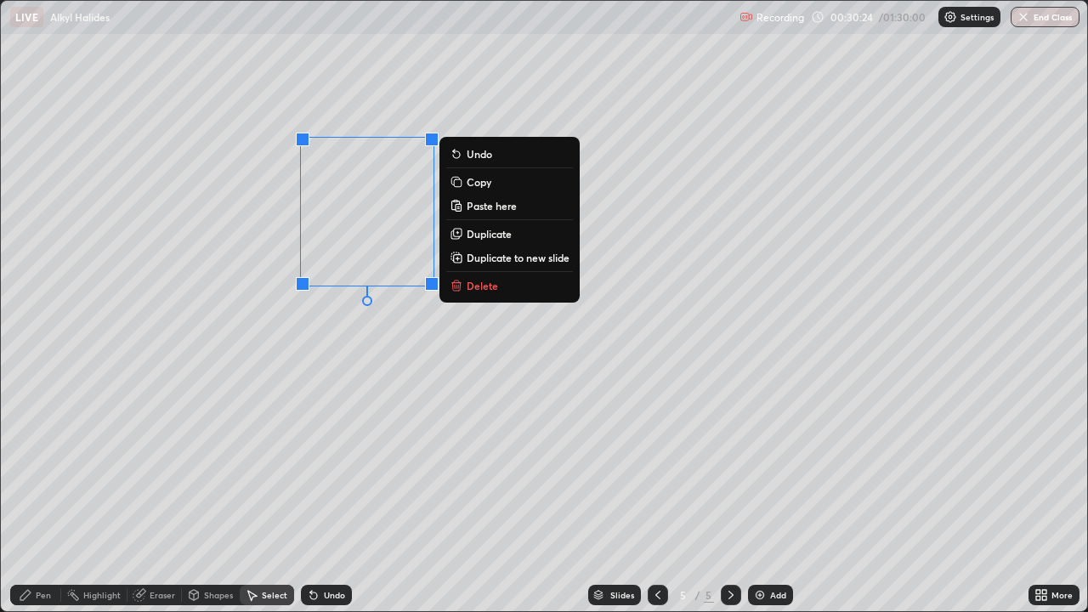
click at [477, 180] on p "Copy" at bounding box center [478, 182] width 25 height 14
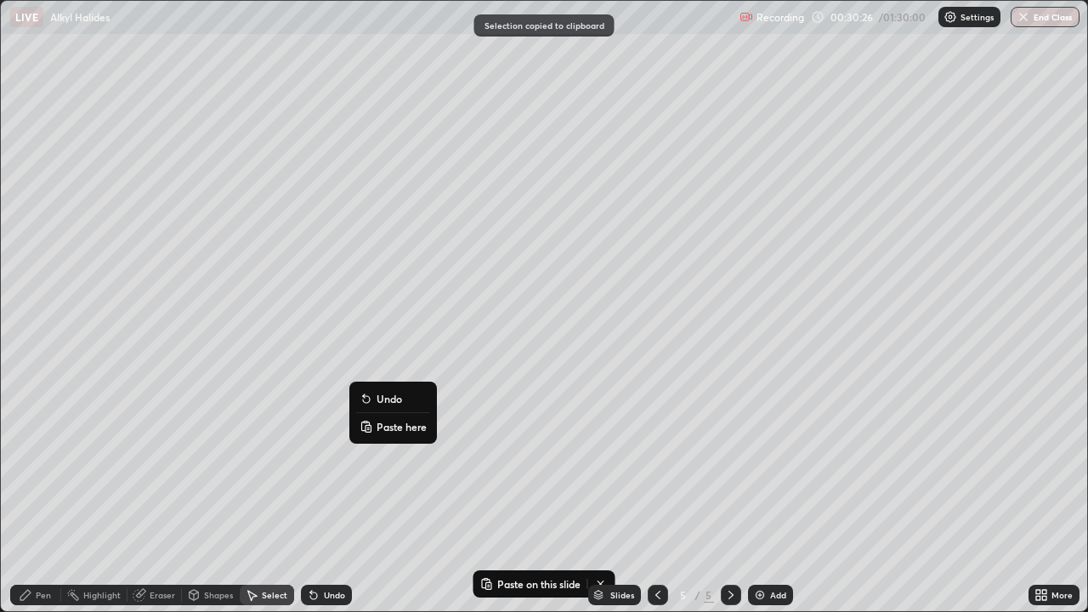
click at [383, 427] on p "Paste here" at bounding box center [401, 427] width 50 height 14
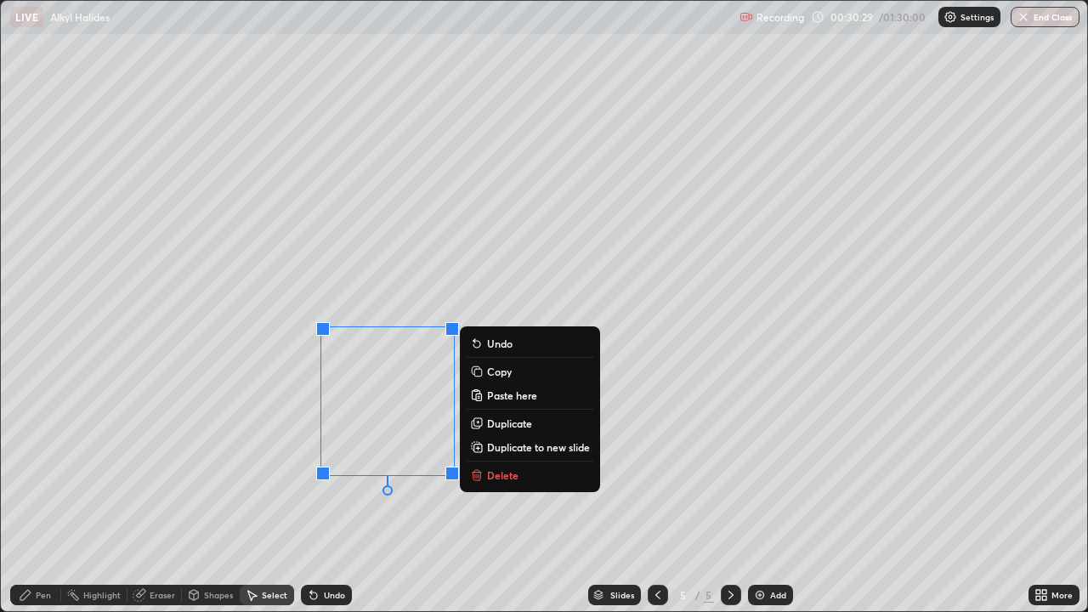
click at [39, 496] on div "Pen" at bounding box center [43, 595] width 15 height 8
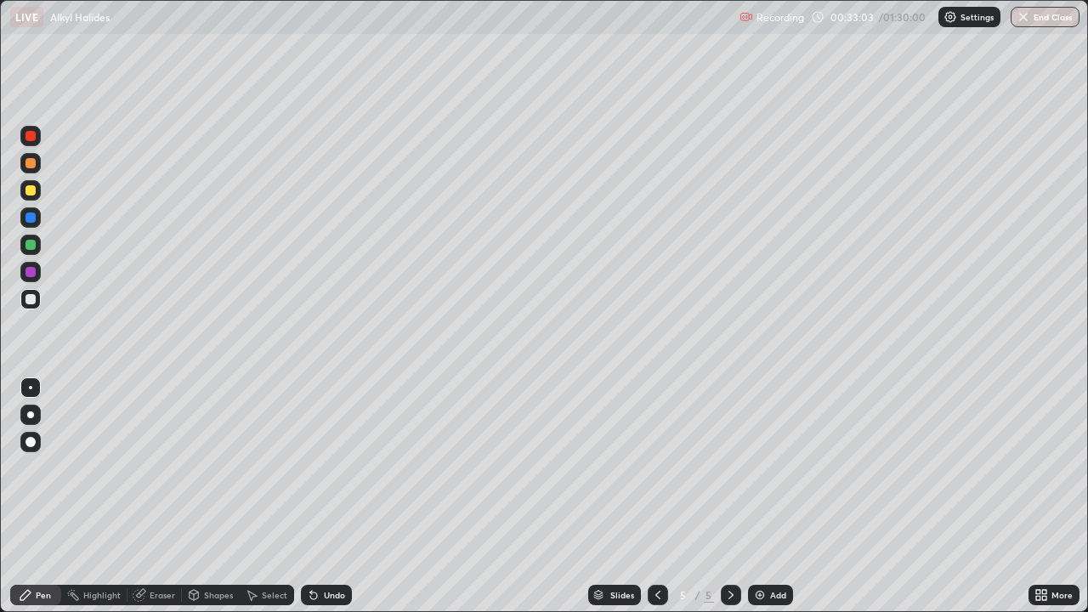
click at [34, 274] on div at bounding box center [30, 272] width 10 height 10
click at [324, 496] on div "Undo" at bounding box center [334, 595] width 21 height 8
click at [320, 496] on div "Undo" at bounding box center [326, 595] width 51 height 20
click at [34, 297] on div at bounding box center [30, 299] width 10 height 10
click at [32, 271] on div at bounding box center [30, 272] width 10 height 10
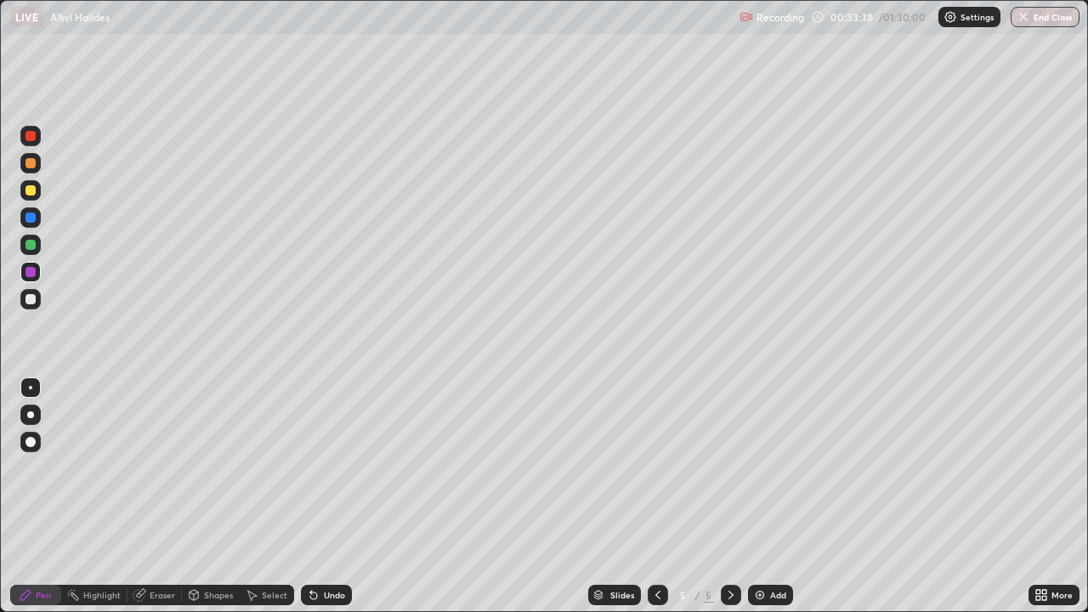
click at [32, 295] on div at bounding box center [30, 299] width 10 height 10
click at [647, 496] on div at bounding box center [657, 595] width 20 height 20
click at [721, 496] on div at bounding box center [731, 595] width 20 height 20
click at [204, 496] on div "Shapes" at bounding box center [218, 595] width 29 height 8
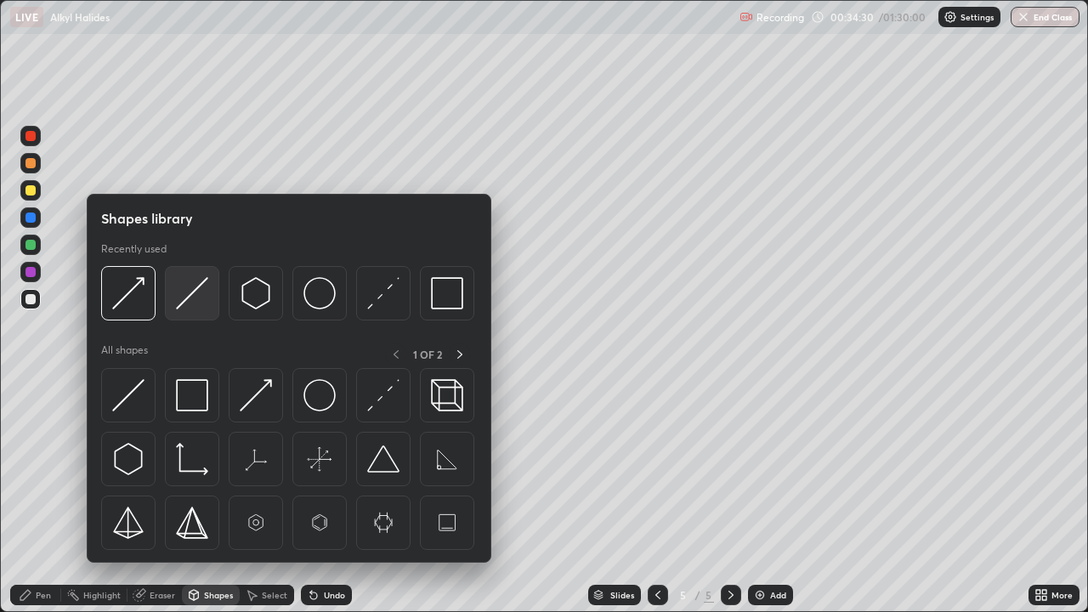
click at [187, 305] on img at bounding box center [192, 293] width 32 height 32
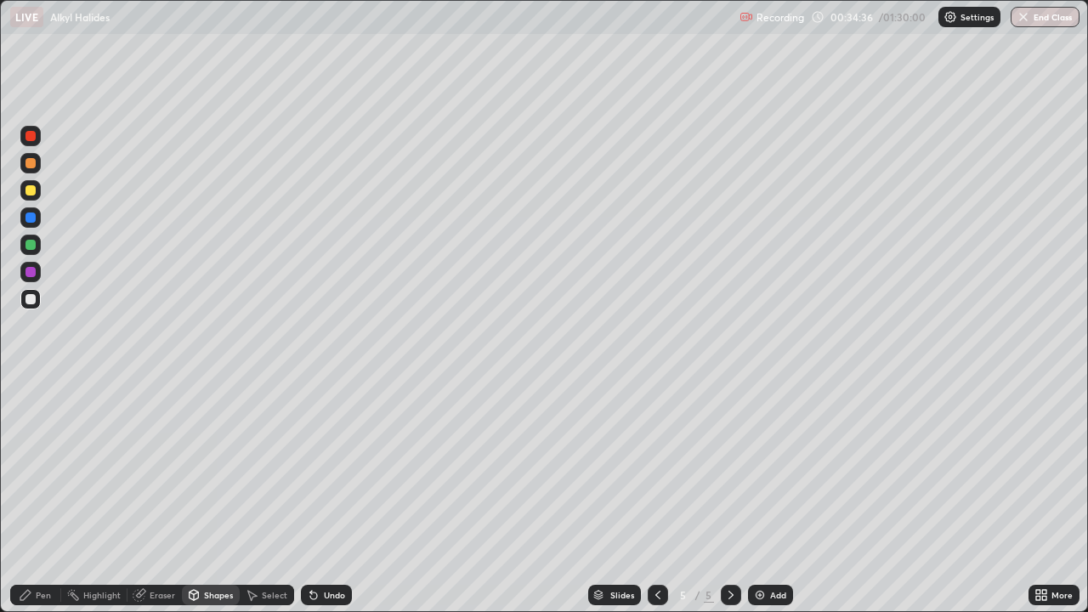
click at [40, 496] on div "Pen" at bounding box center [43, 595] width 15 height 8
click at [35, 273] on div at bounding box center [30, 272] width 10 height 10
click at [29, 303] on div at bounding box center [30, 299] width 10 height 10
click at [144, 496] on icon at bounding box center [140, 595] width 14 height 14
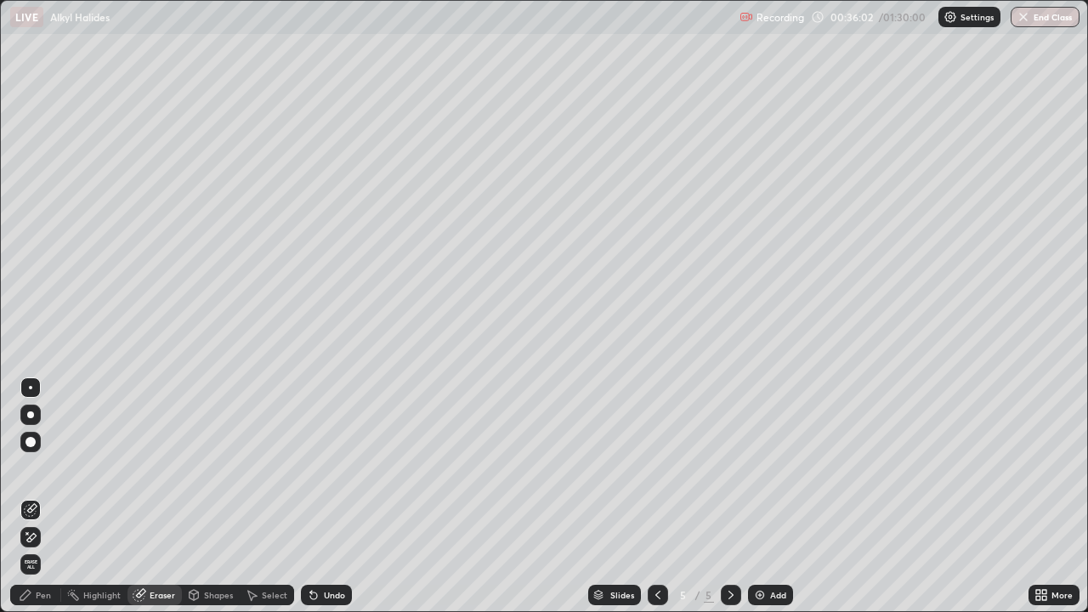
click at [33, 496] on div "Pen" at bounding box center [35, 595] width 51 height 20
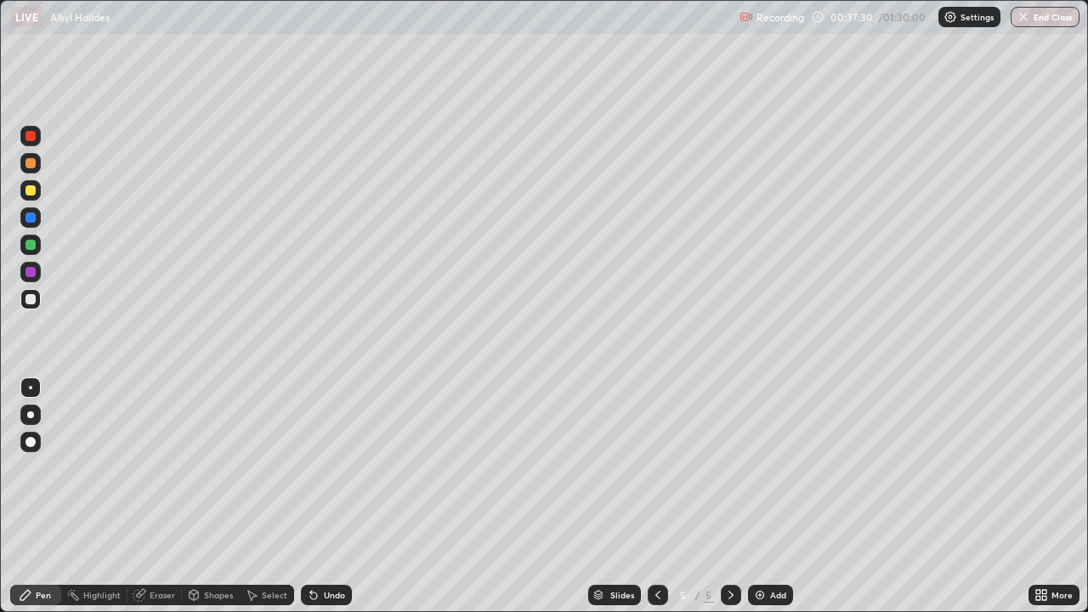
click at [756, 496] on img at bounding box center [760, 595] width 14 height 14
click at [146, 496] on div "Eraser" at bounding box center [154, 595] width 54 height 20
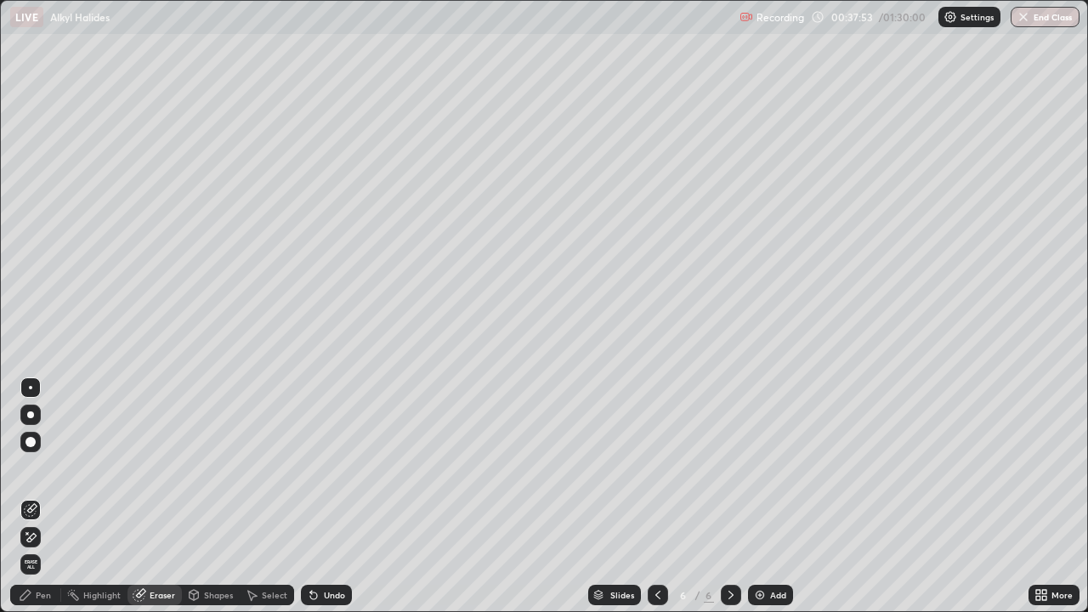
click at [40, 496] on div "Pen" at bounding box center [35, 595] width 51 height 20
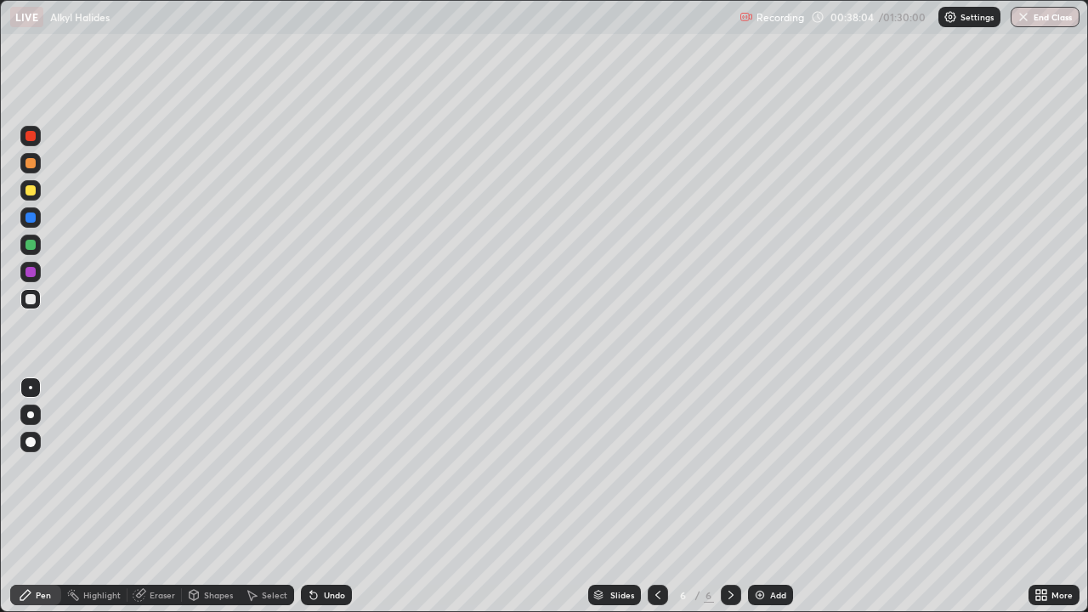
click at [311, 496] on icon at bounding box center [313, 595] width 7 height 7
click at [268, 496] on div "Select" at bounding box center [274, 595] width 25 height 8
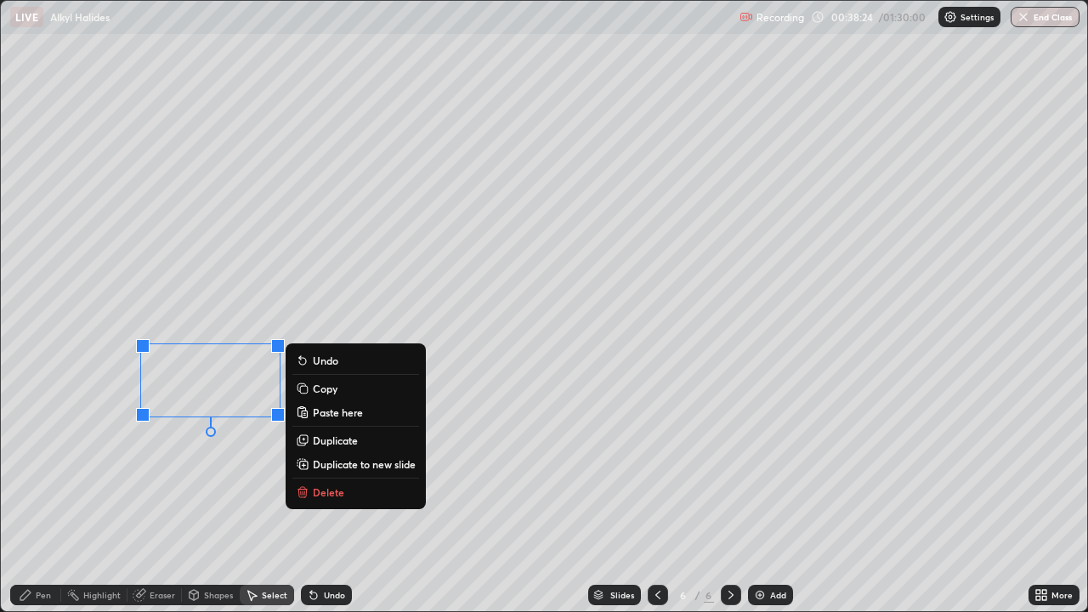
click at [35, 496] on div "Pen" at bounding box center [35, 595] width 51 height 20
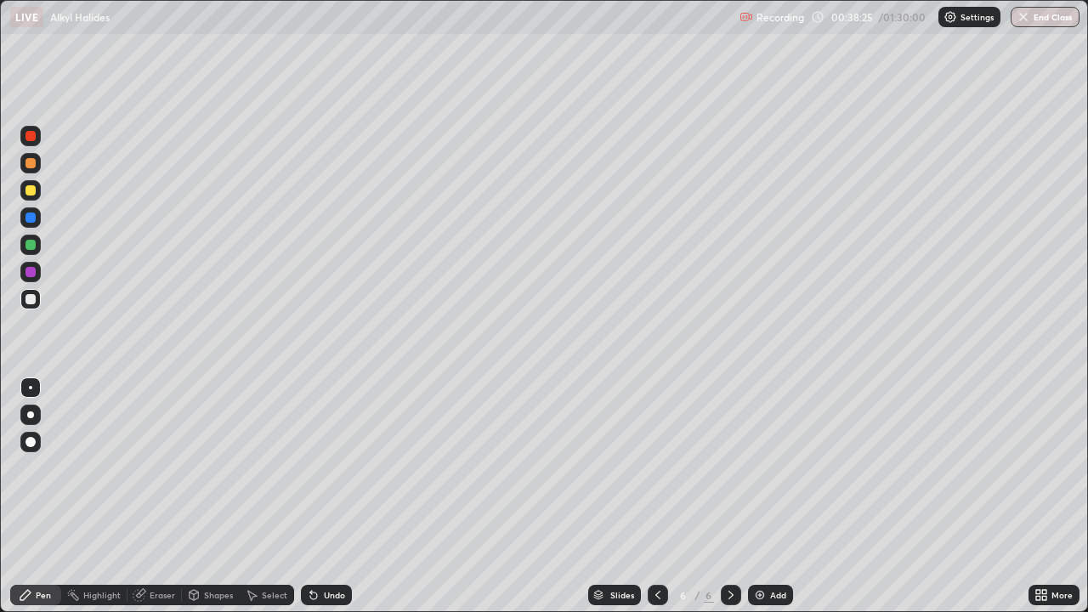
click at [216, 496] on div "Shapes" at bounding box center [218, 595] width 29 height 8
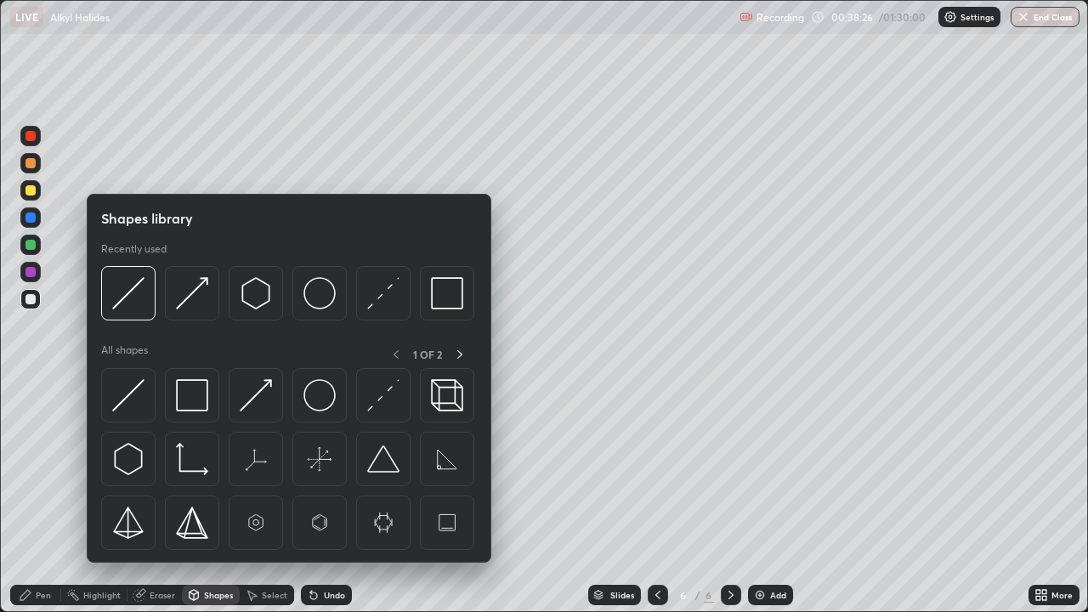
click at [188, 299] on img at bounding box center [192, 293] width 32 height 32
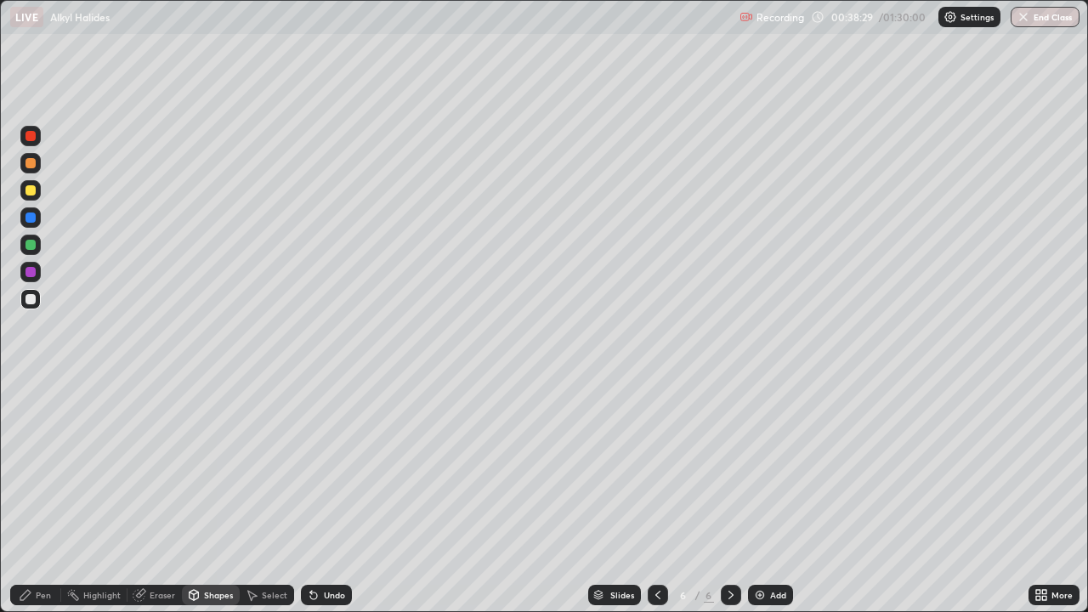
click at [37, 496] on div "Pen" at bounding box center [43, 595] width 15 height 8
click at [30, 191] on div at bounding box center [30, 190] width 10 height 10
click at [33, 273] on div at bounding box center [30, 272] width 10 height 10
click at [220, 496] on div "Shapes" at bounding box center [218, 595] width 29 height 8
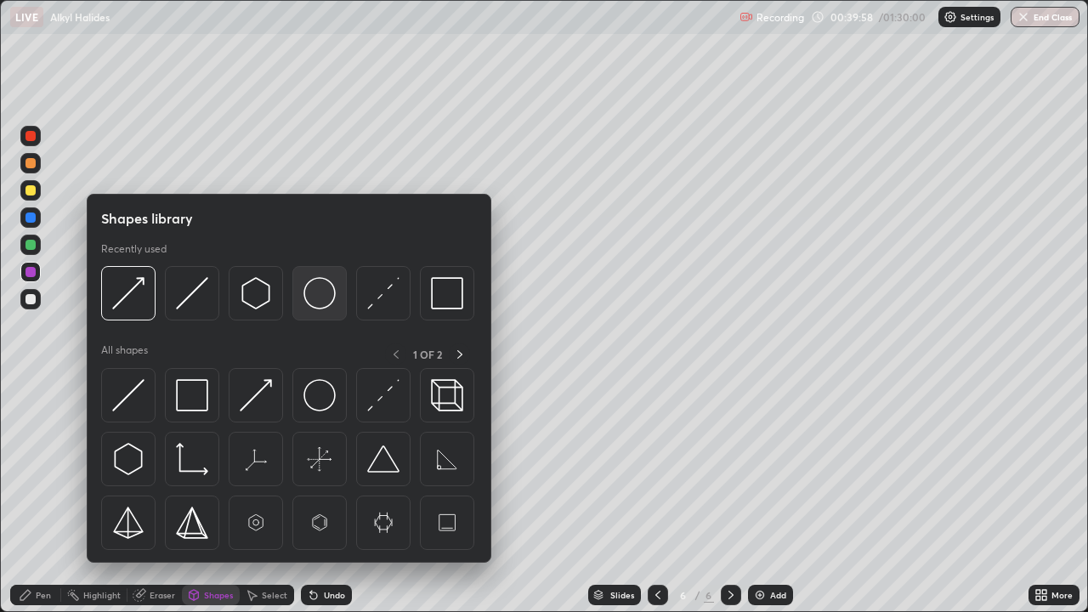
click at [313, 296] on img at bounding box center [319, 293] width 32 height 32
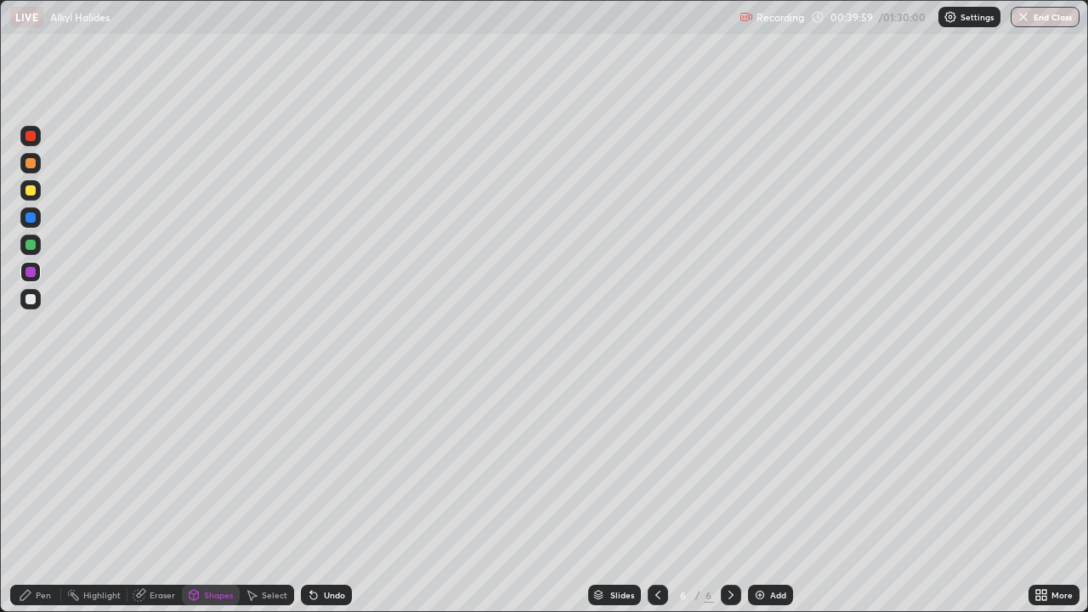
click at [30, 193] on div at bounding box center [30, 190] width 10 height 10
click at [31, 136] on div at bounding box center [30, 136] width 10 height 10
click at [38, 496] on div "Pen" at bounding box center [43, 595] width 15 height 8
click at [269, 496] on div "Select" at bounding box center [274, 595] width 25 height 8
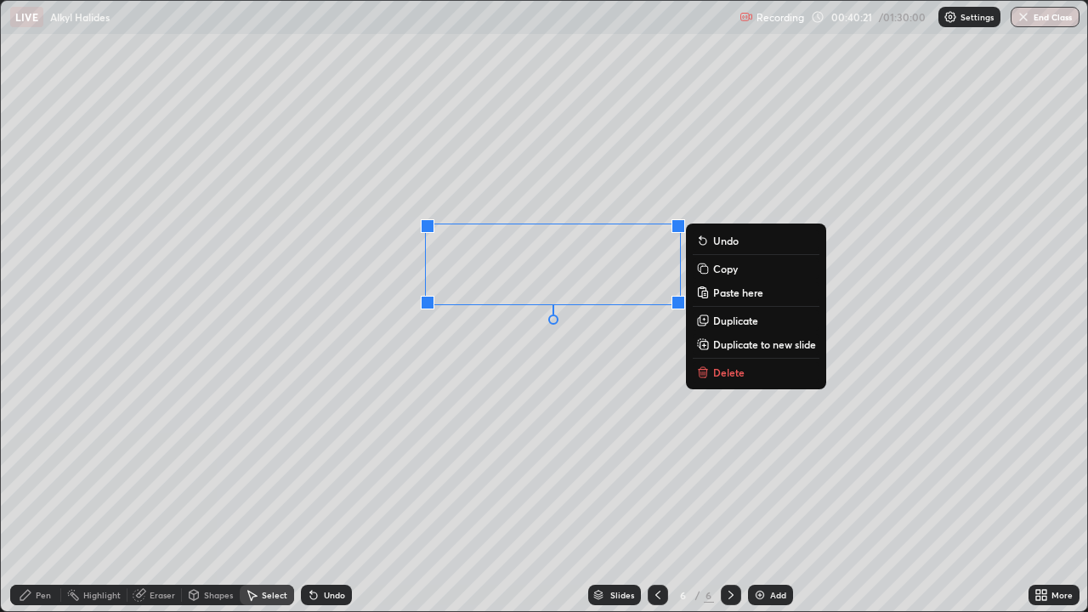
click at [145, 496] on div "Eraser" at bounding box center [154, 595] width 54 height 20
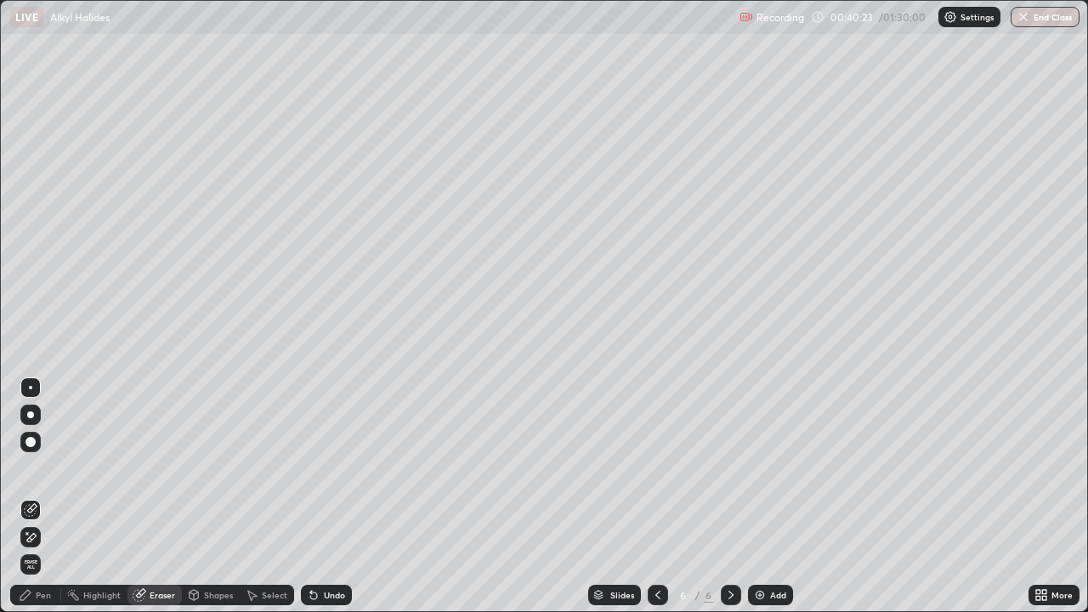
click at [38, 496] on div "Pen" at bounding box center [43, 595] width 15 height 8
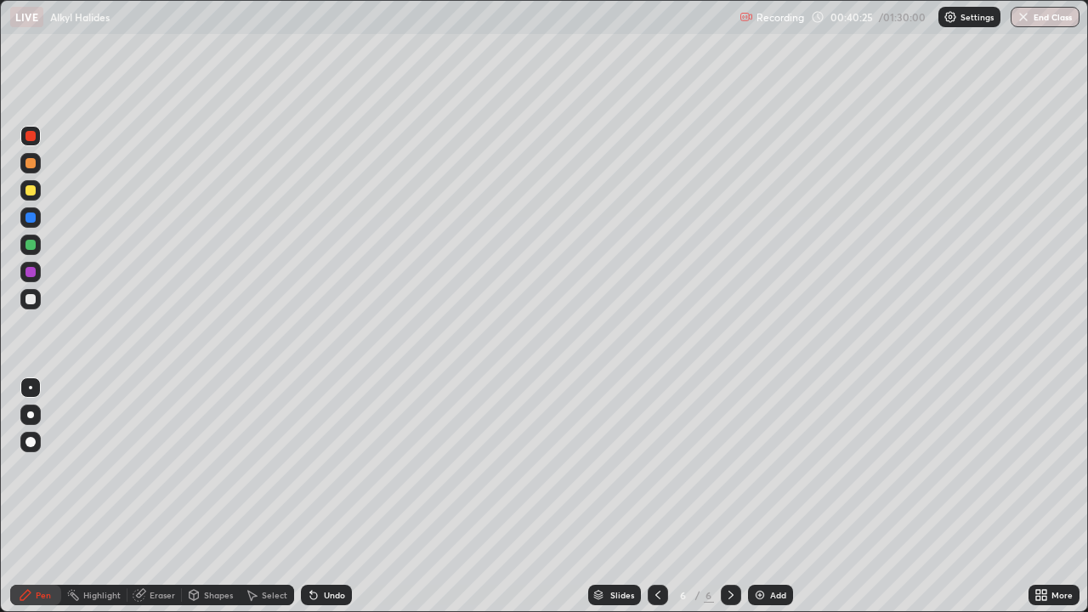
click at [31, 272] on div at bounding box center [30, 272] width 10 height 10
click at [27, 298] on div at bounding box center [30, 299] width 10 height 10
click at [263, 496] on div "Select" at bounding box center [274, 595] width 25 height 8
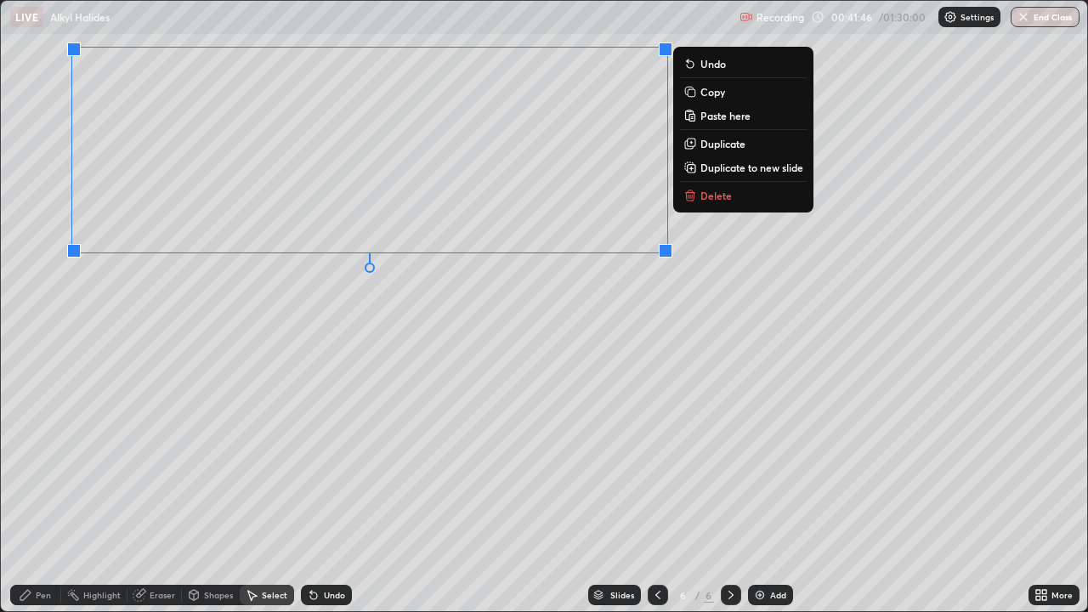
click at [43, 496] on div "Pen" at bounding box center [43, 595] width 15 height 8
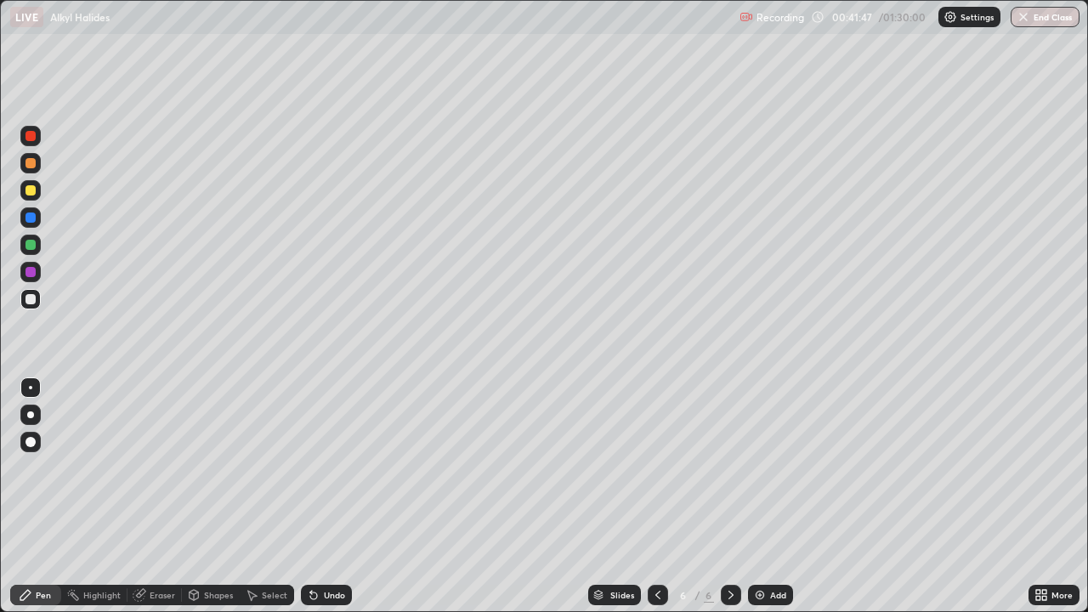
click at [35, 300] on div at bounding box center [30, 299] width 10 height 10
click at [33, 164] on div at bounding box center [30, 163] width 10 height 10
click at [32, 298] on div at bounding box center [30, 299] width 10 height 10
click at [312, 496] on icon at bounding box center [314, 595] width 14 height 14
click at [269, 496] on div "Select" at bounding box center [274, 595] width 25 height 8
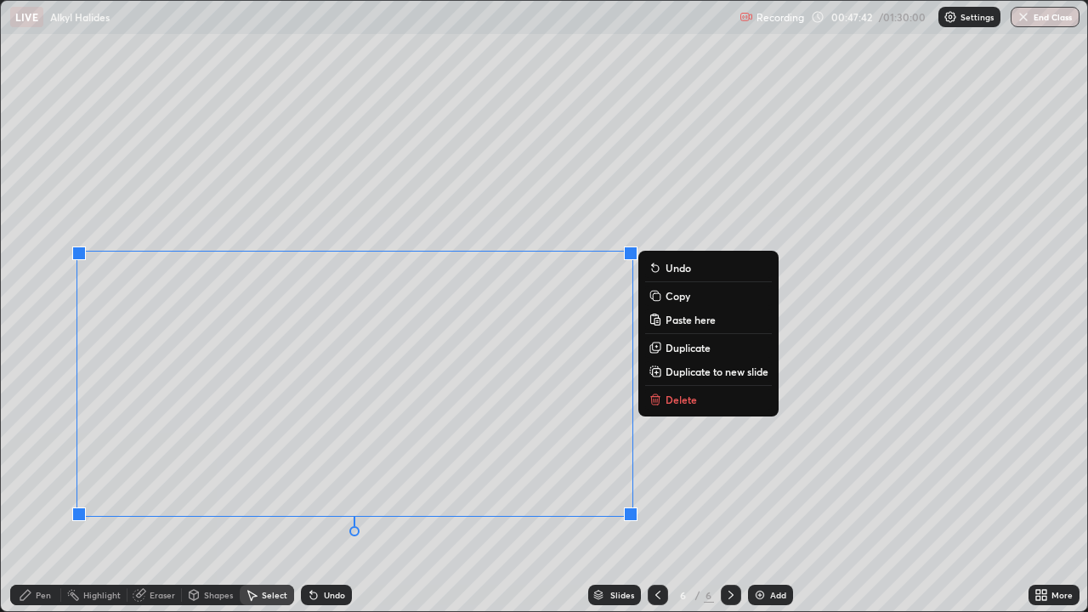
click at [167, 496] on div "Eraser" at bounding box center [154, 595] width 54 height 20
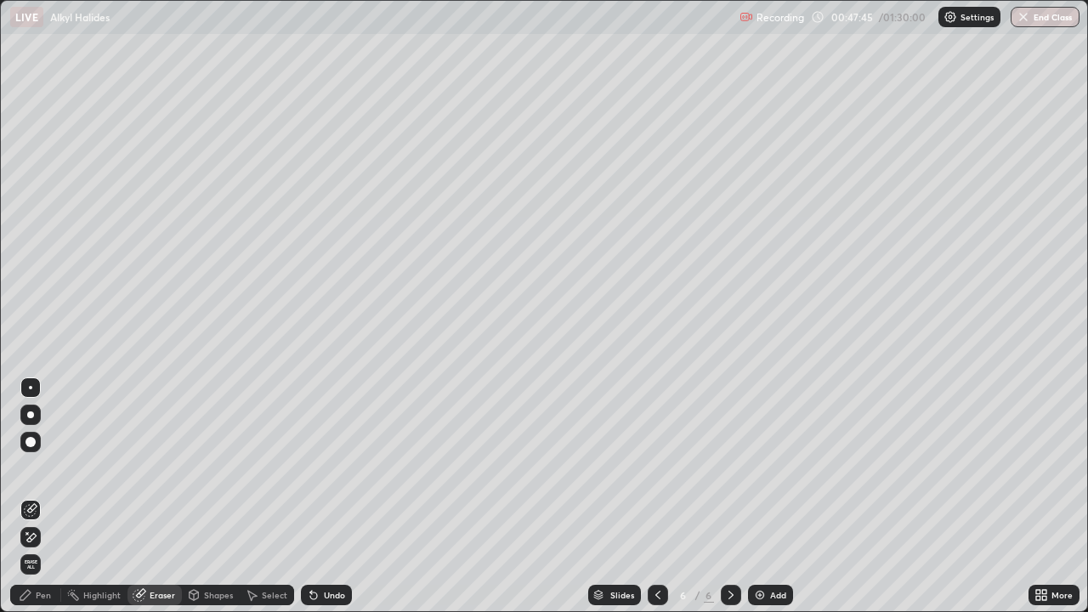
click at [311, 496] on icon at bounding box center [313, 595] width 7 height 7
click at [266, 496] on div "Select" at bounding box center [274, 595] width 25 height 8
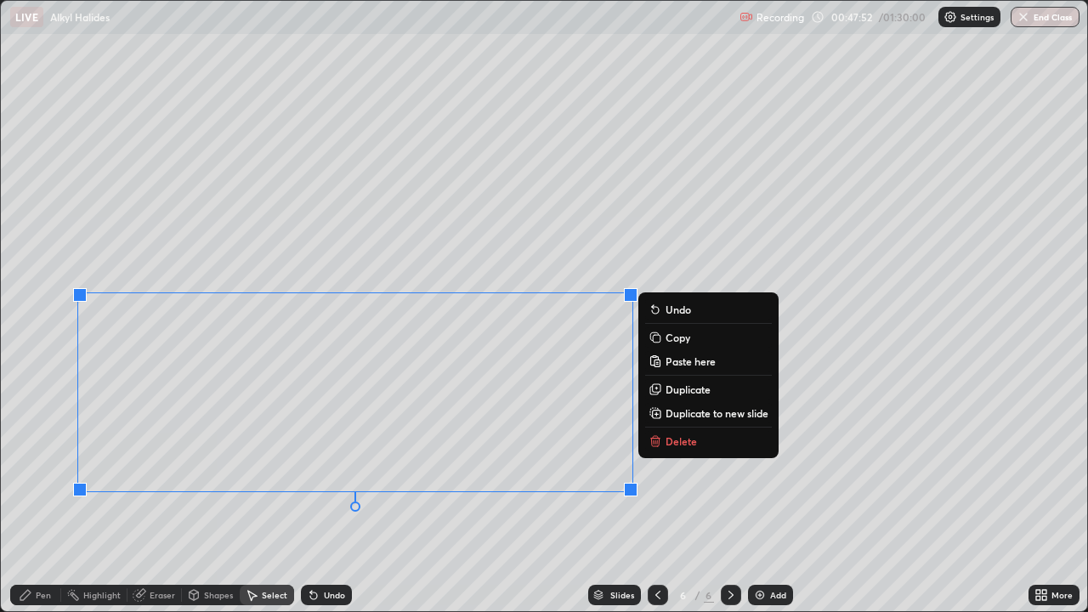
click at [38, 496] on div "Pen" at bounding box center [43, 595] width 15 height 8
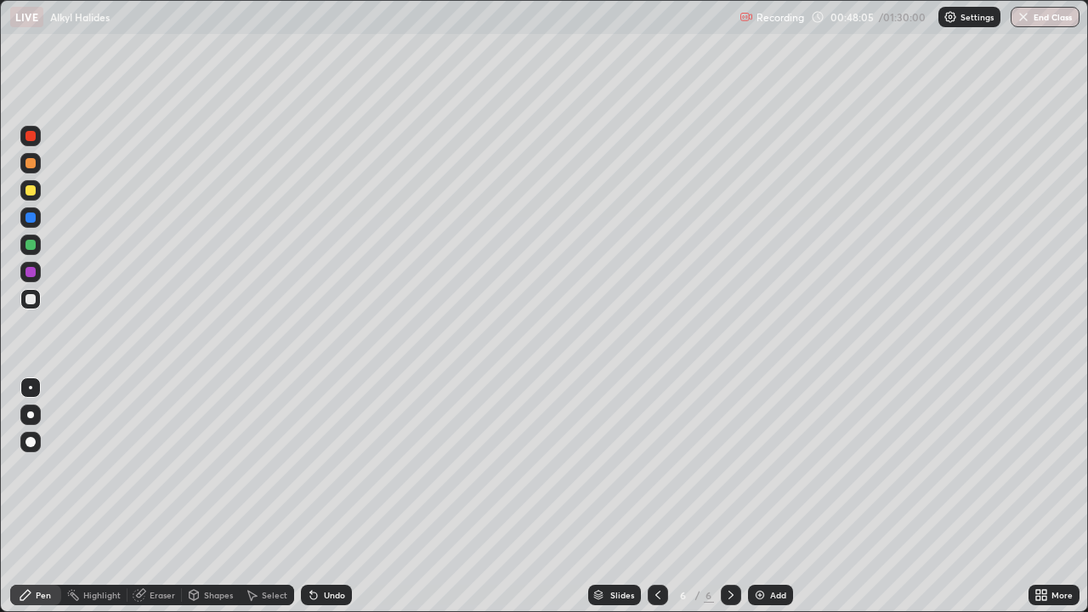
click at [153, 496] on div "Eraser" at bounding box center [162, 595] width 25 height 8
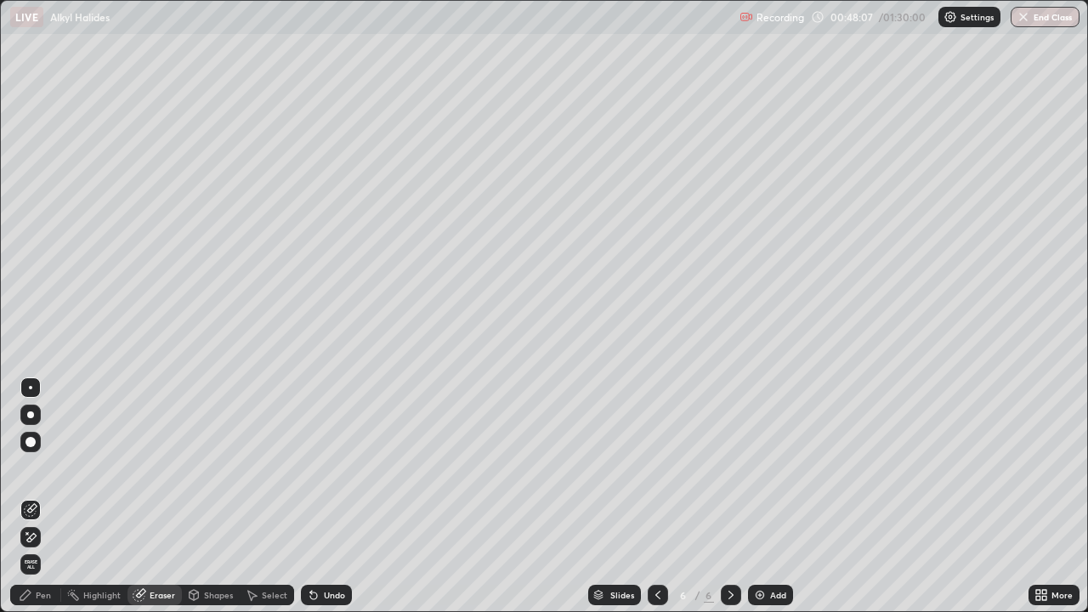
click at [51, 496] on div "Pen" at bounding box center [35, 595] width 51 height 20
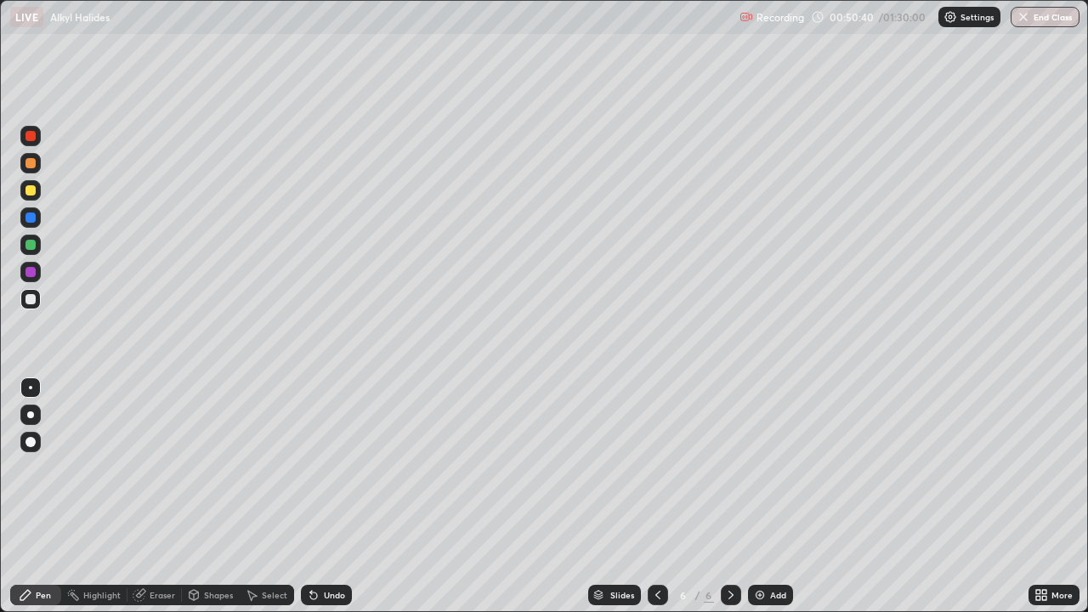
click at [212, 496] on div "Shapes" at bounding box center [218, 595] width 29 height 8
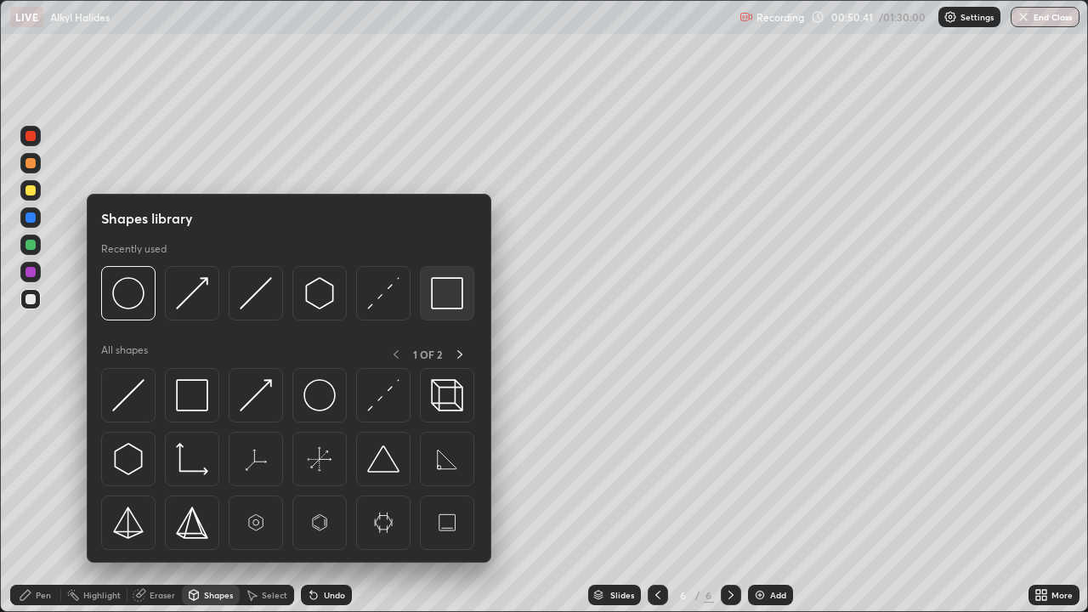
click at [438, 299] on img at bounding box center [447, 293] width 32 height 32
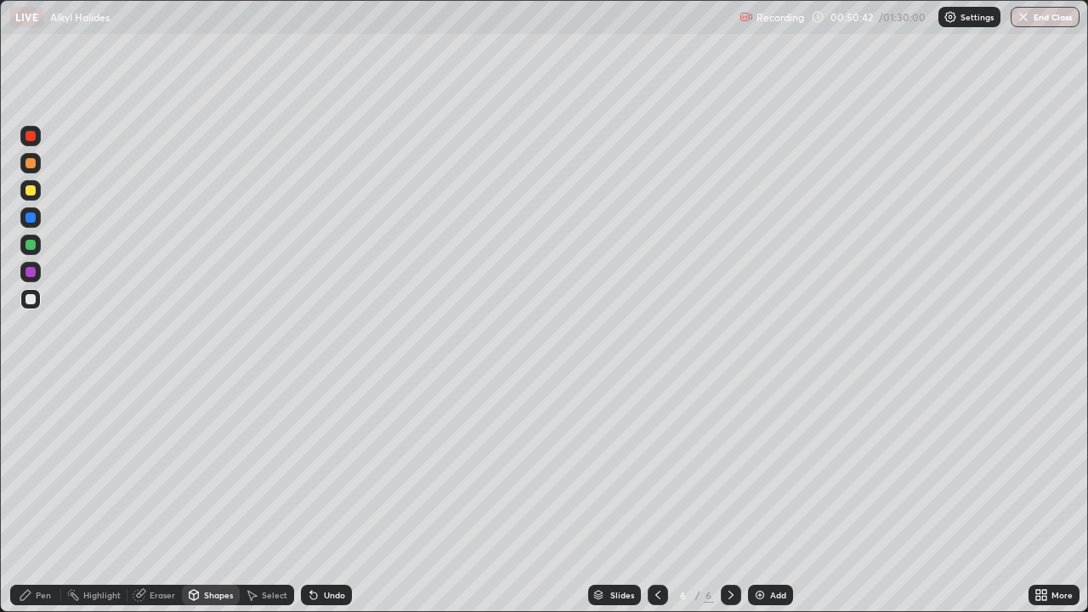
click at [31, 246] on div at bounding box center [30, 245] width 10 height 10
click at [213, 496] on div "Shapes" at bounding box center [218, 595] width 29 height 8
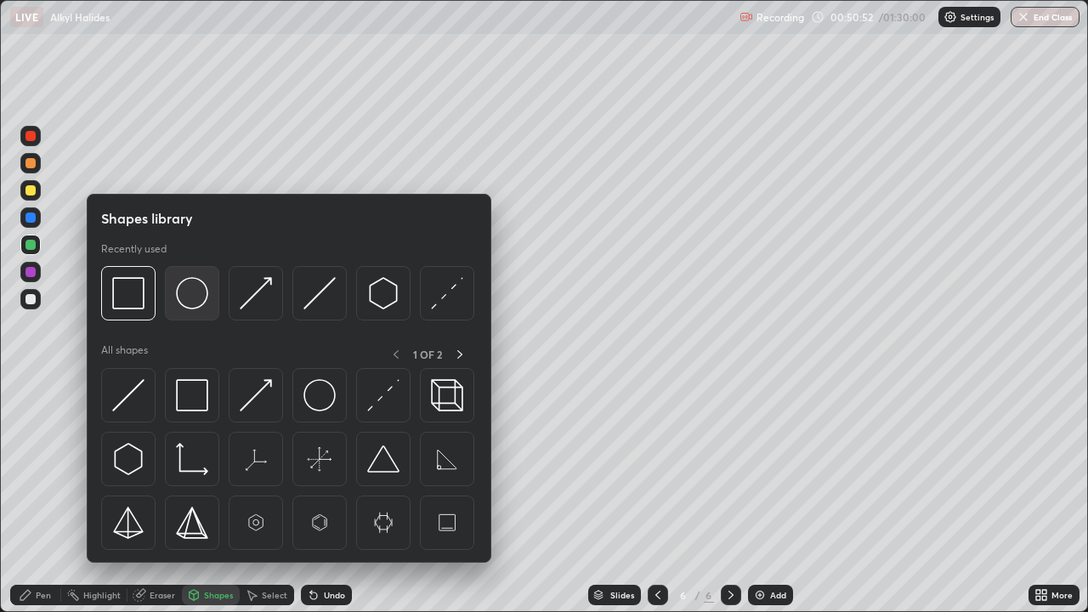
click at [188, 297] on img at bounding box center [192, 293] width 32 height 32
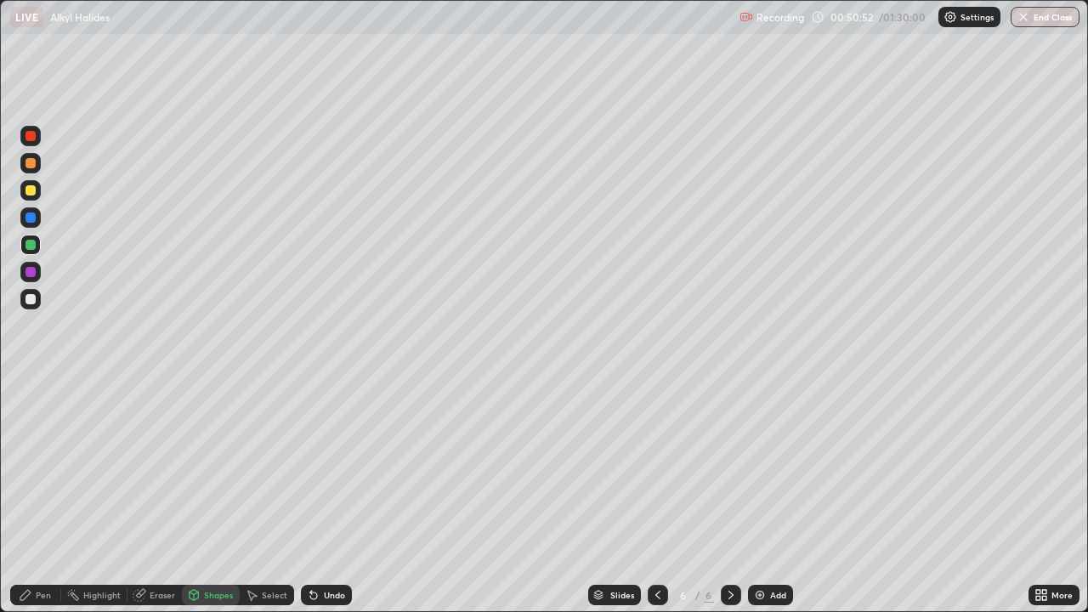
click at [23, 274] on div at bounding box center [30, 272] width 20 height 20
click at [31, 191] on div at bounding box center [30, 190] width 10 height 10
click at [40, 496] on div "Pen" at bounding box center [43, 595] width 15 height 8
click at [31, 138] on div at bounding box center [30, 136] width 10 height 10
click at [216, 496] on div "Shapes" at bounding box center [218, 595] width 29 height 8
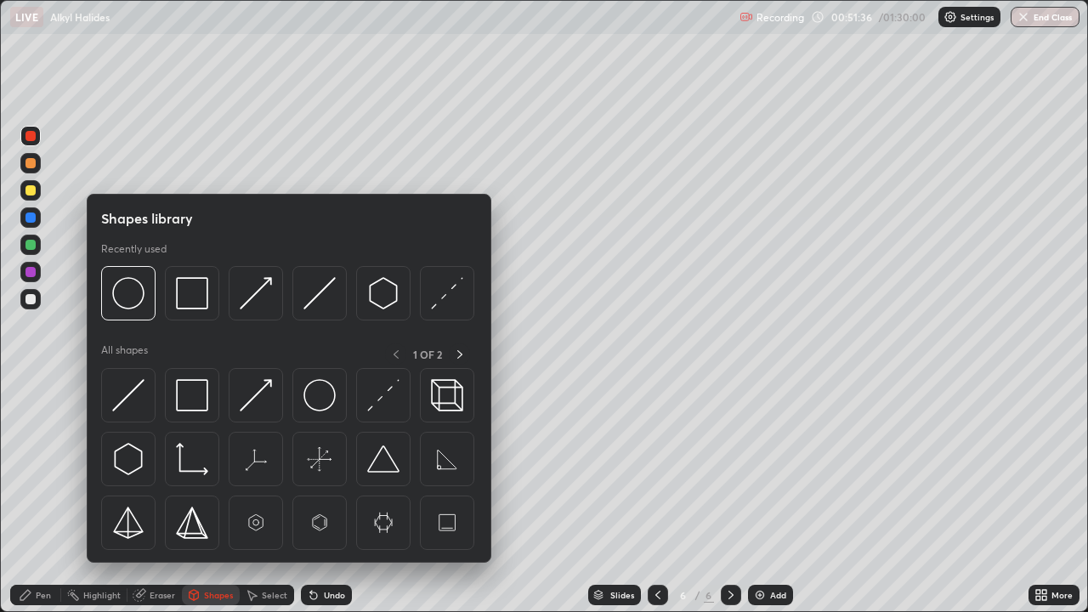
click at [191, 304] on img at bounding box center [192, 293] width 32 height 32
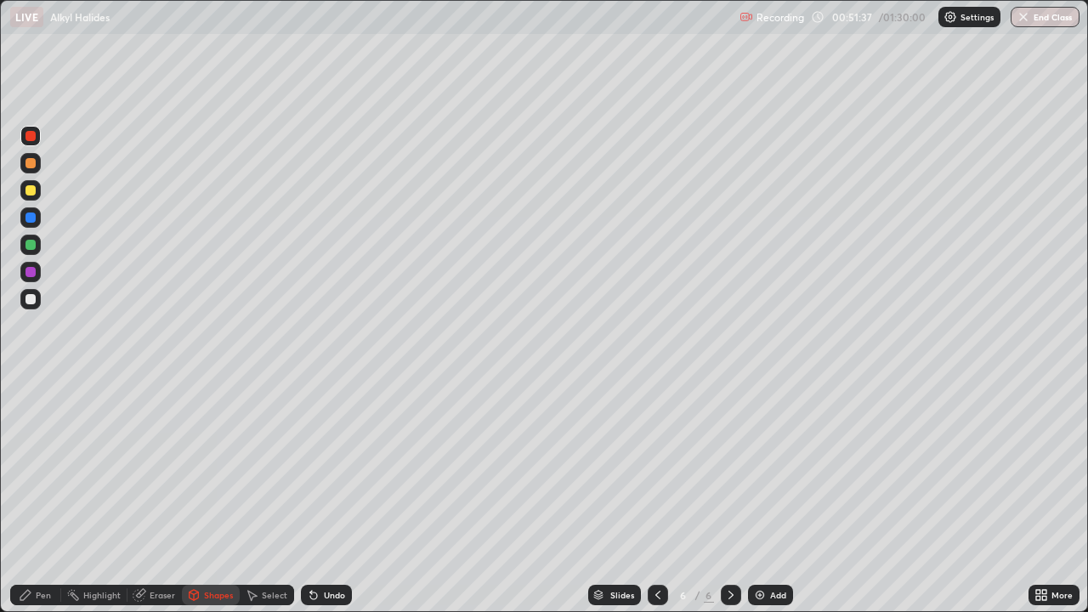
click at [30, 246] on div at bounding box center [30, 245] width 10 height 10
click at [197, 496] on icon at bounding box center [193, 595] width 9 height 10
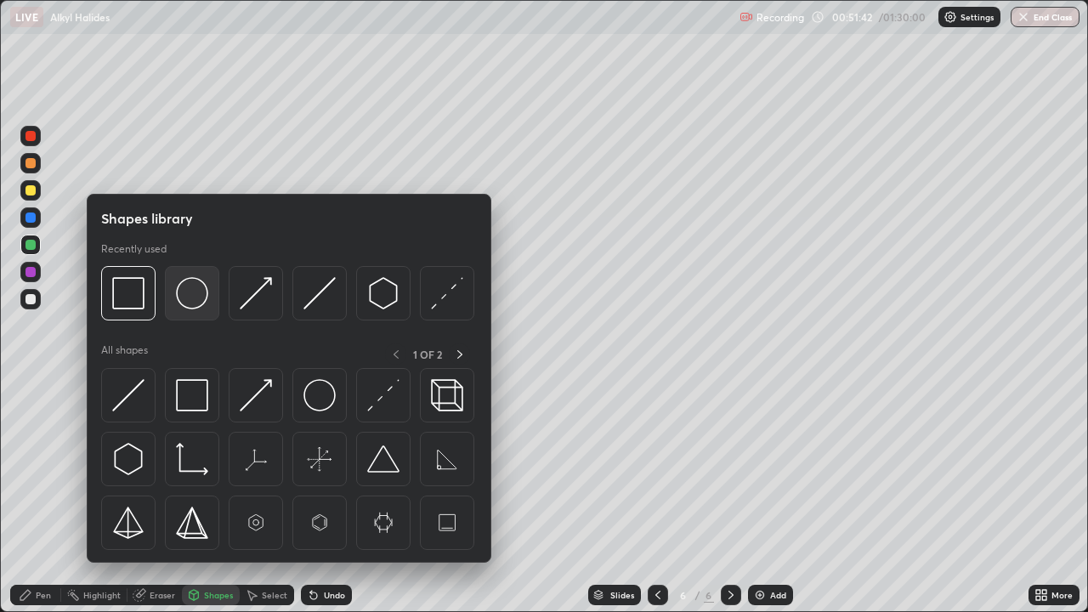
click at [189, 299] on img at bounding box center [192, 293] width 32 height 32
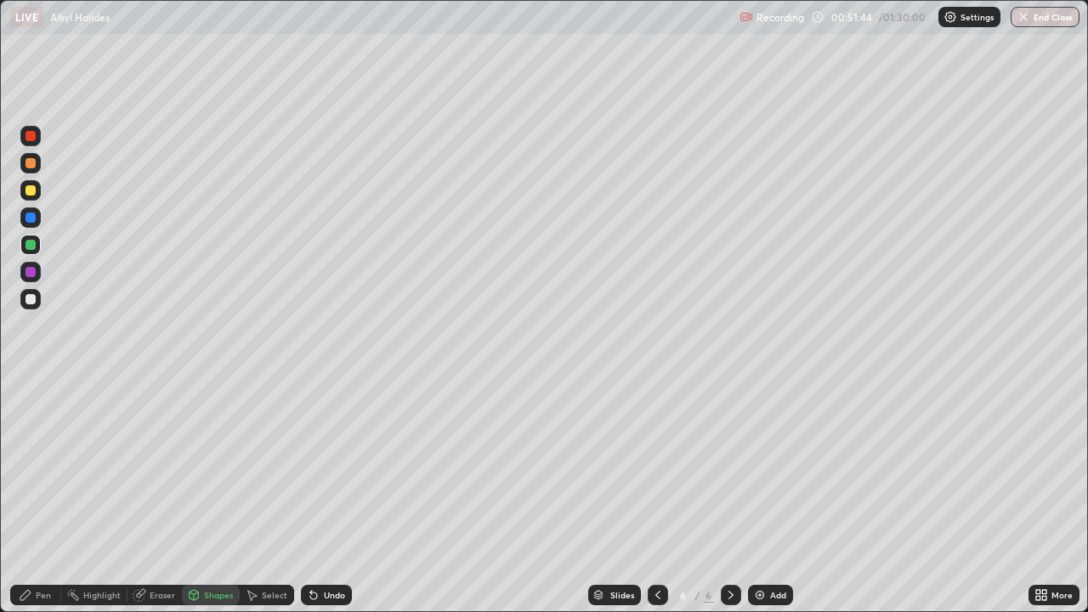
click at [31, 136] on div at bounding box center [30, 136] width 10 height 10
click at [31, 246] on div at bounding box center [30, 245] width 10 height 10
click at [31, 190] on div at bounding box center [30, 190] width 10 height 10
click at [312, 496] on icon at bounding box center [313, 595] width 7 height 7
click at [32, 496] on icon at bounding box center [26, 595] width 14 height 14
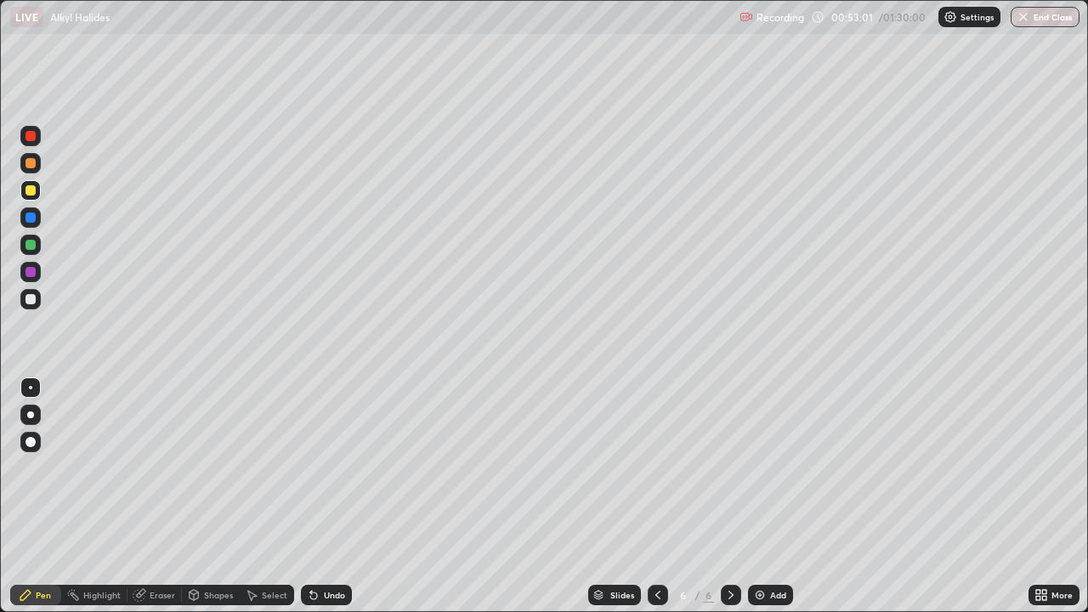
click at [758, 496] on img at bounding box center [760, 595] width 14 height 14
click at [37, 141] on div at bounding box center [30, 136] width 20 height 20
click at [31, 298] on div at bounding box center [30, 299] width 10 height 10
click at [269, 496] on div "Select" at bounding box center [274, 595] width 25 height 8
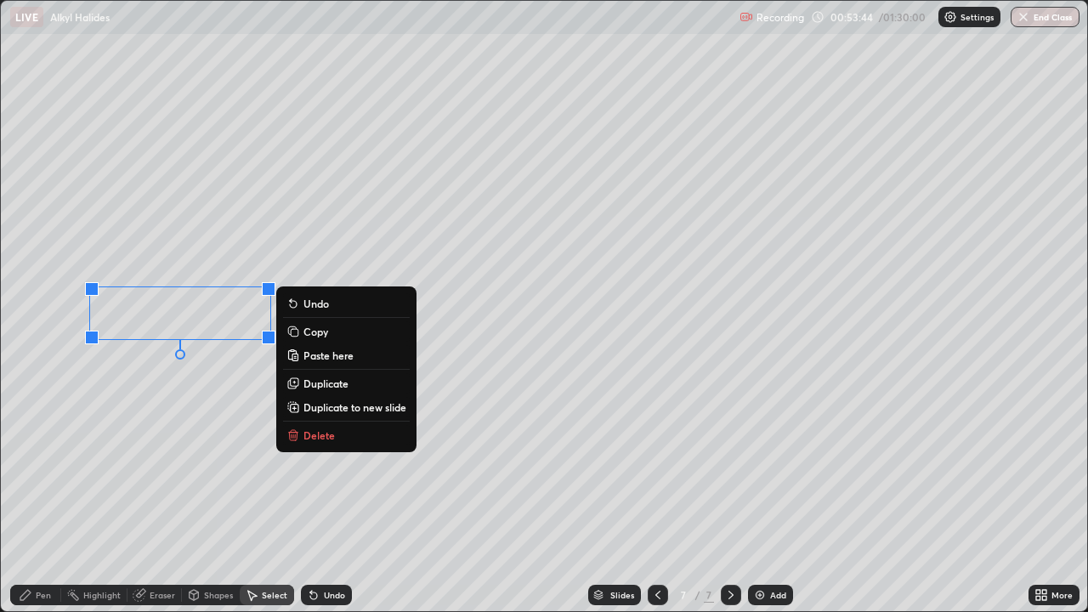
click at [38, 496] on div "Pen" at bounding box center [43, 595] width 15 height 8
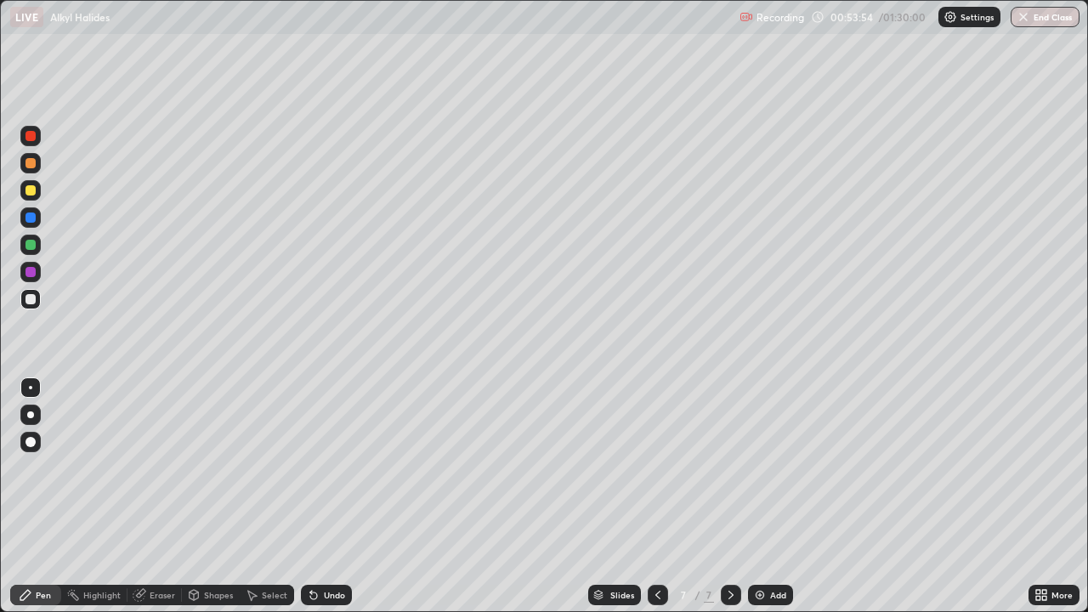
click at [263, 496] on div "Select" at bounding box center [267, 595] width 54 height 20
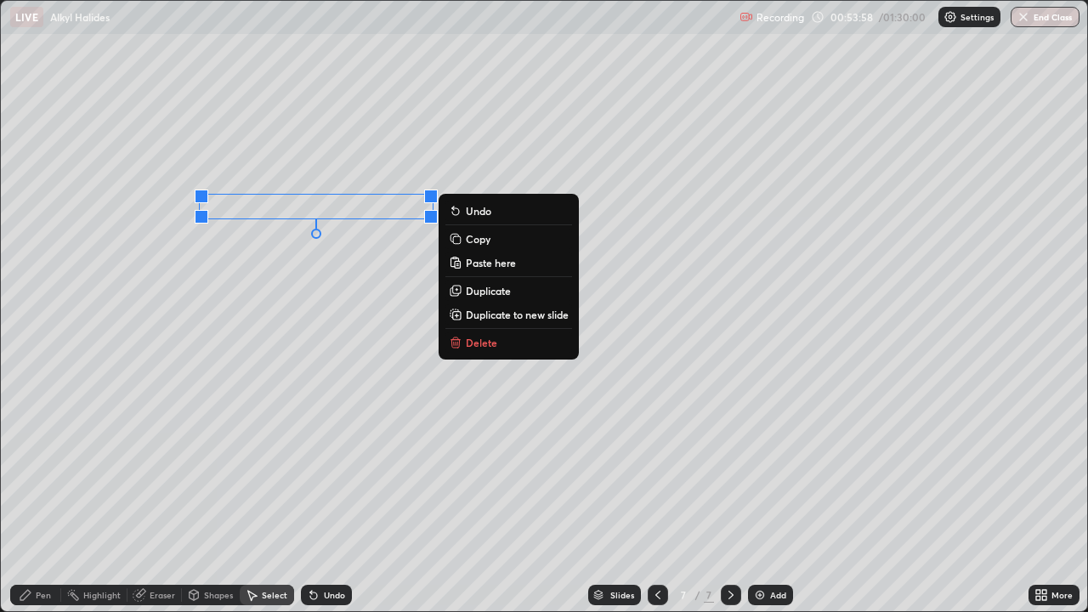
click at [143, 496] on icon at bounding box center [140, 593] width 9 height 8
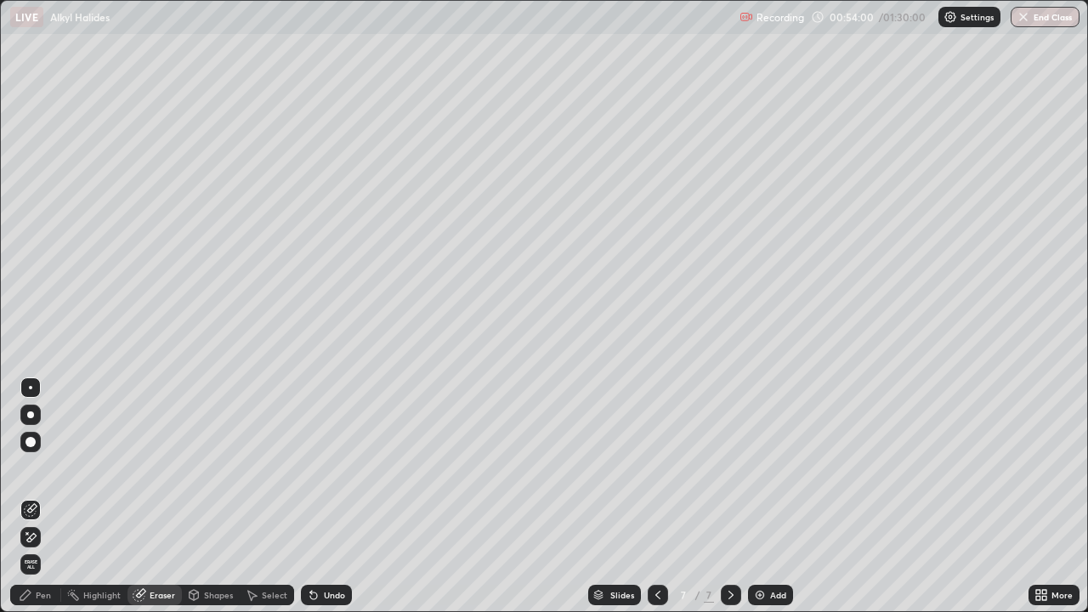
click at [42, 496] on div "Pen" at bounding box center [43, 595] width 15 height 8
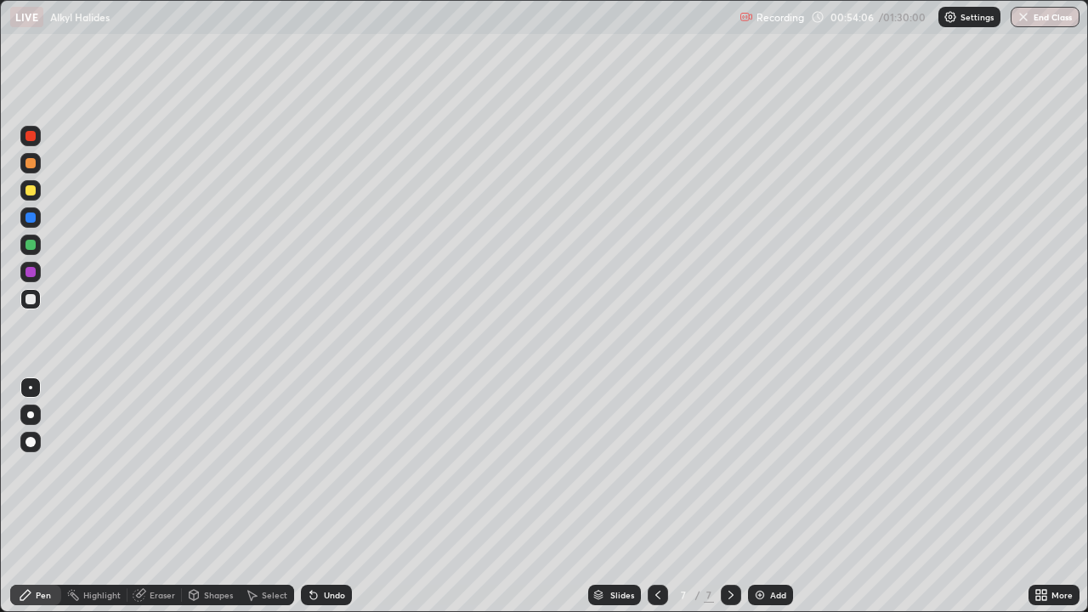
click at [156, 496] on div "Eraser" at bounding box center [162, 595] width 25 height 8
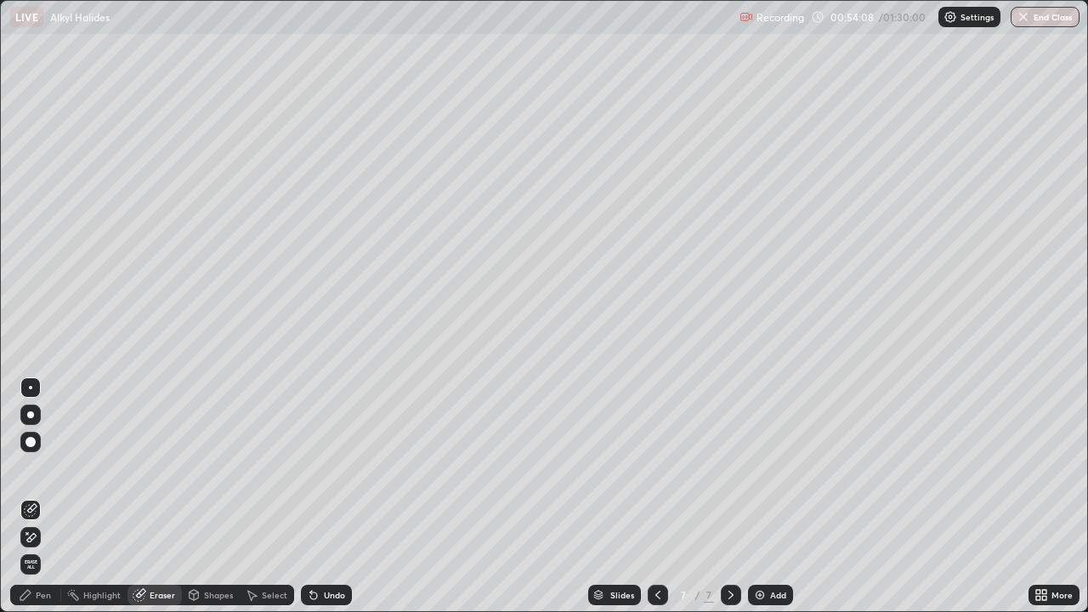
click at [48, 496] on div "Pen" at bounding box center [43, 595] width 15 height 8
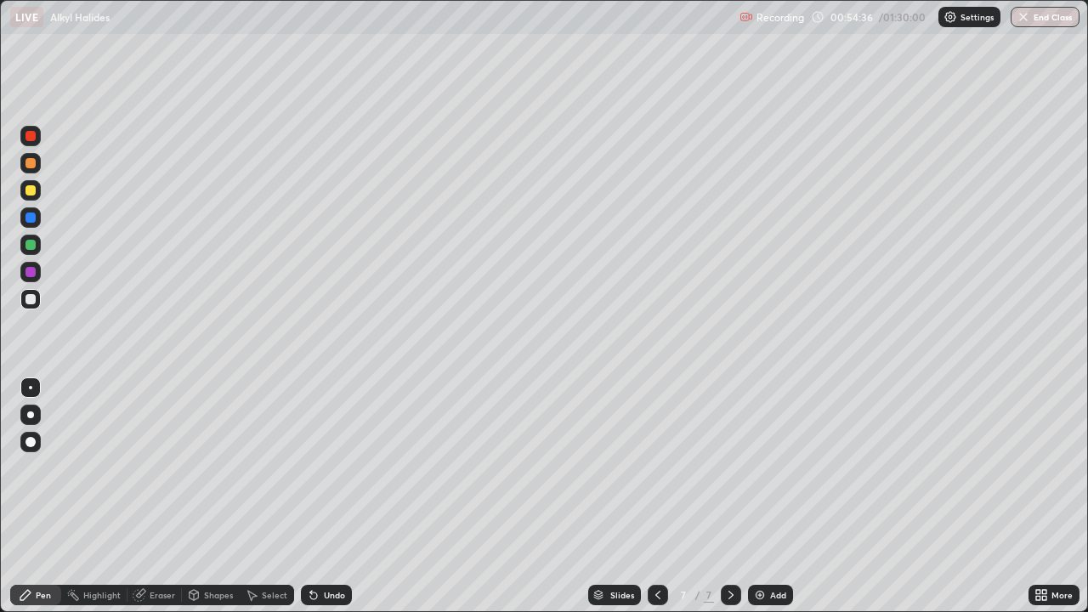
click at [31, 190] on div at bounding box center [30, 190] width 10 height 10
click at [32, 274] on div at bounding box center [30, 272] width 10 height 10
click at [215, 496] on div "Shapes" at bounding box center [218, 595] width 29 height 8
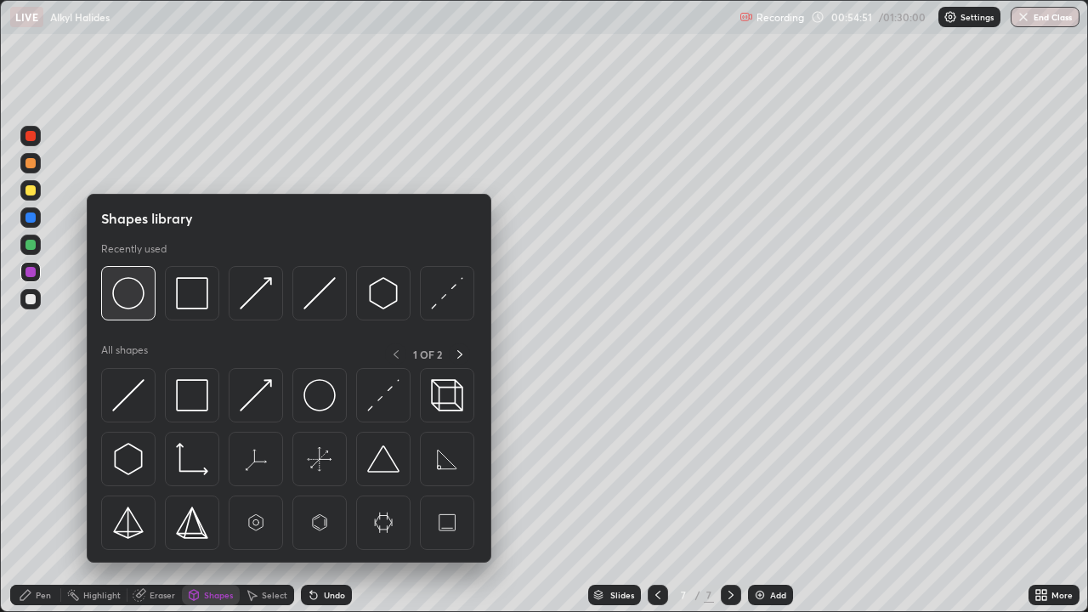
click at [124, 299] on img at bounding box center [128, 293] width 32 height 32
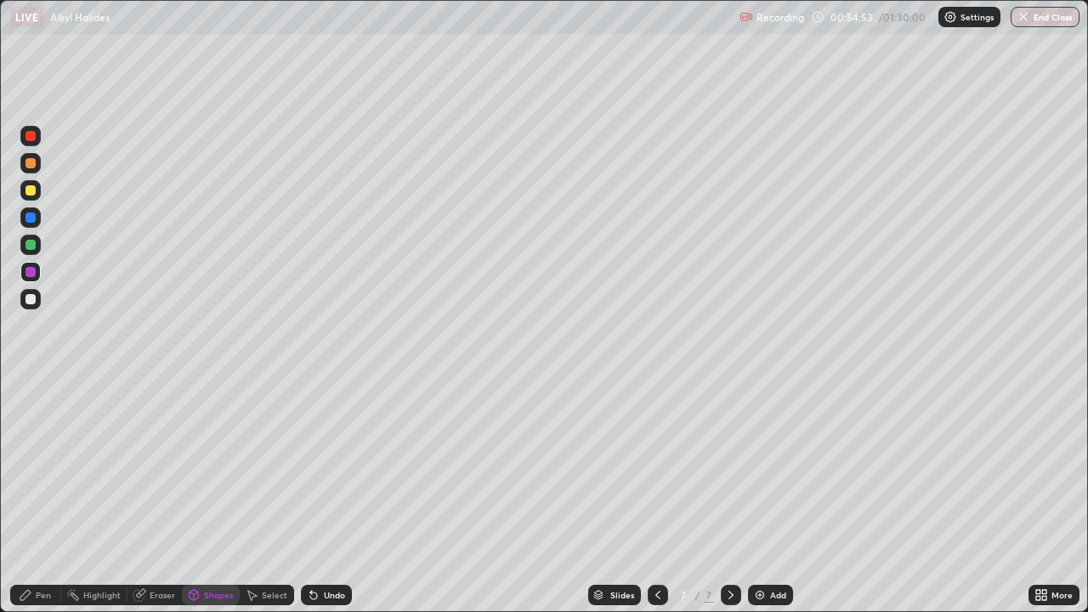
click at [42, 496] on div "Pen" at bounding box center [43, 595] width 15 height 8
click at [27, 246] on div at bounding box center [30, 245] width 10 height 10
click at [31, 219] on div at bounding box center [30, 217] width 10 height 10
click at [31, 299] on div at bounding box center [30, 299] width 10 height 10
click at [212, 496] on div "Shapes" at bounding box center [218, 595] width 29 height 8
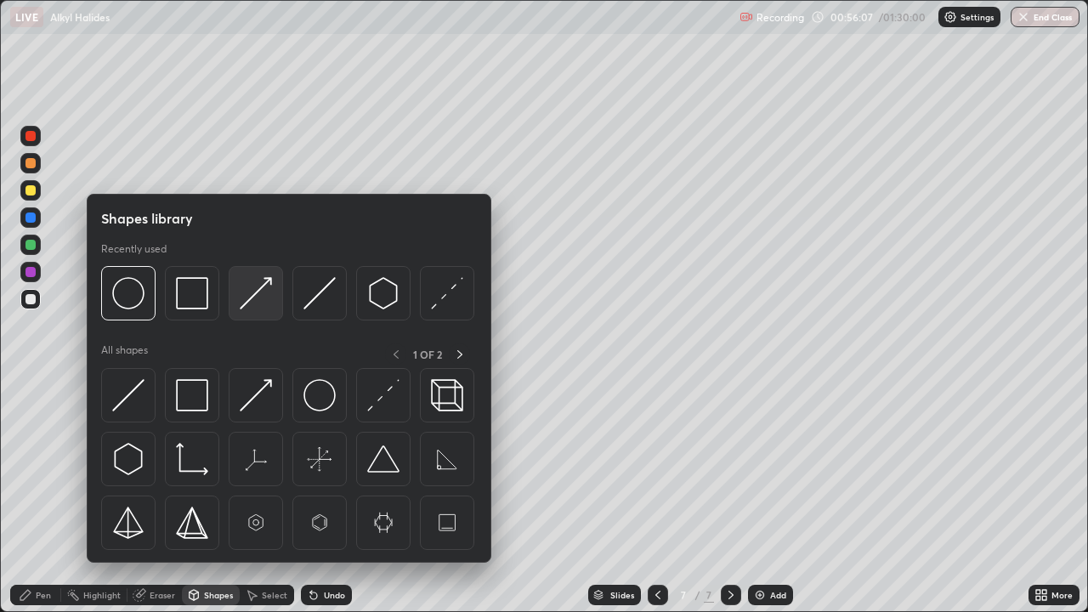
click at [247, 302] on img at bounding box center [256, 293] width 32 height 32
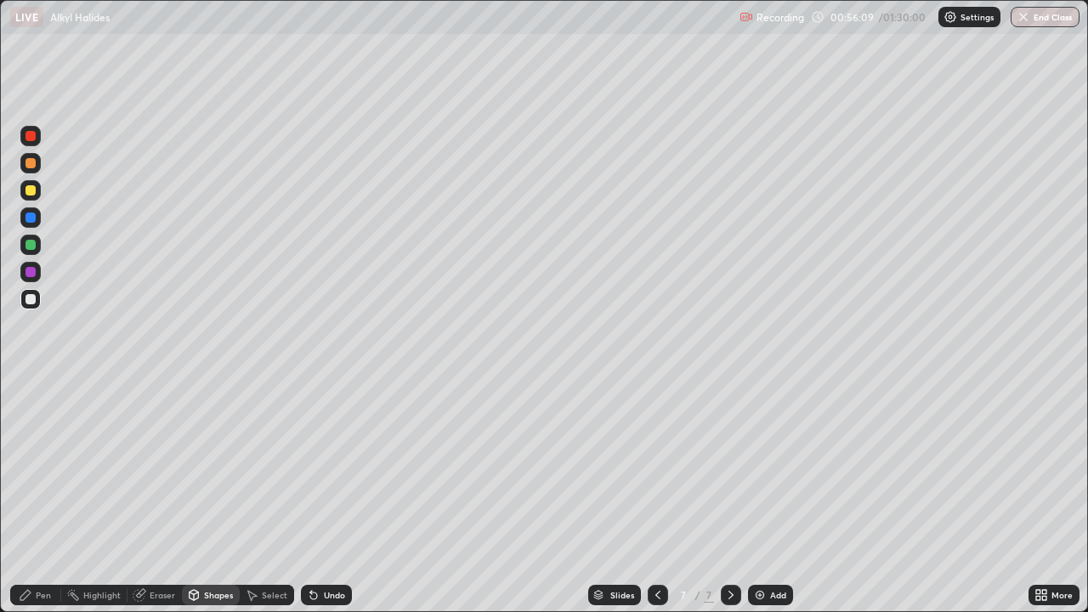
click at [36, 496] on div "Pen" at bounding box center [35, 595] width 51 height 20
click at [35, 135] on div at bounding box center [30, 136] width 10 height 10
click at [31, 299] on div at bounding box center [30, 299] width 10 height 10
click at [272, 496] on div "Select" at bounding box center [274, 595] width 25 height 8
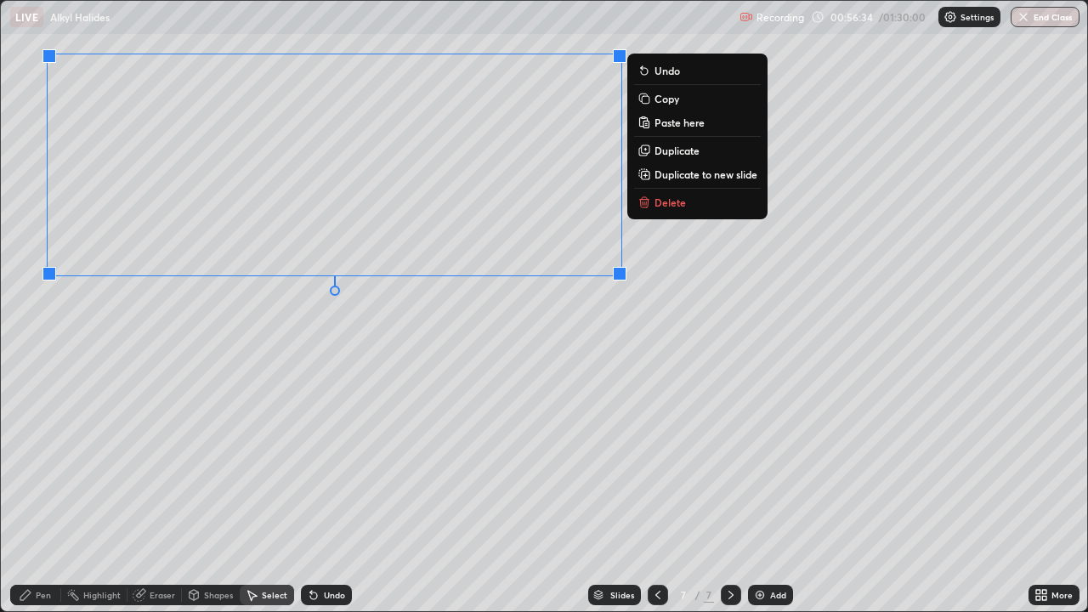
click at [46, 496] on div "Pen" at bounding box center [43, 595] width 15 height 8
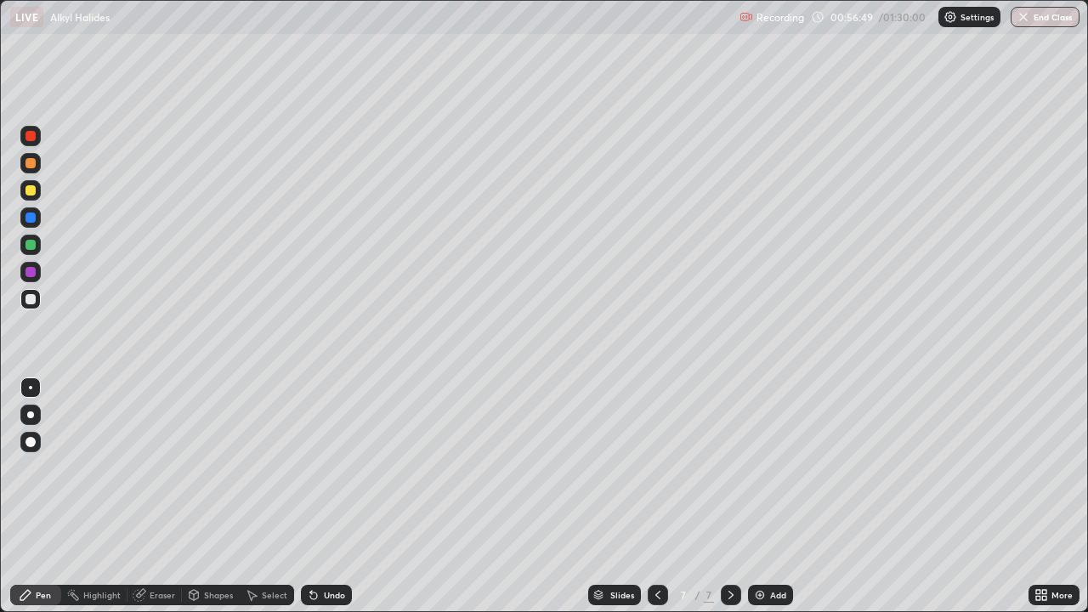
click at [207, 496] on div "Shapes" at bounding box center [218, 595] width 29 height 8
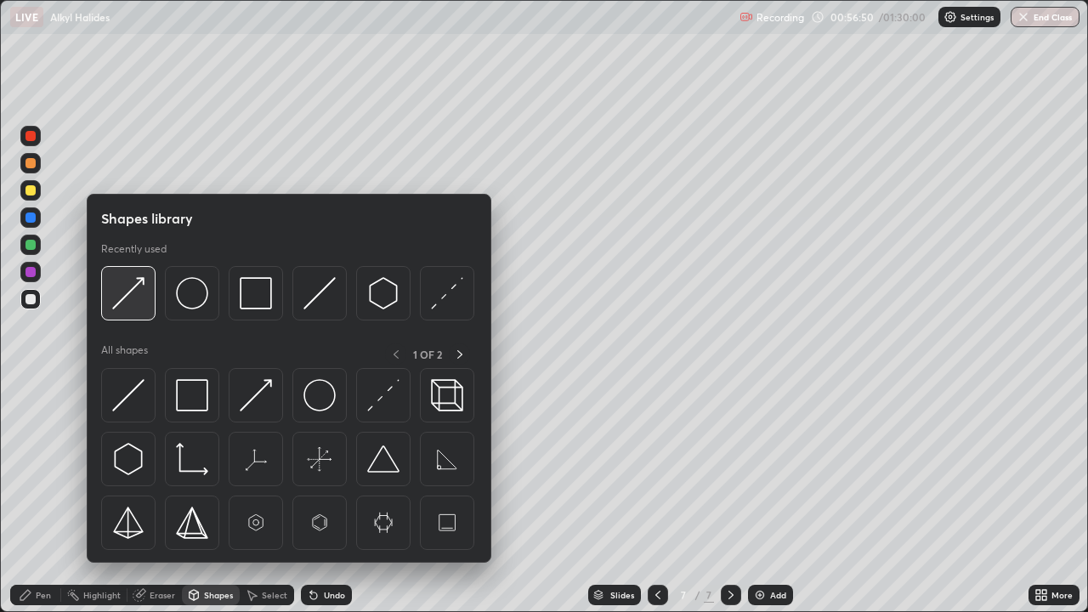
click at [127, 303] on img at bounding box center [128, 293] width 32 height 32
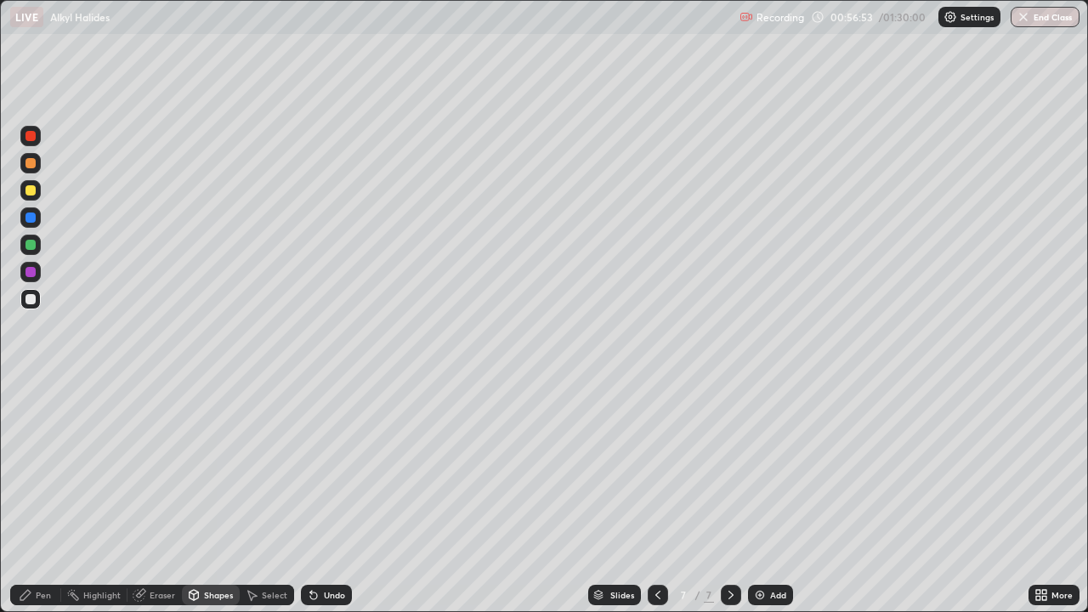
click at [34, 496] on div "Pen" at bounding box center [35, 595] width 51 height 20
click at [209, 496] on div "Shapes" at bounding box center [218, 595] width 29 height 8
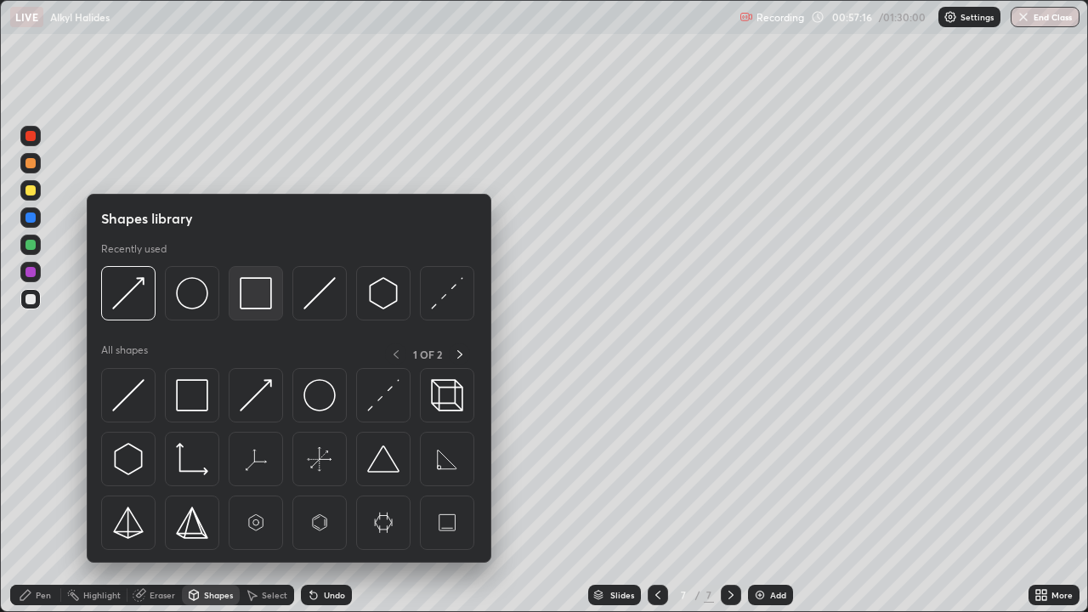
click at [243, 302] on img at bounding box center [256, 293] width 32 height 32
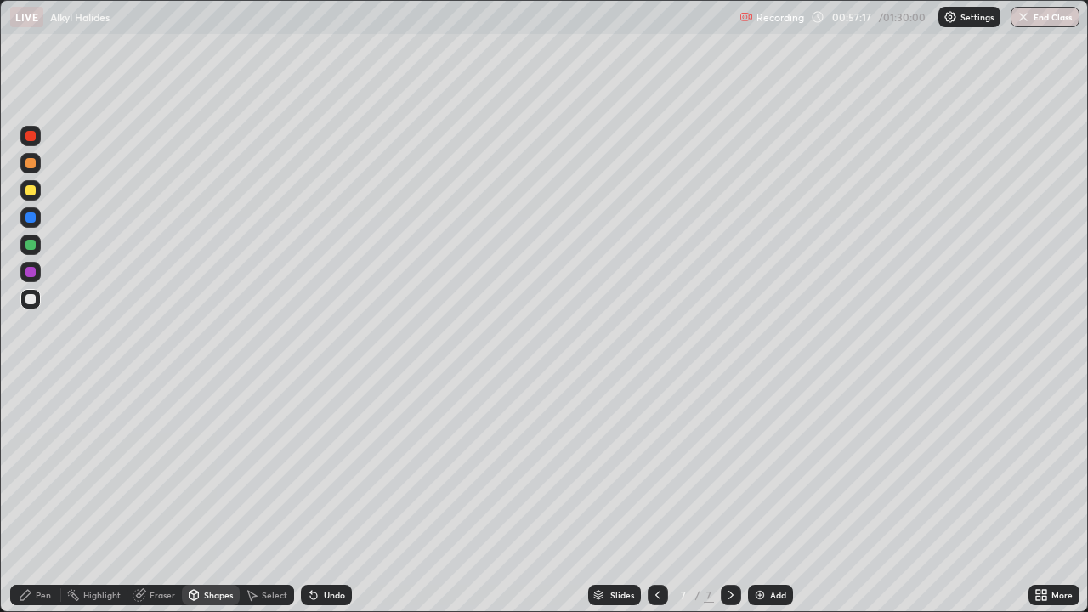
click at [29, 197] on div at bounding box center [30, 190] width 20 height 20
click at [30, 243] on div at bounding box center [30, 245] width 10 height 10
click at [311, 496] on icon at bounding box center [313, 595] width 7 height 7
click at [34, 496] on div "Pen" at bounding box center [35, 595] width 51 height 20
click at [29, 274] on div at bounding box center [30, 272] width 10 height 10
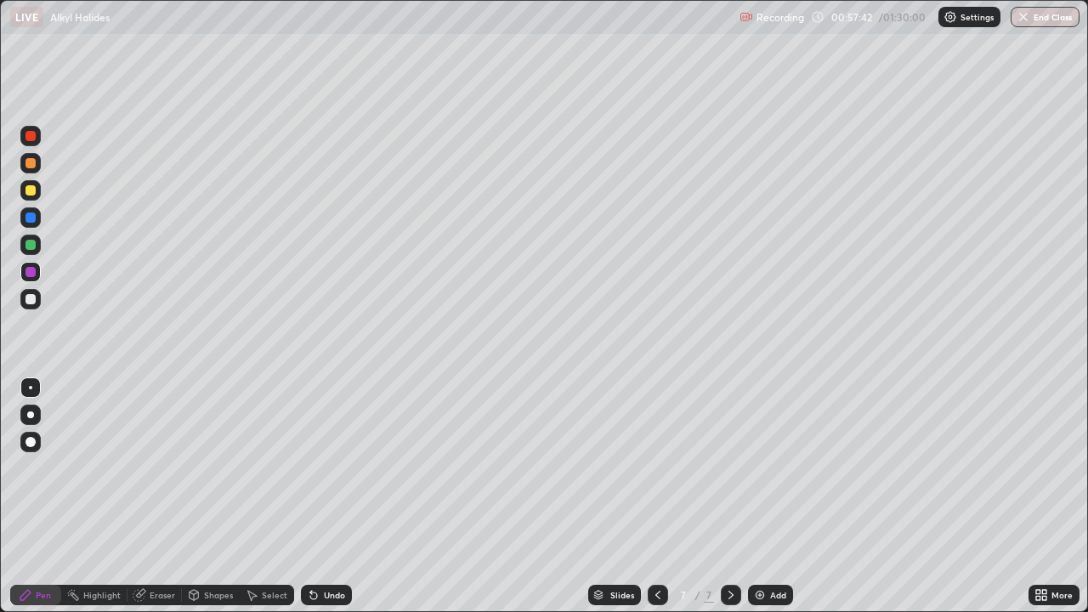
click at [31, 244] on div at bounding box center [30, 245] width 10 height 10
click at [31, 219] on div at bounding box center [30, 217] width 10 height 10
click at [31, 297] on div at bounding box center [30, 299] width 10 height 10
click at [31, 303] on div at bounding box center [30, 299] width 10 height 10
click at [33, 164] on div at bounding box center [30, 163] width 10 height 10
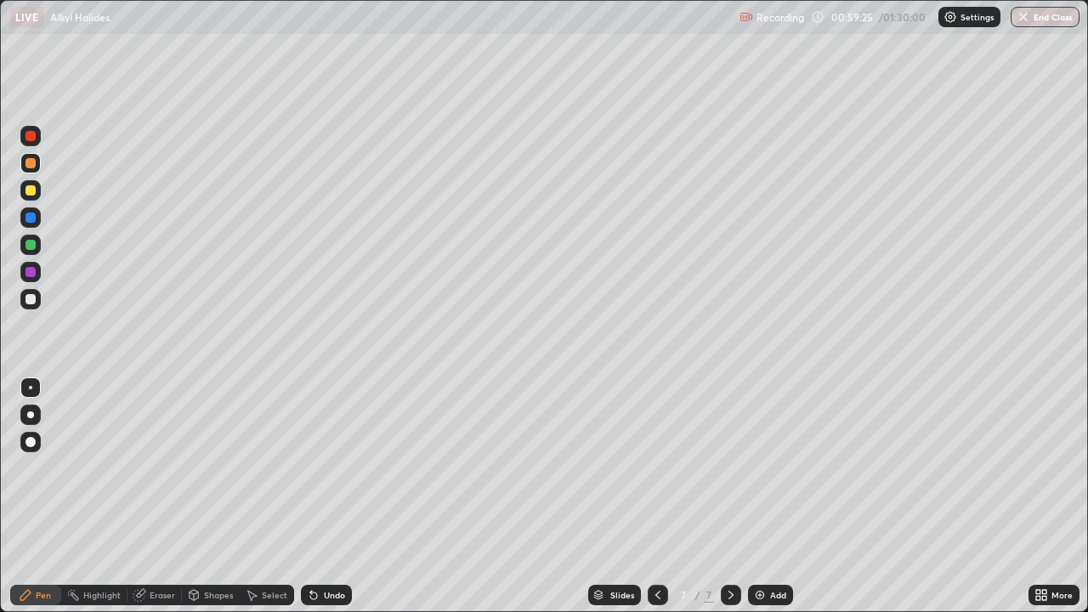
click at [31, 299] on div at bounding box center [30, 299] width 10 height 10
click at [38, 163] on div at bounding box center [30, 163] width 20 height 20
click at [37, 297] on div at bounding box center [30, 299] width 20 height 20
click at [267, 496] on div "Select" at bounding box center [274, 595] width 25 height 8
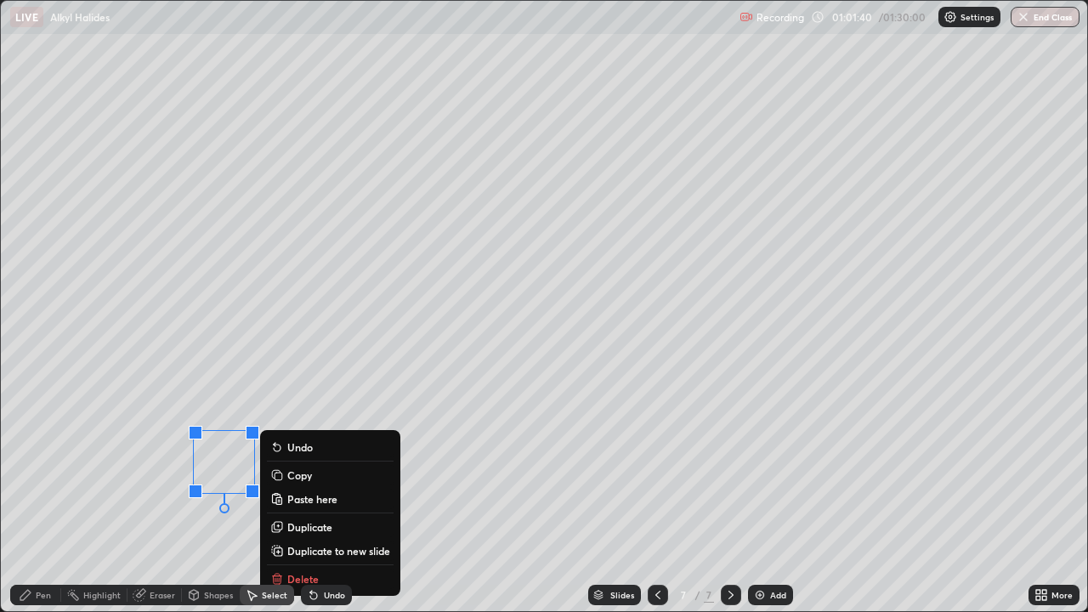
click at [288, 496] on p "Delete" at bounding box center [302, 579] width 31 height 14
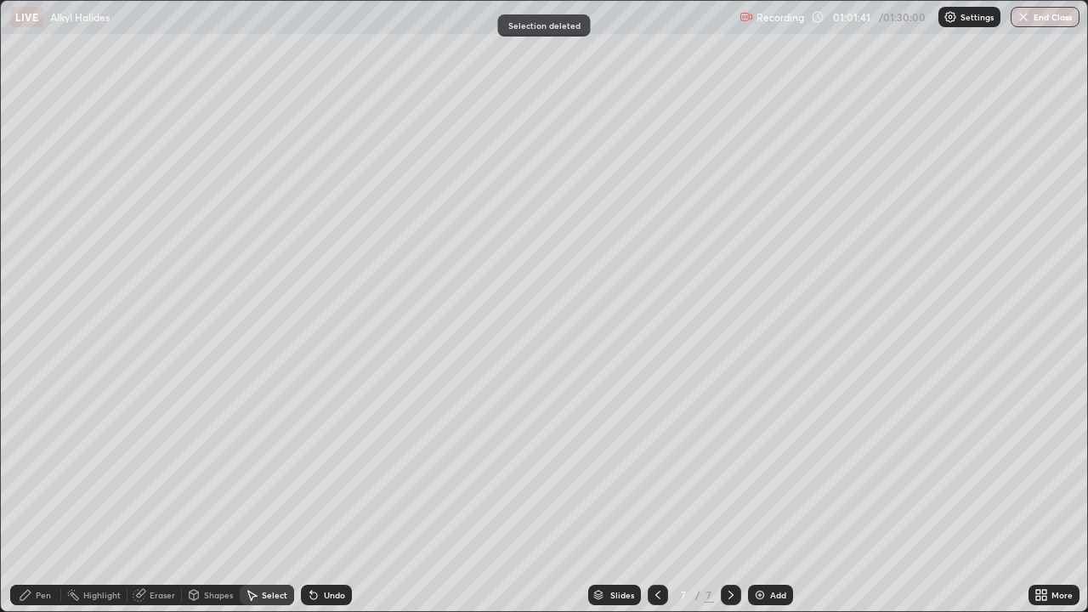
click at [37, 496] on div "Pen" at bounding box center [43, 595] width 15 height 8
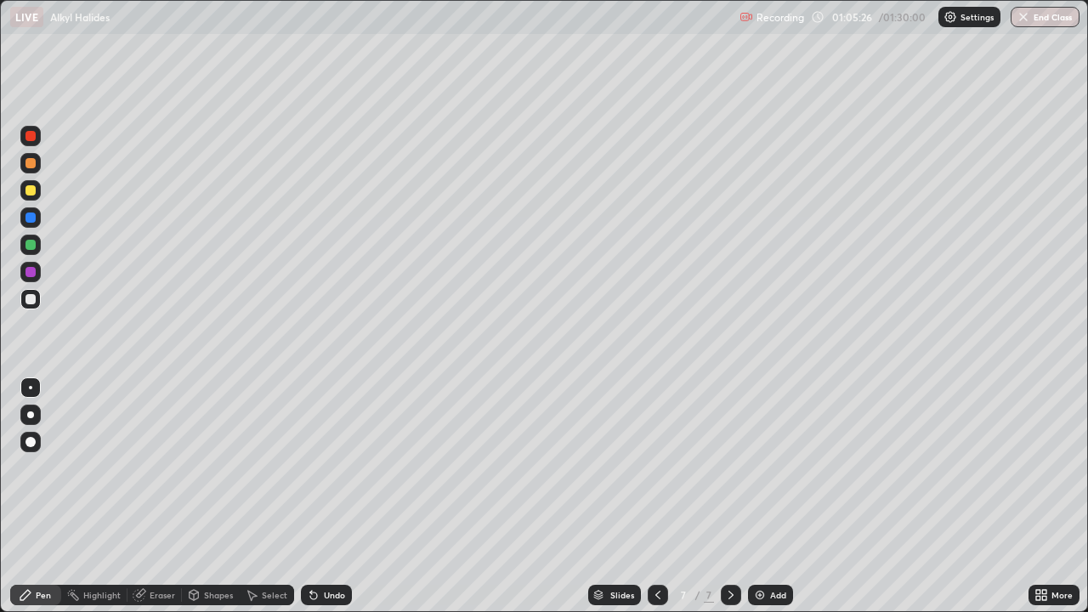
click at [759, 496] on img at bounding box center [760, 595] width 14 height 14
click at [206, 496] on div "Shapes" at bounding box center [218, 595] width 29 height 8
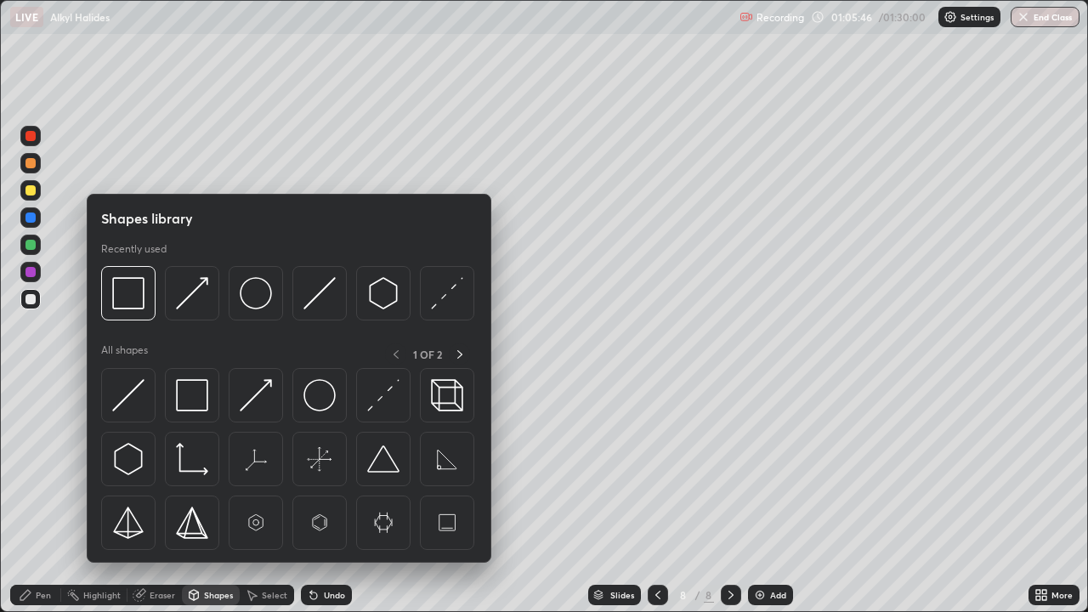
click at [311, 306] on img at bounding box center [319, 293] width 32 height 32
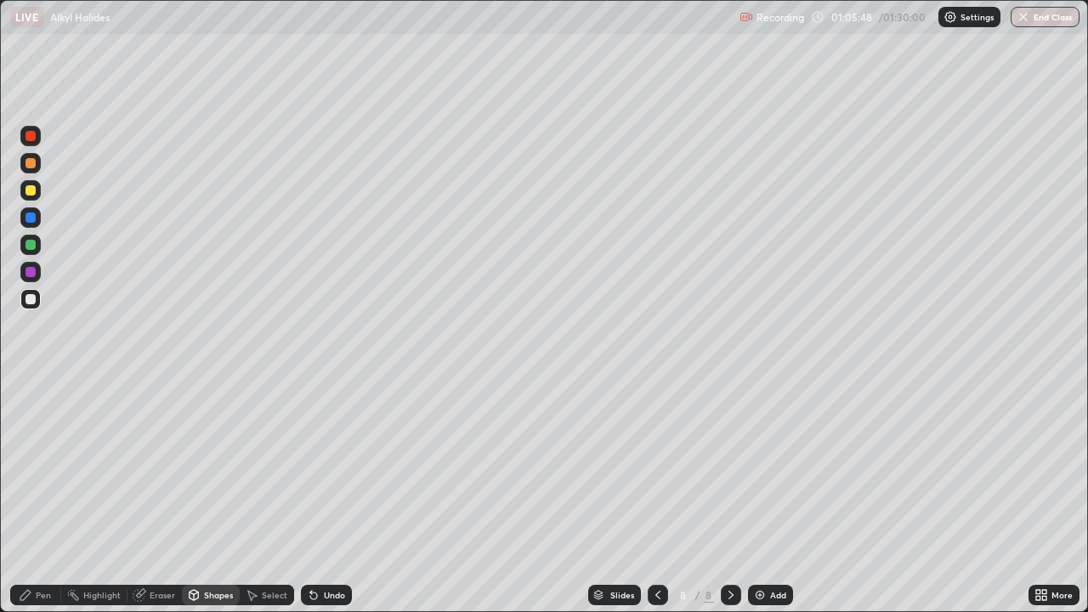
click at [208, 496] on div "Shapes" at bounding box center [218, 595] width 29 height 8
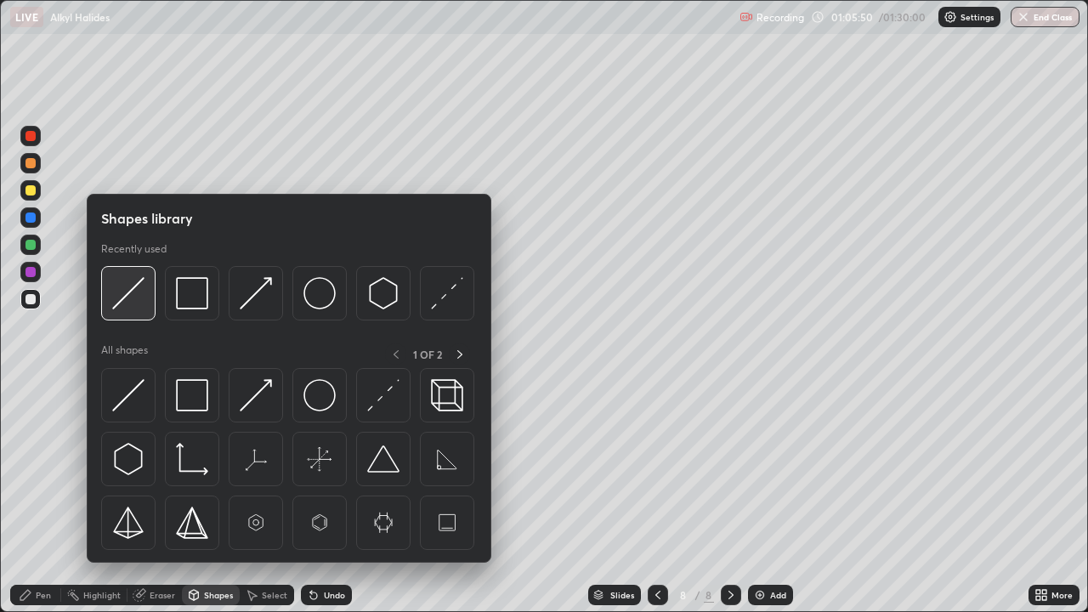
click at [125, 292] on img at bounding box center [128, 293] width 32 height 32
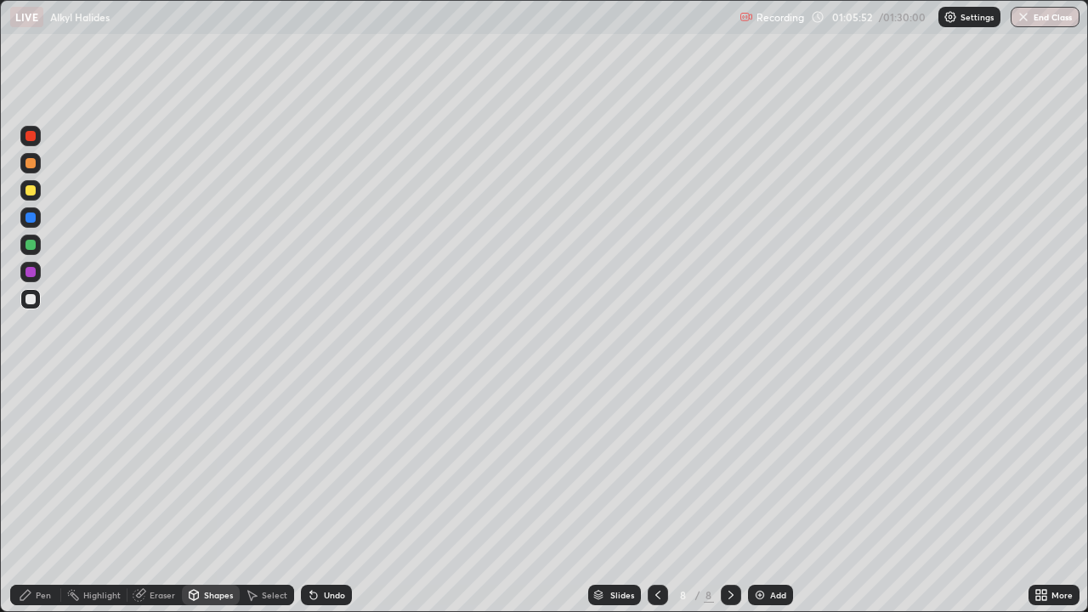
click at [217, 496] on div "Shapes" at bounding box center [218, 595] width 29 height 8
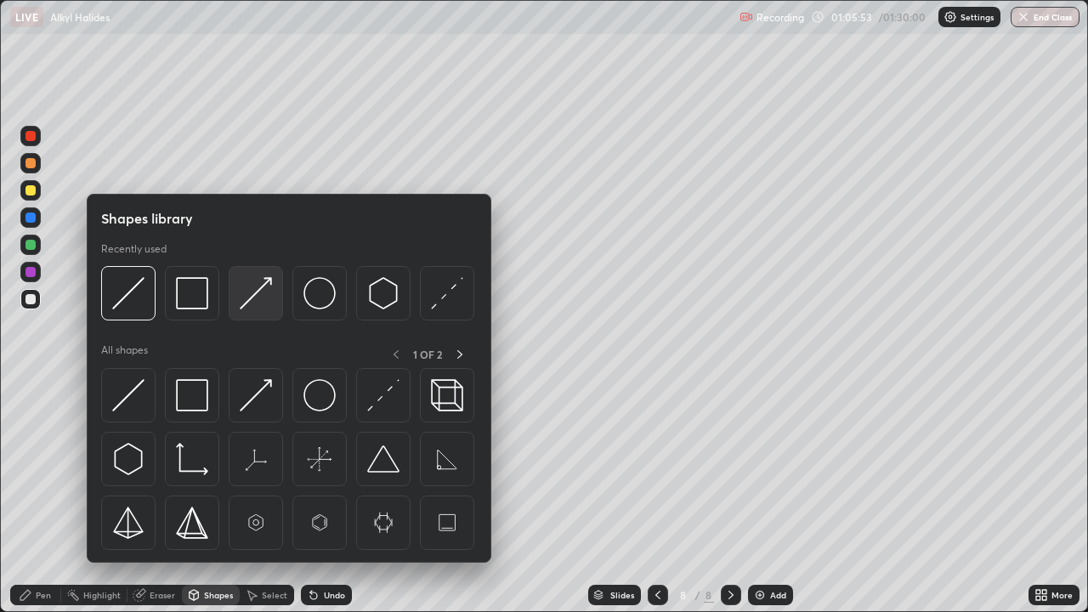
click at [241, 301] on img at bounding box center [256, 293] width 32 height 32
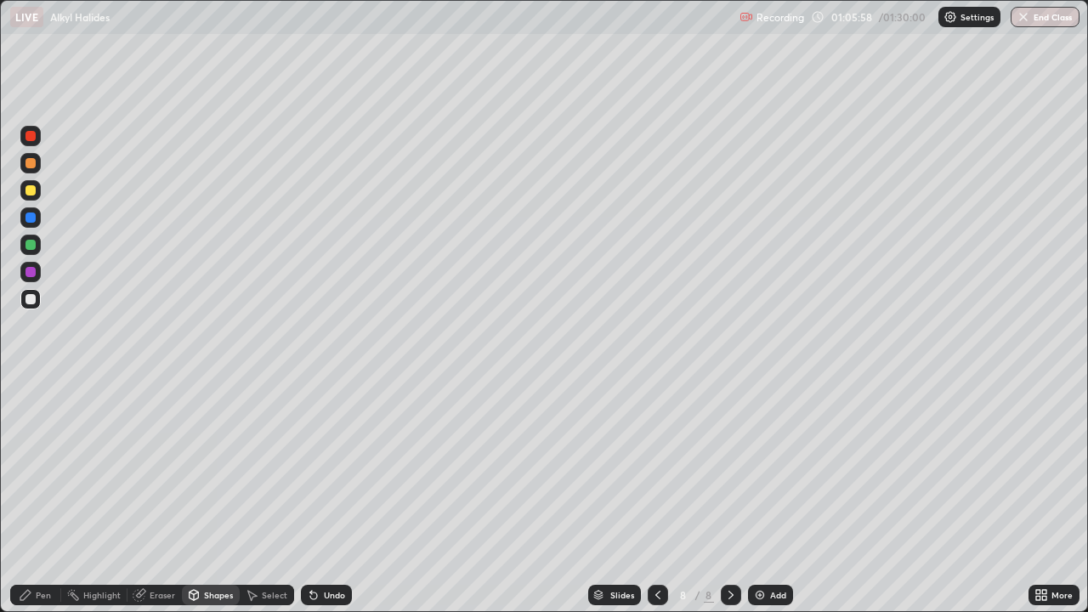
click at [32, 496] on div "Pen" at bounding box center [35, 595] width 51 height 20
click at [310, 496] on icon at bounding box center [311, 592] width 2 height 2
click at [307, 496] on icon at bounding box center [314, 595] width 14 height 14
click at [155, 496] on div "Eraser" at bounding box center [162, 595] width 25 height 8
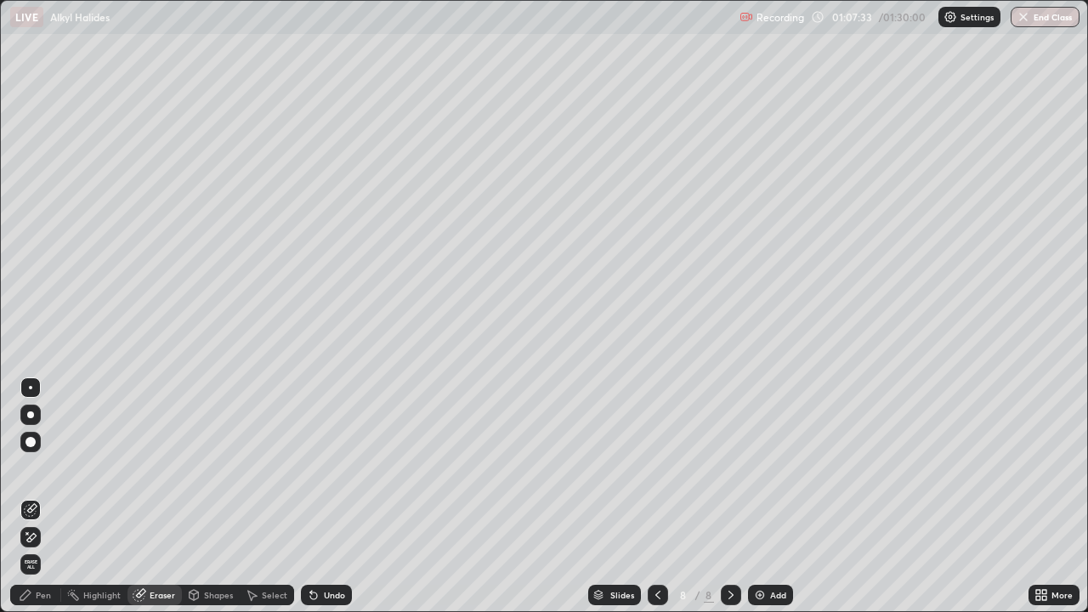
click at [42, 496] on div "Pen" at bounding box center [43, 595] width 15 height 8
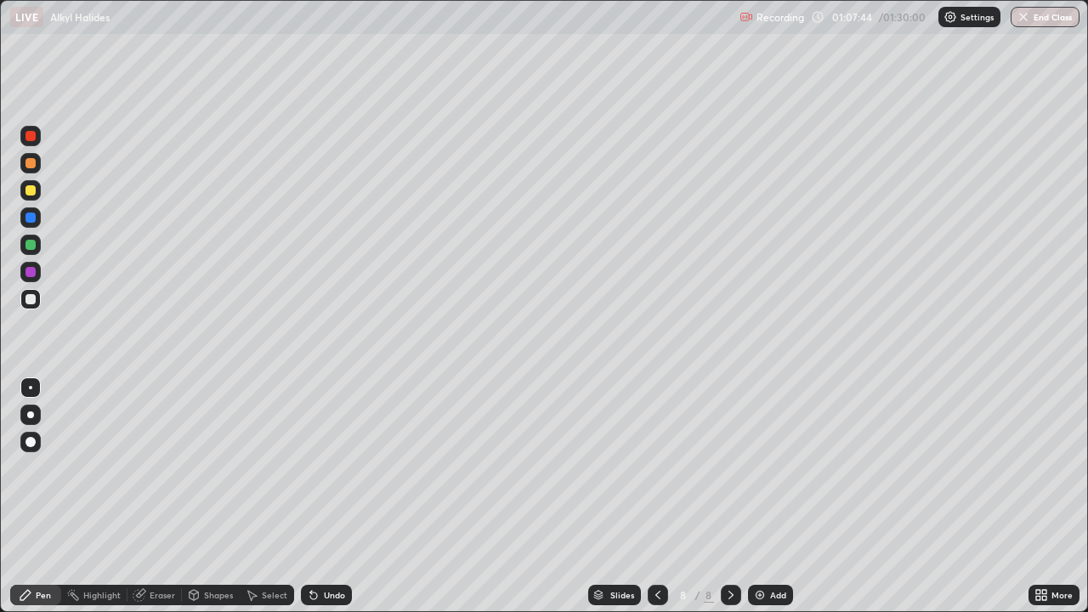
click at [279, 496] on div "Select" at bounding box center [274, 595] width 25 height 8
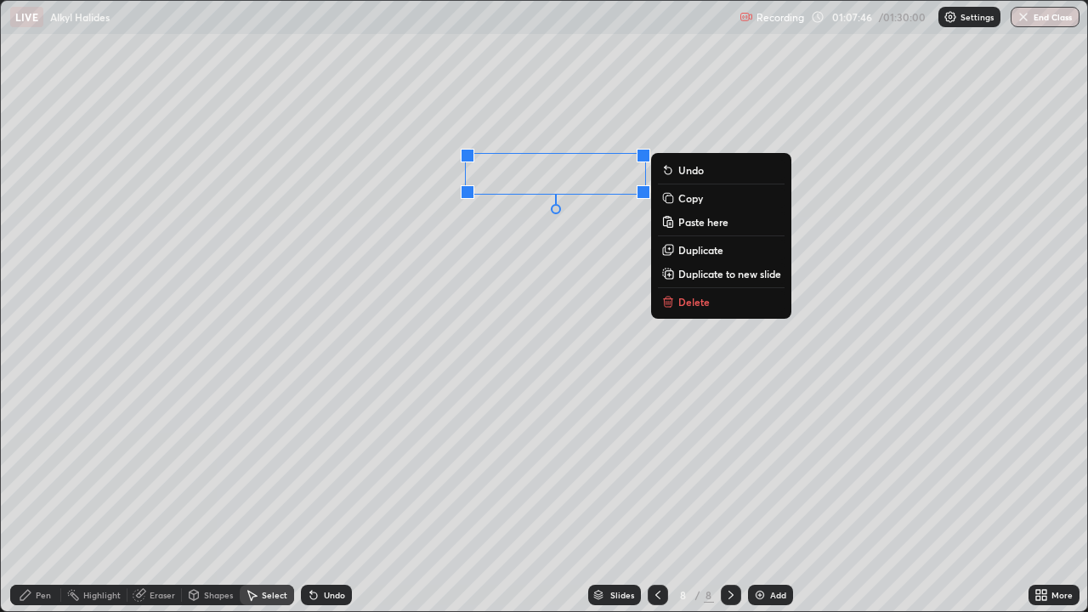
click at [677, 195] on button "Copy" at bounding box center [721, 198] width 127 height 20
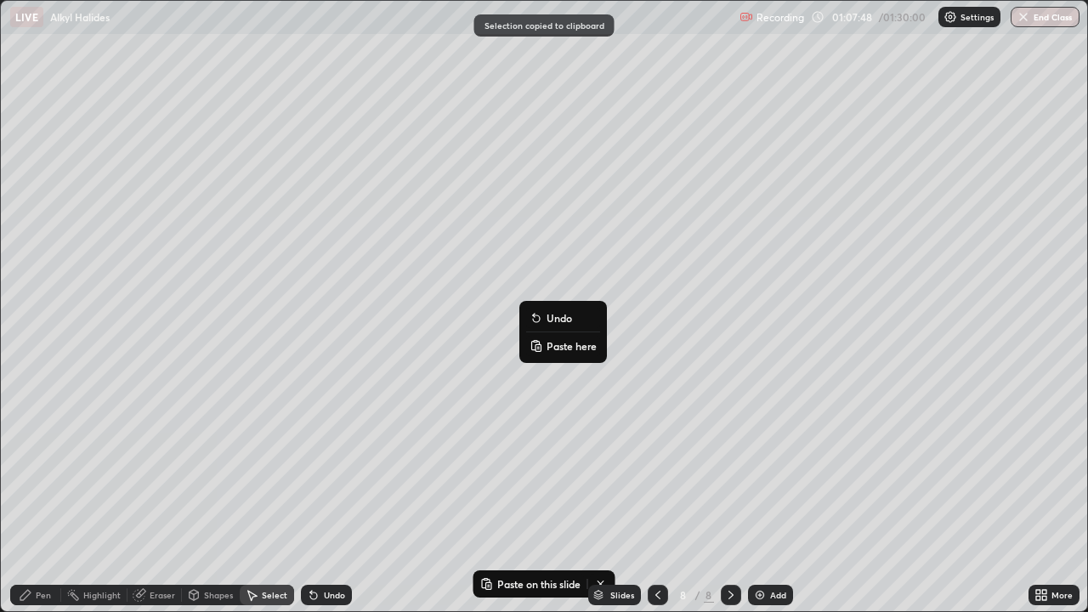
click at [561, 345] on p "Paste here" at bounding box center [571, 346] width 50 height 14
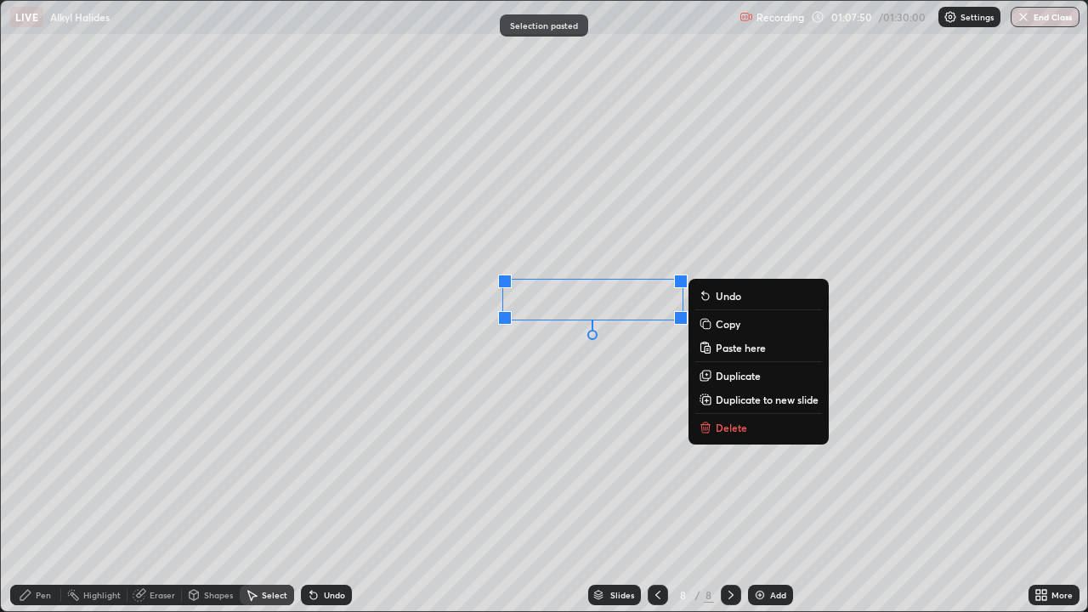
click at [534, 442] on div "0 ° Undo Copy Paste here Duplicate Duplicate to new slide Delete" at bounding box center [544, 306] width 1086 height 610
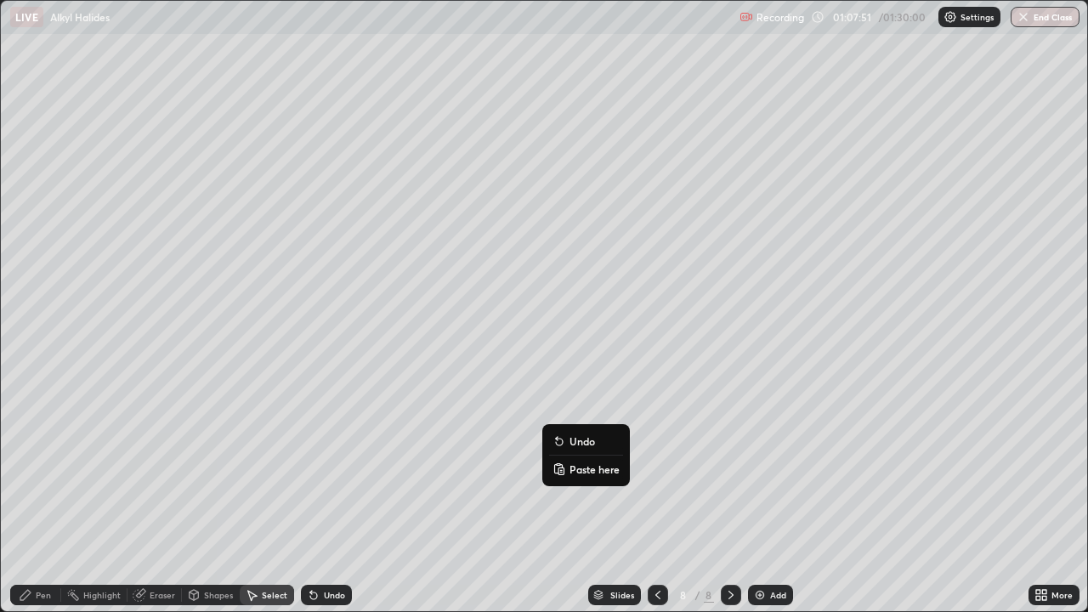
click at [563, 469] on rect at bounding box center [560, 470] width 5 height 7
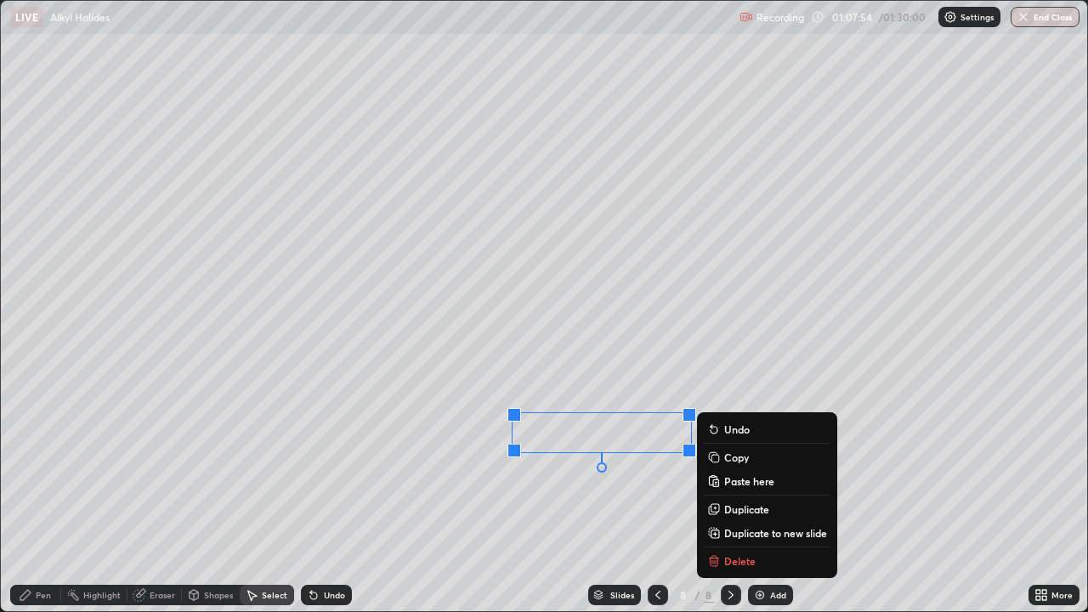
click at [159, 496] on div "Eraser" at bounding box center [162, 595] width 25 height 8
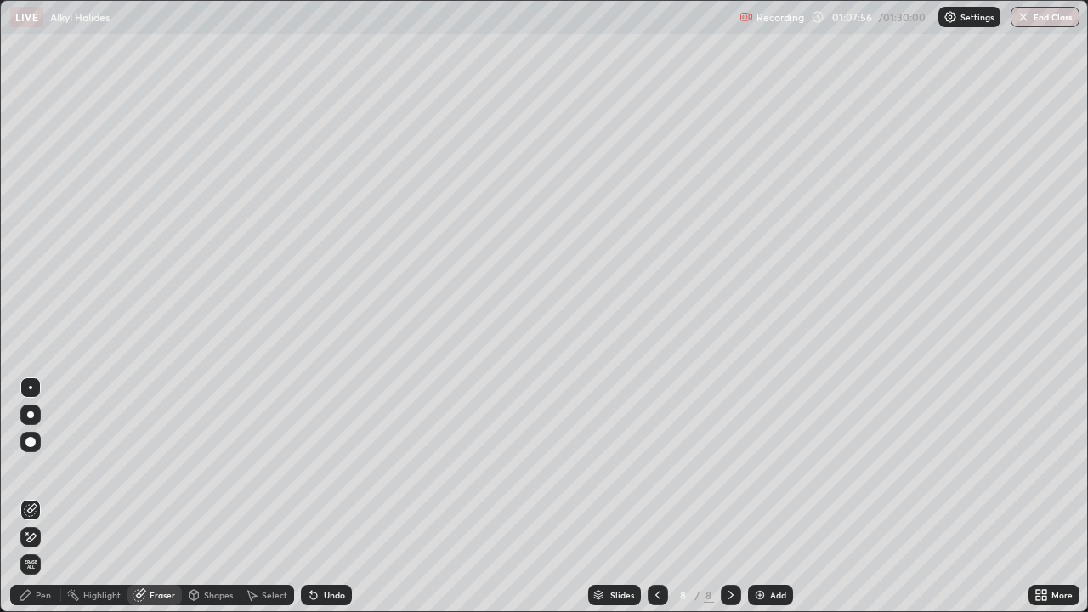
click at [47, 496] on div "Pen" at bounding box center [43, 595] width 15 height 8
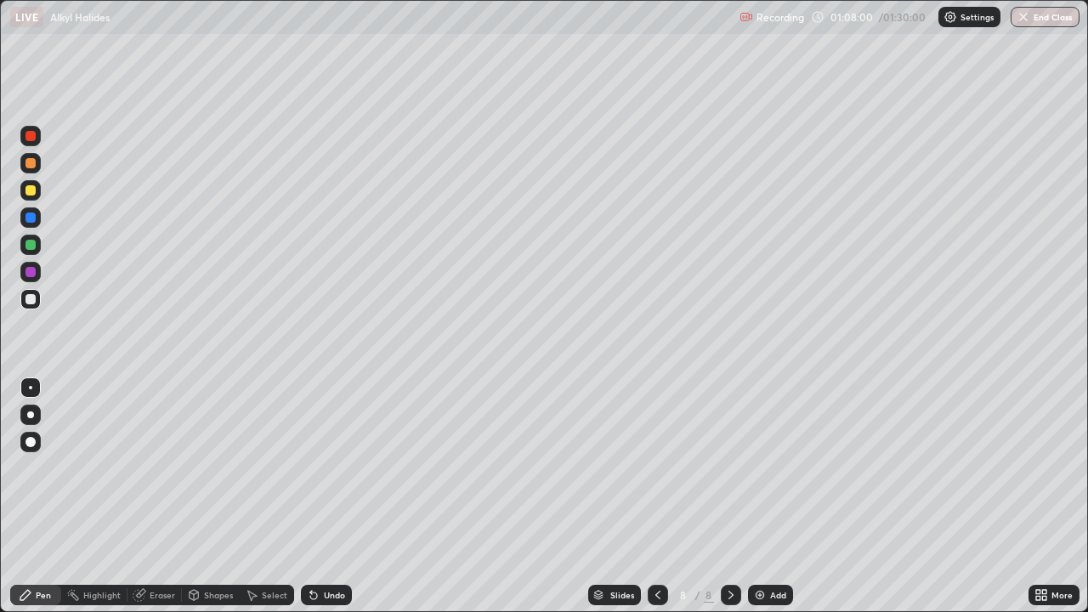
click at [33, 190] on div at bounding box center [30, 190] width 10 height 10
click at [327, 496] on div "Undo" at bounding box center [334, 595] width 21 height 8
click at [760, 496] on img at bounding box center [760, 595] width 14 height 14
click at [655, 496] on icon at bounding box center [657, 595] width 5 height 8
click at [266, 496] on div "Select" at bounding box center [274, 595] width 25 height 8
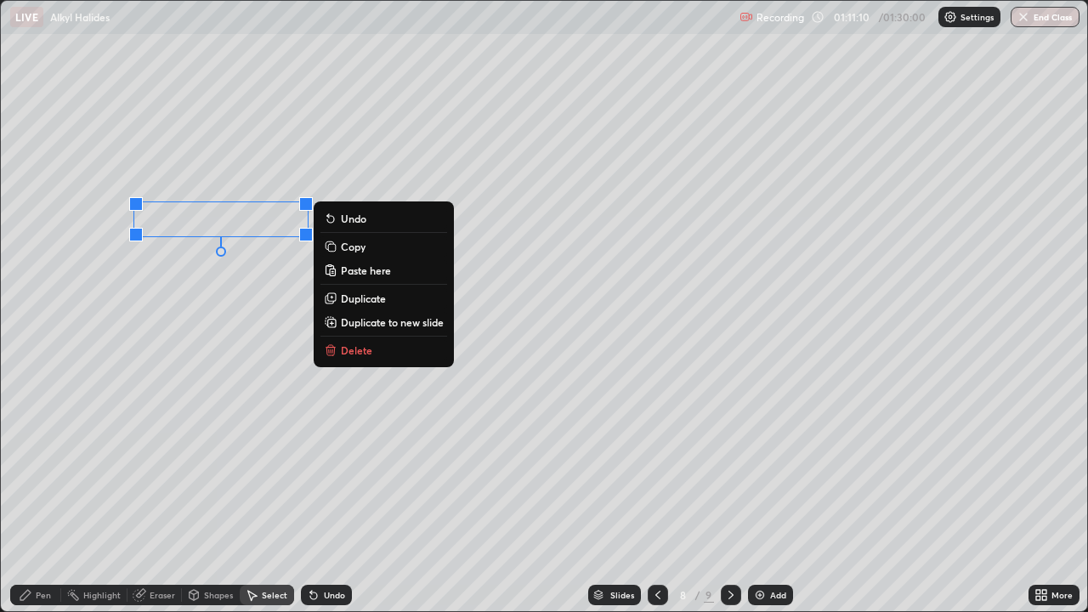
click at [340, 245] on button "Copy" at bounding box center [383, 246] width 127 height 20
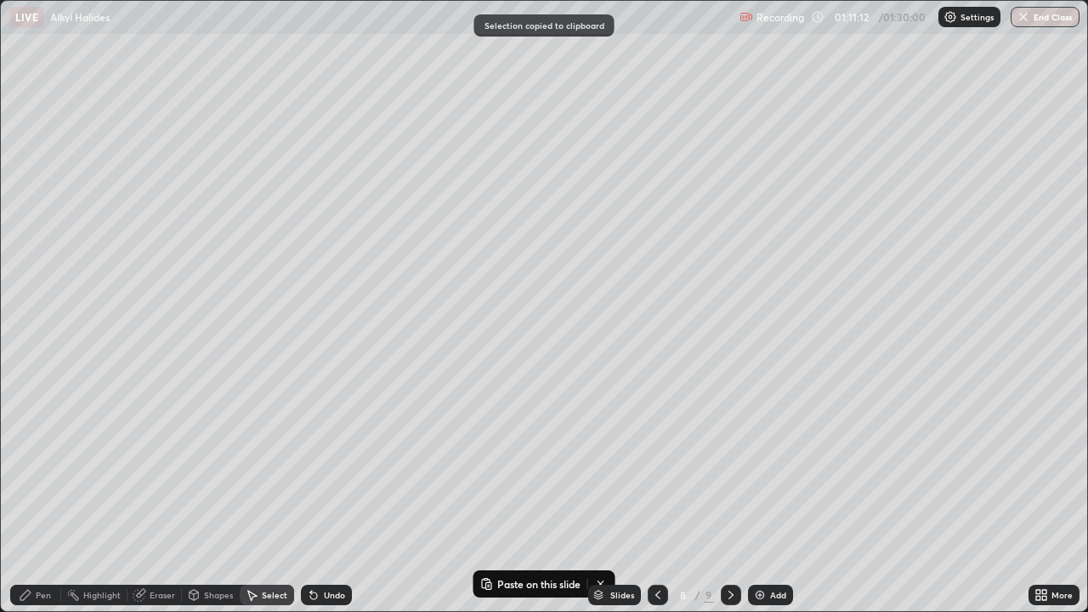
click at [731, 496] on icon at bounding box center [731, 595] width 14 height 14
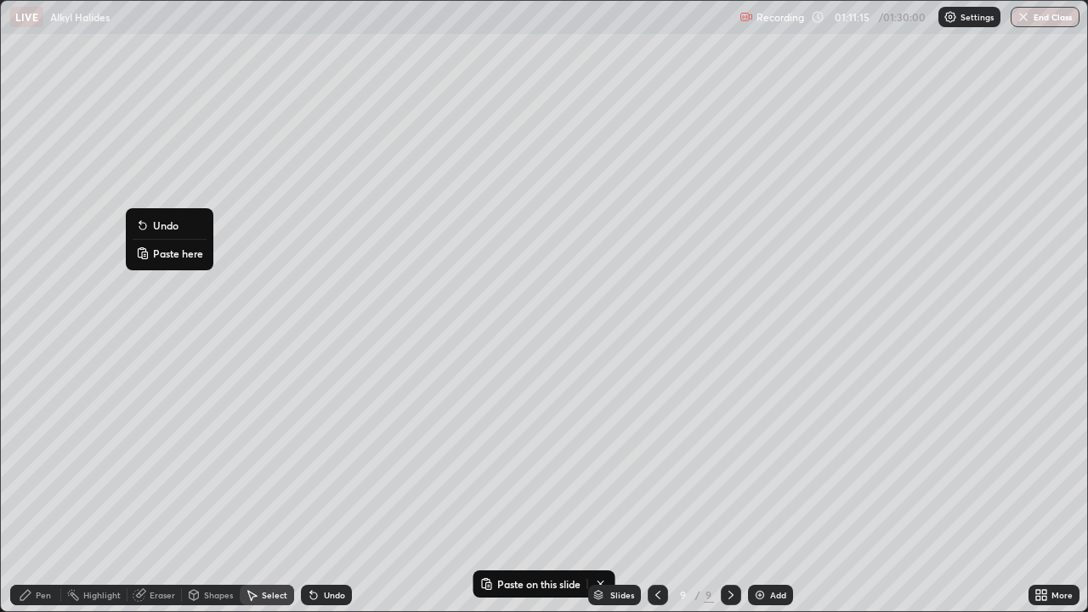
click at [157, 249] on p "Paste here" at bounding box center [178, 253] width 50 height 14
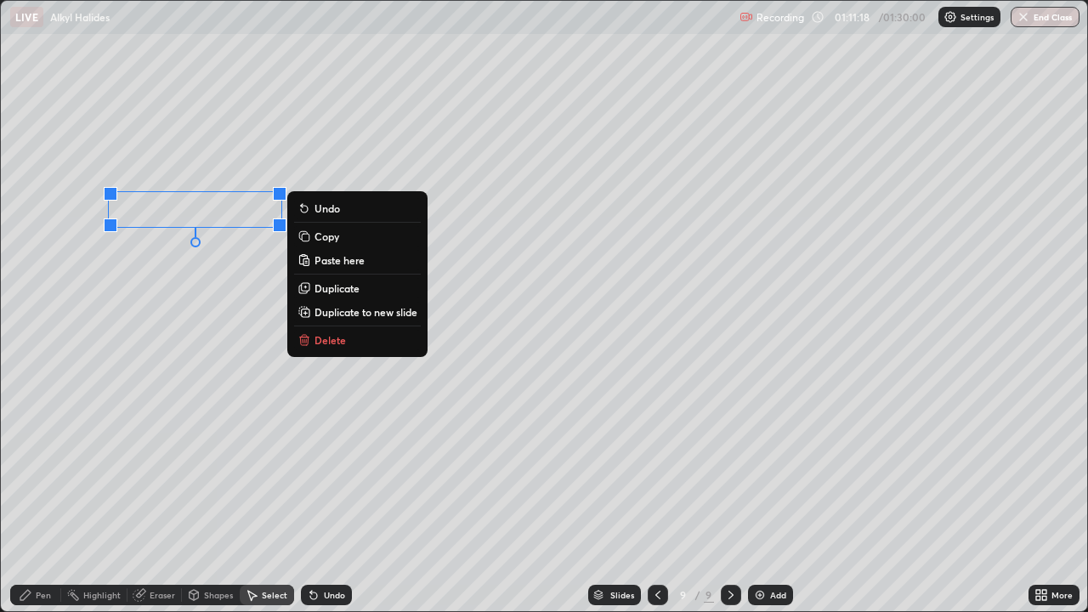
click at [39, 496] on div "Pen" at bounding box center [43, 595] width 15 height 8
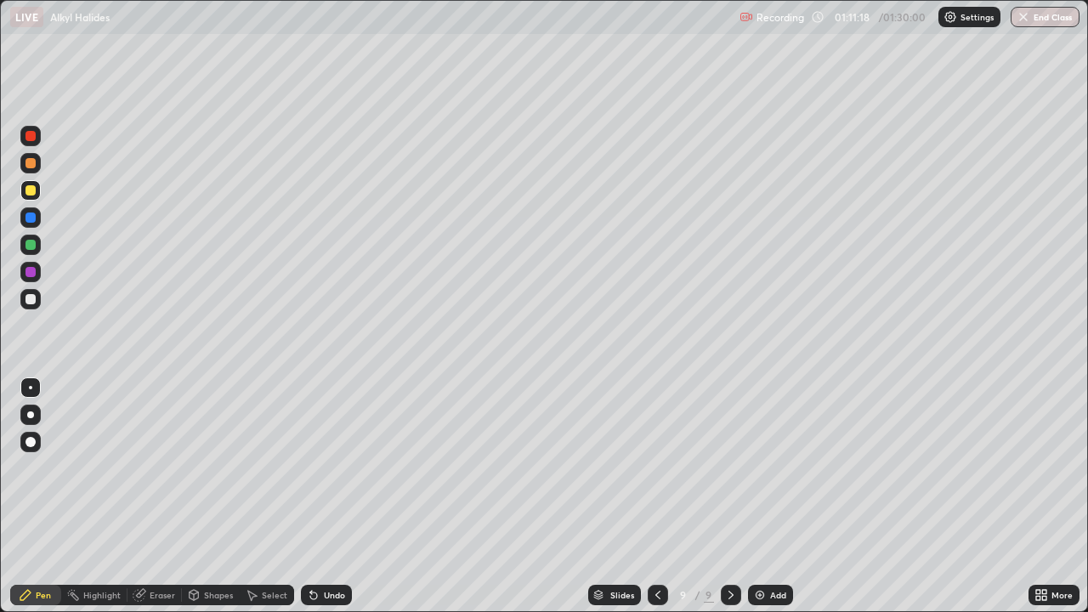
click at [209, 496] on div "Shapes" at bounding box center [218, 595] width 29 height 8
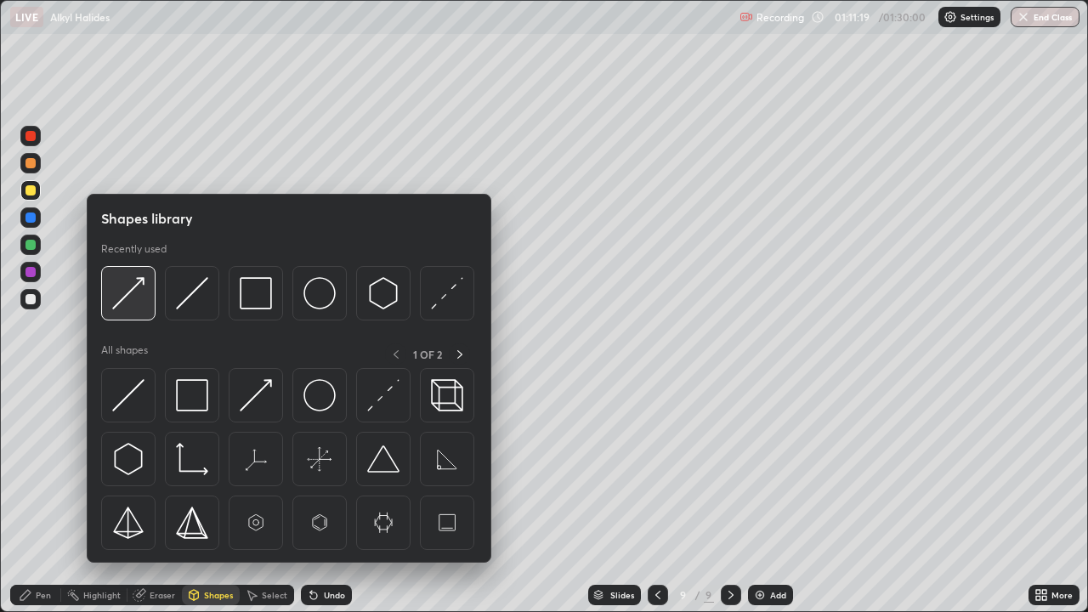
click at [127, 295] on img at bounding box center [128, 293] width 32 height 32
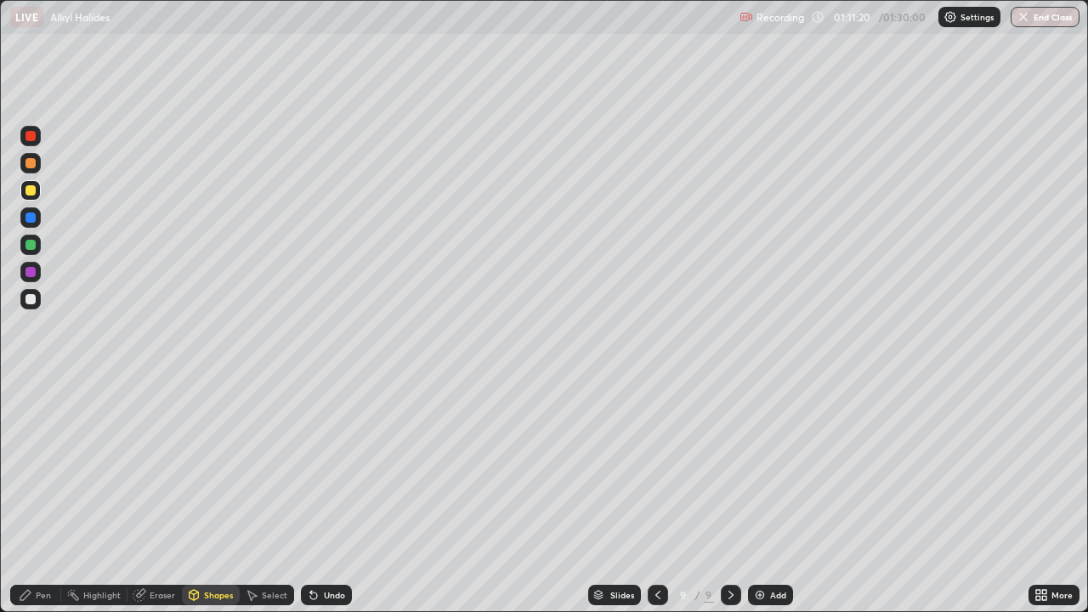
click at [28, 298] on div at bounding box center [30, 299] width 10 height 10
click at [39, 496] on div "Pen" at bounding box center [43, 595] width 15 height 8
click at [28, 193] on div at bounding box center [30, 190] width 10 height 10
click at [34, 299] on div at bounding box center [30, 299] width 10 height 10
click at [33, 296] on div at bounding box center [30, 299] width 10 height 10
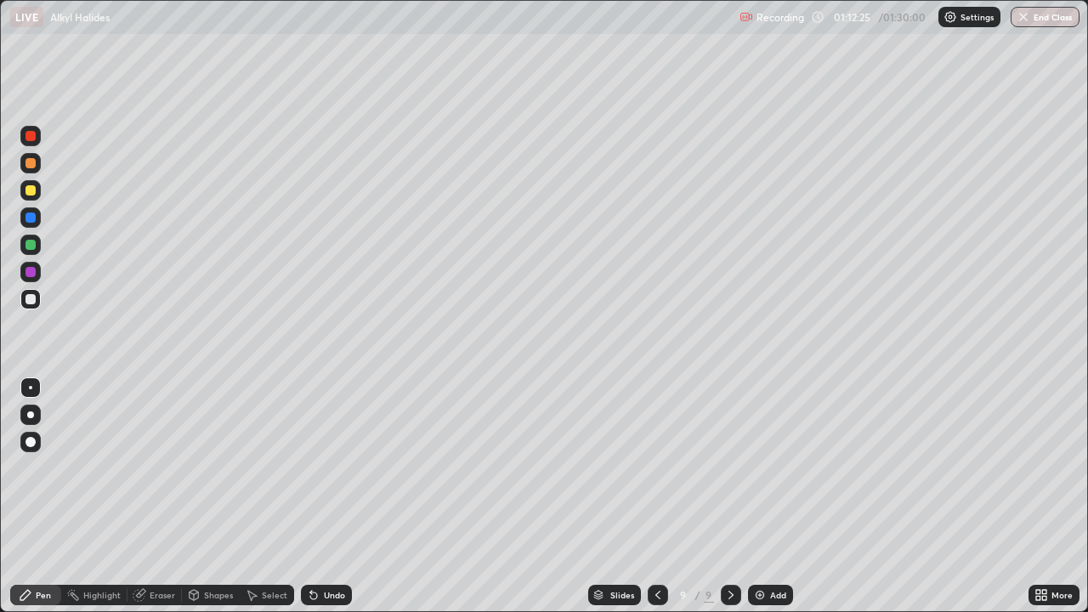
click at [218, 496] on div "Shapes" at bounding box center [218, 595] width 29 height 8
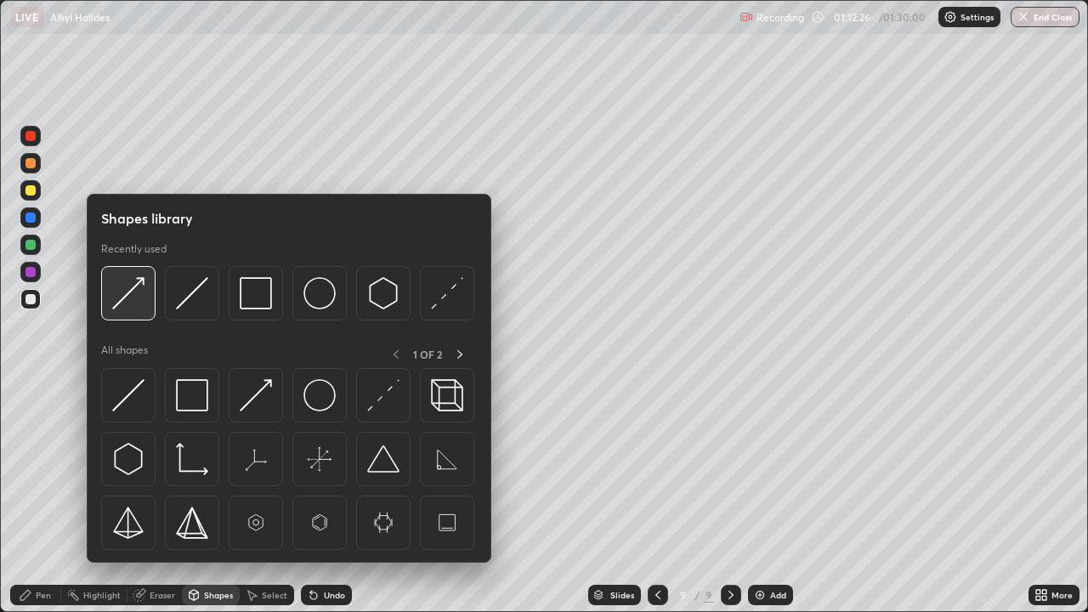
click at [131, 299] on img at bounding box center [128, 293] width 32 height 32
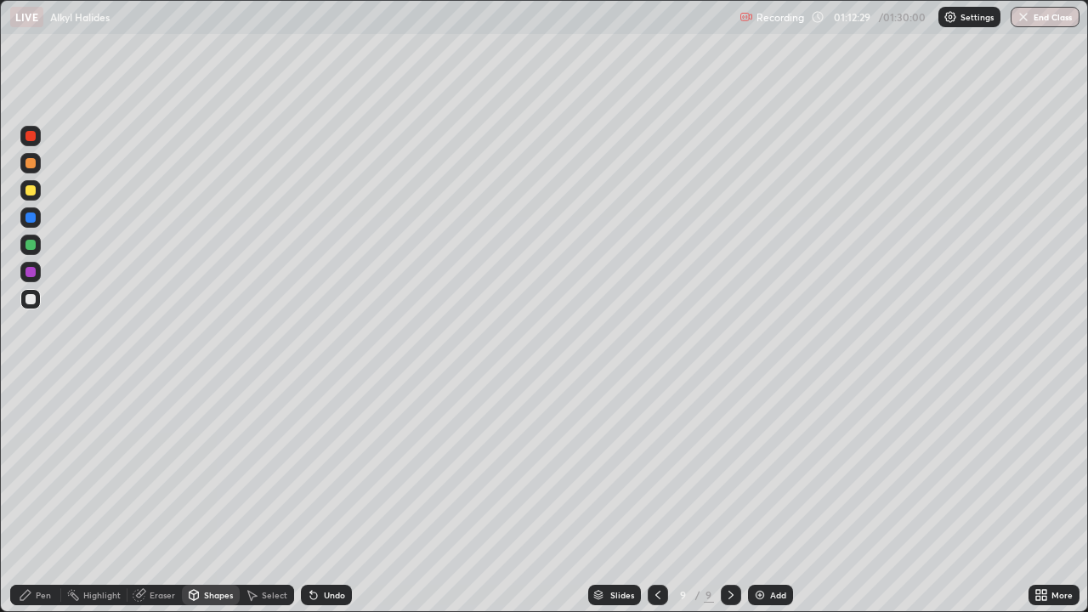
click at [45, 496] on div "Pen" at bounding box center [43, 595] width 15 height 8
click at [31, 244] on div at bounding box center [30, 245] width 10 height 10
click at [37, 297] on div at bounding box center [30, 299] width 20 height 20
click at [205, 496] on div "Shapes" at bounding box center [218, 595] width 29 height 8
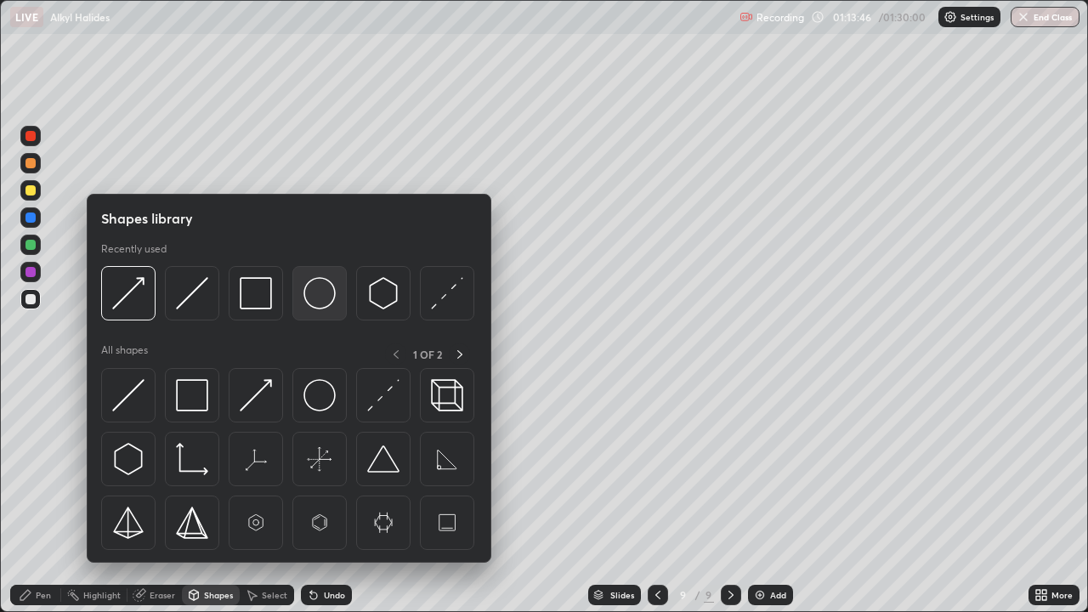
click at [317, 303] on img at bounding box center [319, 293] width 32 height 32
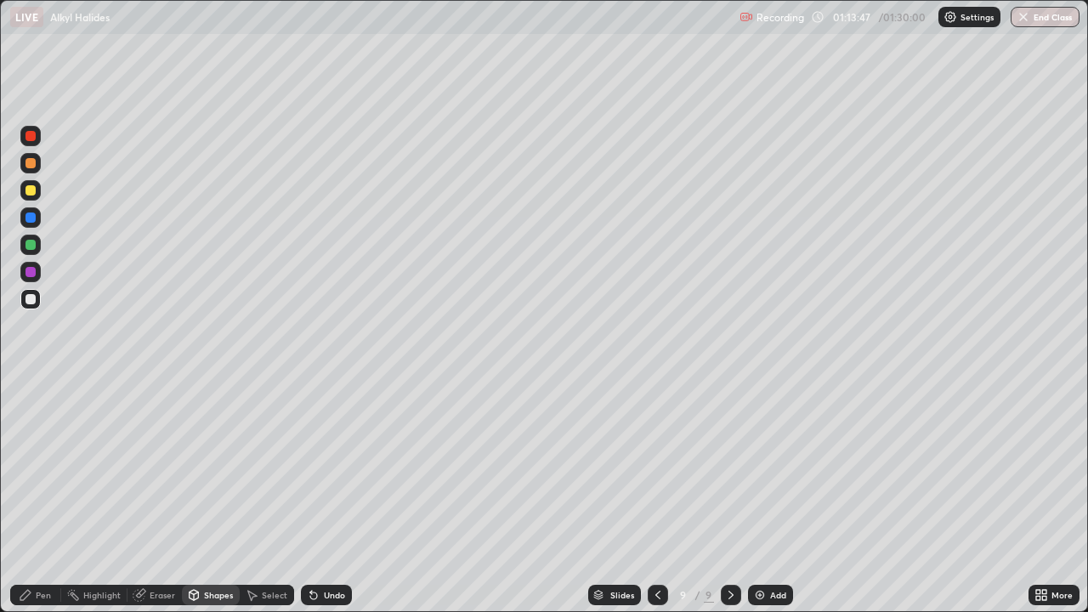
click at [34, 244] on div at bounding box center [30, 245] width 10 height 10
click at [204, 496] on div "Shapes" at bounding box center [218, 595] width 29 height 8
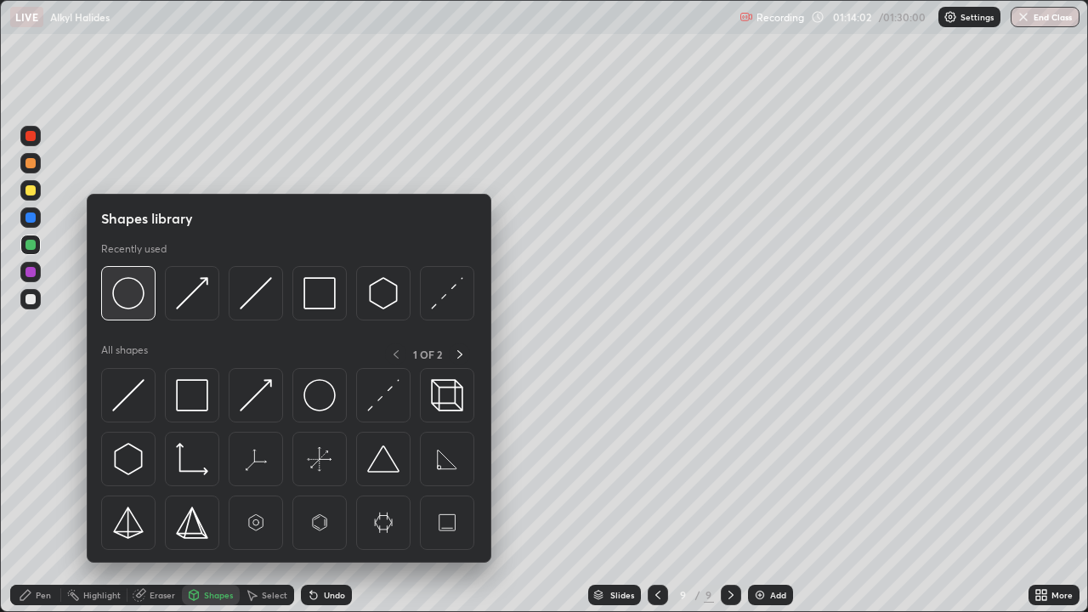
click at [134, 296] on img at bounding box center [128, 293] width 32 height 32
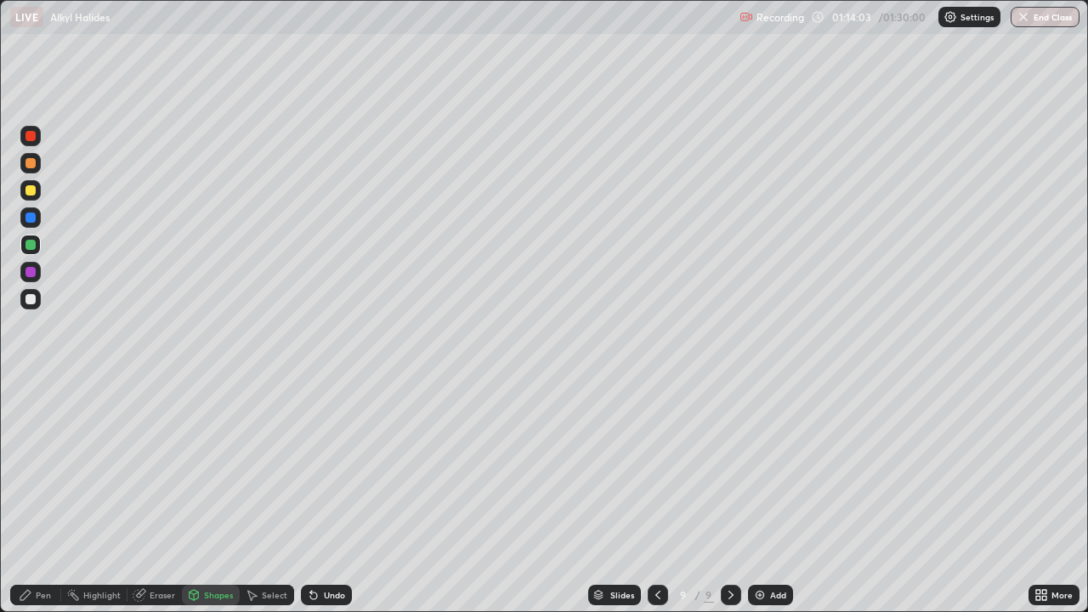
click at [25, 273] on div at bounding box center [30, 272] width 10 height 10
click at [47, 496] on div "Pen" at bounding box center [43, 595] width 15 height 8
click at [34, 165] on div at bounding box center [30, 163] width 10 height 10
click at [32, 299] on div at bounding box center [30, 299] width 10 height 10
click at [268, 496] on div "Select" at bounding box center [274, 595] width 25 height 8
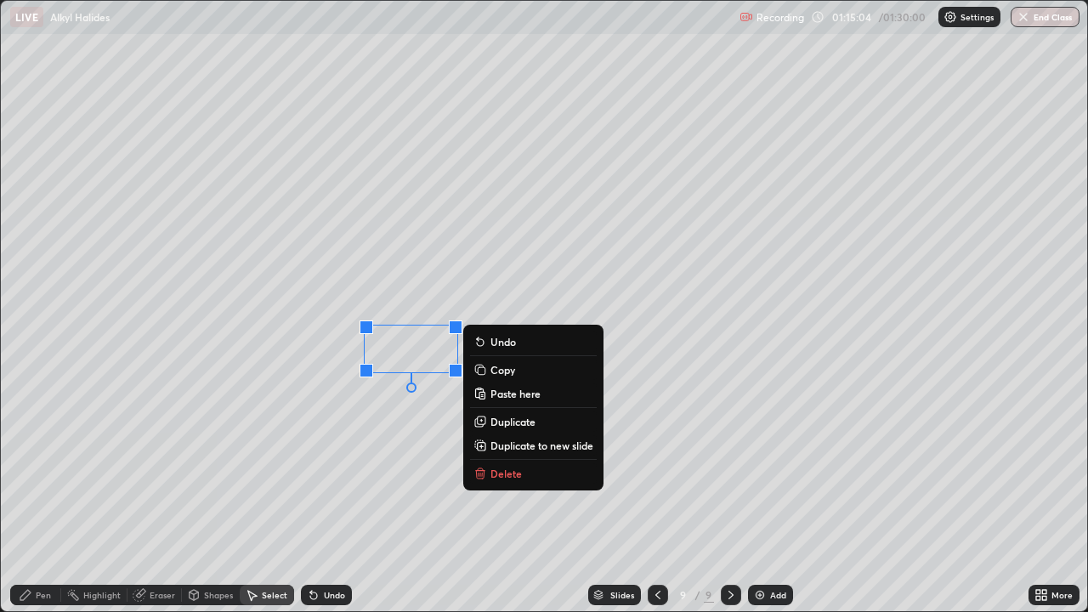
click at [489, 472] on button "Delete" at bounding box center [533, 473] width 127 height 20
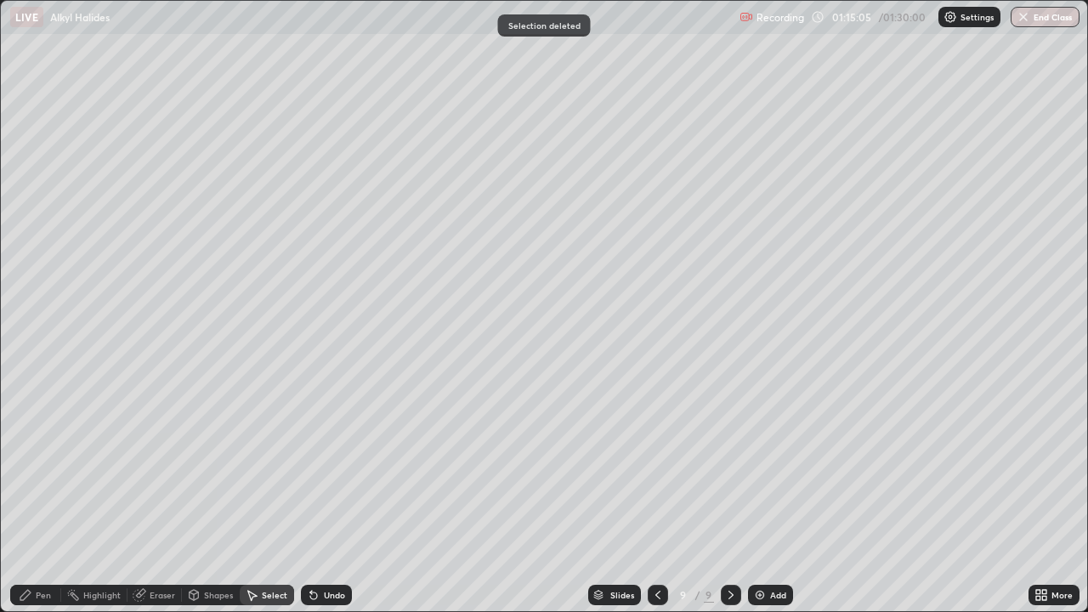
click at [37, 496] on div "Pen" at bounding box center [43, 595] width 15 height 8
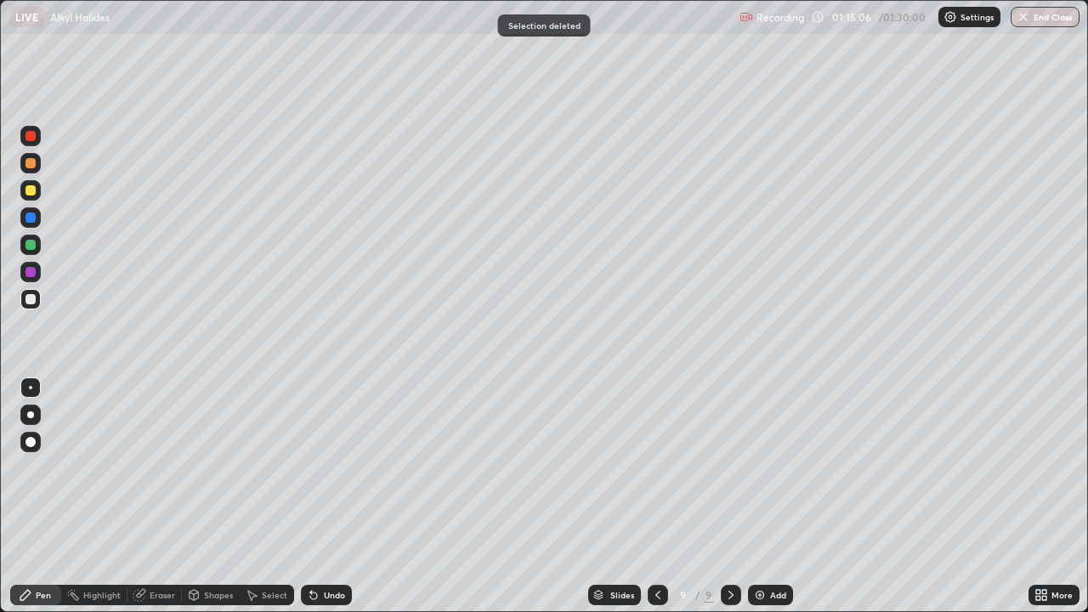
click at [30, 299] on div at bounding box center [30, 299] width 10 height 10
click at [308, 496] on div "Undo" at bounding box center [326, 595] width 51 height 20
click at [310, 496] on icon at bounding box center [314, 595] width 14 height 14
click at [314, 496] on icon at bounding box center [314, 595] width 14 height 14
click at [311, 496] on icon at bounding box center [313, 595] width 7 height 7
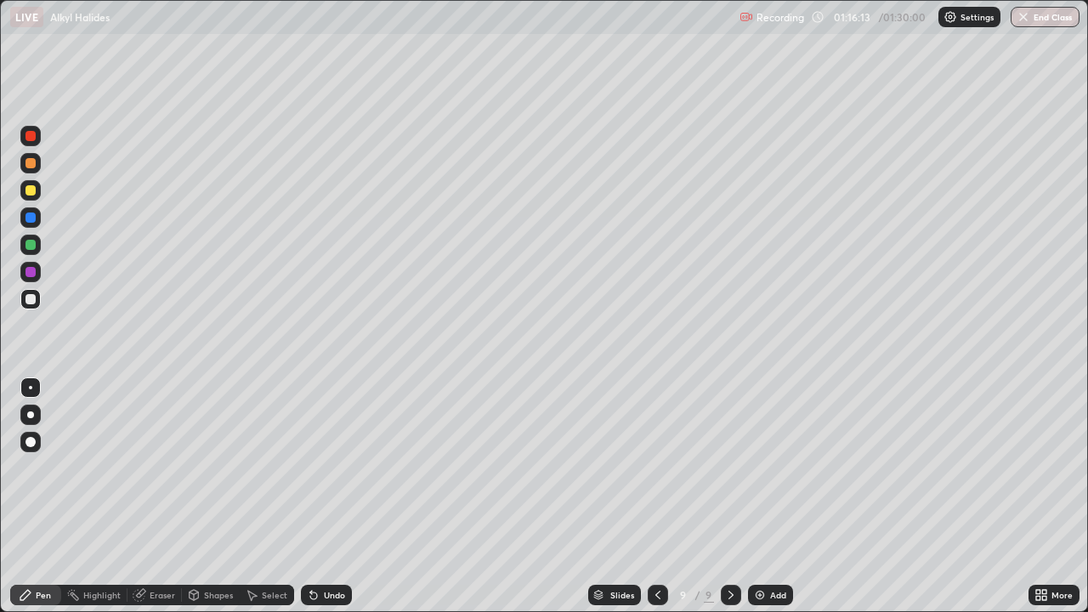
click at [37, 271] on div at bounding box center [30, 272] width 20 height 20
click at [28, 190] on div at bounding box center [30, 190] width 10 height 10
click at [35, 249] on div at bounding box center [30, 245] width 20 height 20
click at [34, 274] on div at bounding box center [30, 272] width 10 height 10
click at [37, 162] on div at bounding box center [30, 163] width 20 height 20
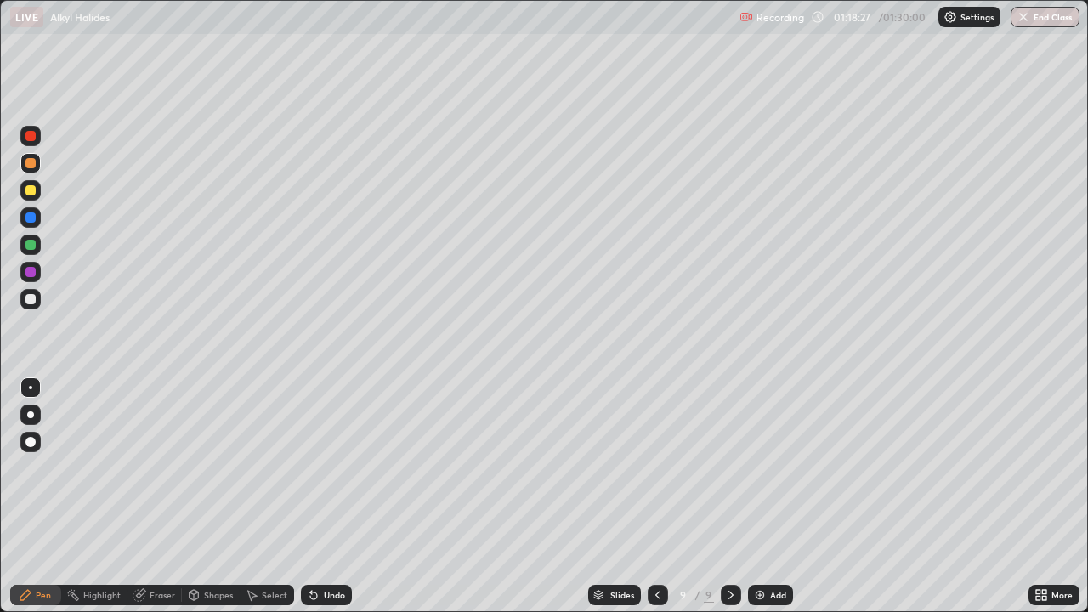
click at [34, 299] on div at bounding box center [30, 299] width 10 height 10
click at [228, 496] on div "Shapes" at bounding box center [211, 595] width 58 height 20
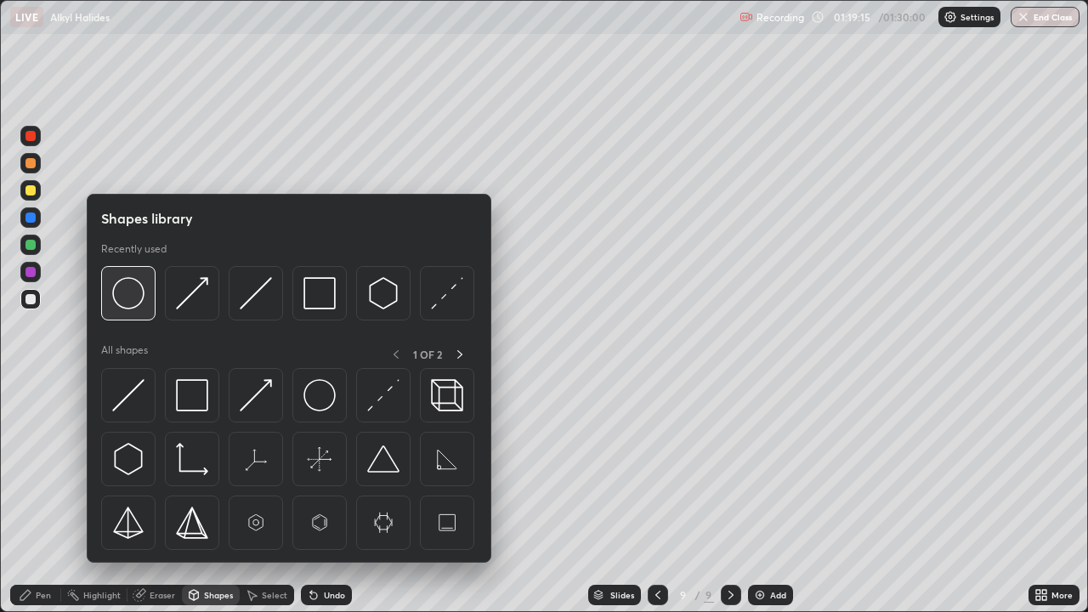
click at [145, 293] on div at bounding box center [128, 293] width 54 height 54
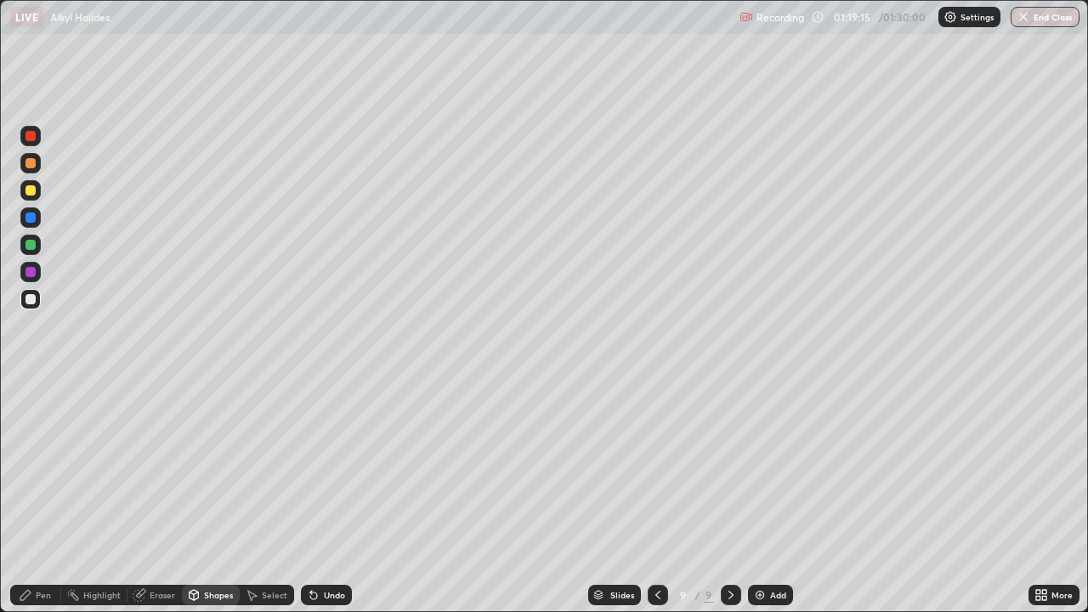
click at [34, 274] on div at bounding box center [30, 272] width 10 height 10
click at [44, 496] on div "Pen" at bounding box center [43, 595] width 15 height 8
click at [31, 299] on div at bounding box center [30, 299] width 10 height 10
click at [31, 164] on div at bounding box center [30, 163] width 10 height 10
click at [30, 135] on div at bounding box center [30, 136] width 10 height 10
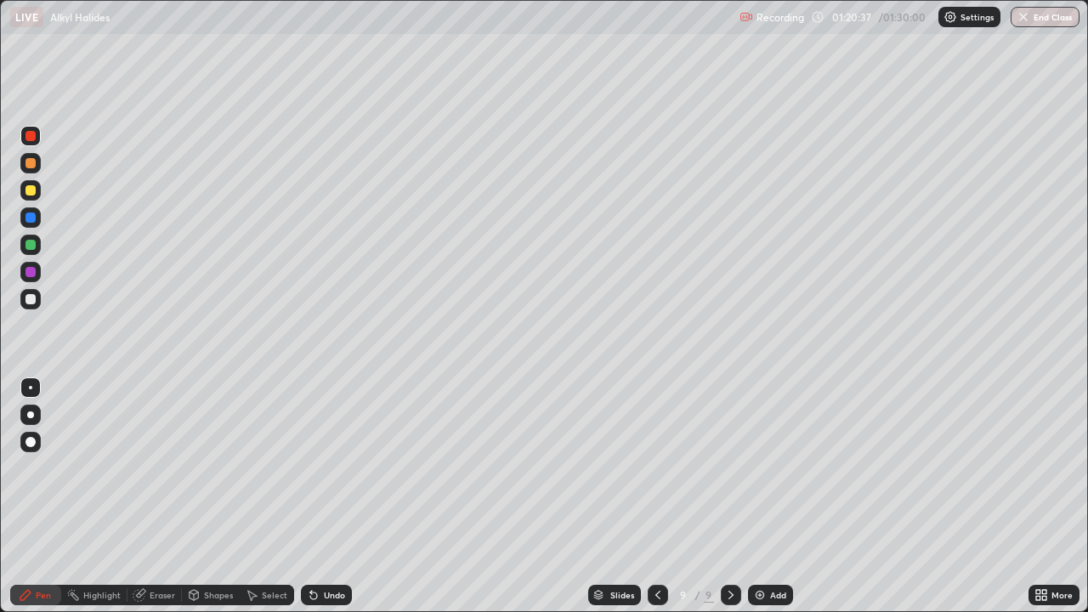
click at [320, 496] on div "Undo" at bounding box center [326, 595] width 51 height 20
click at [648, 496] on div at bounding box center [657, 595] width 20 height 20
click at [729, 496] on icon at bounding box center [731, 595] width 14 height 14
click at [1047, 10] on button "End Class" at bounding box center [1045, 17] width 67 height 20
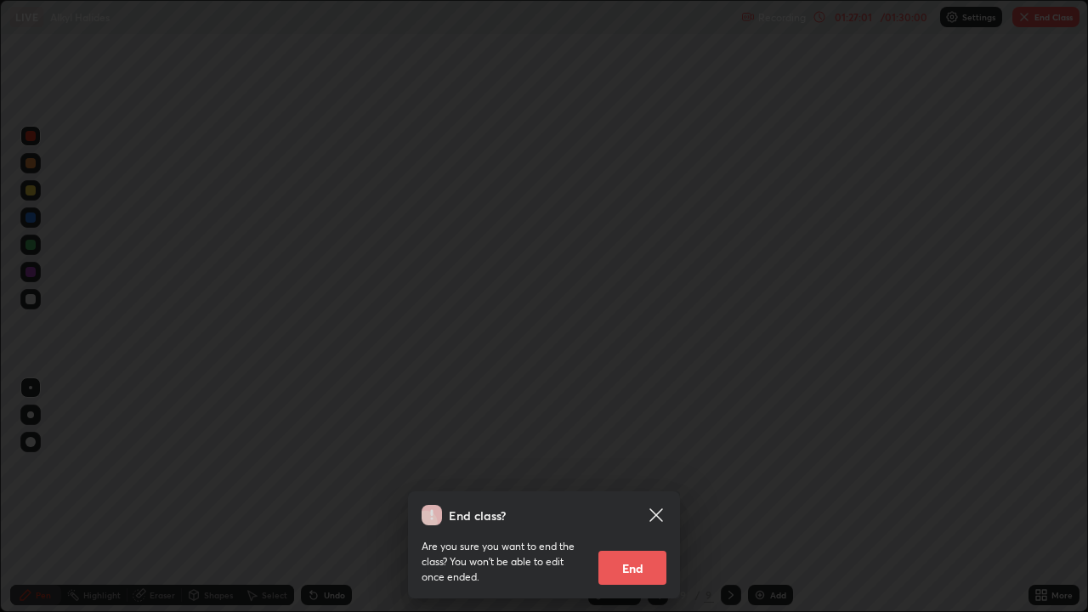
click at [637, 496] on button "End" at bounding box center [632, 568] width 68 height 34
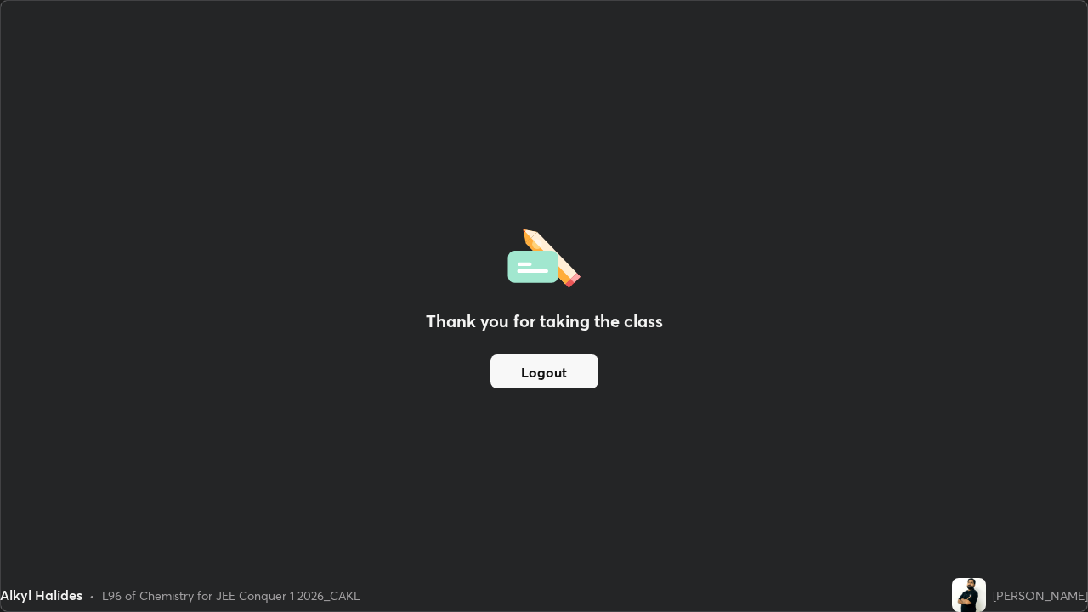
click at [853, 495] on div "Thank you for taking the class Logout" at bounding box center [544, 306] width 1086 height 610
click at [1057, 481] on div "Thank you for taking the class Logout" at bounding box center [544, 306] width 1086 height 610
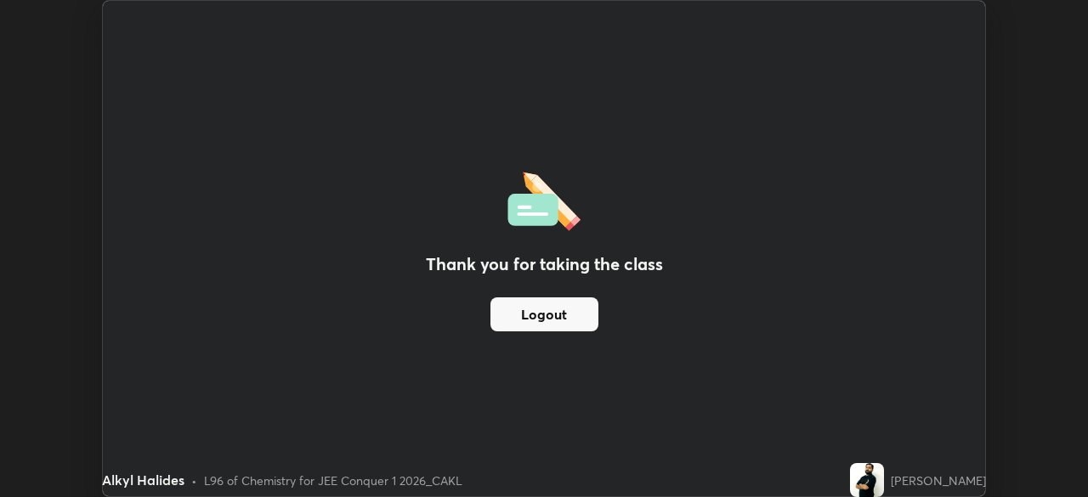
scroll to position [84471, 83880]
click at [534, 316] on button "Logout" at bounding box center [544, 314] width 108 height 34
